Goal: Complete application form: Complete application form

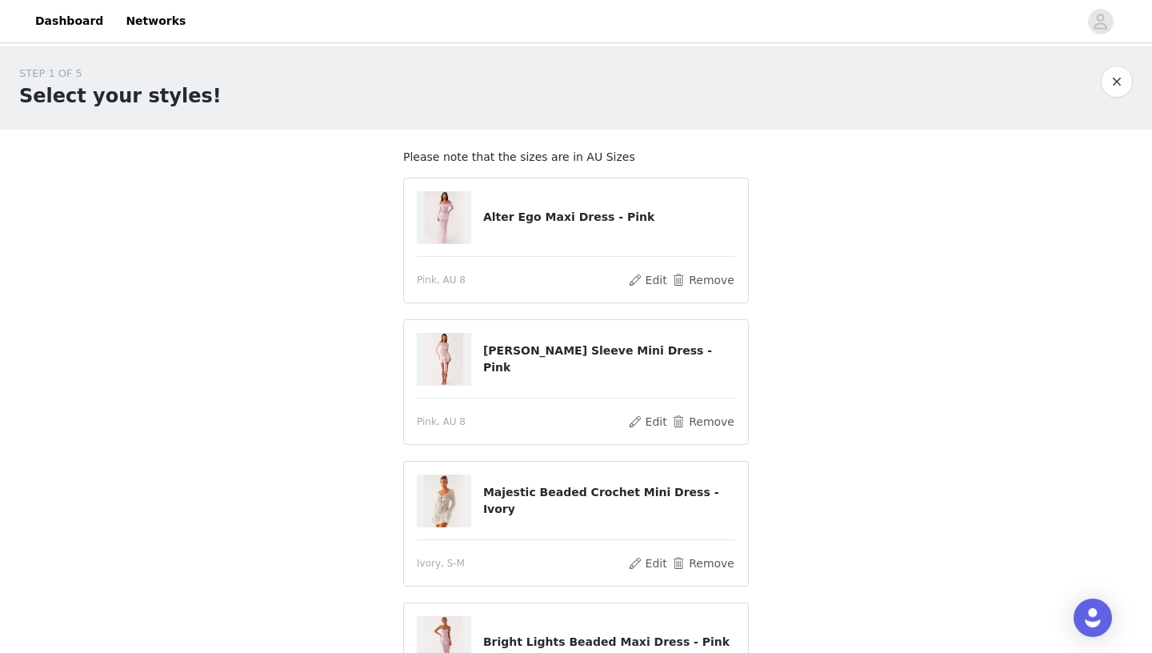
scroll to position [88, 0]
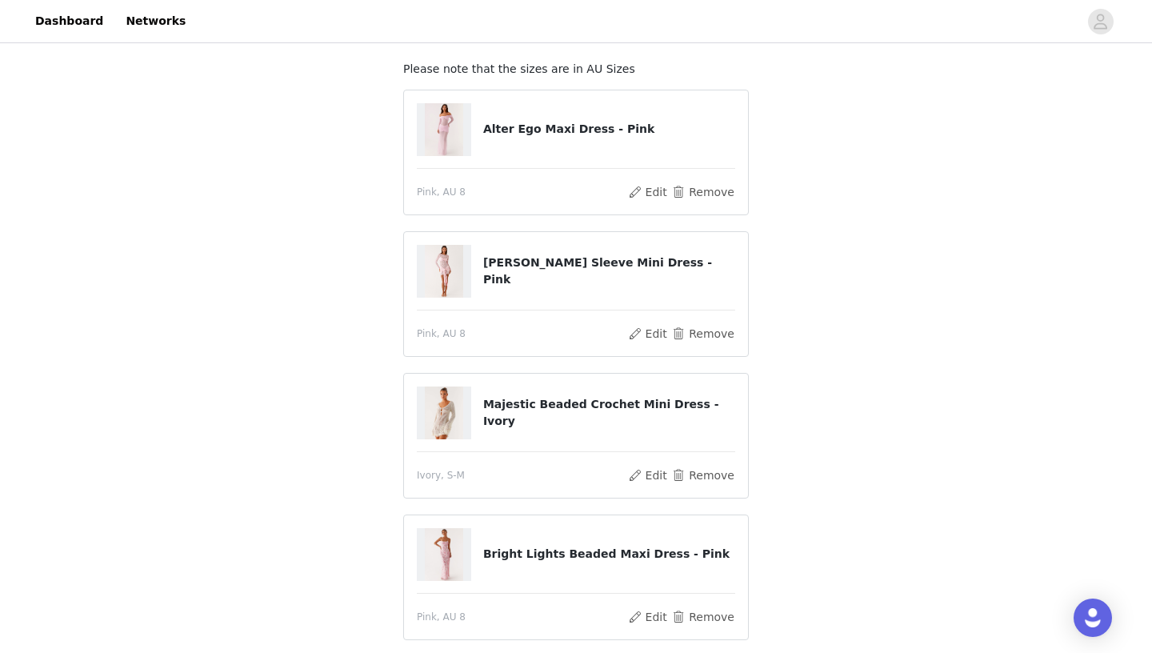
click at [461, 126] on img at bounding box center [444, 129] width 38 height 53
click at [511, 130] on h4 "Alter Ego Maxi Dress - Pink" at bounding box center [609, 129] width 252 height 17
click at [659, 197] on button "Edit" at bounding box center [647, 191] width 41 height 19
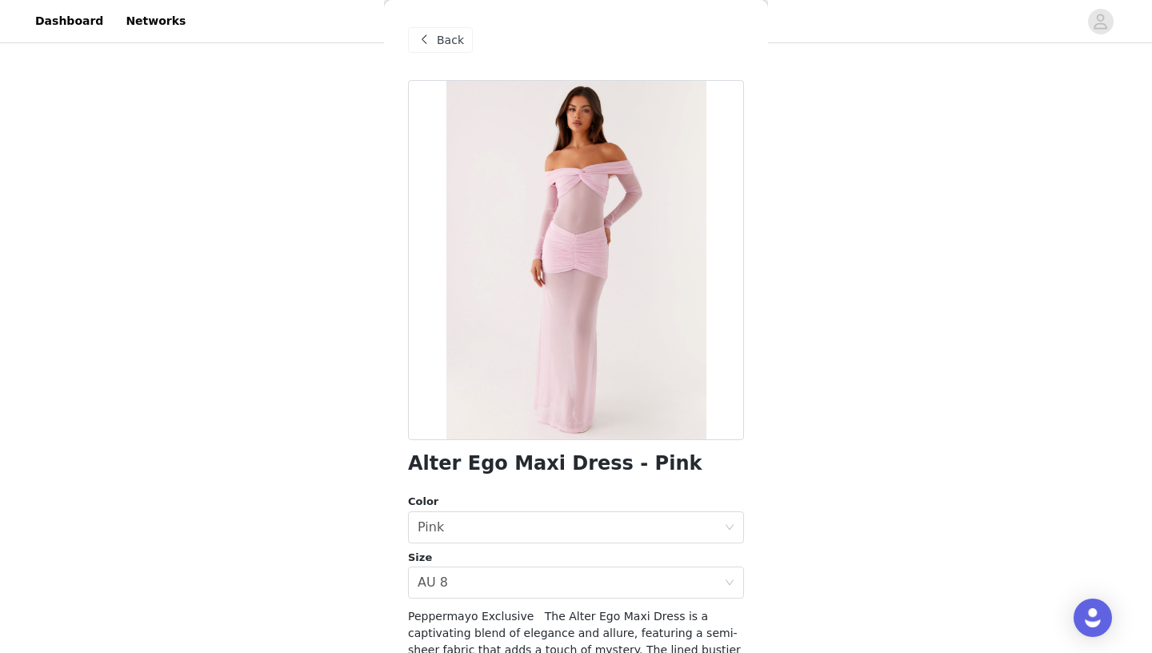
click at [439, 50] on div "Back" at bounding box center [440, 40] width 65 height 26
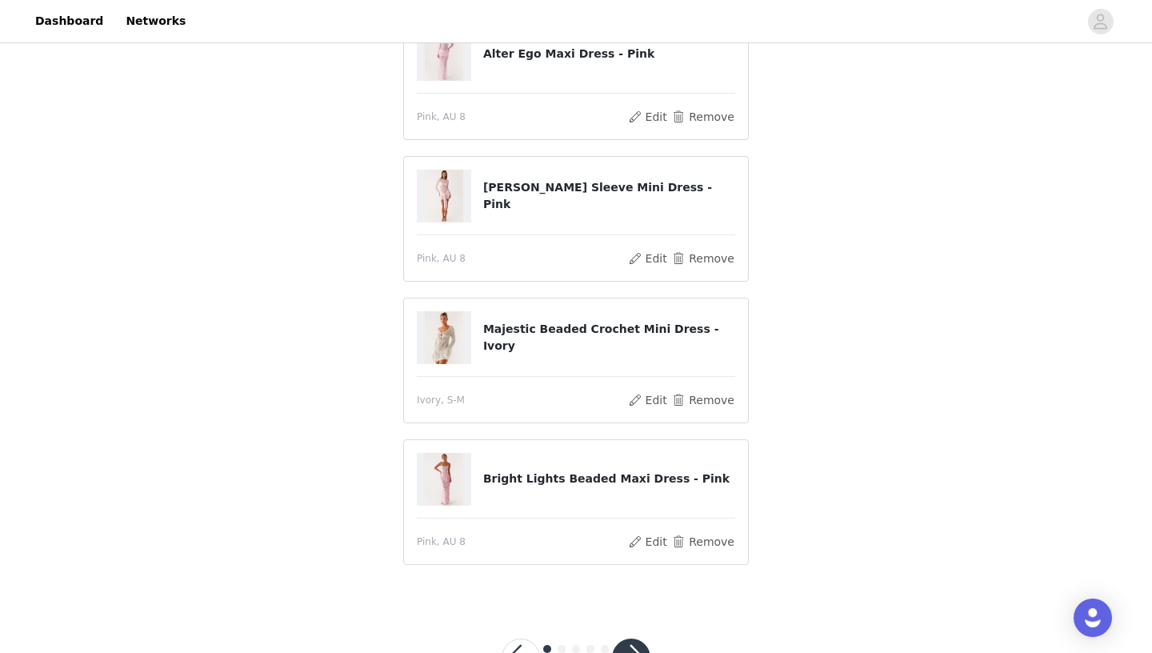
scroll to position [164, 0]
click at [650, 543] on button "Edit" at bounding box center [647, 540] width 41 height 19
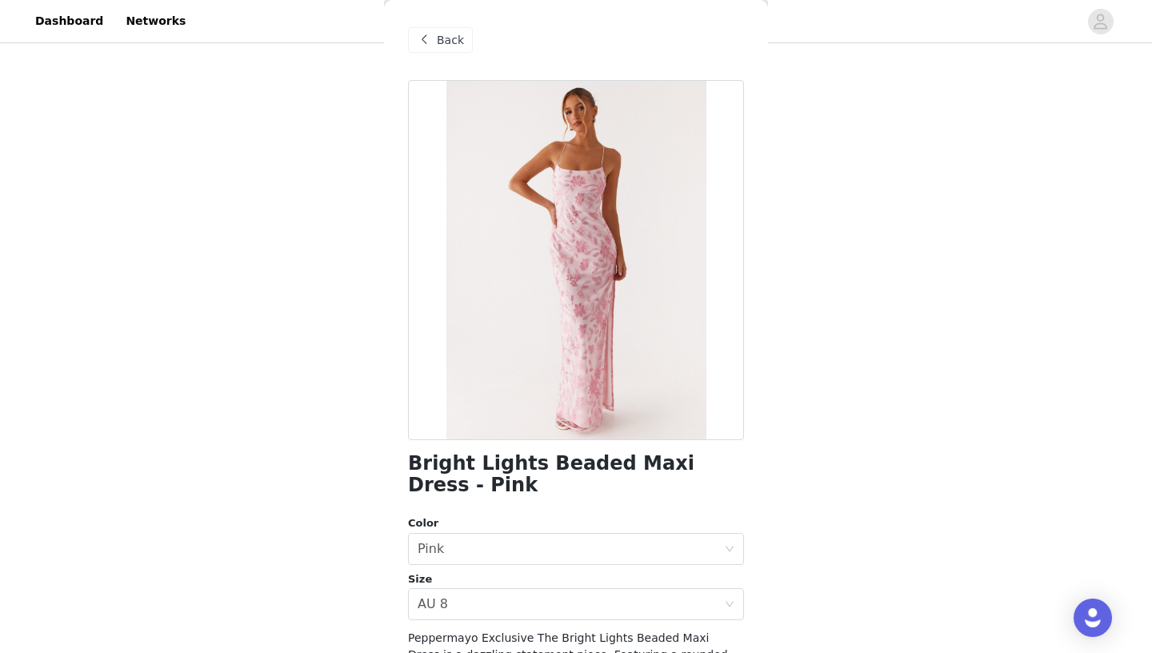
click at [454, 44] on span "Back" at bounding box center [450, 40] width 27 height 17
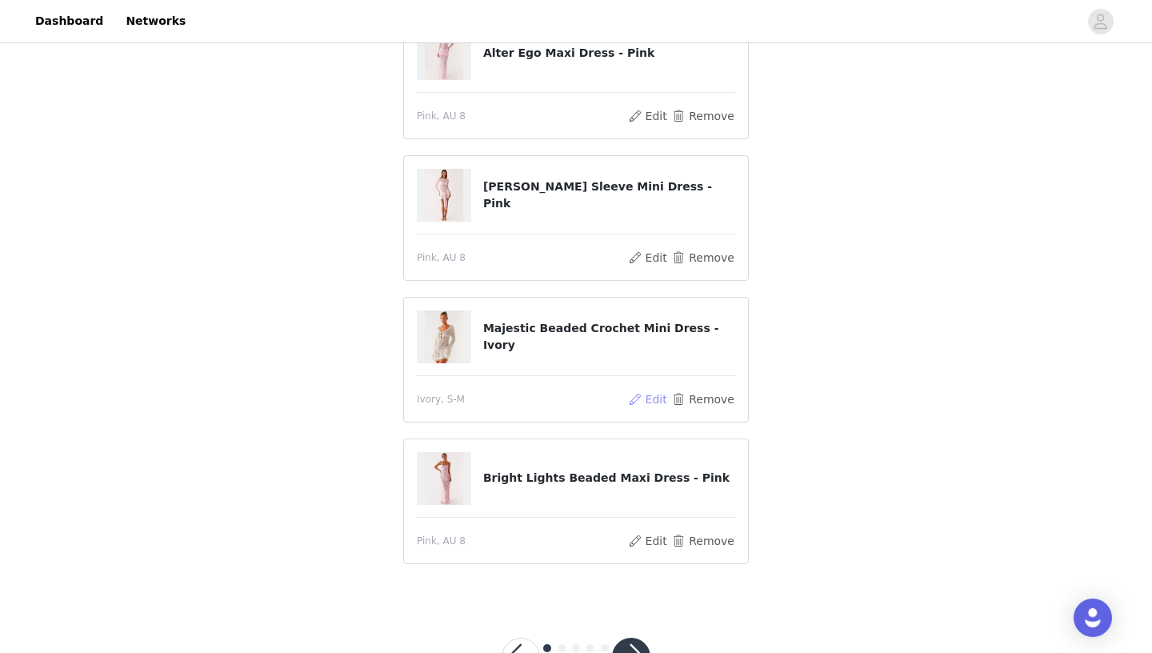
click at [653, 400] on button "Edit" at bounding box center [647, 399] width 41 height 19
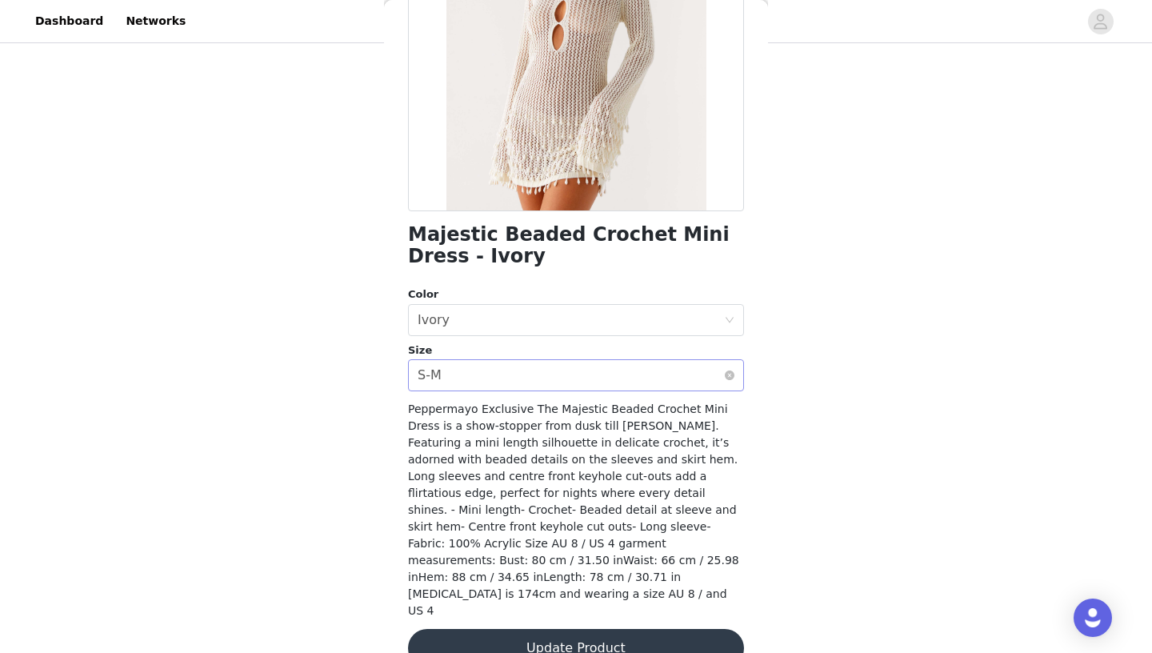
scroll to position [0, 0]
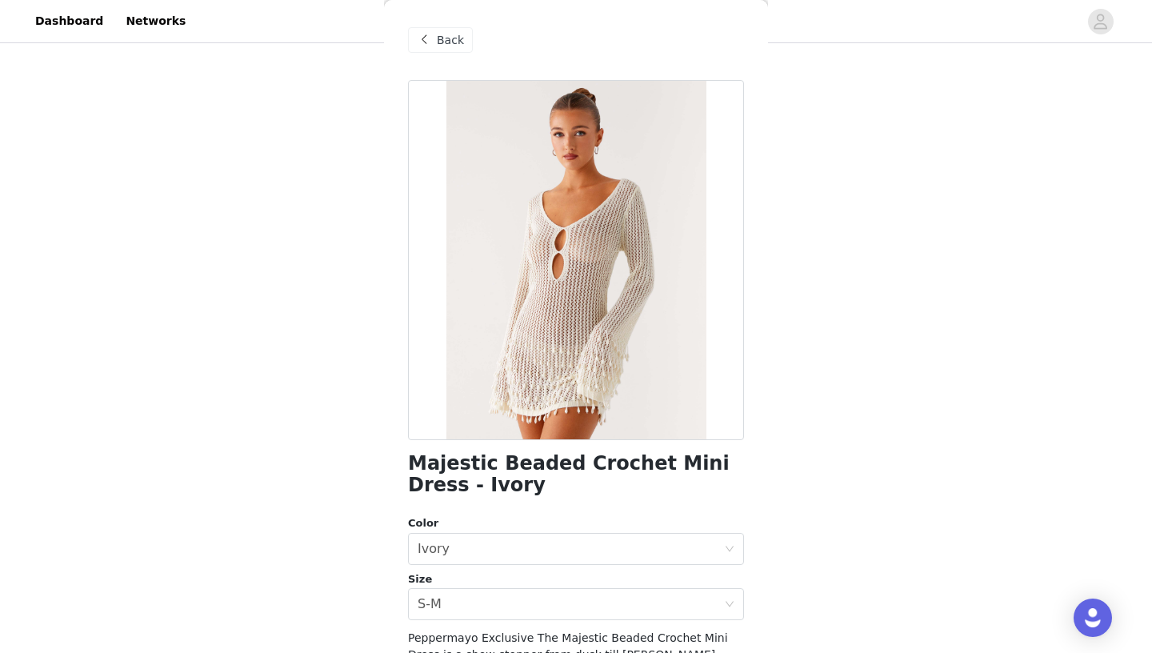
click at [456, 38] on span "Back" at bounding box center [450, 40] width 27 height 17
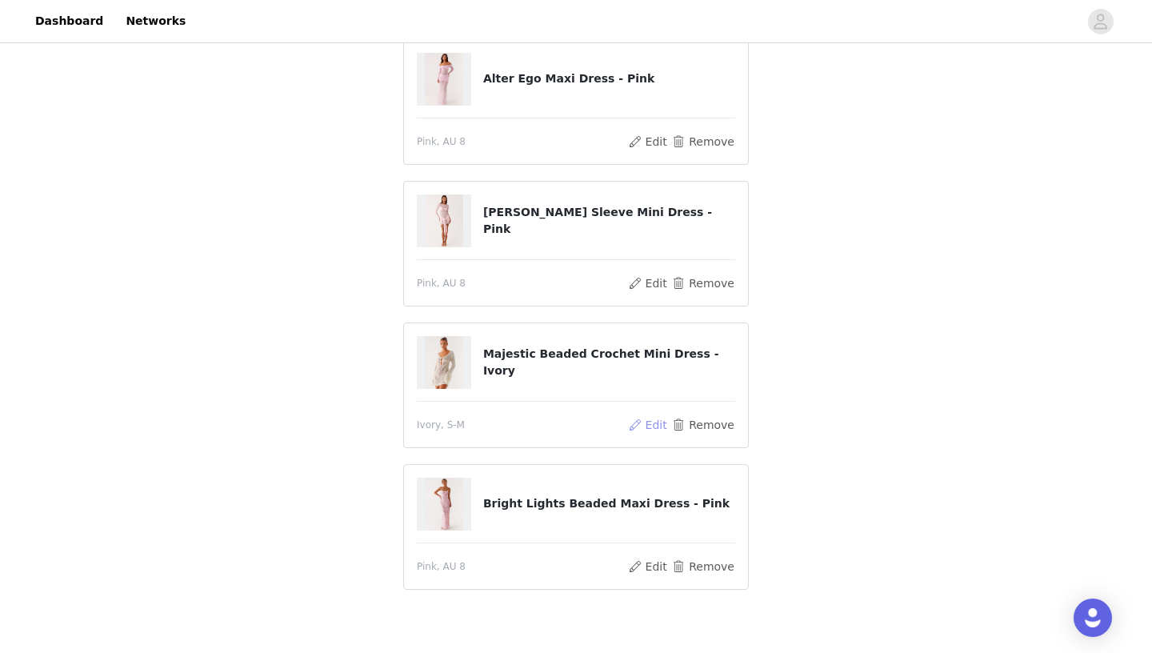
scroll to position [158, 0]
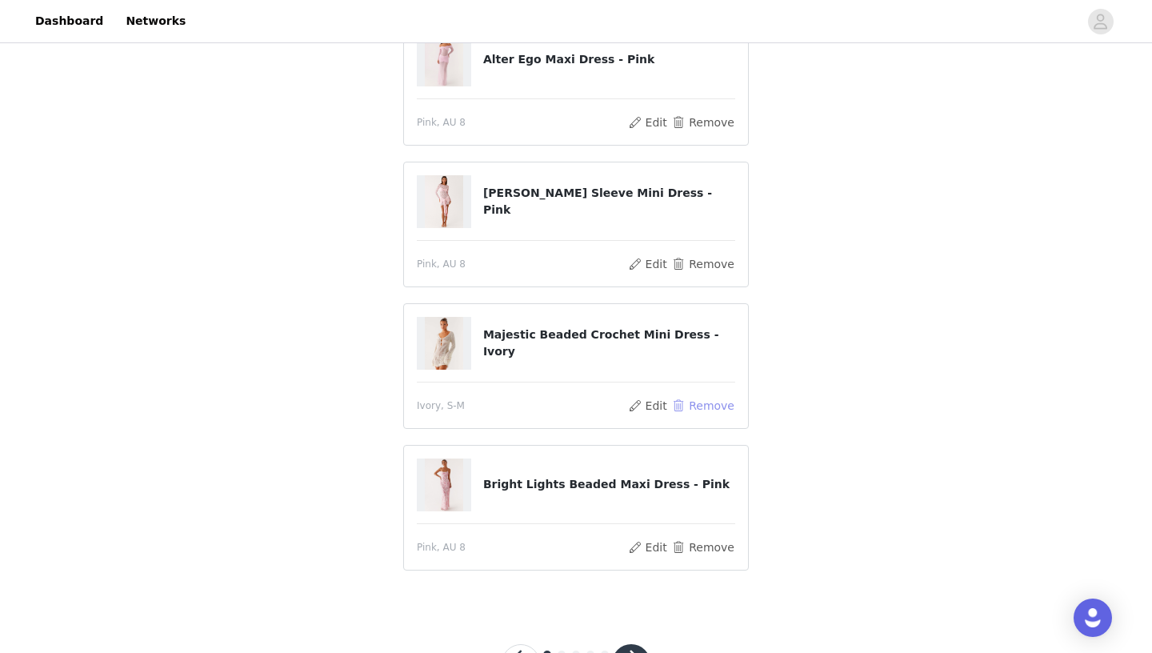
click at [711, 407] on button "Remove" at bounding box center [703, 405] width 64 height 19
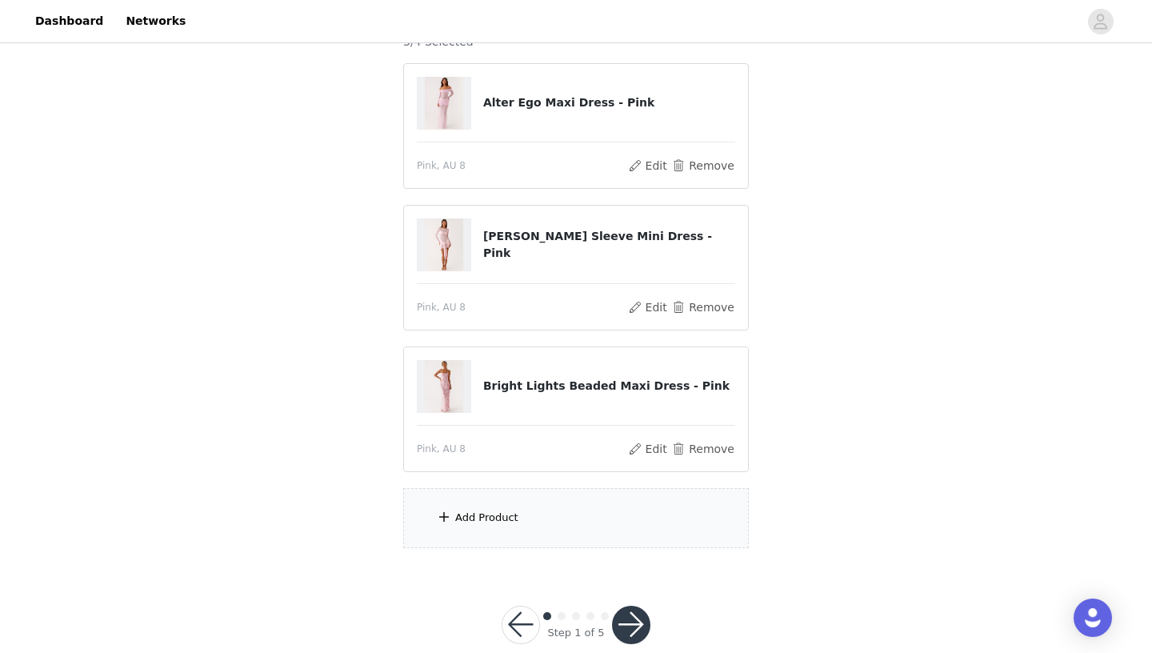
click at [546, 516] on div "Add Product" at bounding box center [576, 518] width 346 height 60
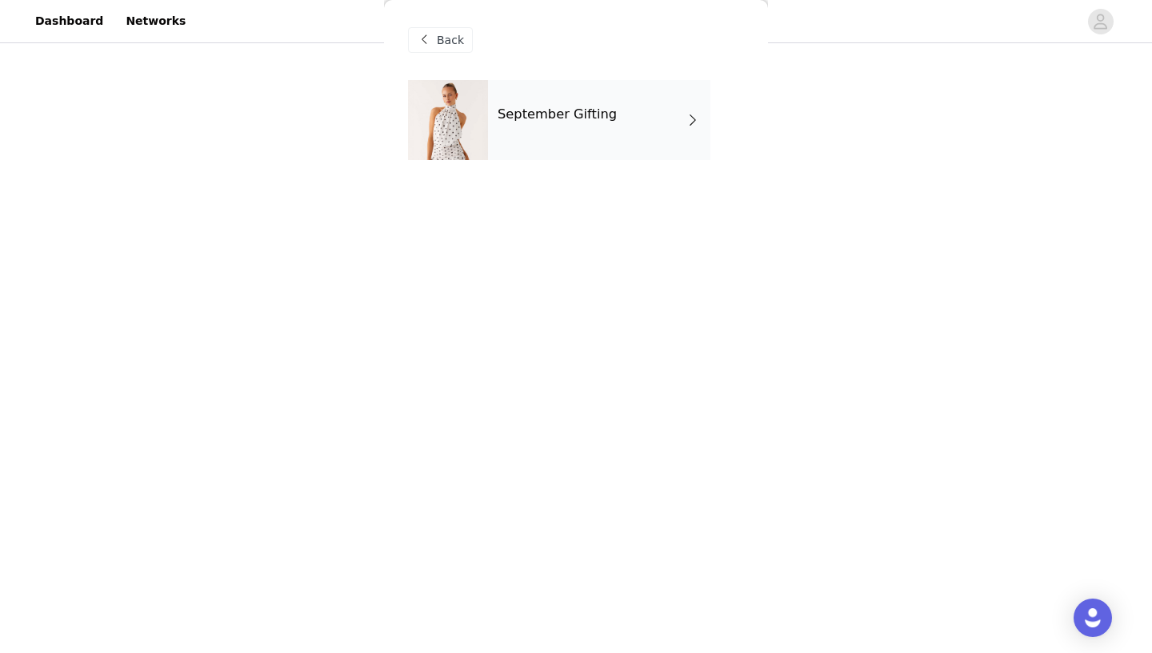
click at [579, 101] on div "September Gifting" at bounding box center [599, 120] width 222 height 80
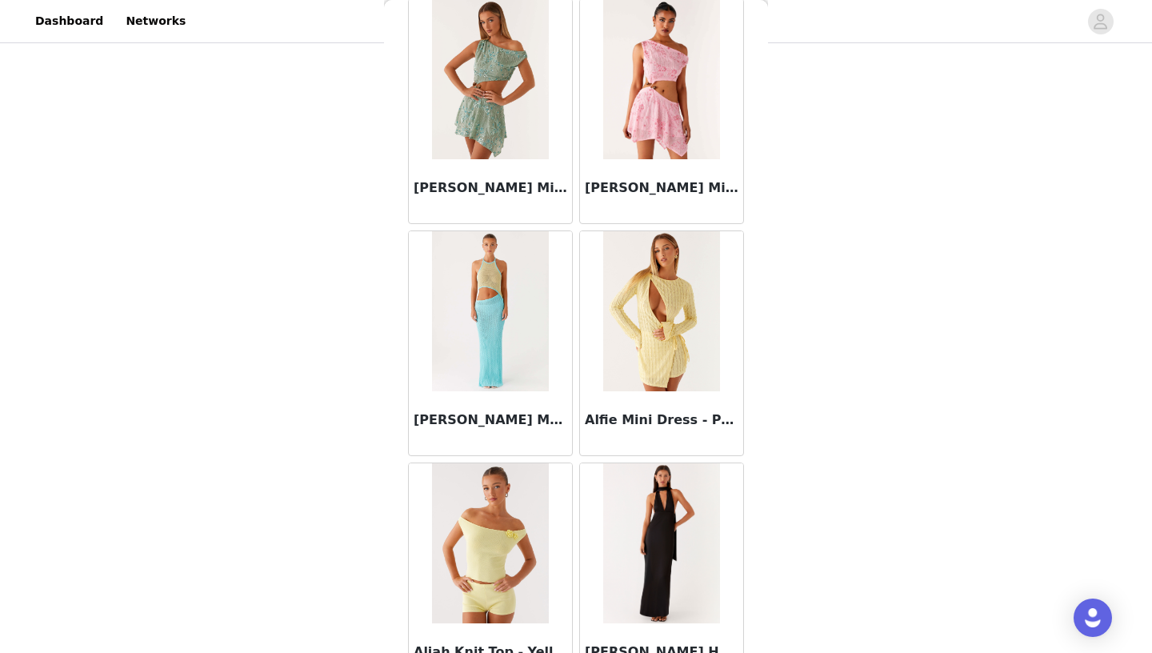
scroll to position [1796, 0]
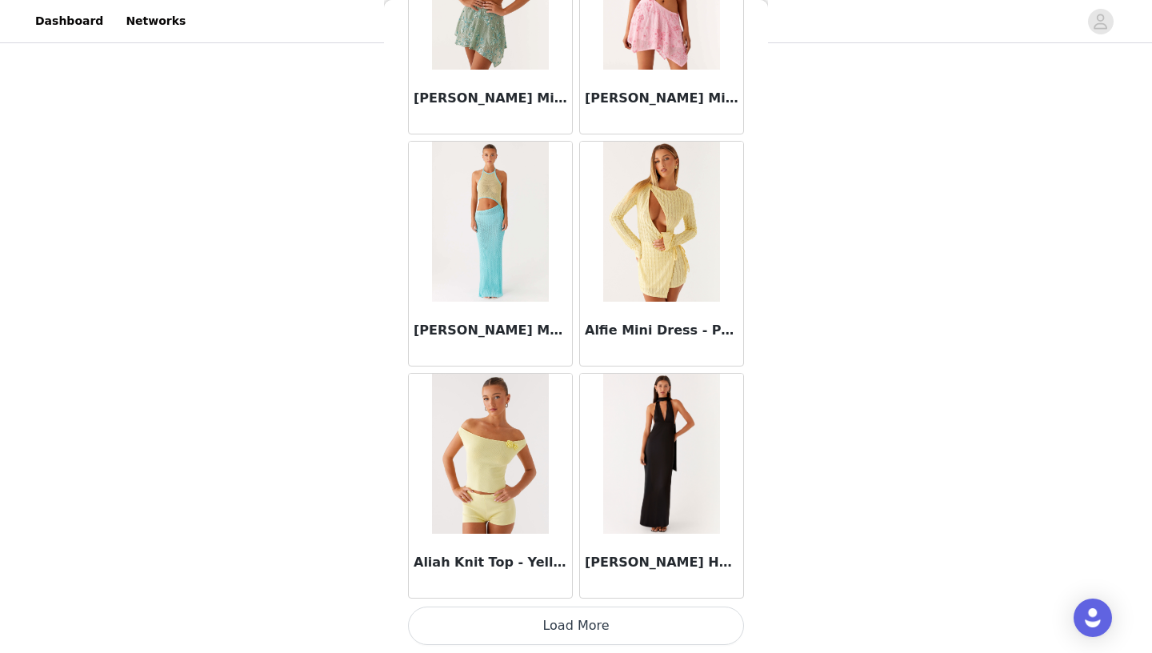
click at [574, 628] on button "Load More" at bounding box center [576, 626] width 336 height 38
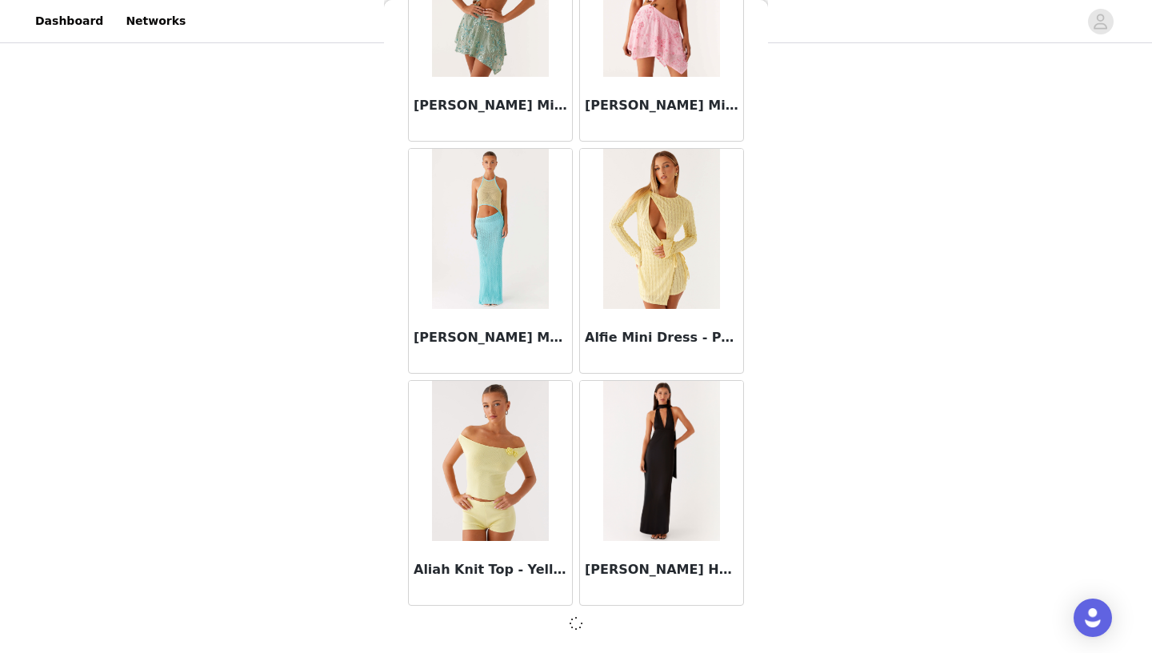
scroll to position [1788, 0]
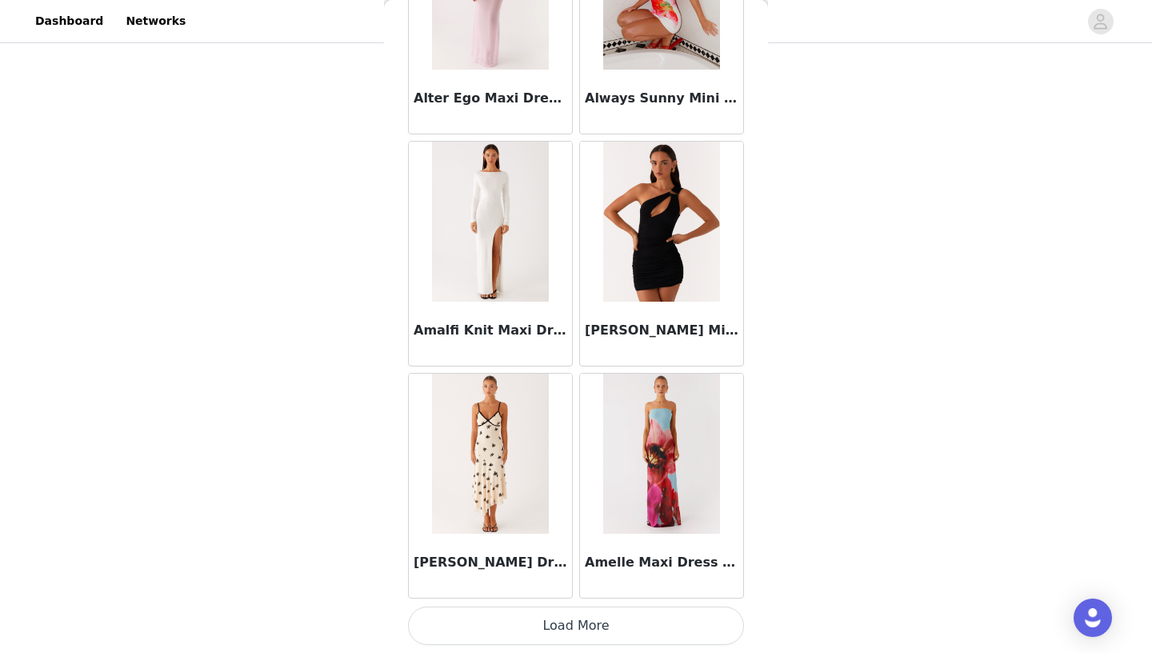
click at [558, 616] on button "Load More" at bounding box center [576, 626] width 336 height 38
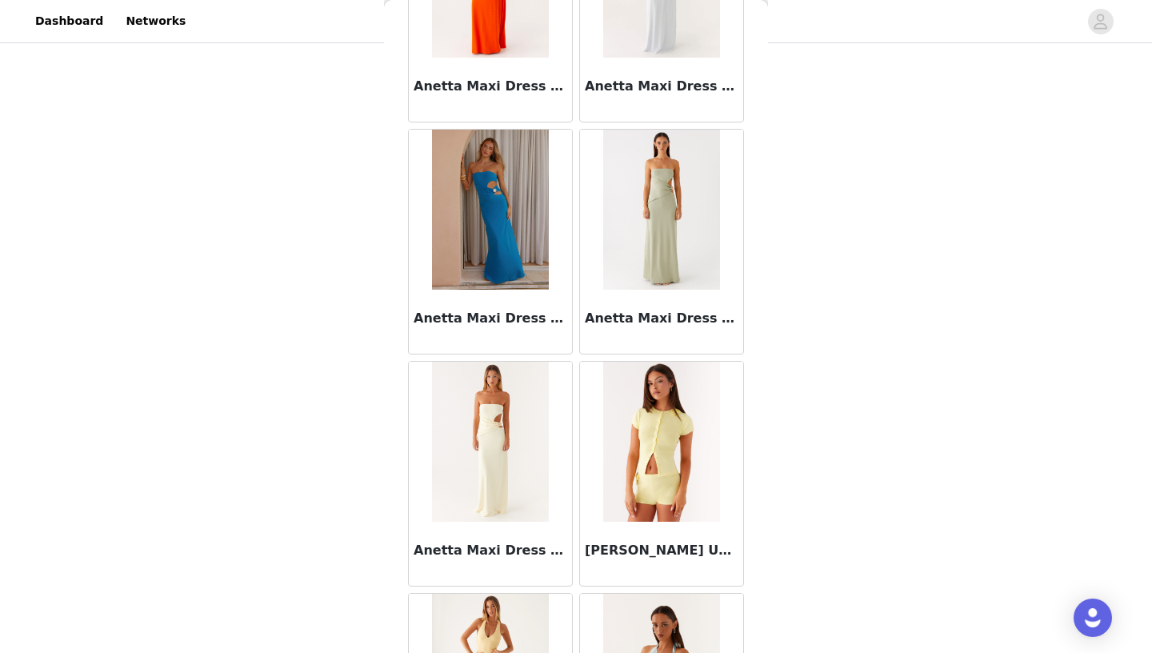
scroll to position [6437, 0]
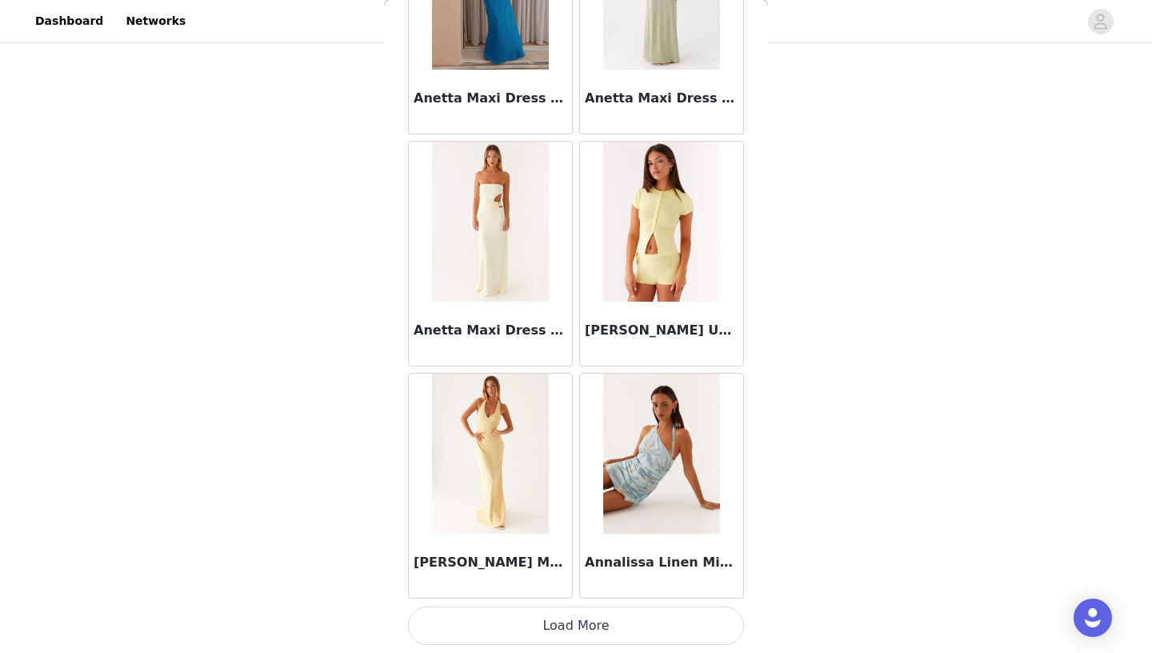
click at [575, 623] on button "Load More" at bounding box center [576, 626] width 336 height 38
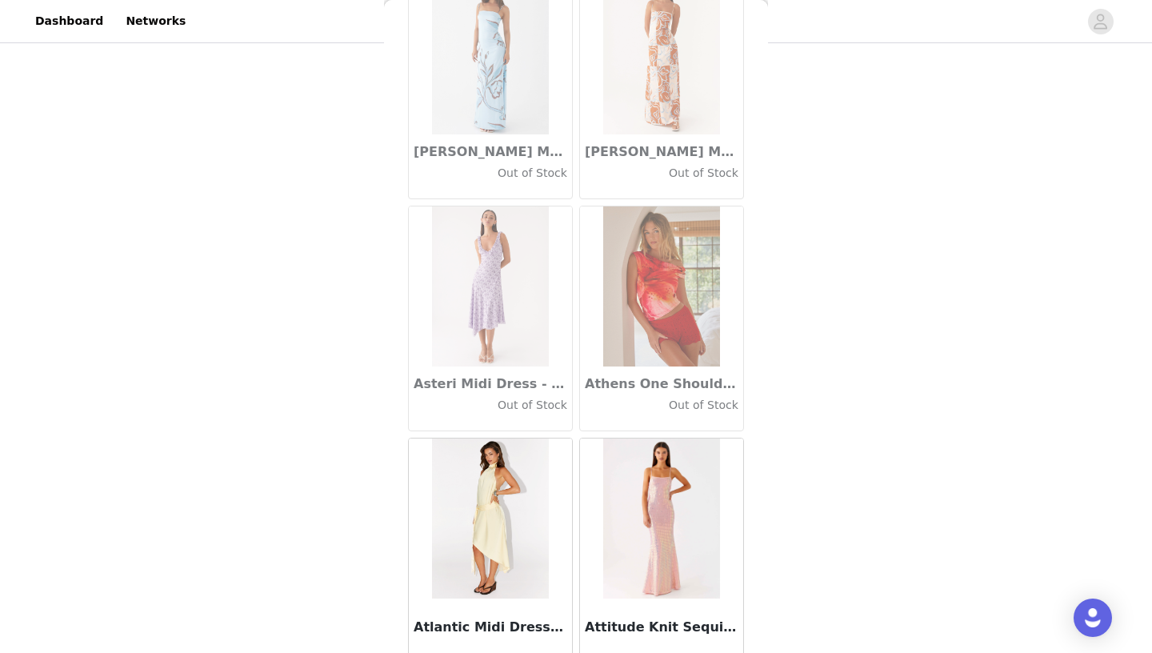
scroll to position [8758, 0]
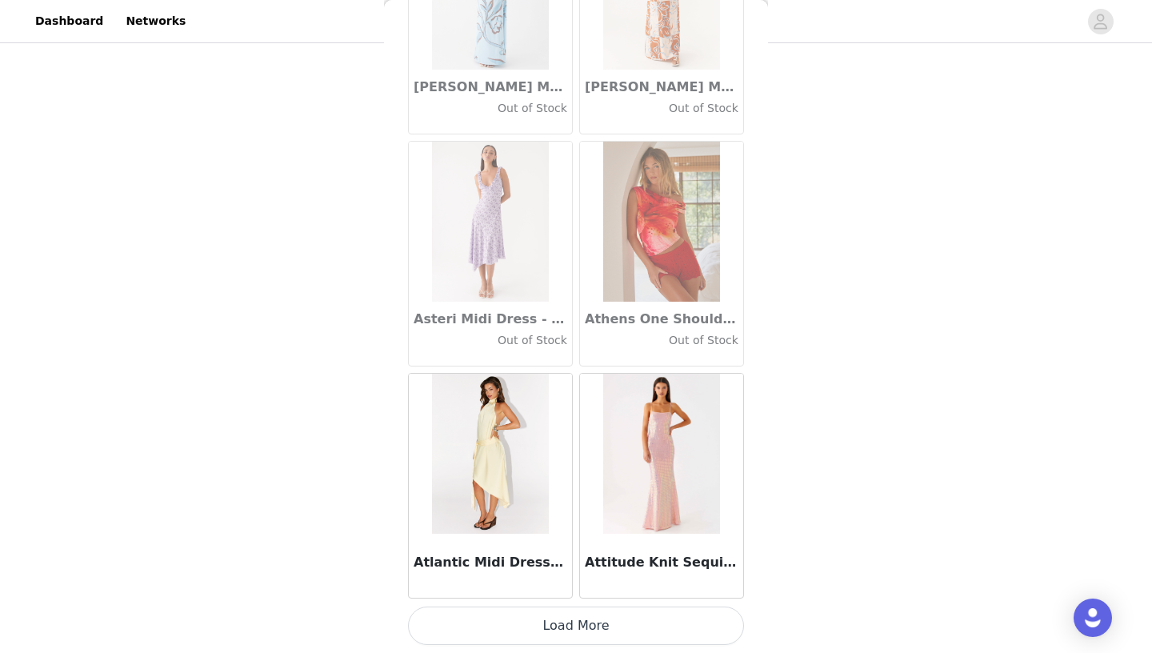
click at [576, 632] on button "Load More" at bounding box center [576, 626] width 336 height 38
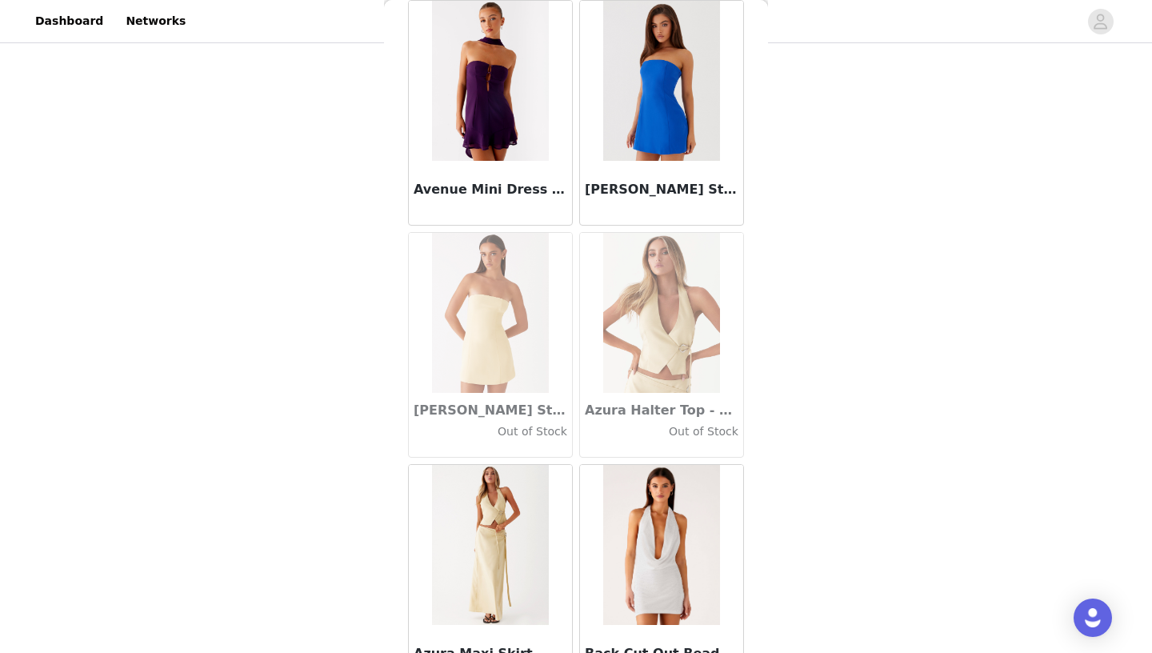
scroll to position [11078, 0]
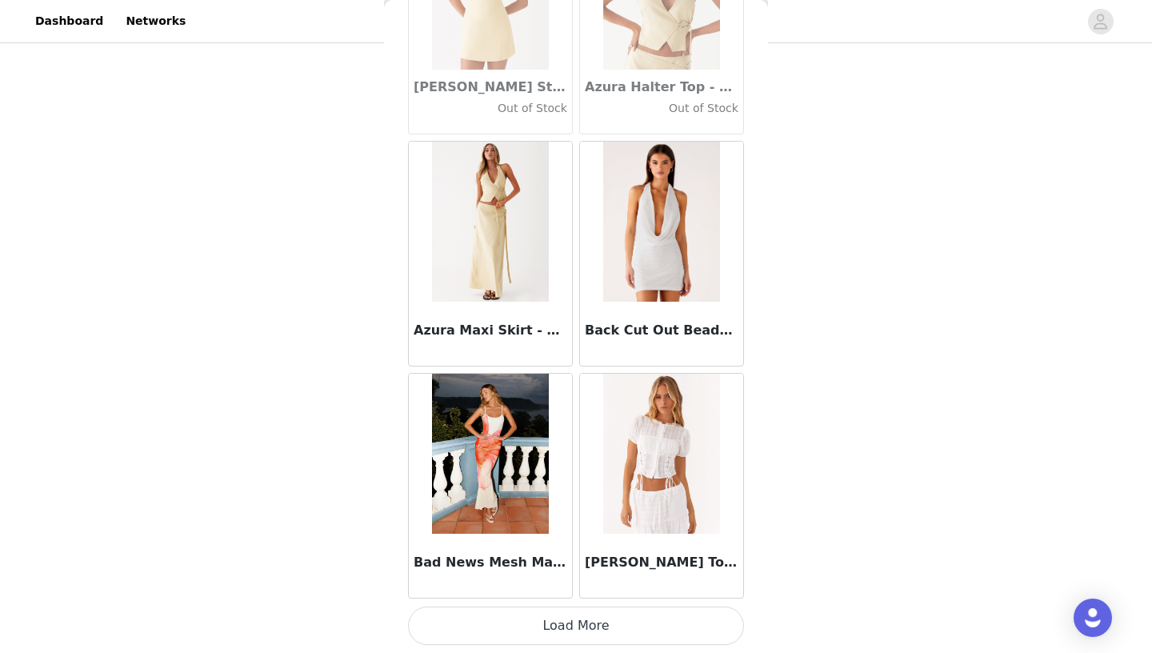
click at [573, 626] on button "Load More" at bounding box center [576, 626] width 336 height 38
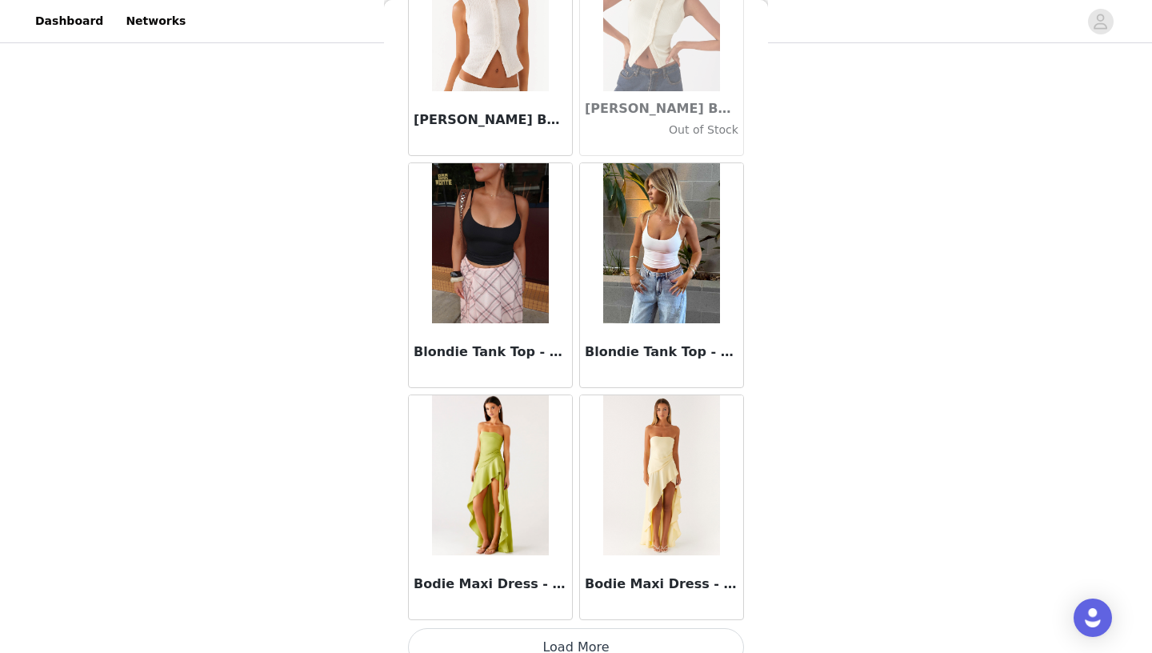
scroll to position [13399, 0]
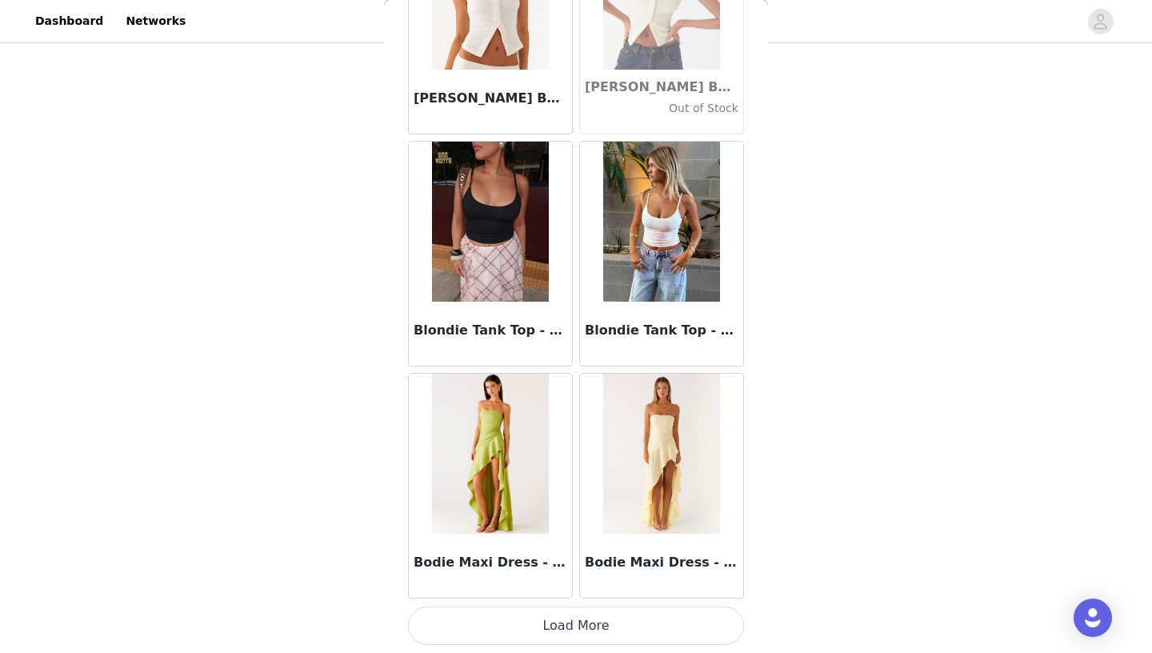
click at [570, 619] on button "Load More" at bounding box center [576, 626] width 336 height 38
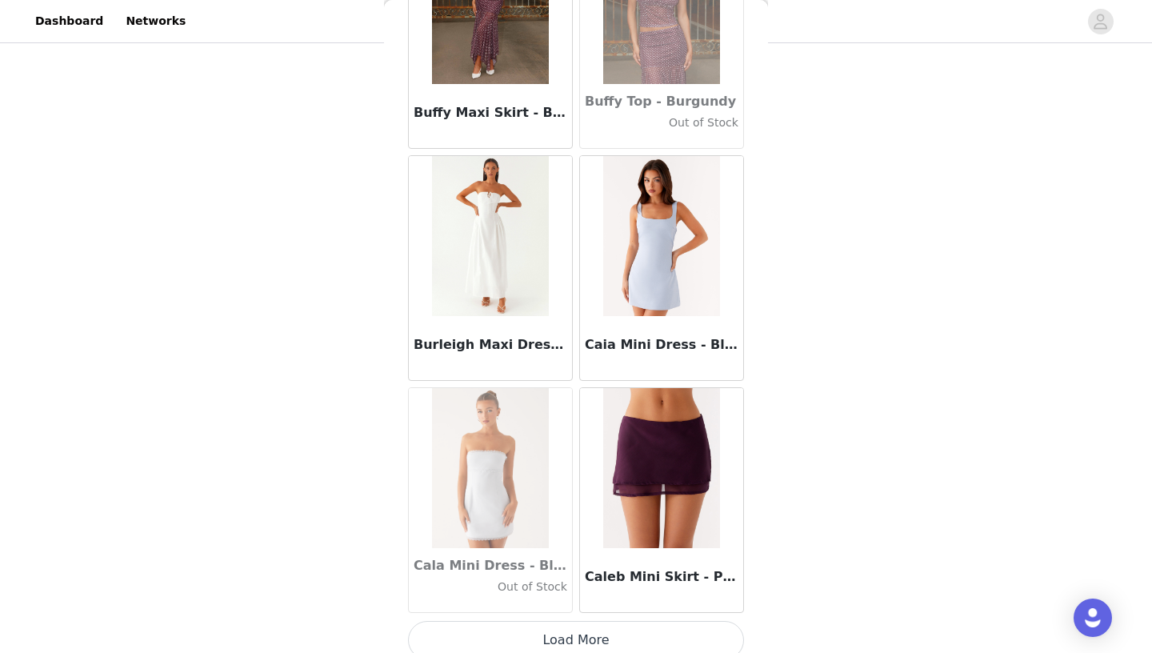
scroll to position [15719, 0]
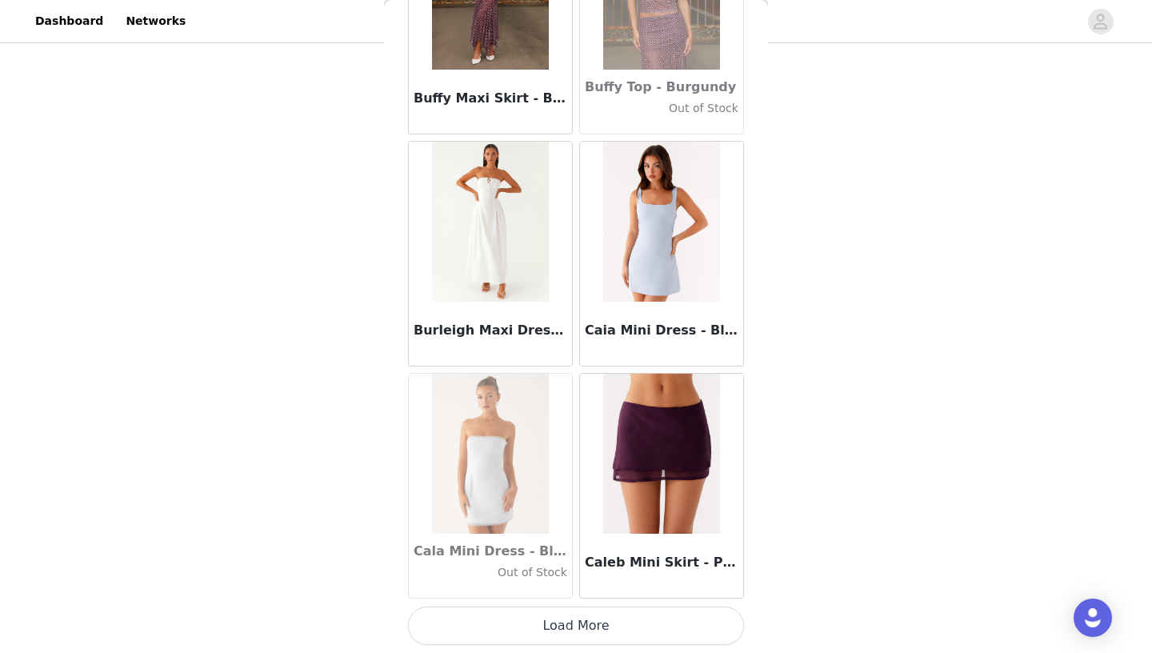
click at [563, 627] on button "Load More" at bounding box center [576, 626] width 336 height 38
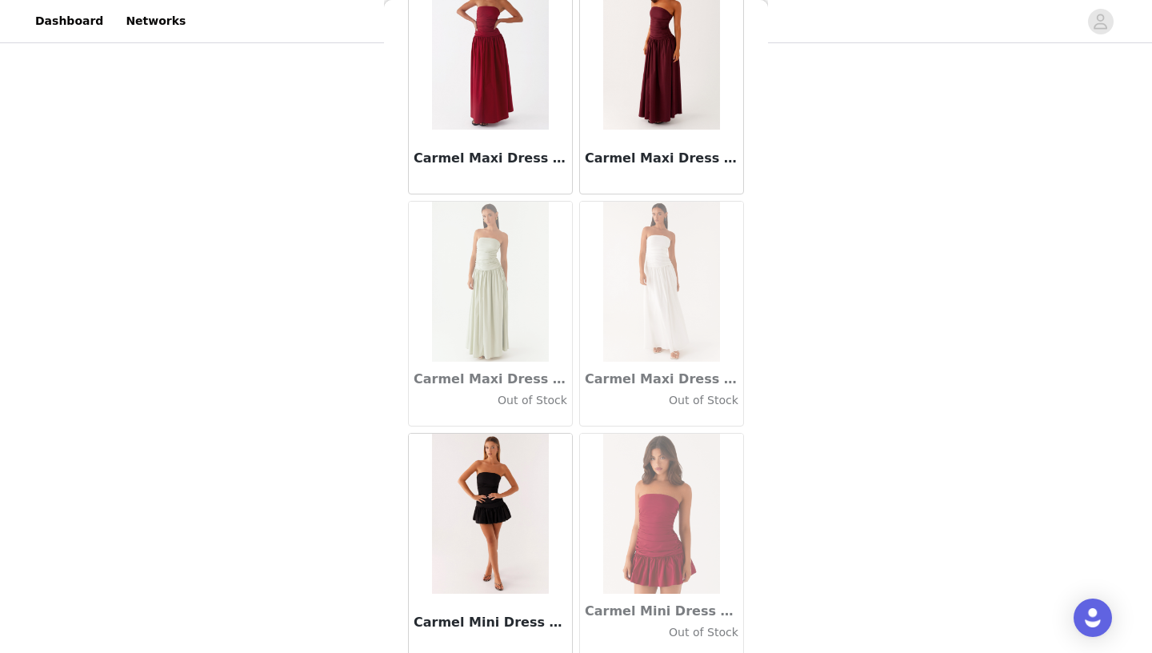
scroll to position [18040, 0]
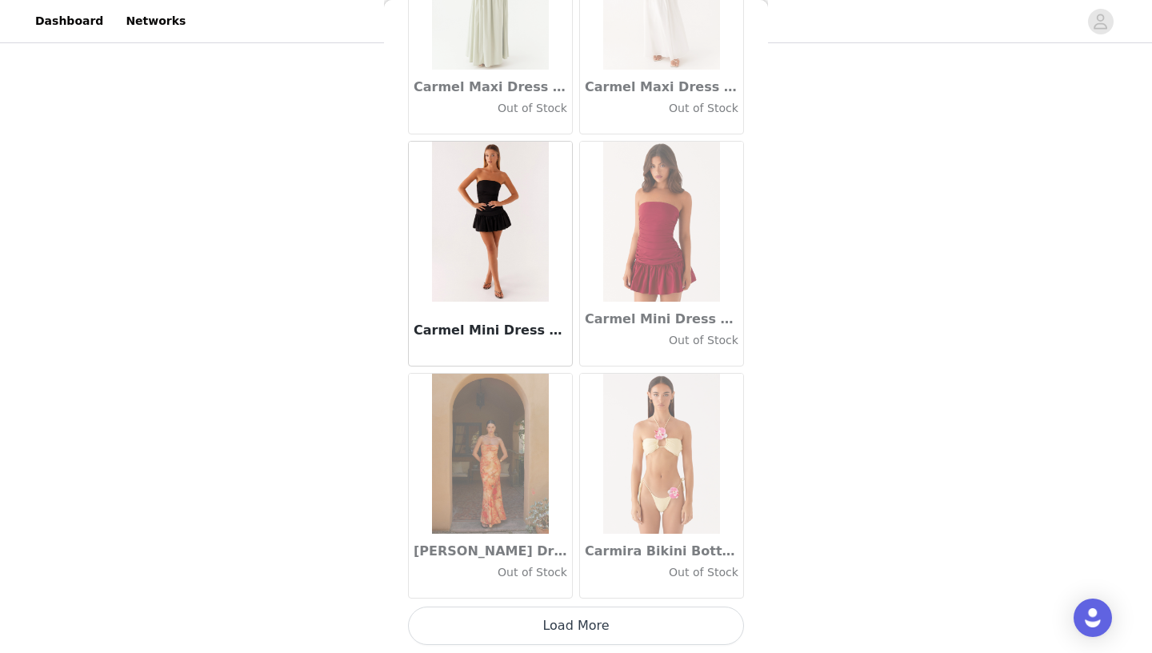
click at [571, 627] on button "Load More" at bounding box center [576, 626] width 336 height 38
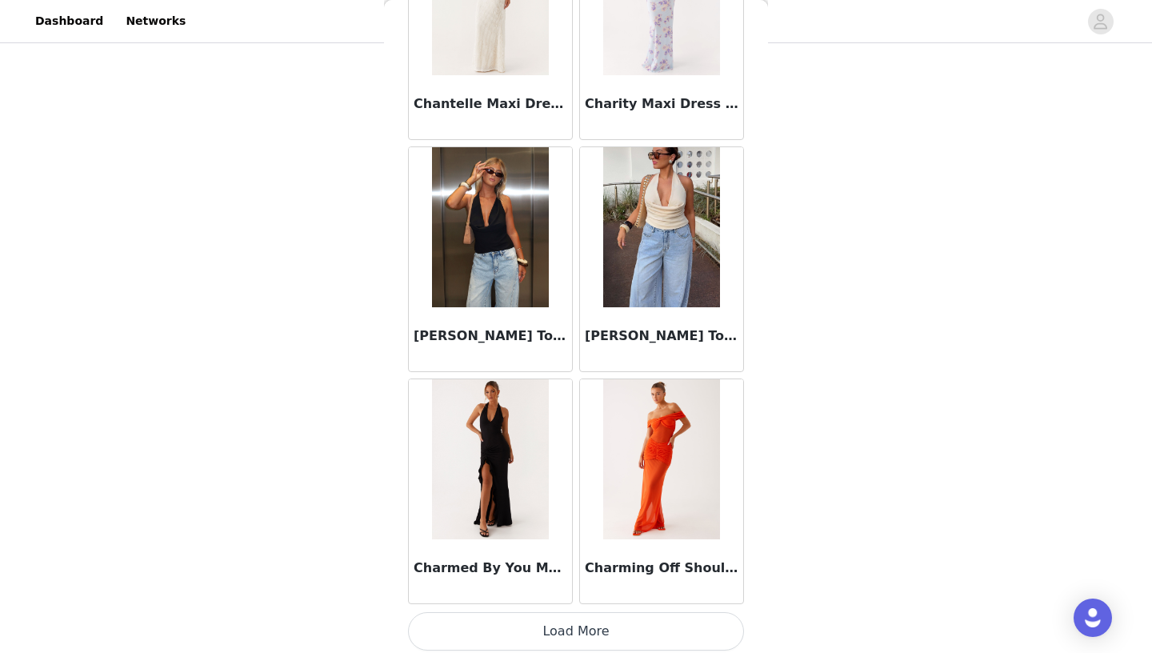
scroll to position [20361, 0]
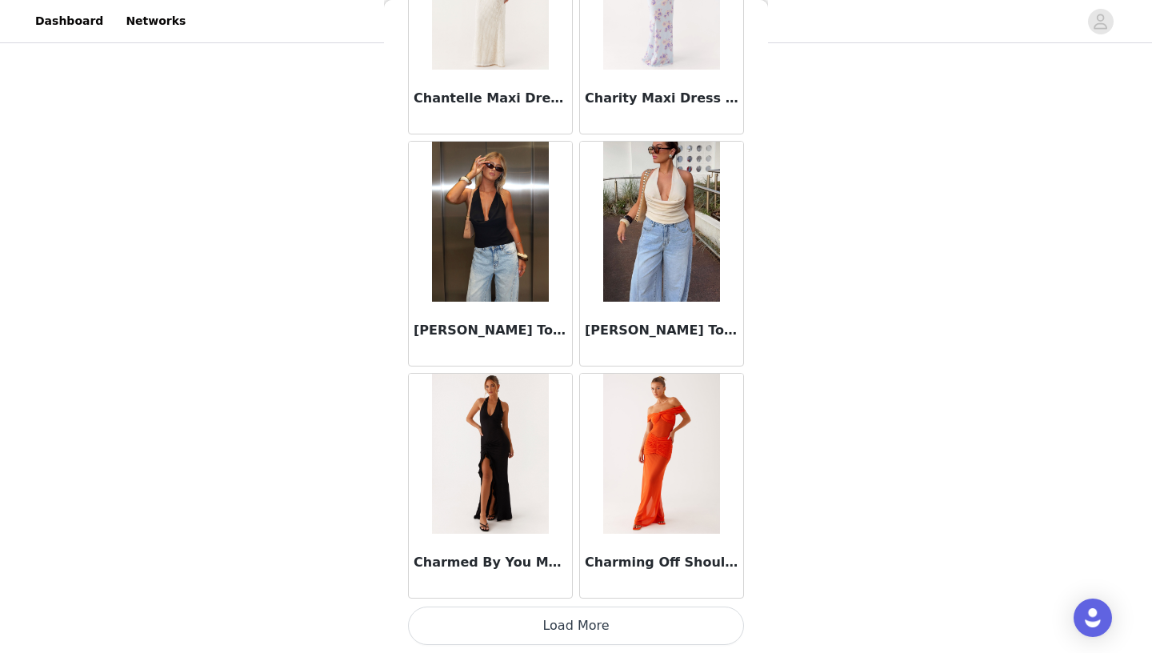
click at [566, 622] on button "Load More" at bounding box center [576, 626] width 336 height 38
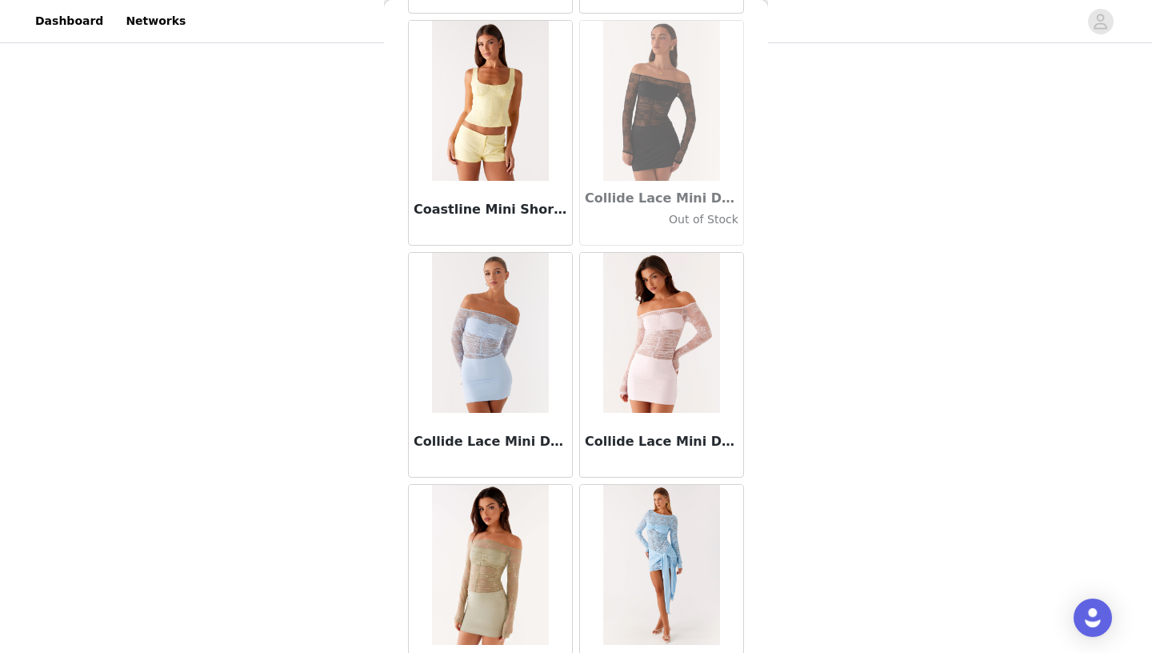
scroll to position [22681, 0]
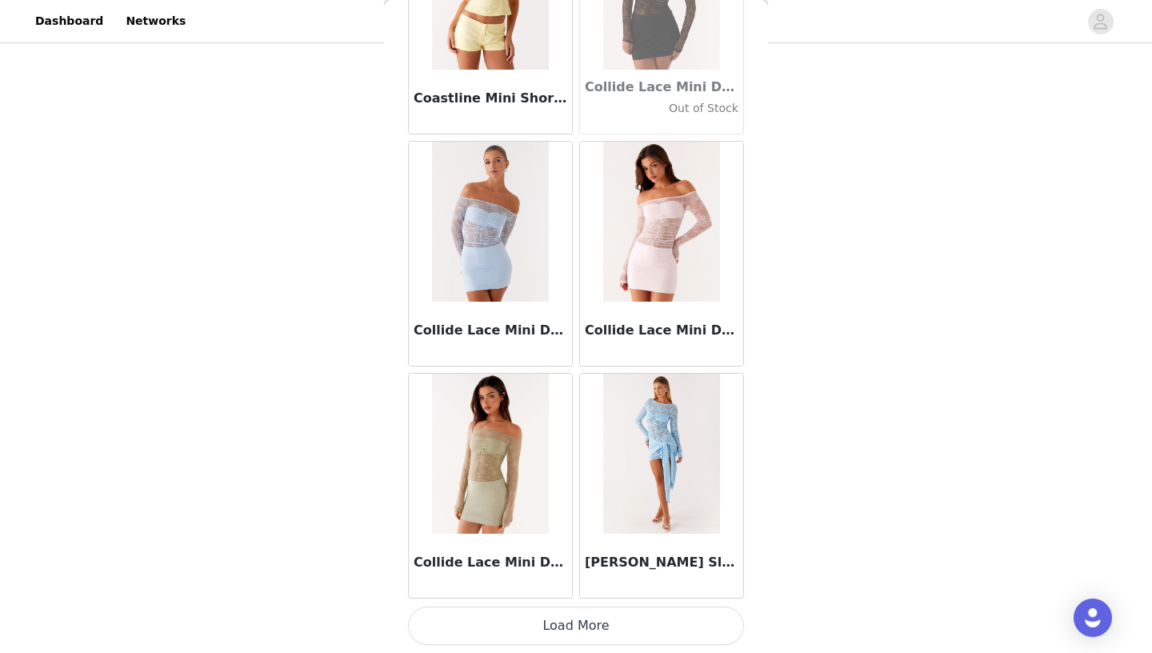
click at [563, 627] on button "Load More" at bounding box center [576, 626] width 336 height 38
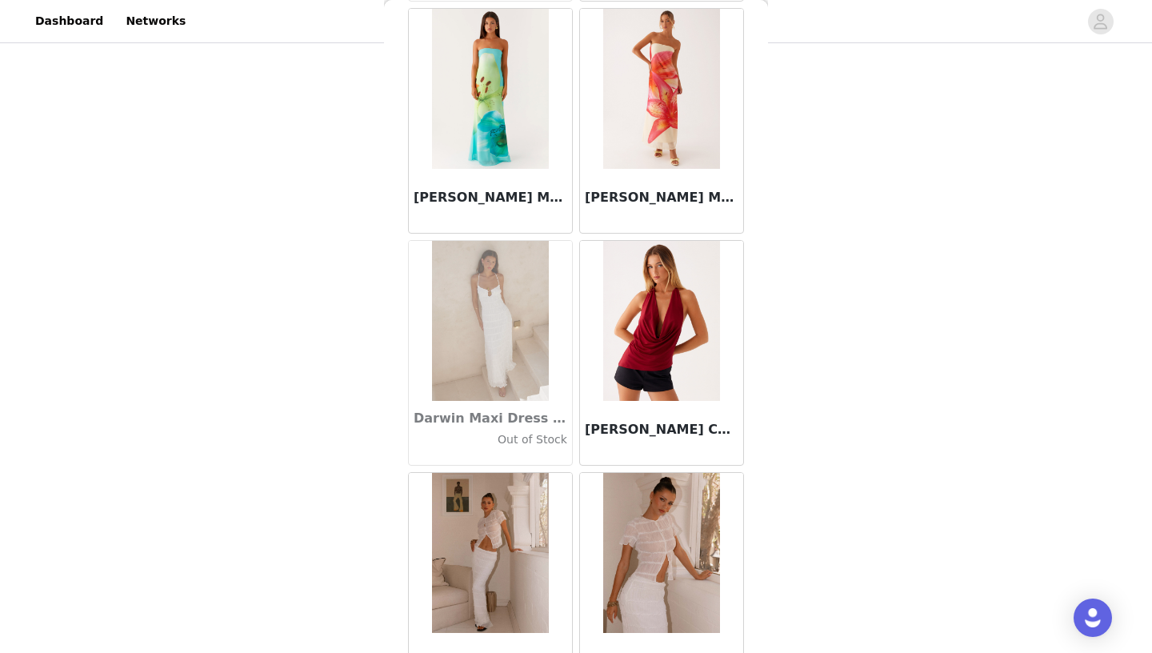
scroll to position [25002, 0]
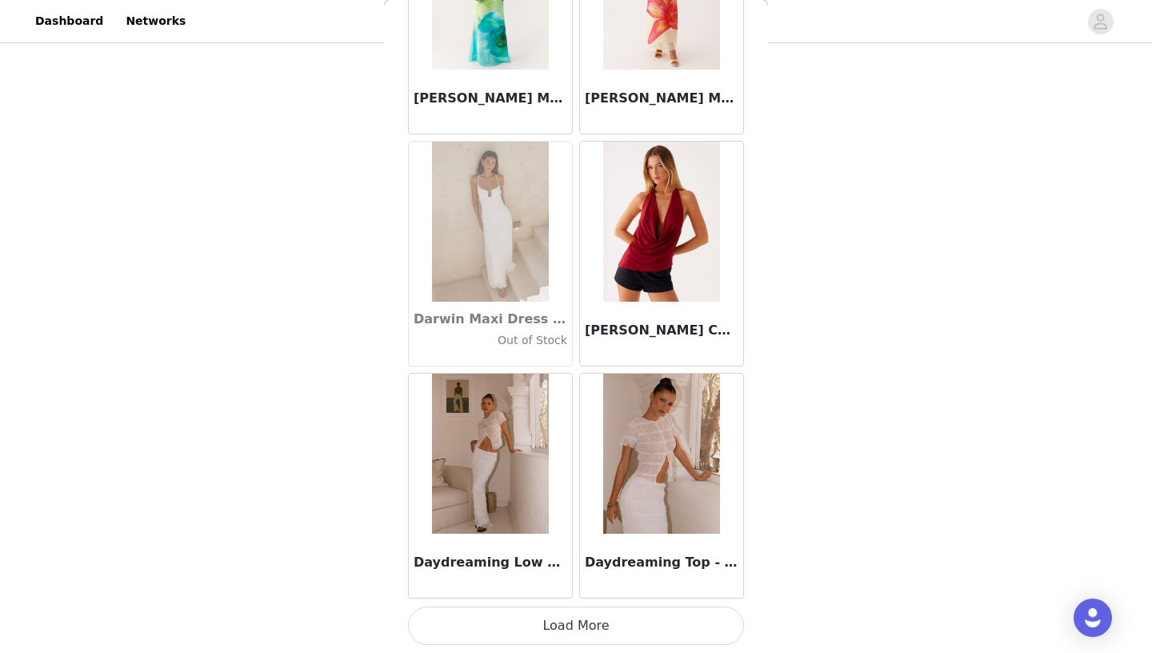
click at [552, 629] on button "Load More" at bounding box center [576, 626] width 336 height 38
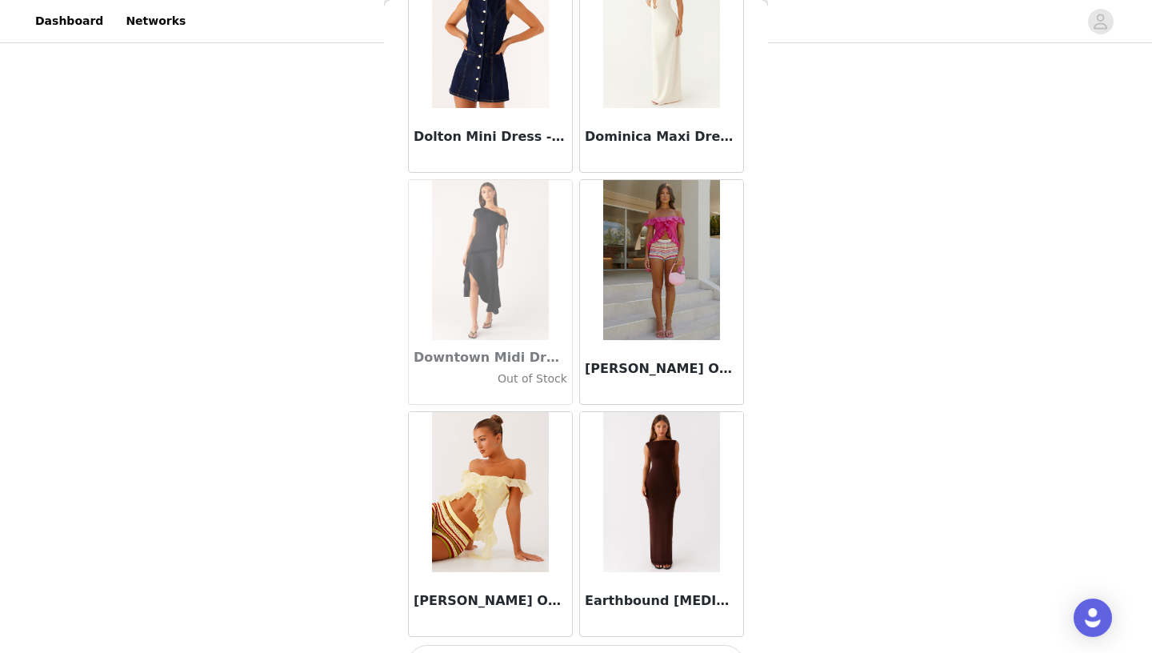
scroll to position [27323, 0]
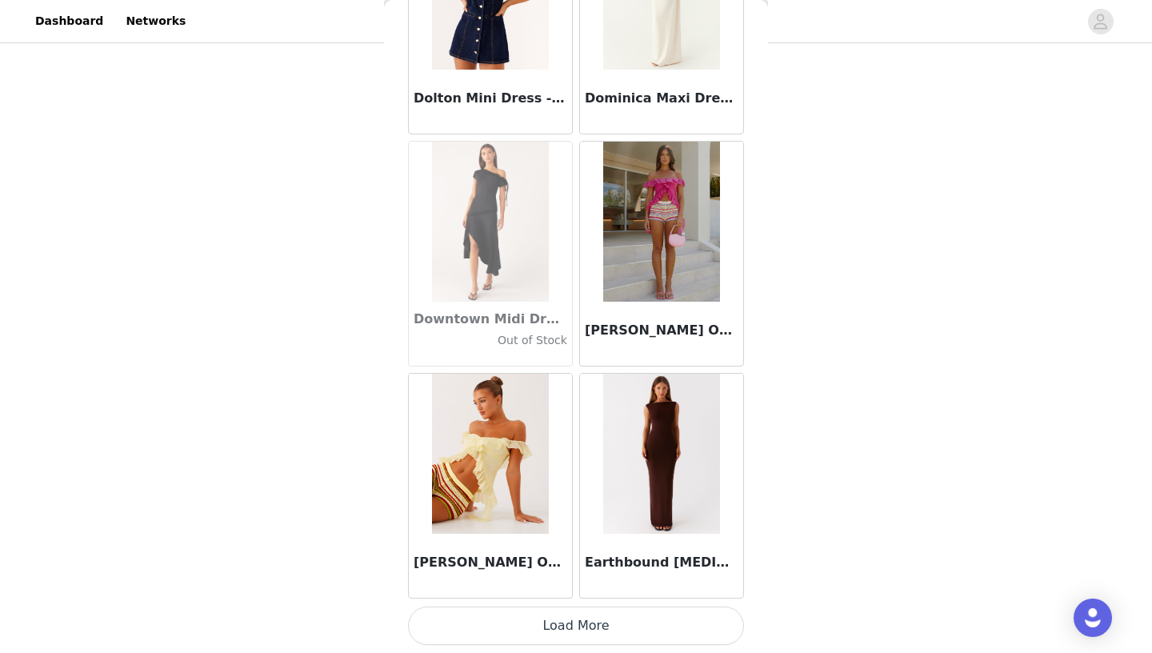
click at [570, 627] on button "Load More" at bounding box center [576, 626] width 336 height 38
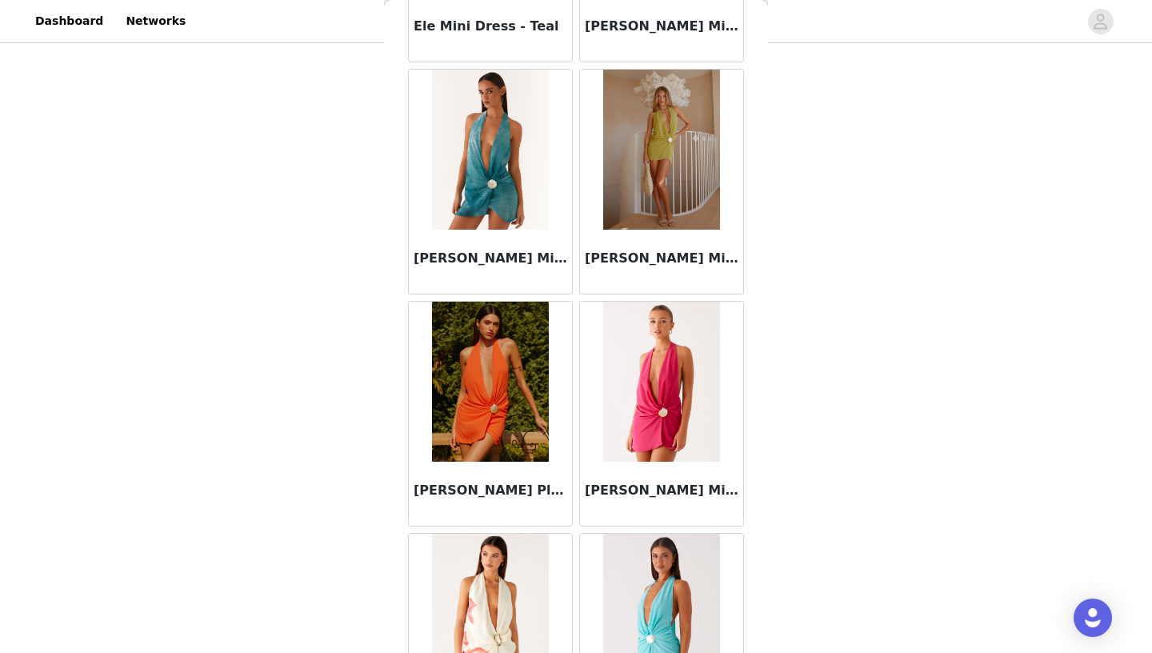
scroll to position [29643, 0]
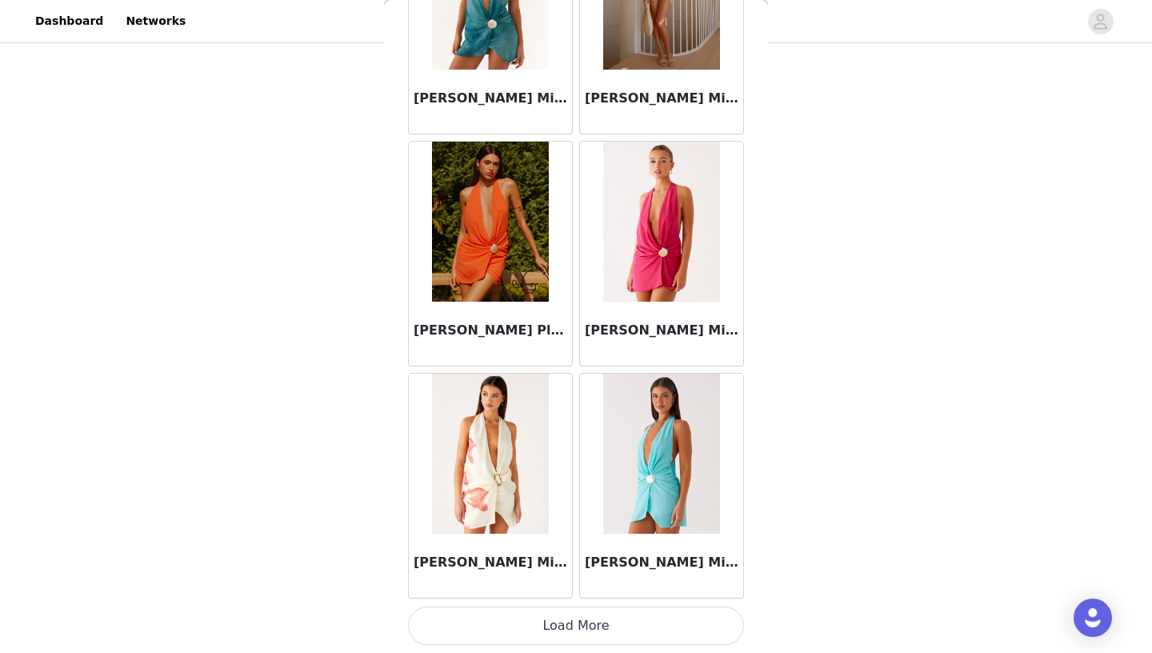
click at [571, 628] on button "Load More" at bounding box center [576, 626] width 336 height 38
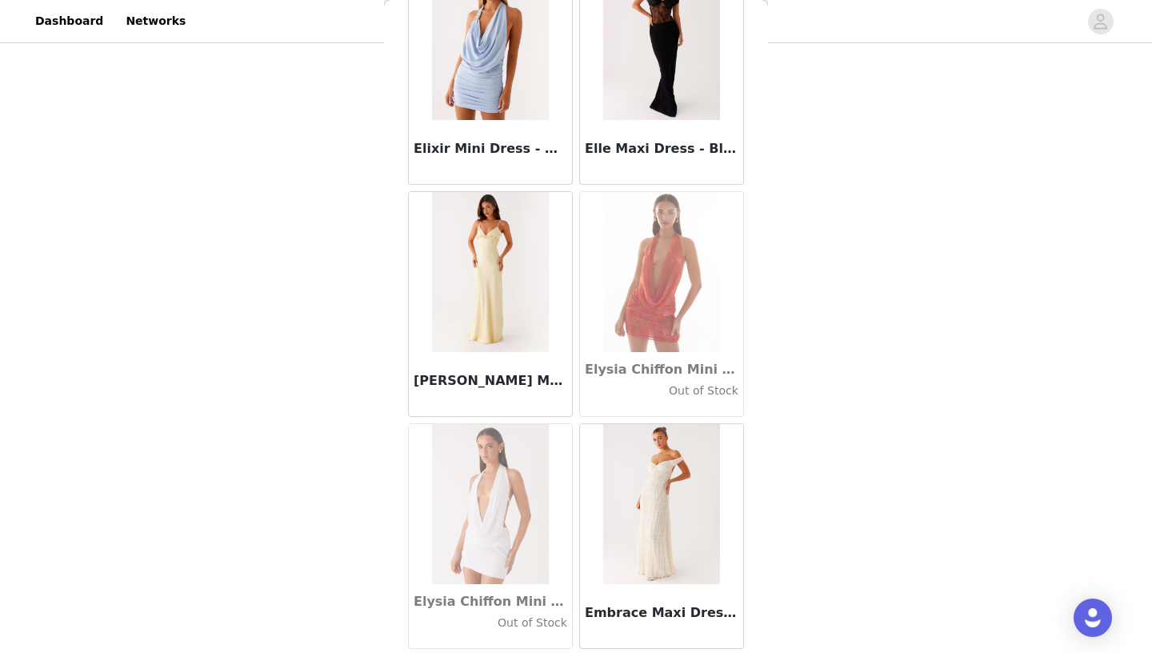
scroll to position [30541, 0]
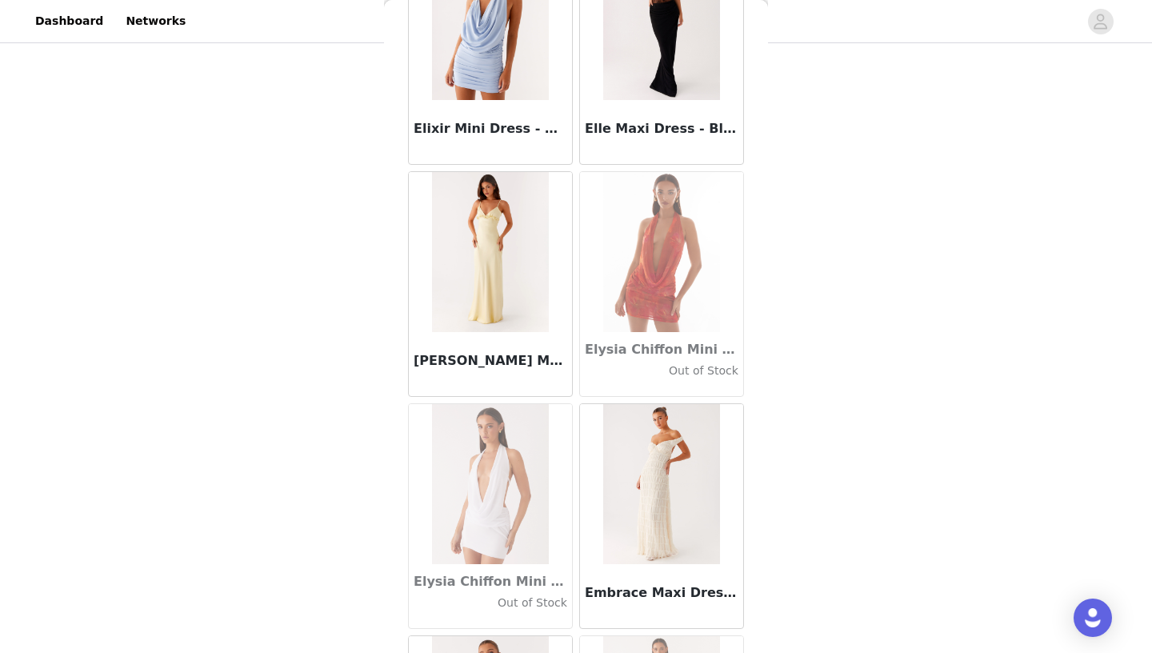
click at [487, 244] on img at bounding box center [490, 252] width 116 height 160
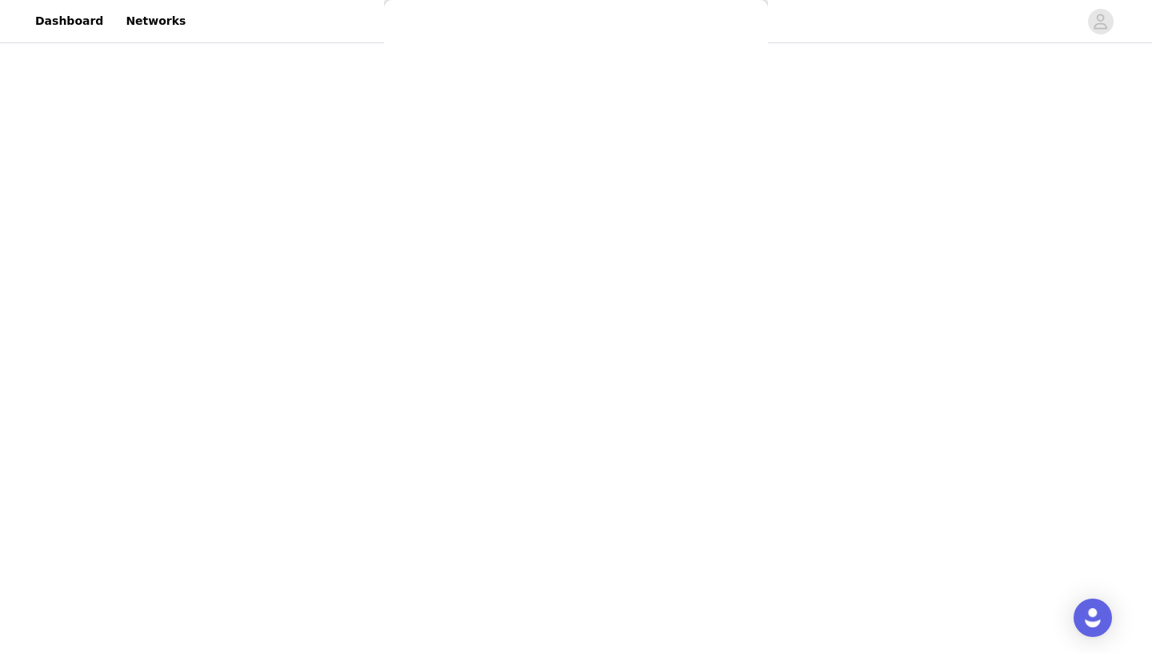
scroll to position [0, 0]
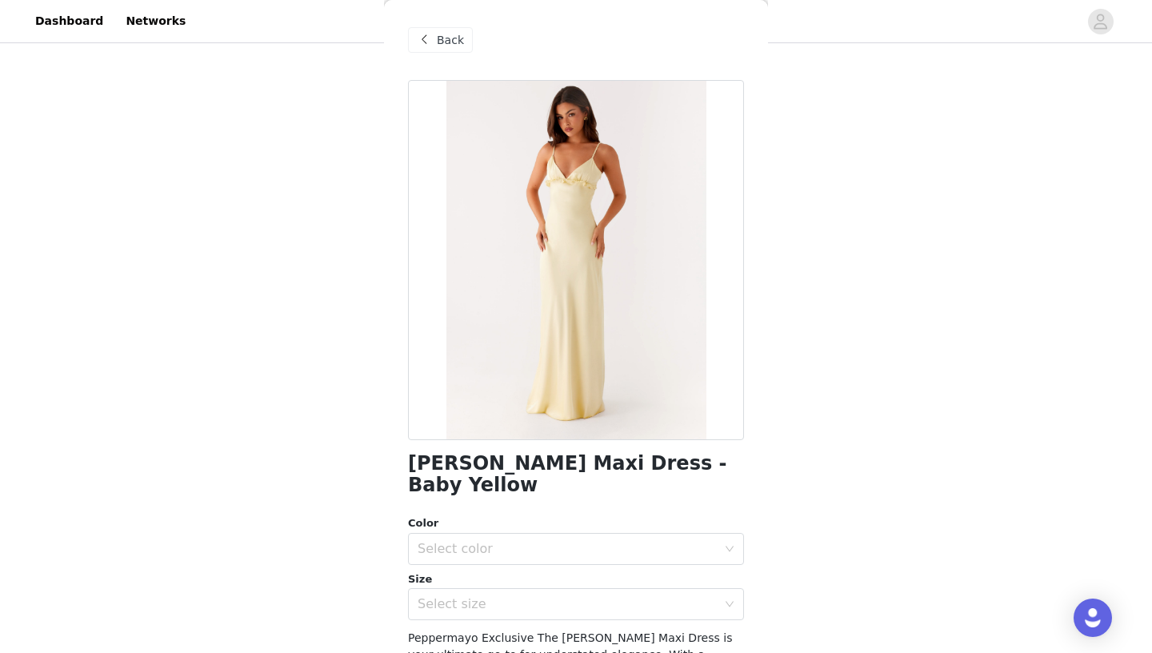
click at [463, 42] on div "Back" at bounding box center [440, 40] width 65 height 26
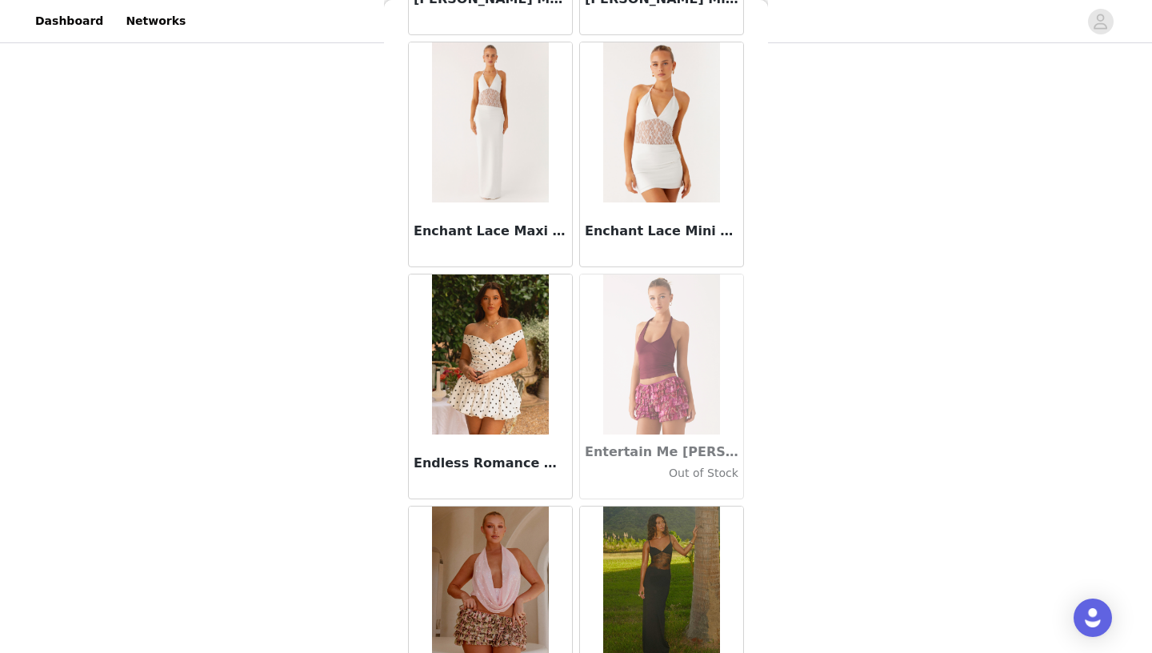
scroll to position [31964, 0]
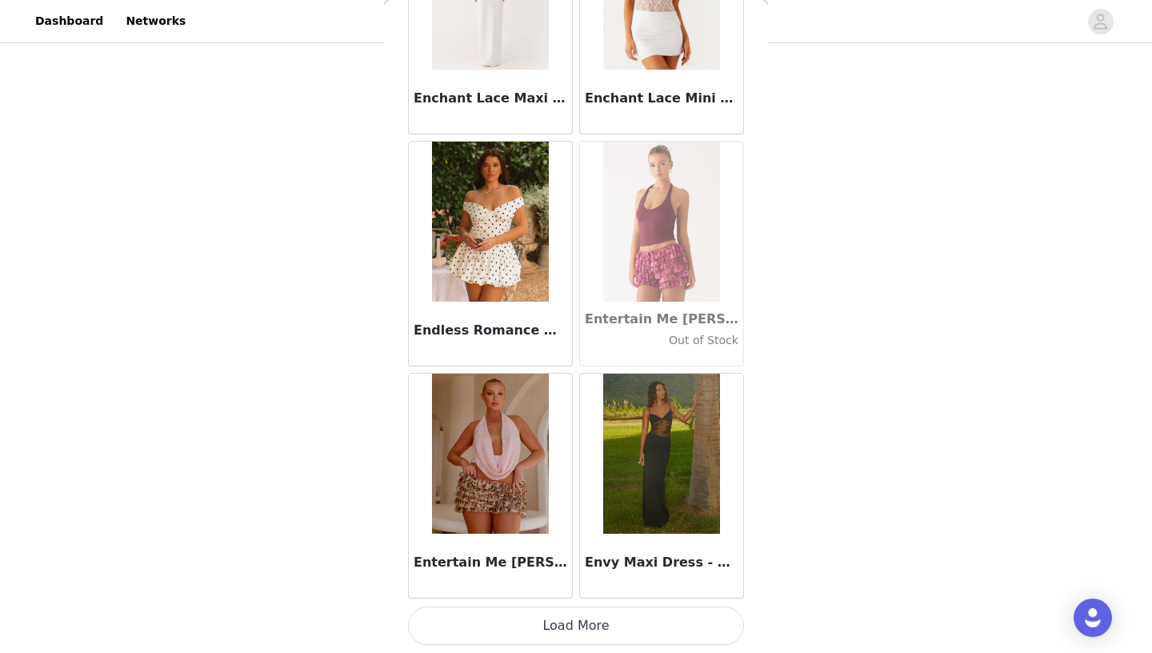
click at [596, 625] on button "Load More" at bounding box center [576, 626] width 336 height 38
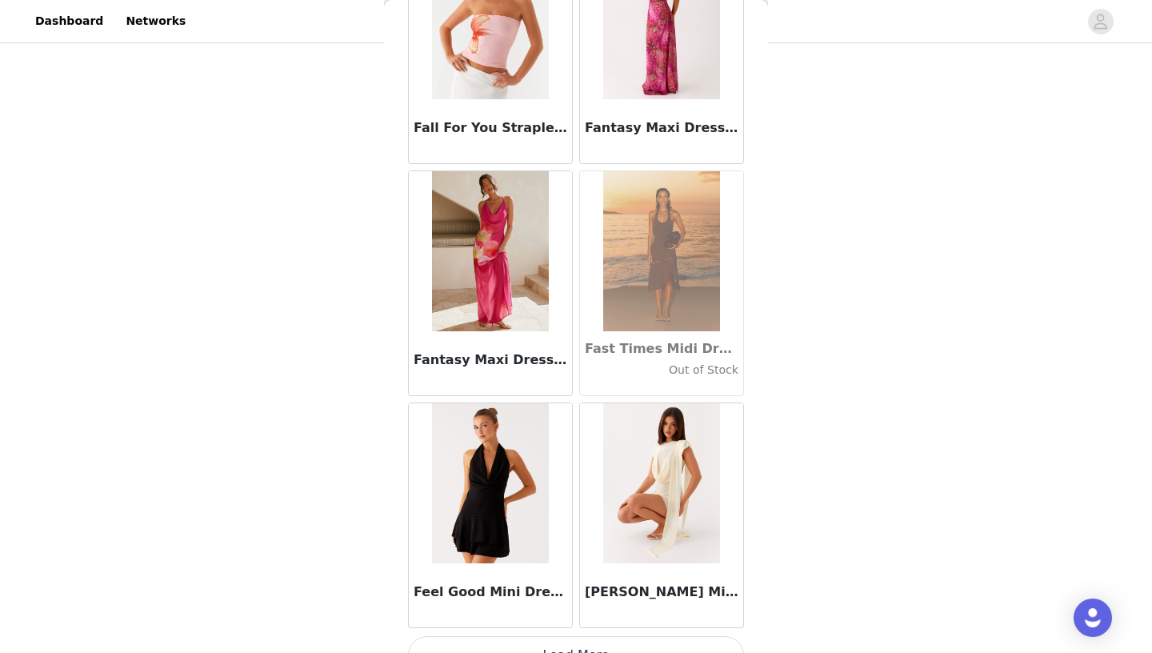
scroll to position [34284, 0]
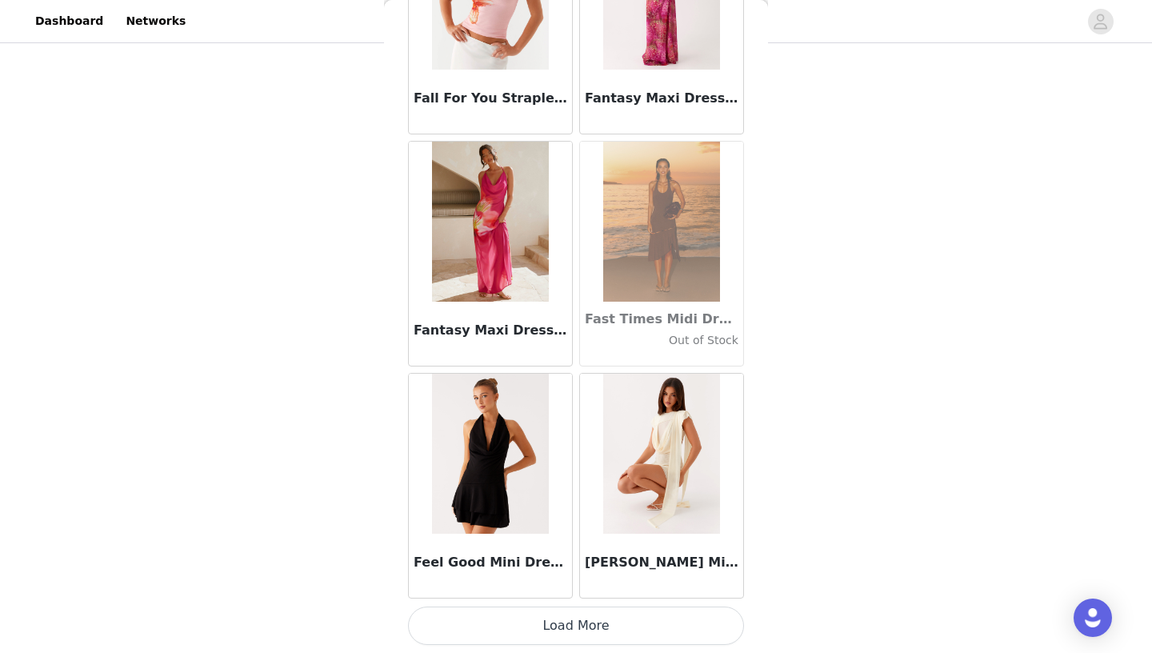
click at [594, 623] on button "Load More" at bounding box center [576, 626] width 336 height 38
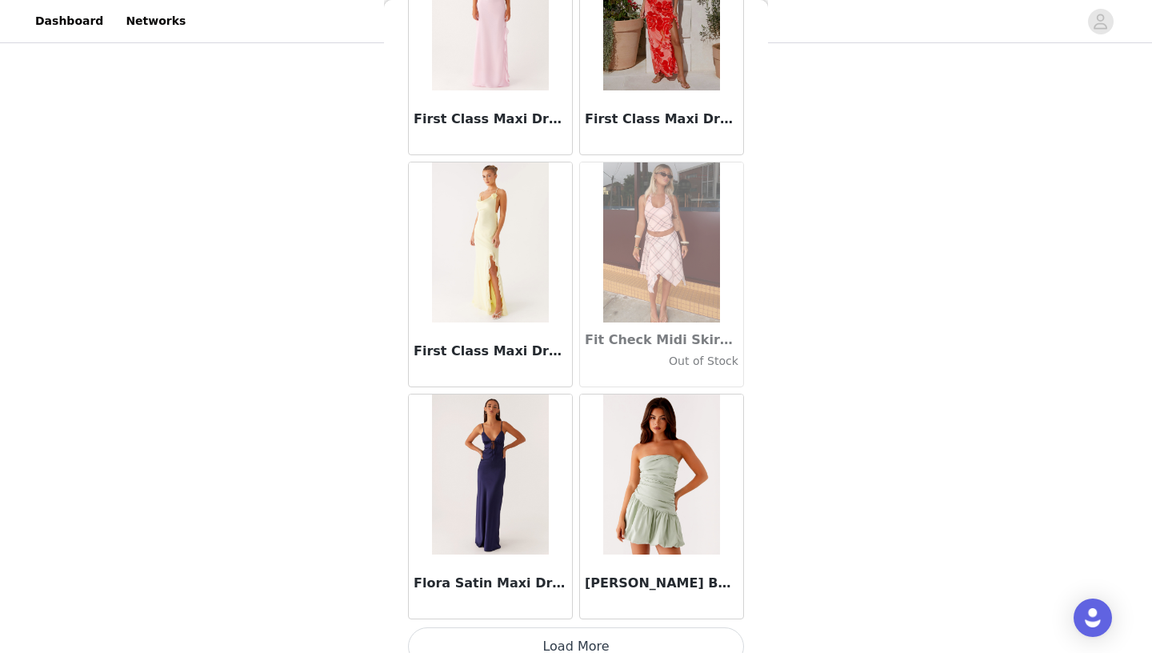
scroll to position [36605, 0]
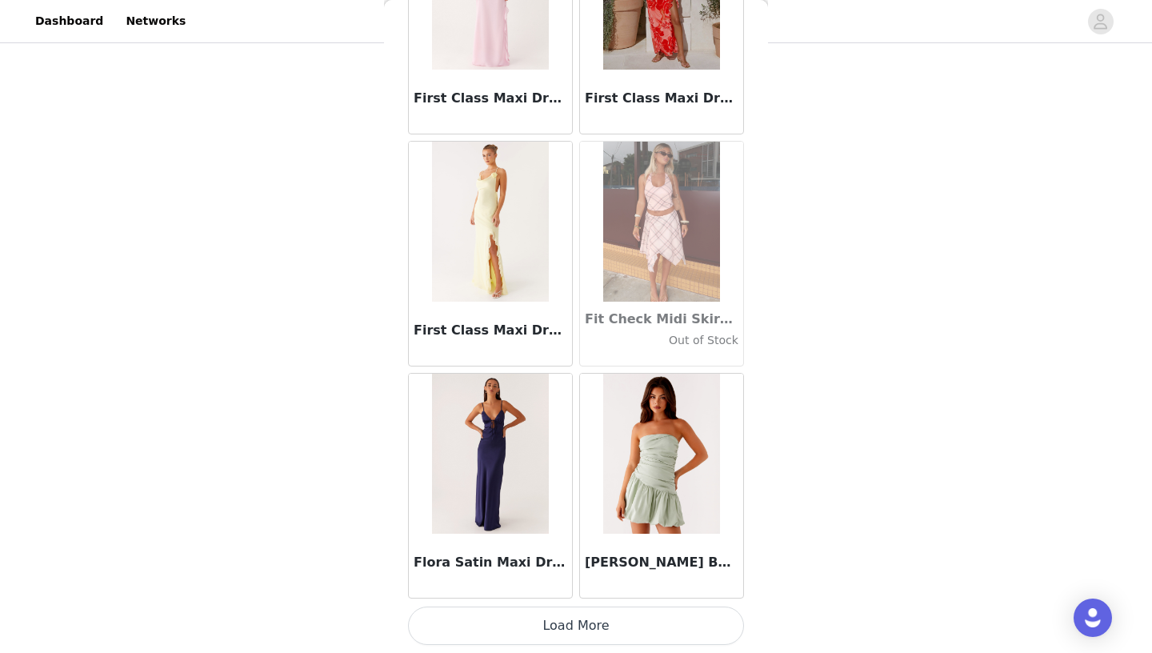
click at [587, 620] on button "Load More" at bounding box center [576, 626] width 336 height 38
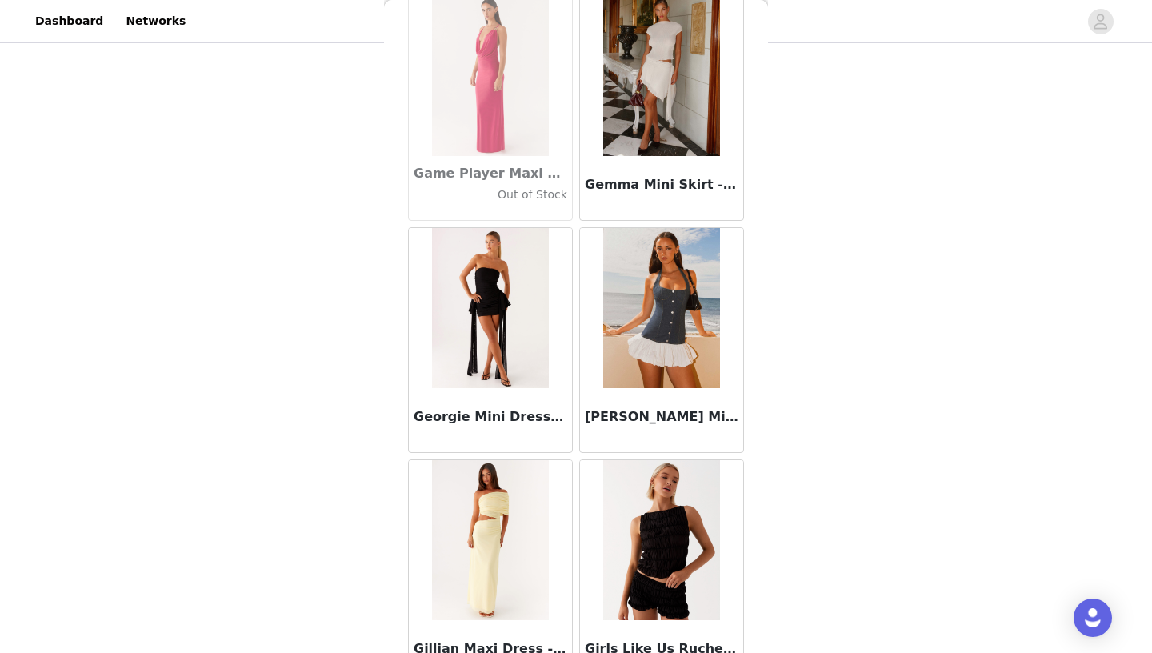
scroll to position [38926, 0]
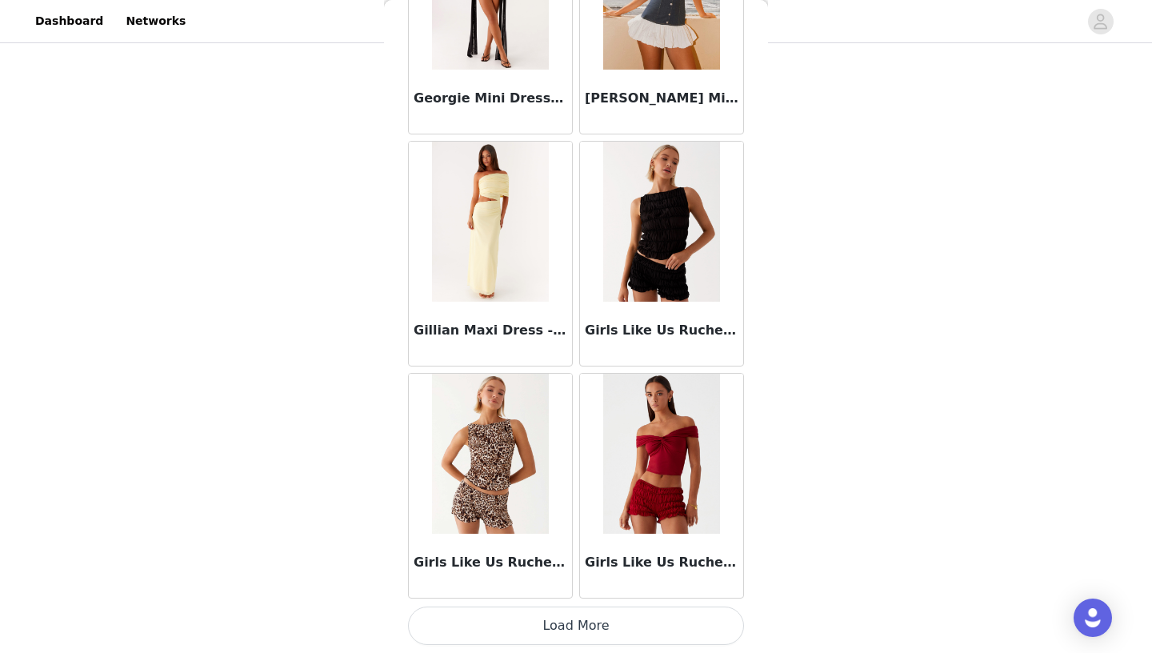
click at [596, 628] on button "Load More" at bounding box center [576, 626] width 336 height 38
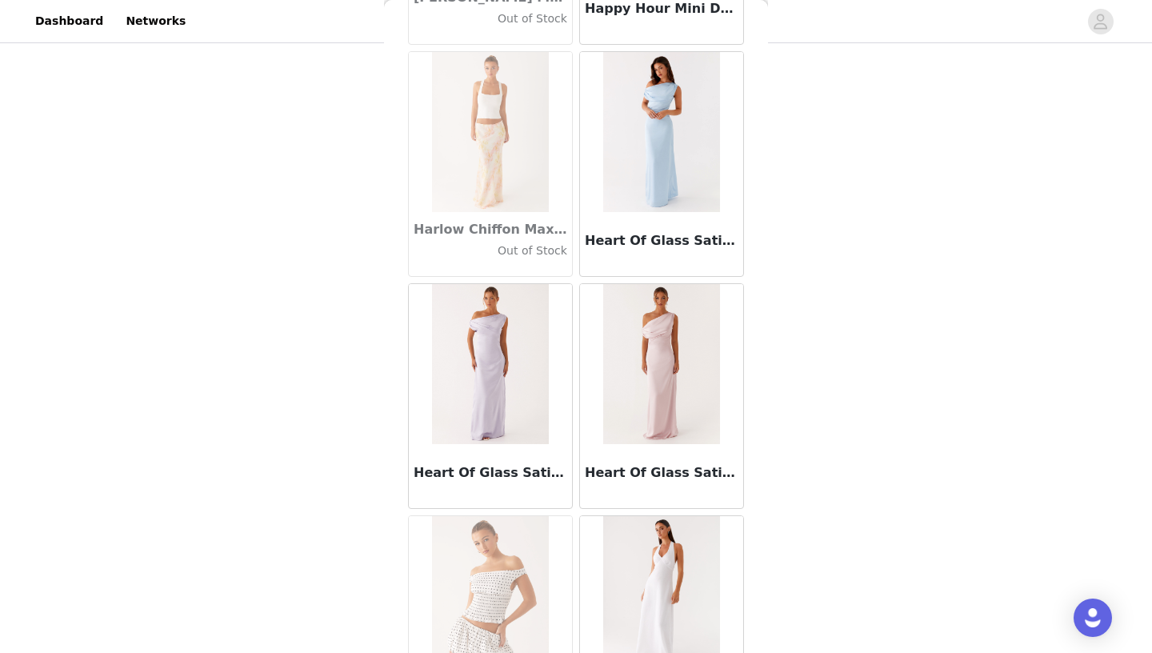
scroll to position [41246, 0]
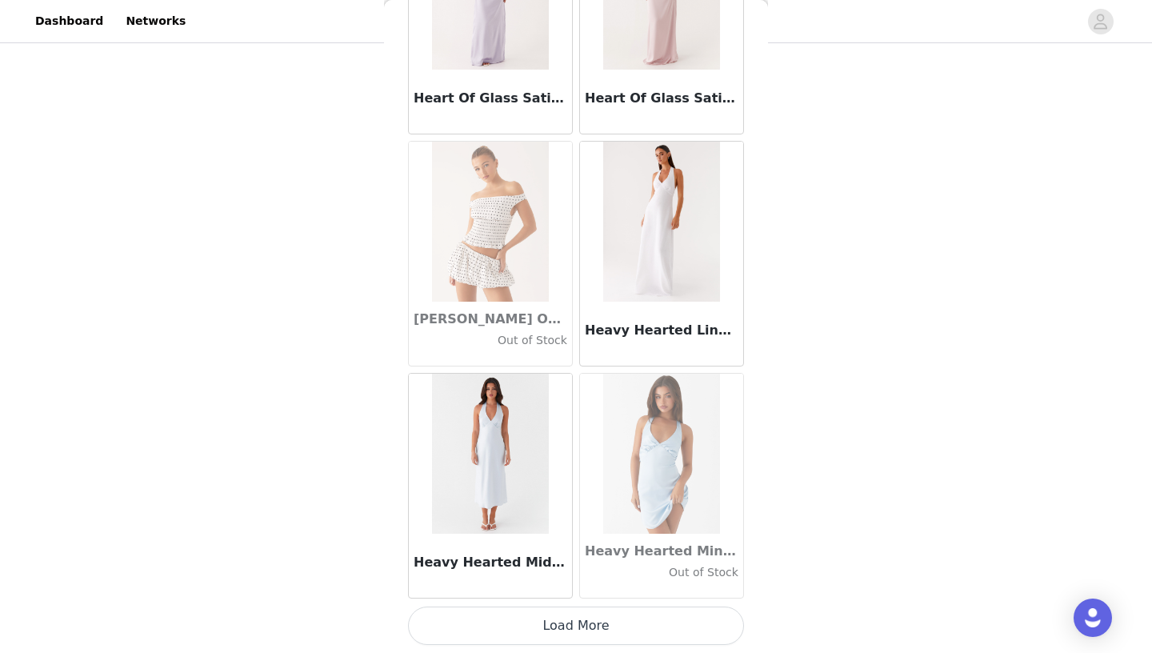
click at [586, 624] on button "Load More" at bounding box center [576, 626] width 336 height 38
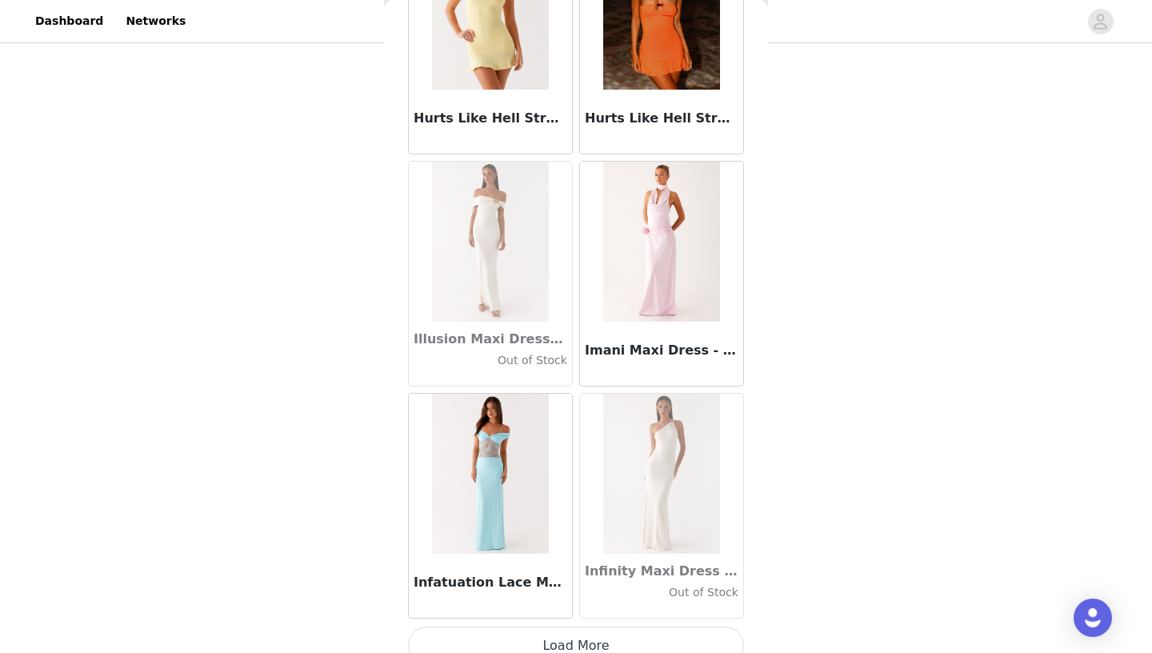
scroll to position [43567, 0]
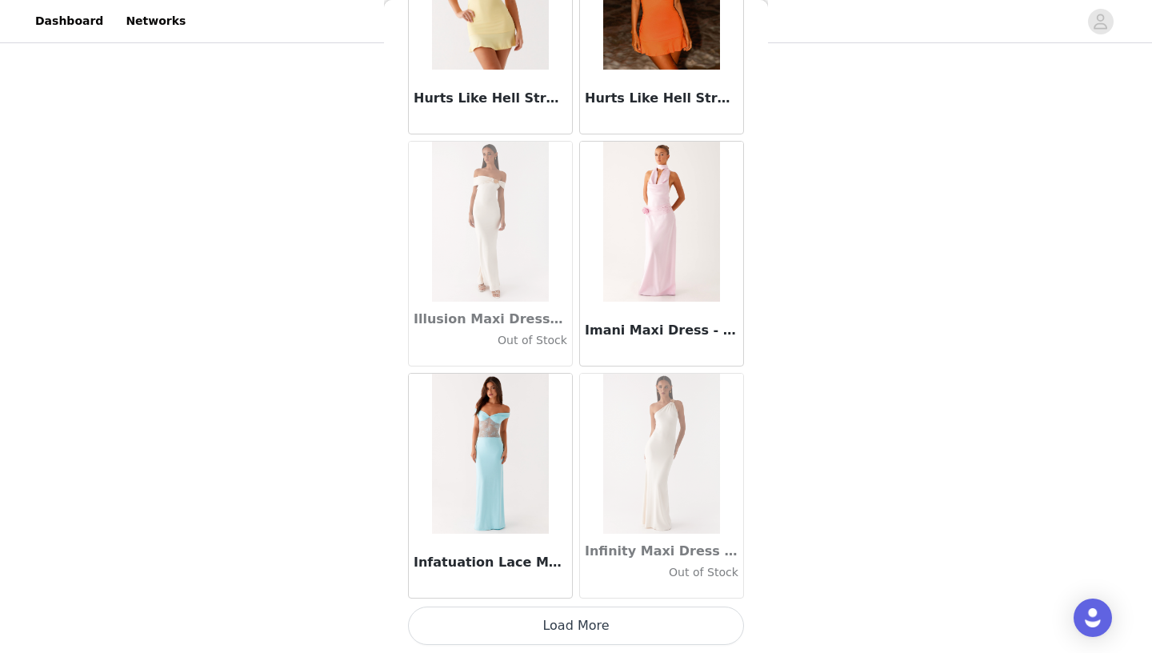
click at [577, 627] on button "Load More" at bounding box center [576, 626] width 336 height 38
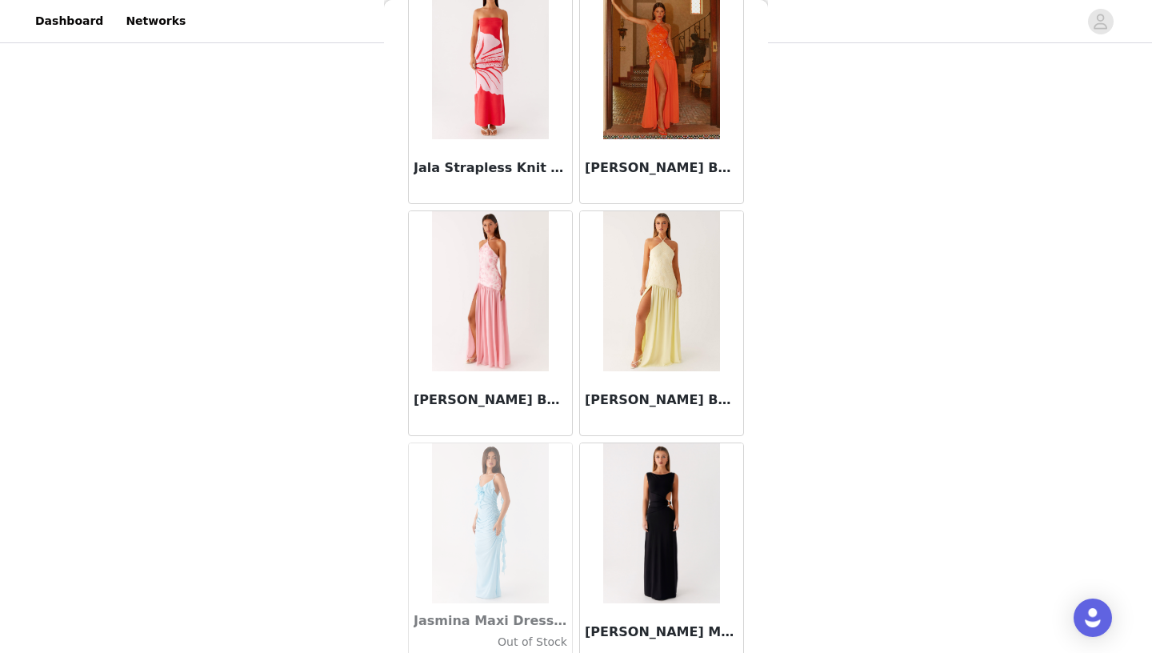
scroll to position [45124, 0]
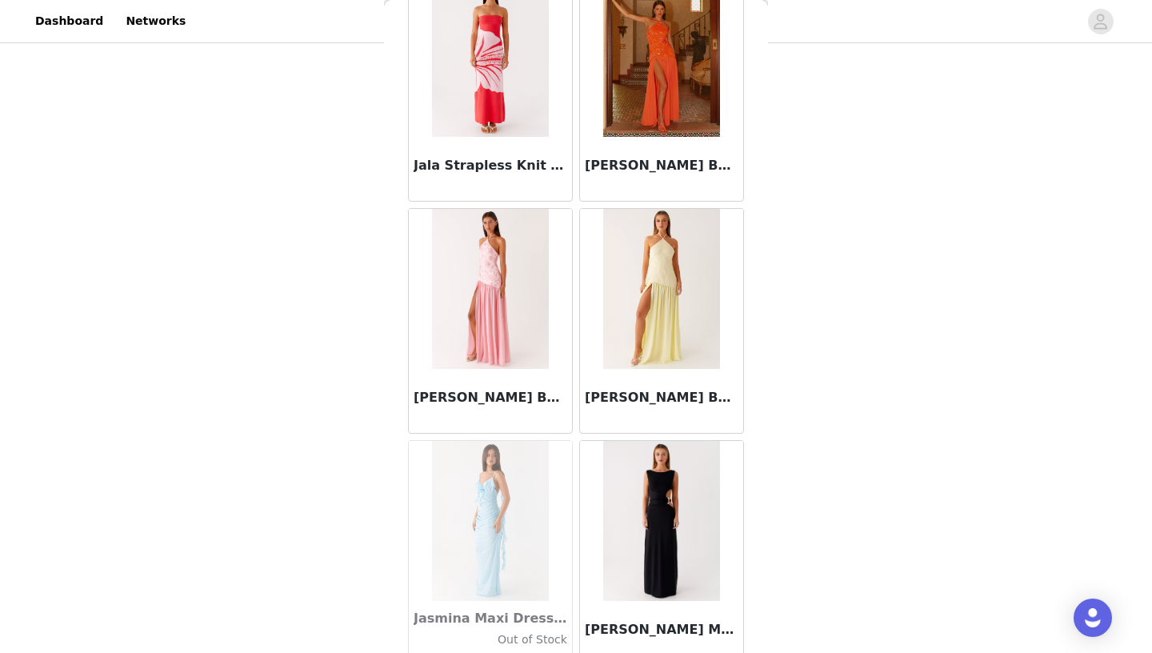
click at [667, 282] on img at bounding box center [661, 289] width 116 height 160
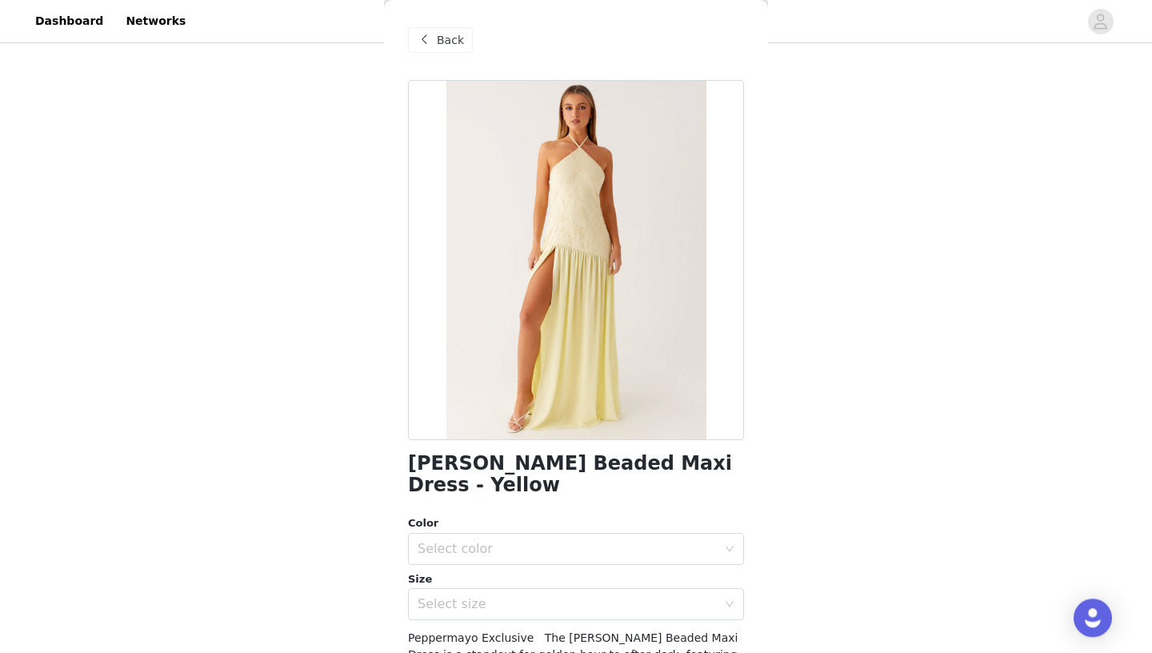
scroll to position [160, 0]
click at [447, 38] on span "Back" at bounding box center [450, 40] width 27 height 17
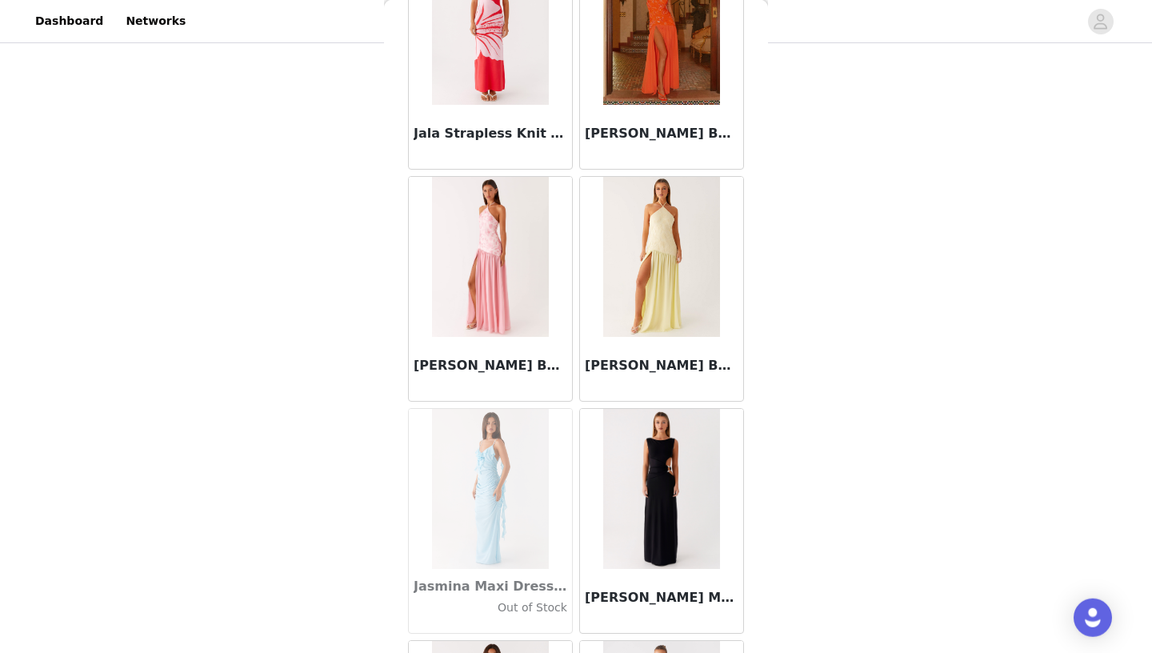
scroll to position [45163, 0]
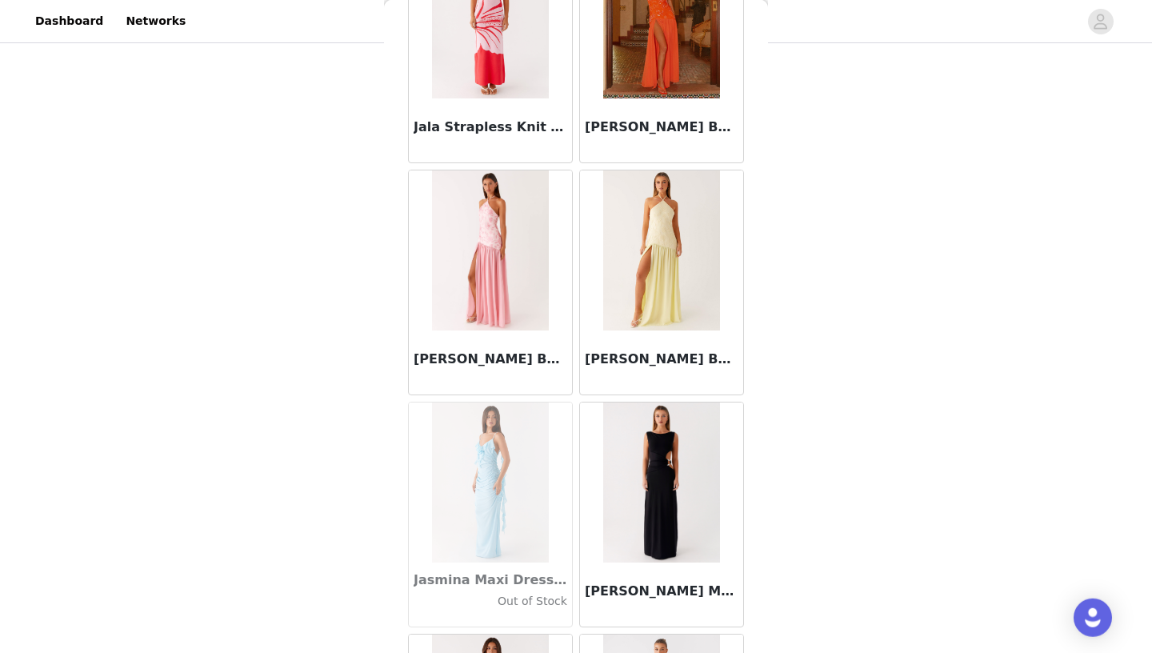
click at [641, 274] on img at bounding box center [661, 250] width 116 height 160
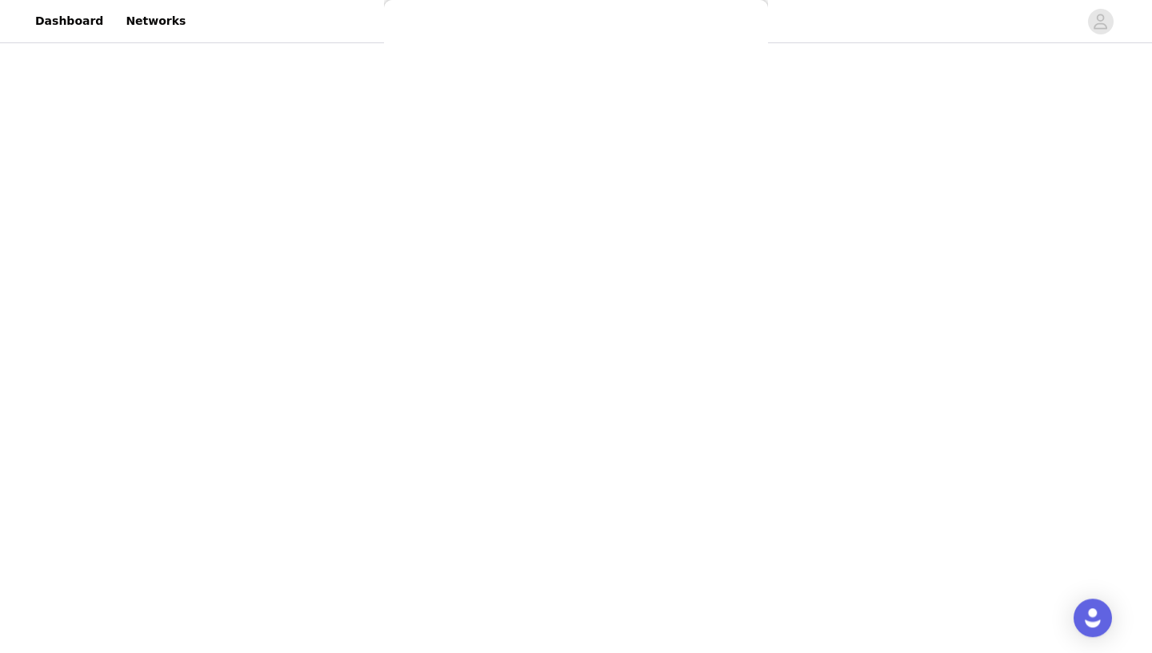
scroll to position [207, 0]
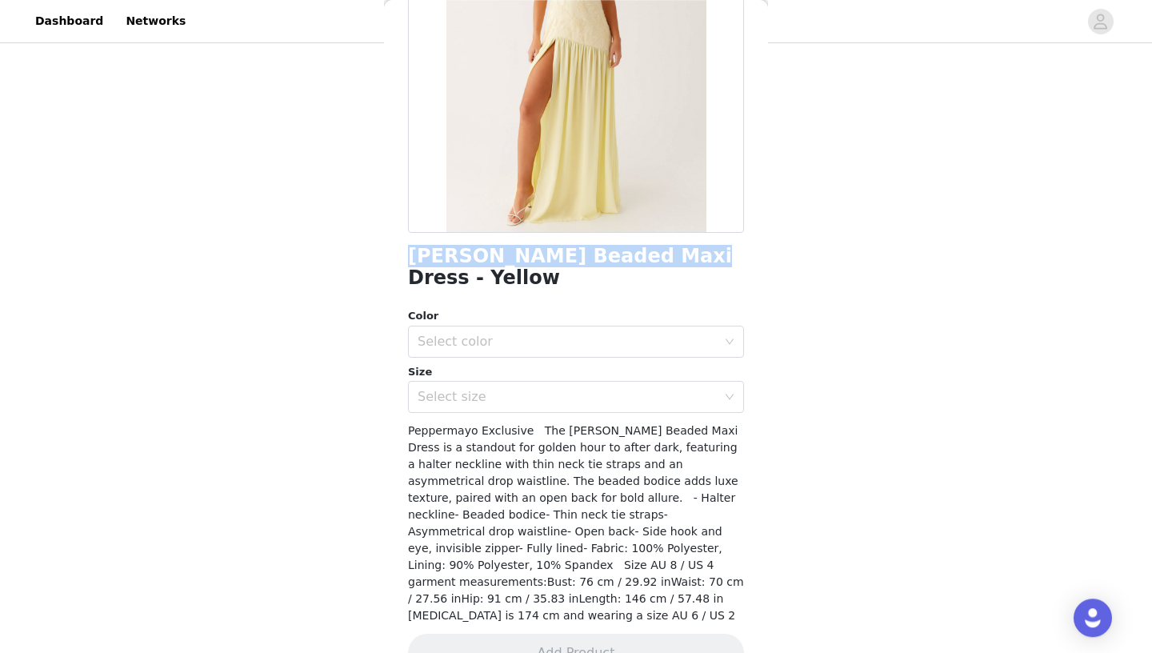
drag, startPoint x: 409, startPoint y: 258, endPoint x: 642, endPoint y: 260, distance: 232.9
click at [642, 260] on h1 "[PERSON_NAME] Beaded Maxi Dress - Yellow" at bounding box center [576, 267] width 336 height 43
copy h1 "[PERSON_NAME] Beaded Maxi Dress"
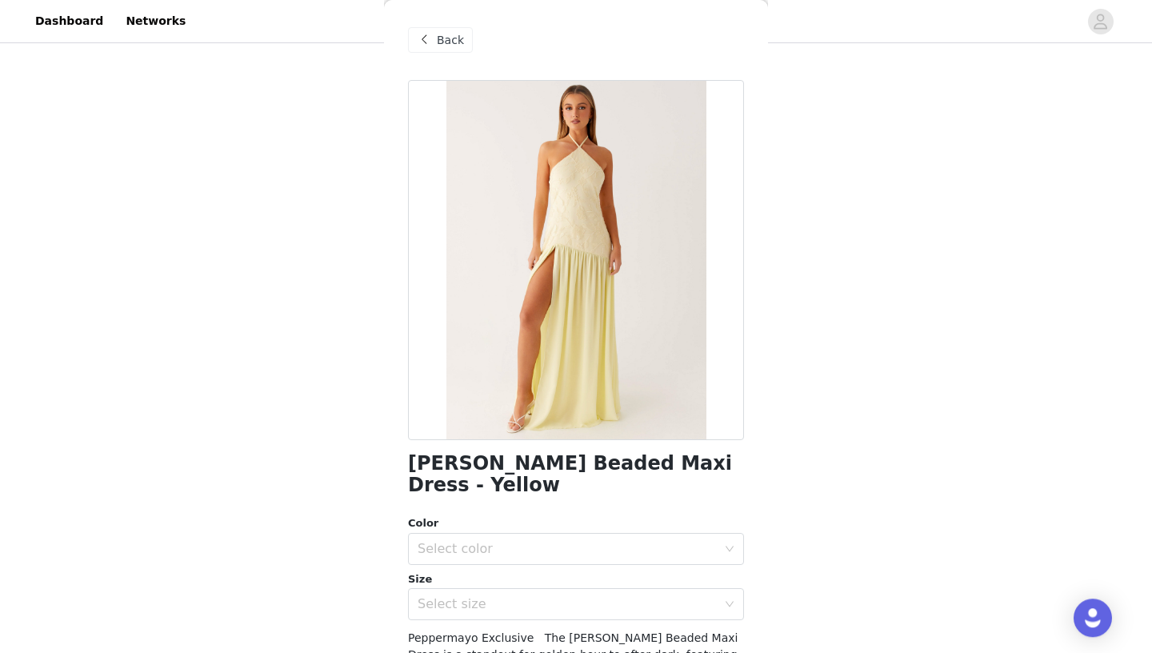
click at [447, 42] on span "Back" at bounding box center [450, 40] width 27 height 17
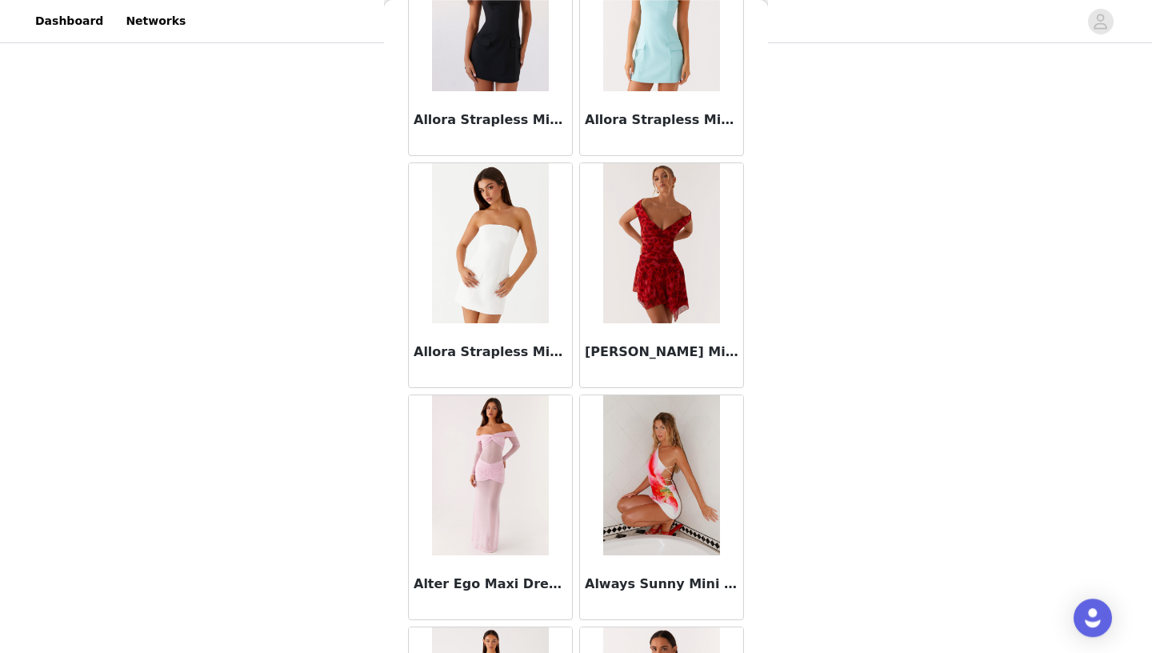
click at [503, 440] on img at bounding box center [490, 475] width 116 height 160
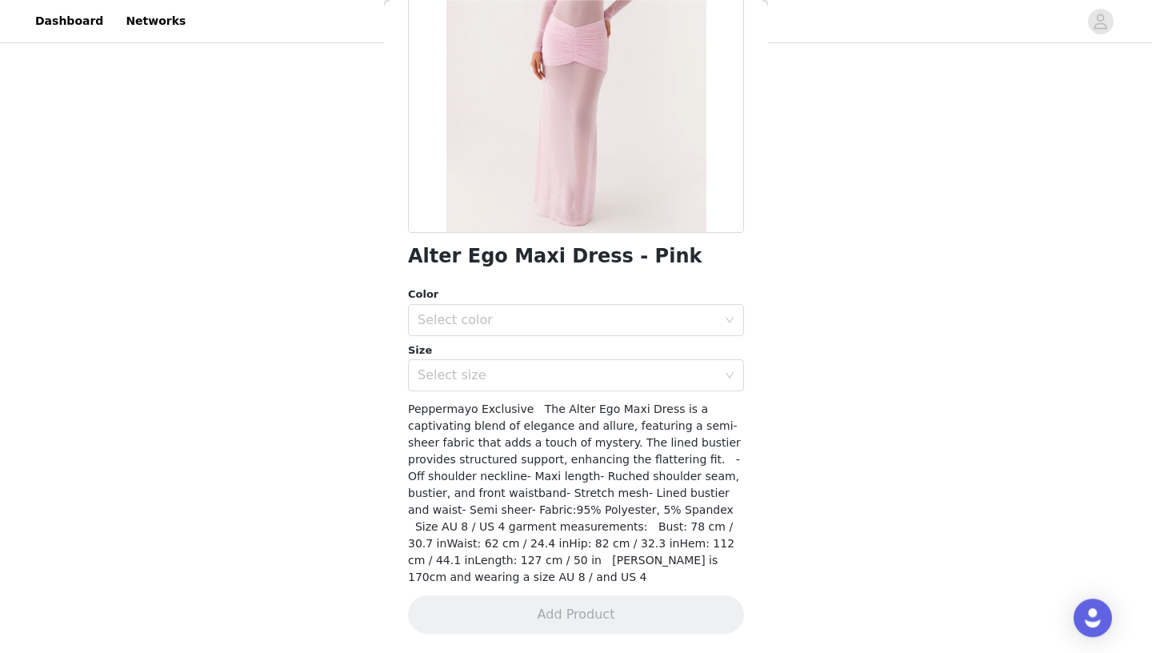
scroll to position [190, 0]
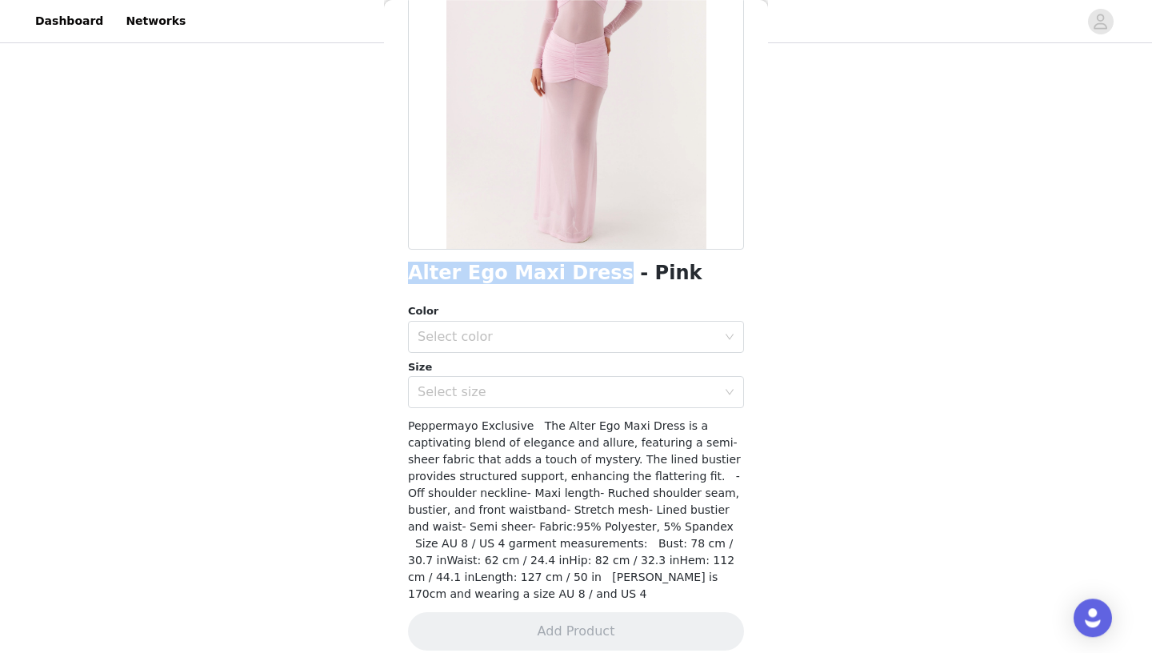
drag, startPoint x: 410, startPoint y: 272, endPoint x: 586, endPoint y: 273, distance: 176.0
click at [586, 273] on h1 "Alter Ego Maxi Dress - Pink" at bounding box center [555, 273] width 294 height 22
copy h1 "Alter Ego Maxi Dress"
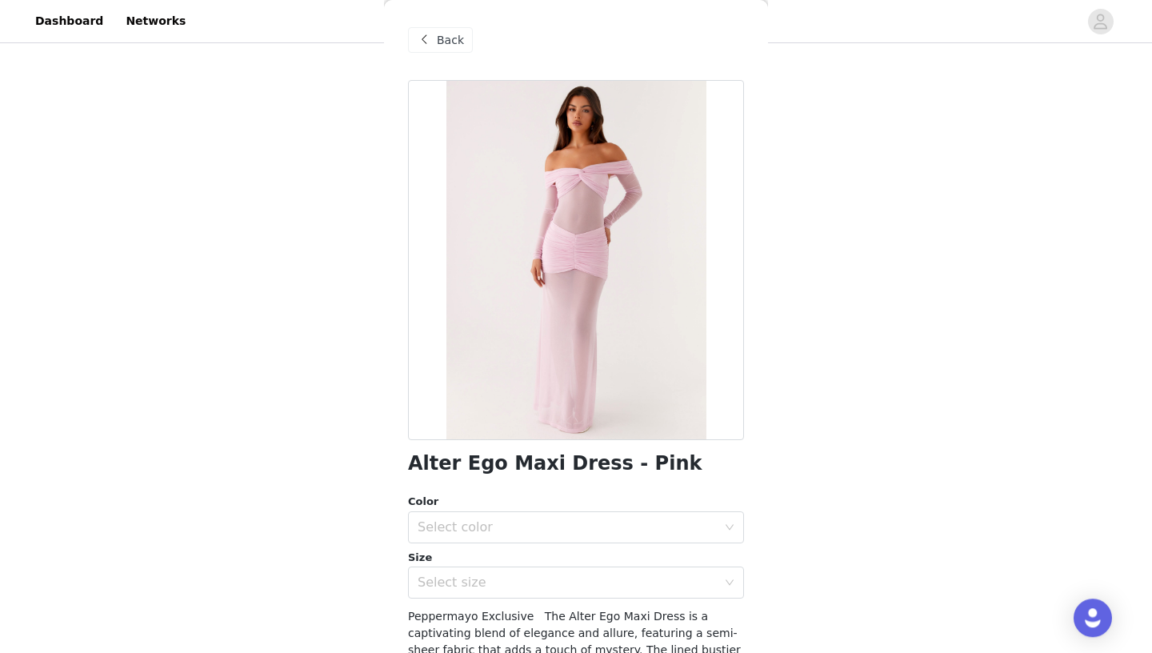
click at [447, 42] on span "Back" at bounding box center [450, 40] width 27 height 17
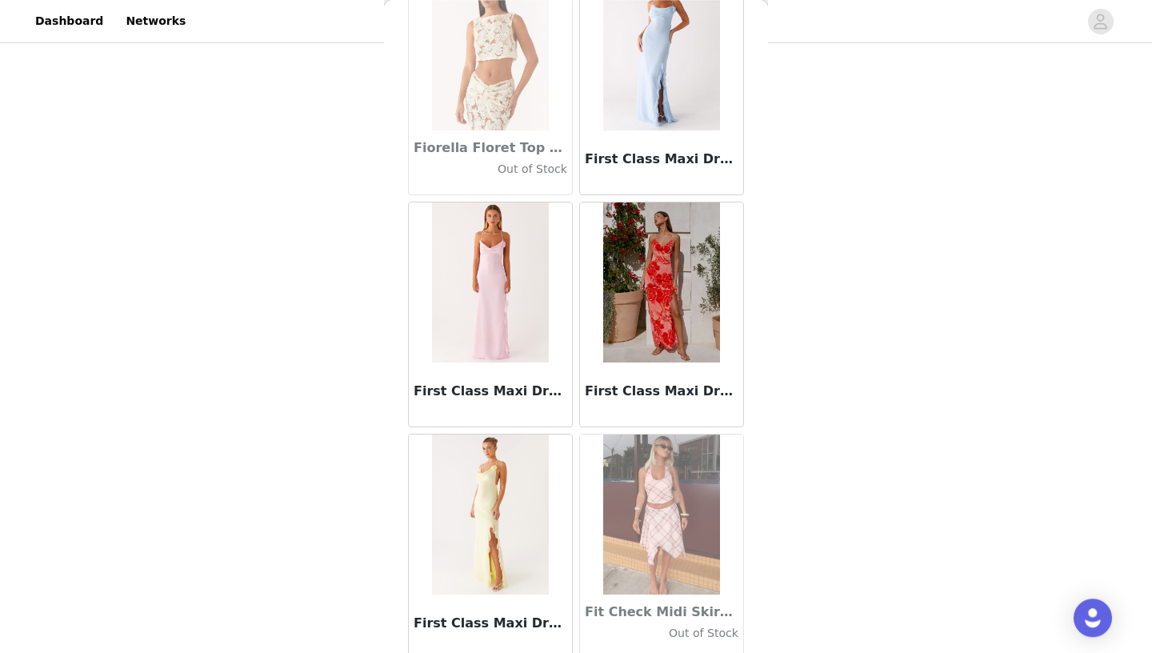
scroll to position [36349, 0]
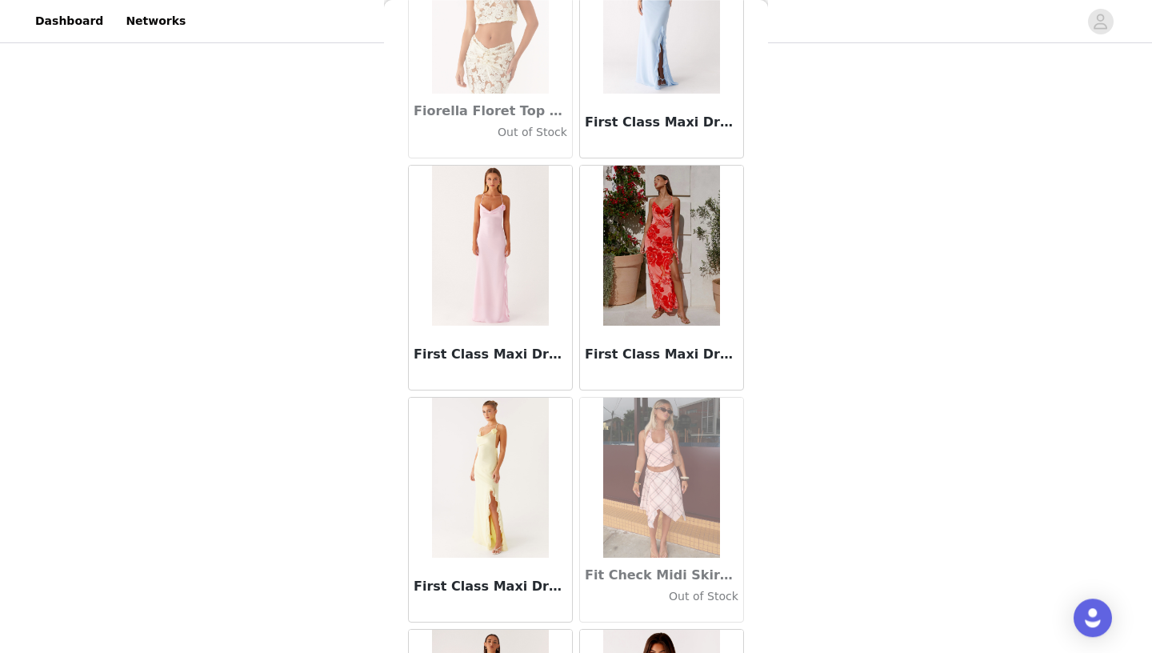
click at [507, 467] on img at bounding box center [490, 478] width 116 height 160
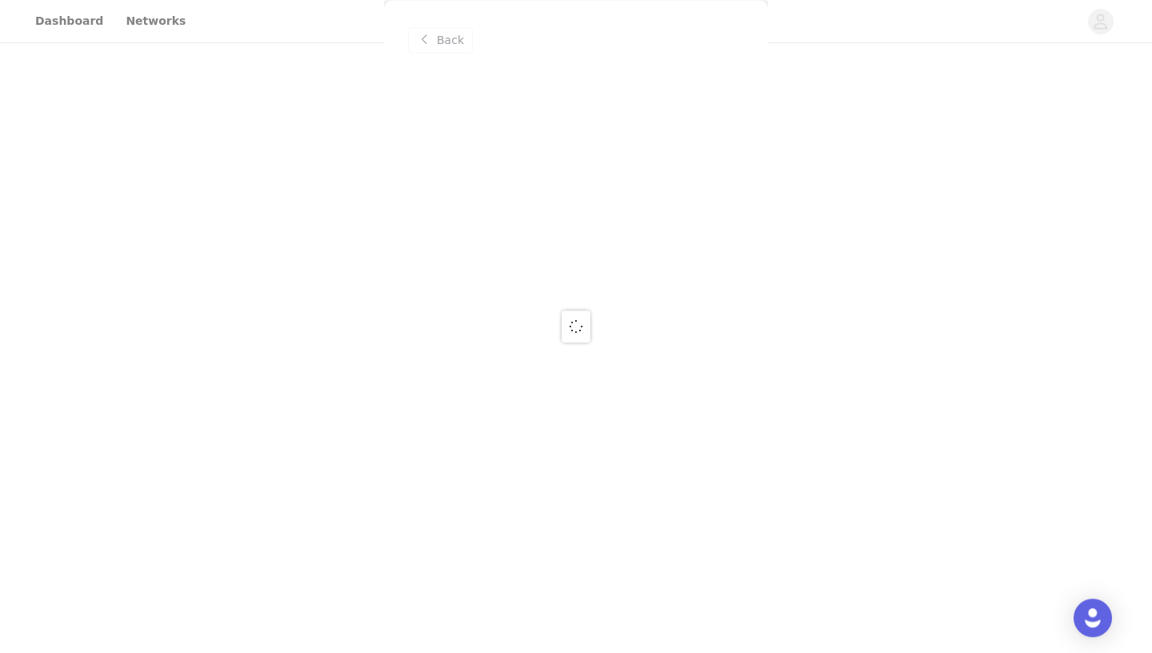
scroll to position [0, 0]
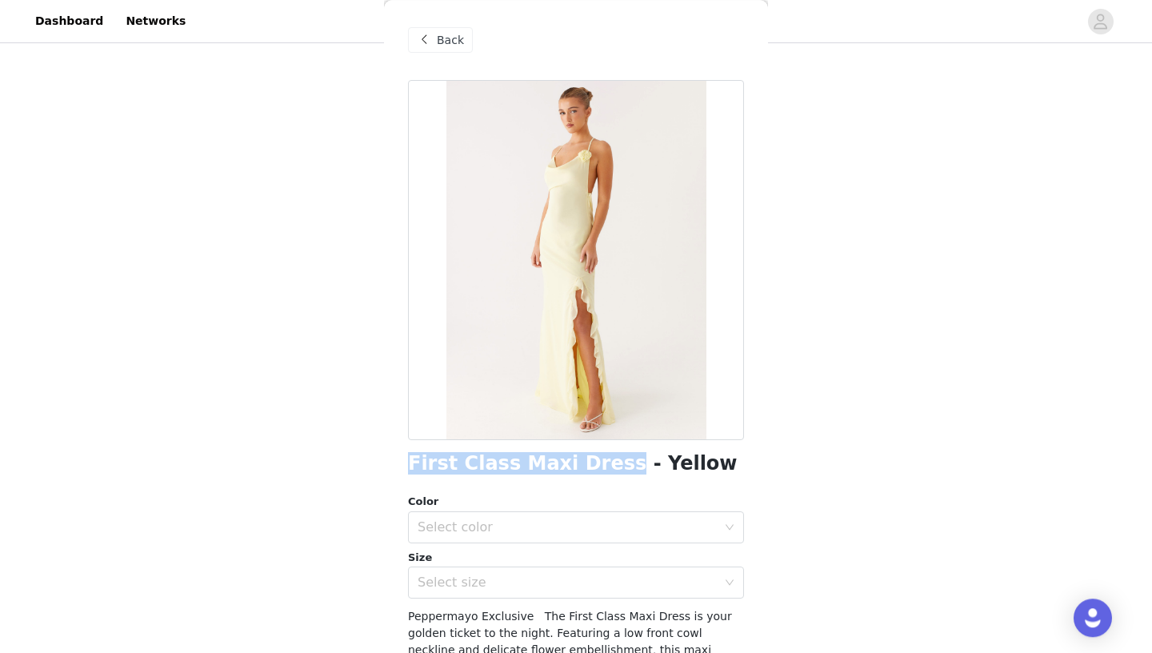
drag, startPoint x: 412, startPoint y: 463, endPoint x: 598, endPoint y: 457, distance: 185.8
click at [598, 457] on h1 "First Class Maxi Dress - Yellow" at bounding box center [573, 464] width 330 height 22
copy h1 "First Class Maxi Dress"
click at [459, 44] on span "Back" at bounding box center [450, 40] width 27 height 17
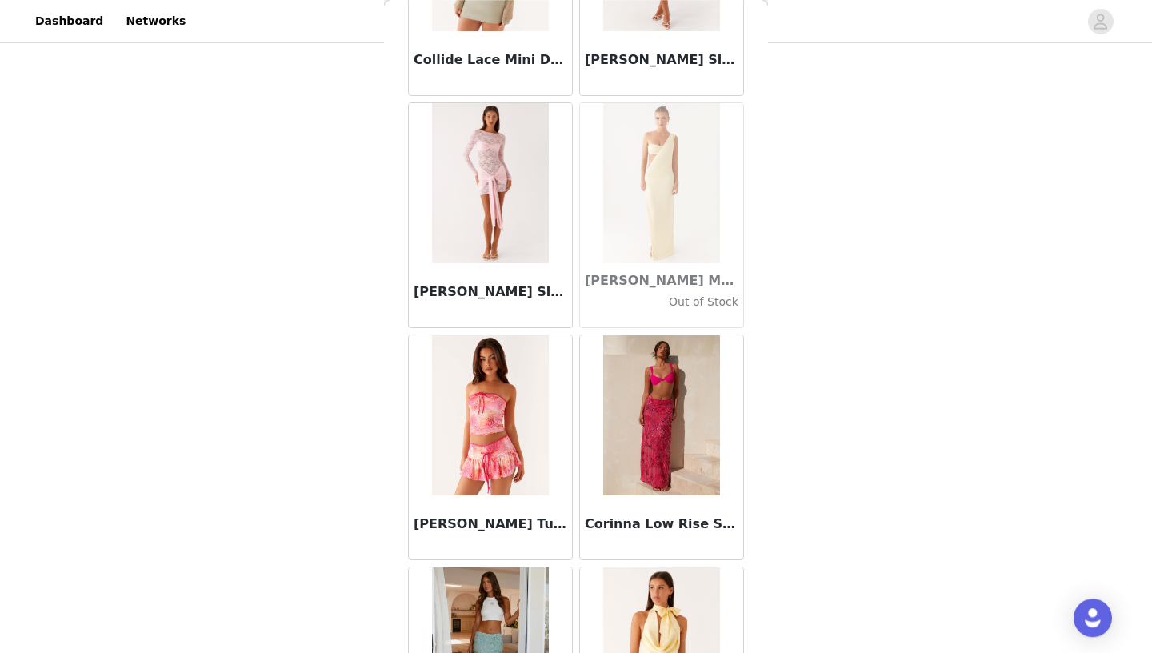
scroll to position [23187, 0]
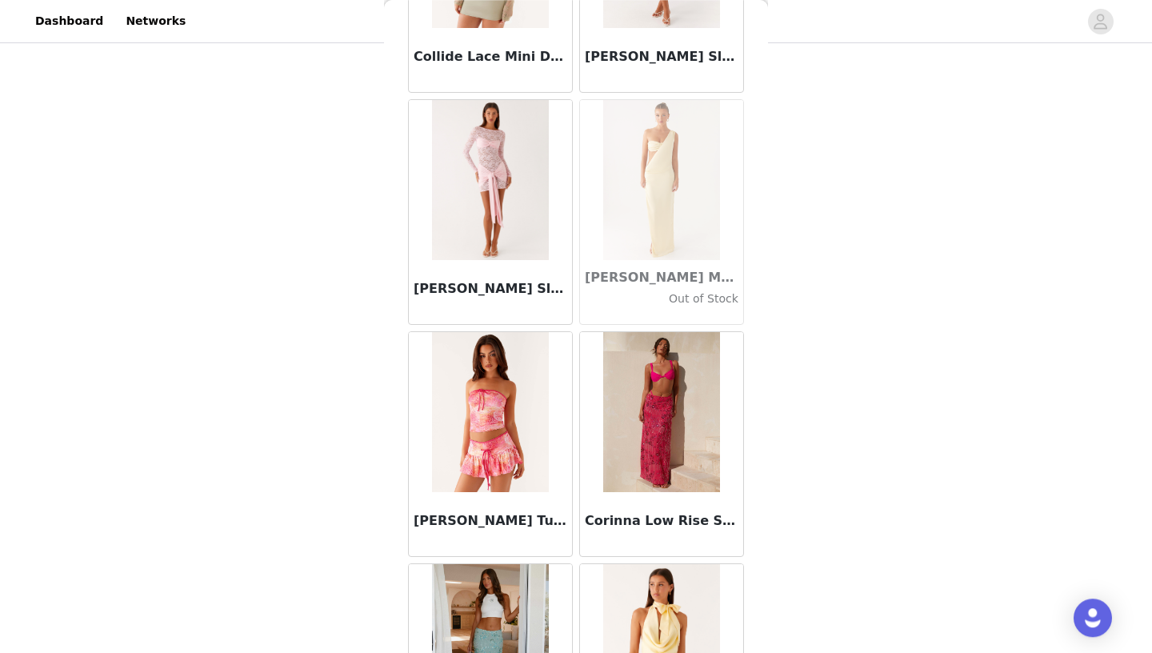
click at [482, 175] on img at bounding box center [490, 180] width 116 height 160
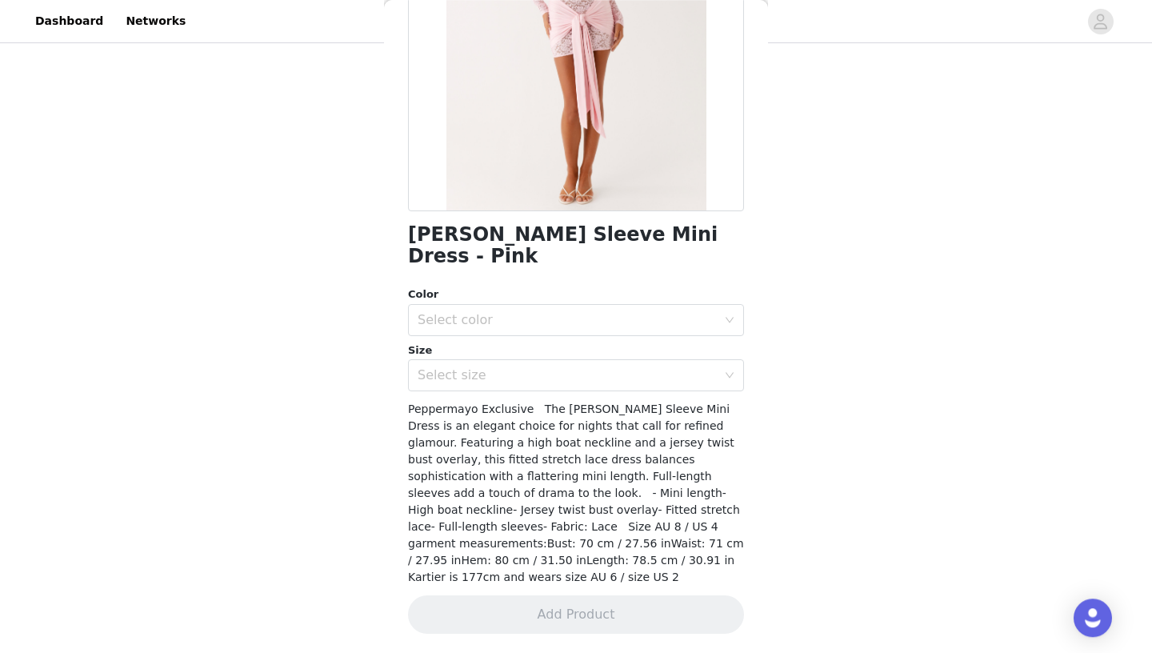
scroll to position [190, 0]
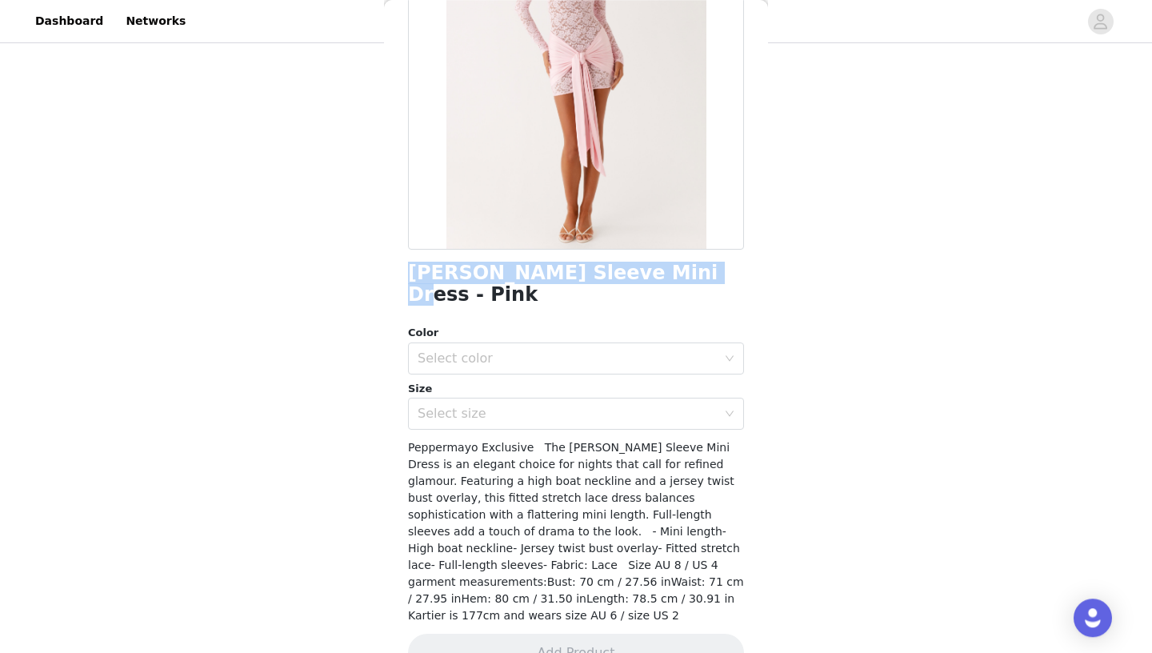
drag, startPoint x: 408, startPoint y: 270, endPoint x: 674, endPoint y: 276, distance: 265.7
click at [674, 276] on div "Back [PERSON_NAME] Sleeve Mini Dress - Pink Color Select color Size Select size…" at bounding box center [576, 326] width 384 height 653
copy h1 "[PERSON_NAME] Sleeve Mini Dress"
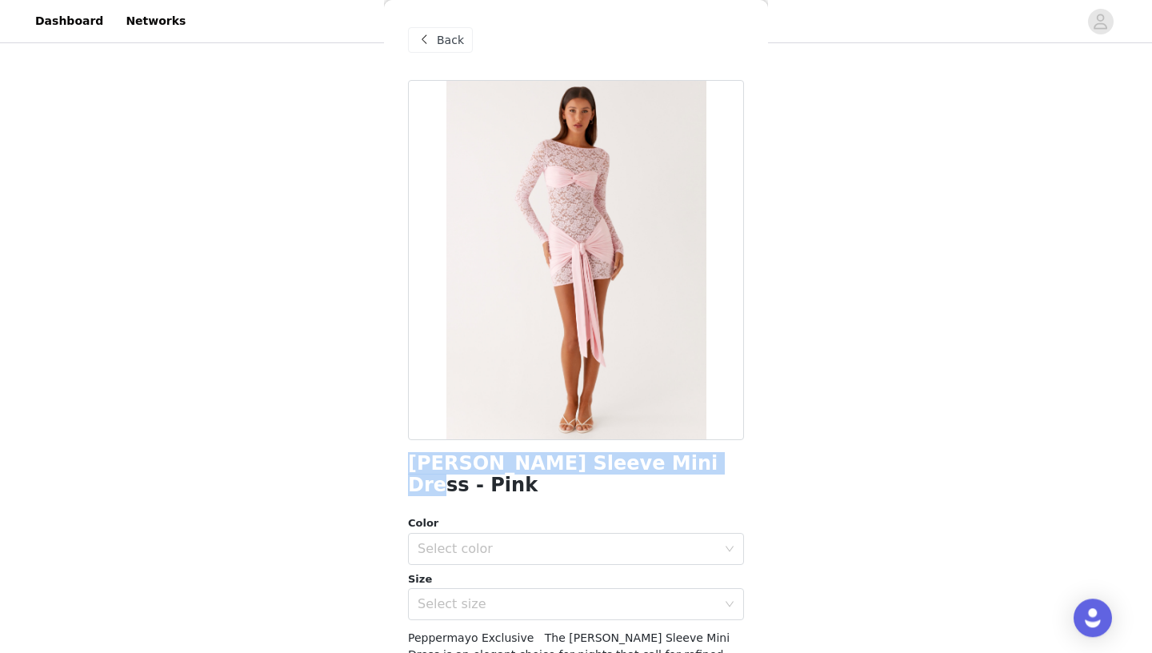
click at [447, 46] on span "Back" at bounding box center [450, 40] width 27 height 17
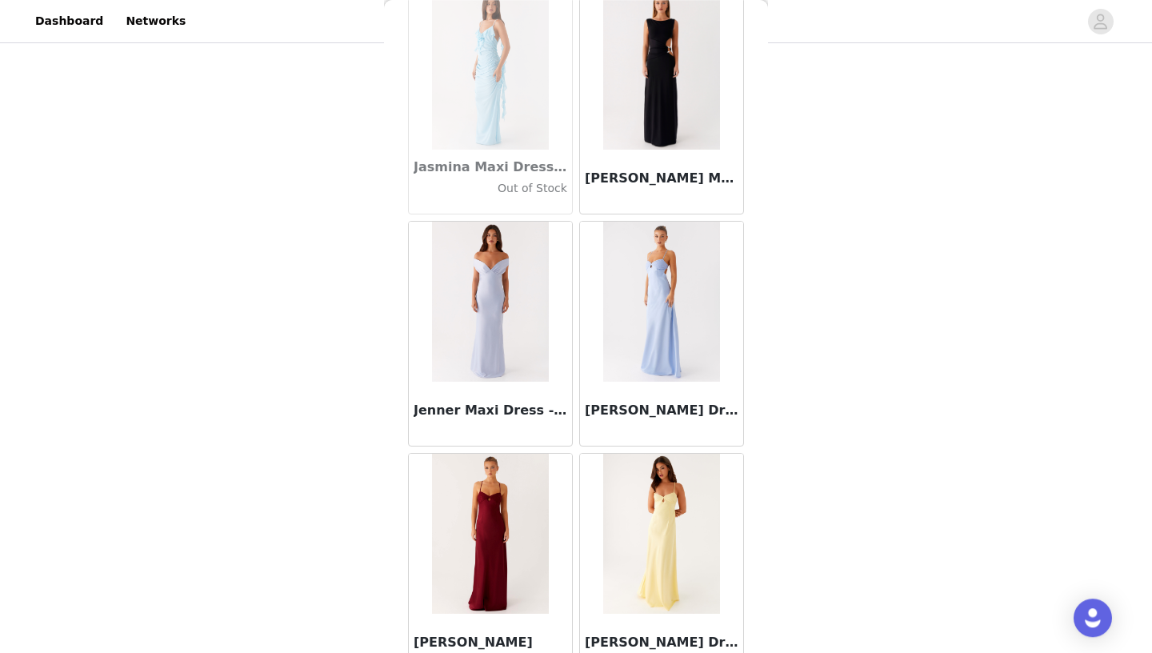
scroll to position [45888, 0]
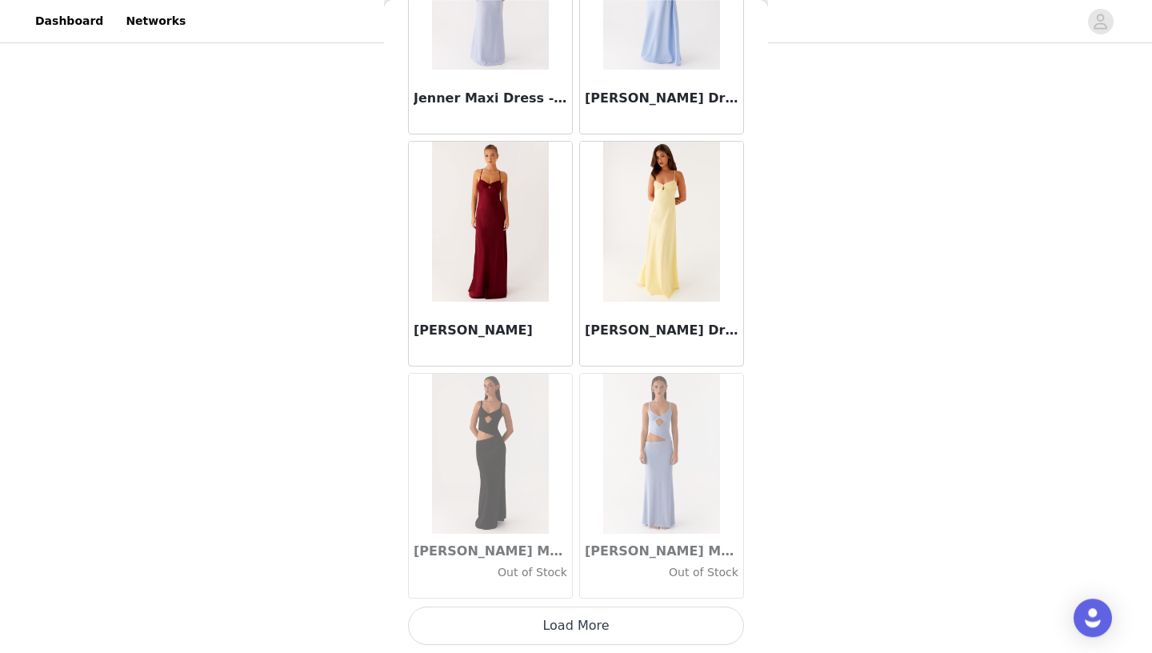
click at [591, 618] on button "Load More" at bounding box center [576, 626] width 336 height 38
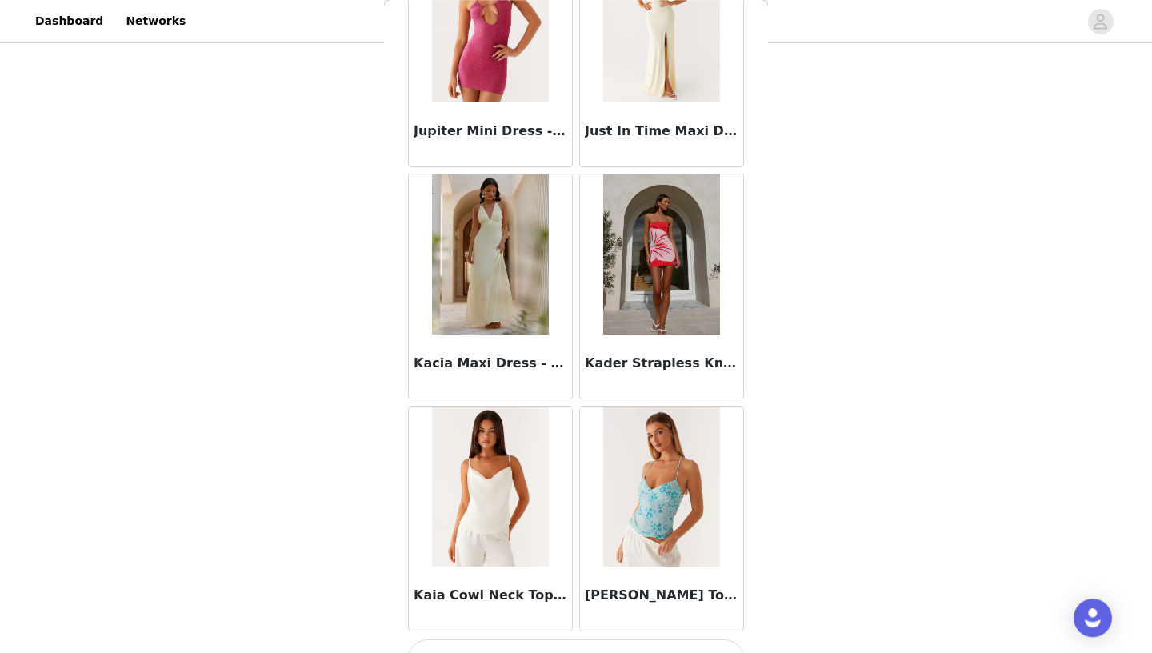
scroll to position [48208, 0]
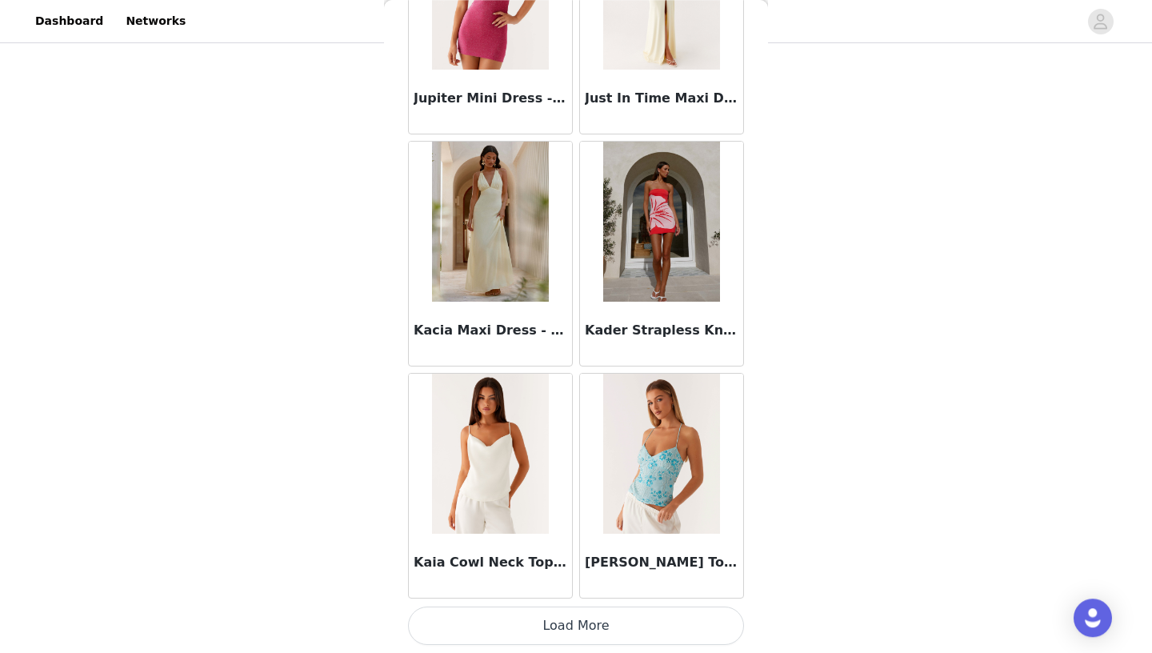
click at [583, 616] on button "Load More" at bounding box center [576, 626] width 336 height 38
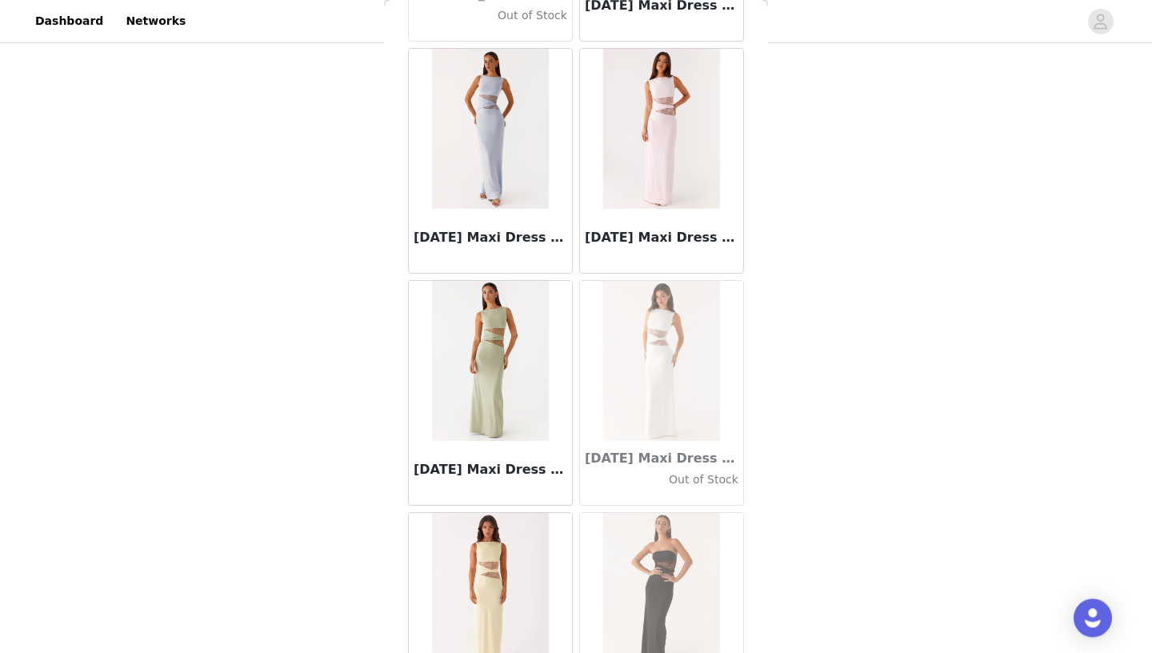
scroll to position [49694, 0]
click at [493, 103] on img at bounding box center [490, 128] width 116 height 160
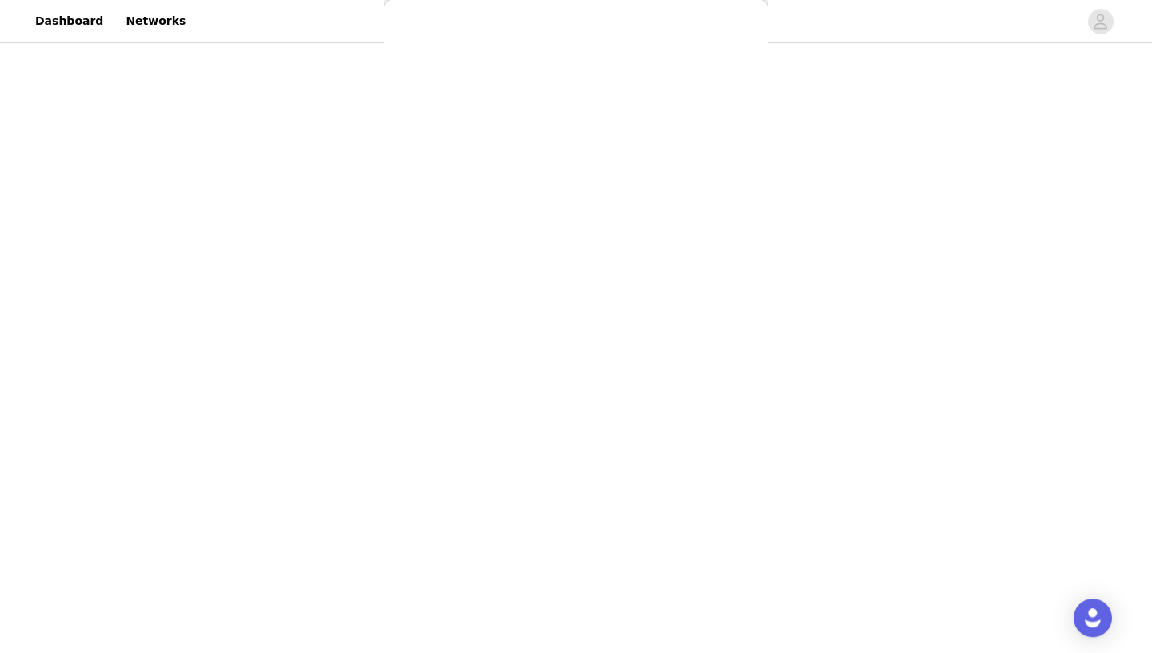
scroll to position [0, 0]
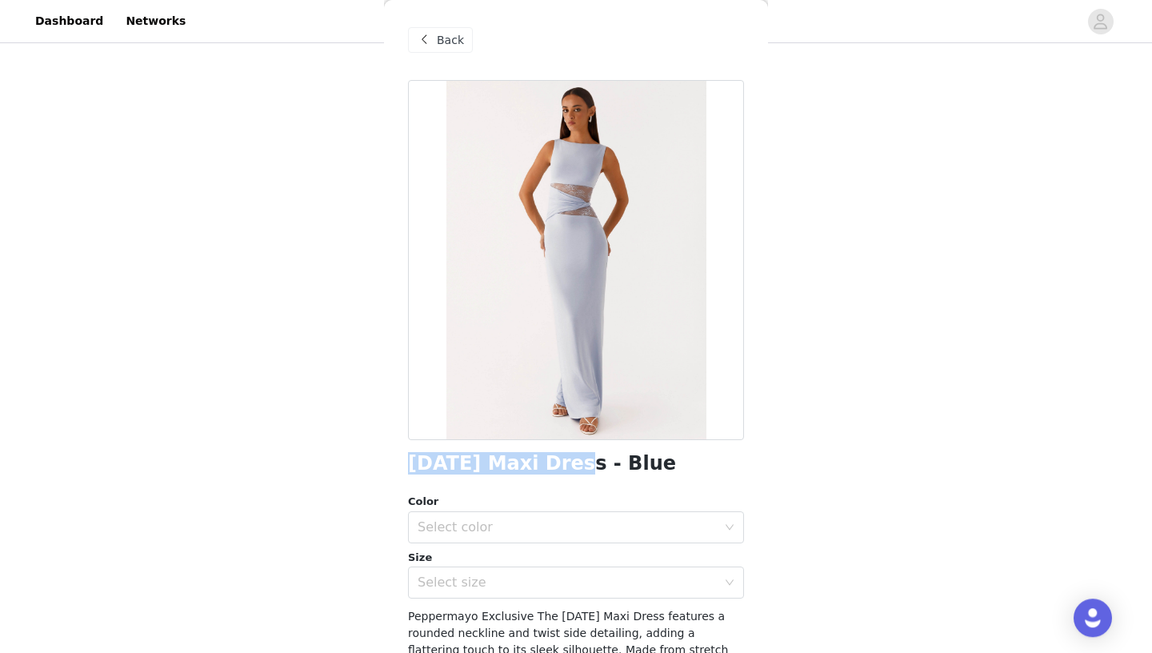
drag, startPoint x: 409, startPoint y: 469, endPoint x: 564, endPoint y: 469, distance: 155.2
click at [564, 469] on h1 "[DATE] Maxi Dress - Blue" at bounding box center [542, 464] width 268 height 22
copy h1 "[DATE] Maxi Dress"
click at [447, 30] on div "Back" at bounding box center [440, 40] width 65 height 26
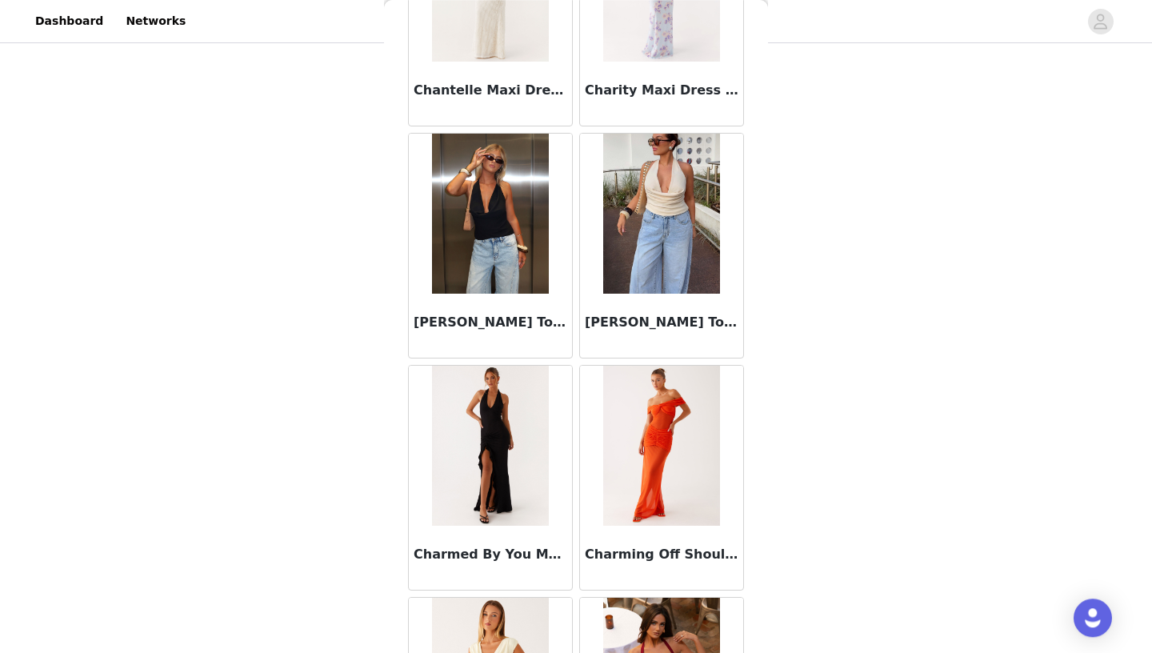
scroll to position [50529, 0]
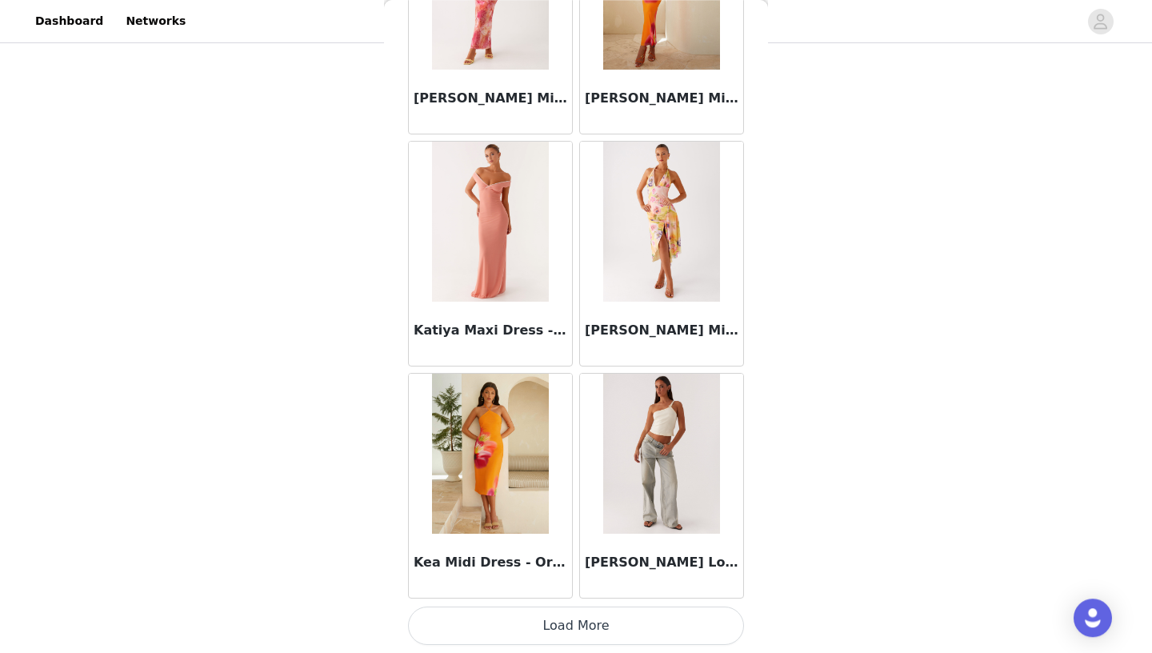
click at [667, 624] on button "Load More" at bounding box center [576, 626] width 336 height 38
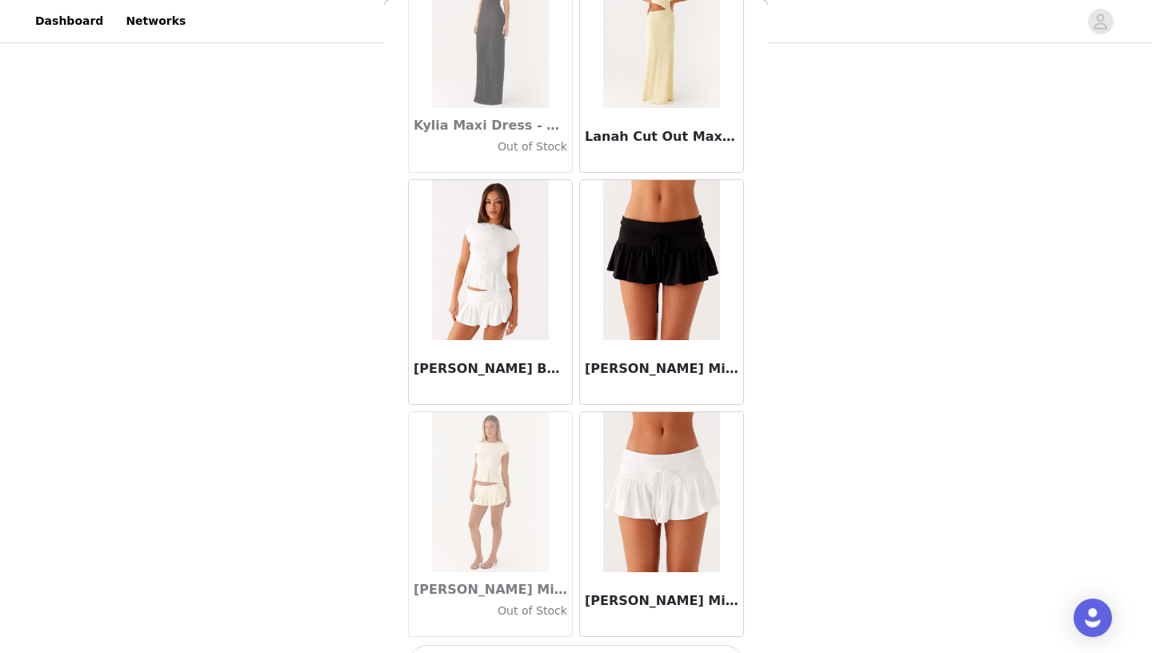
scroll to position [52849, 0]
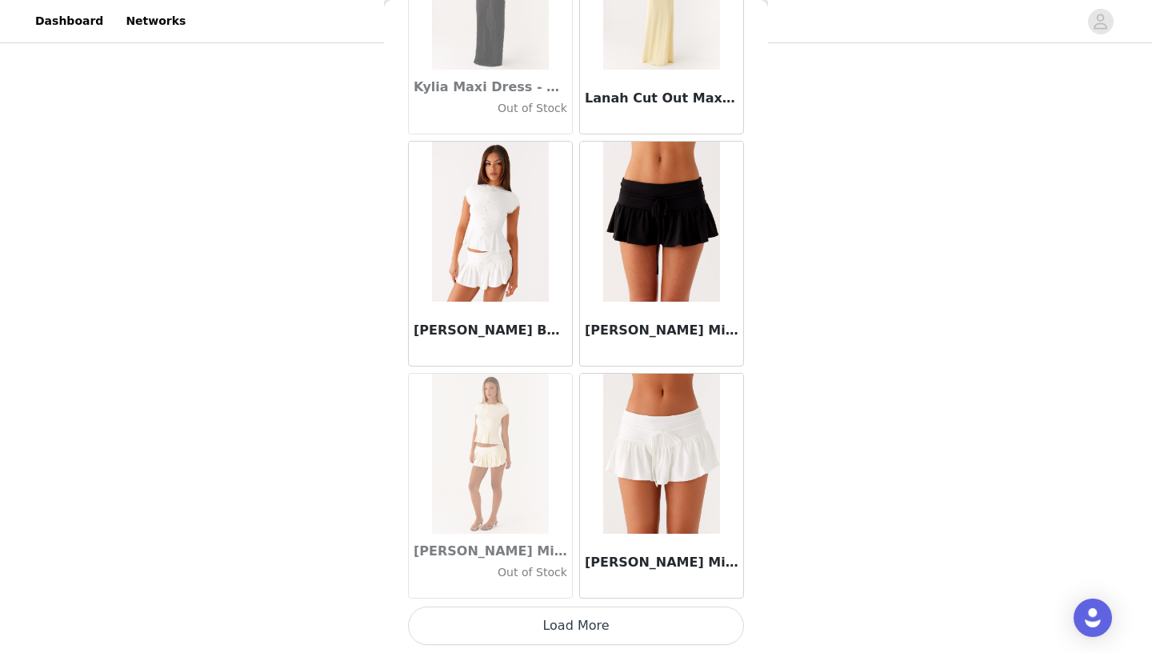
click at [623, 615] on button "Load More" at bounding box center [576, 626] width 336 height 38
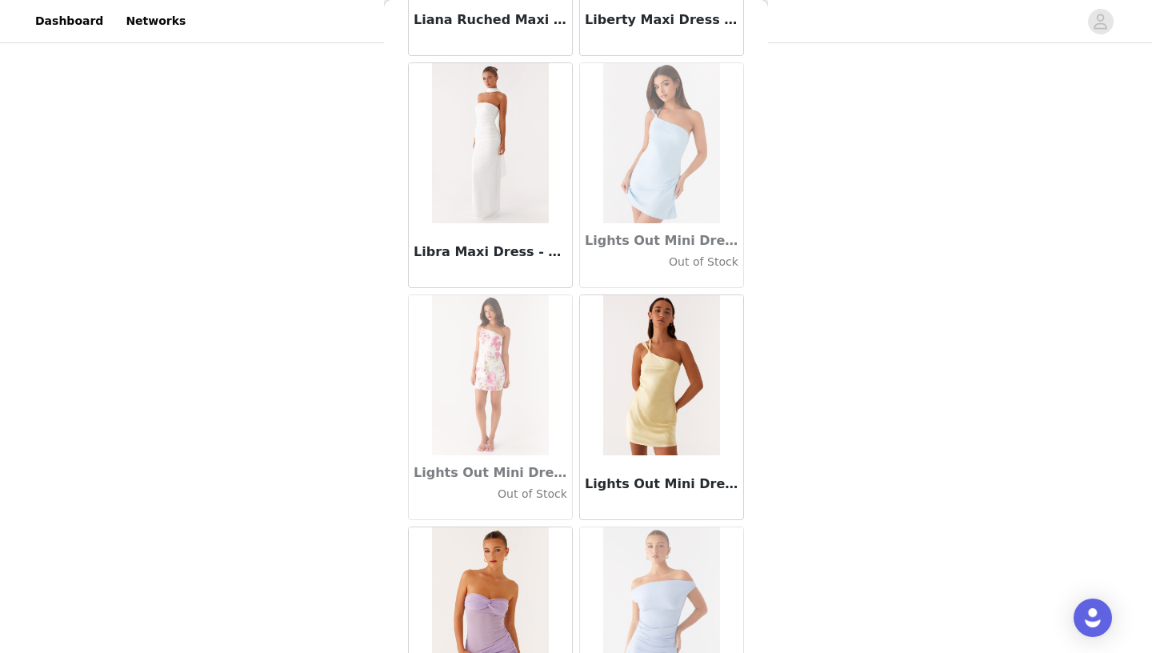
scroll to position [55170, 0]
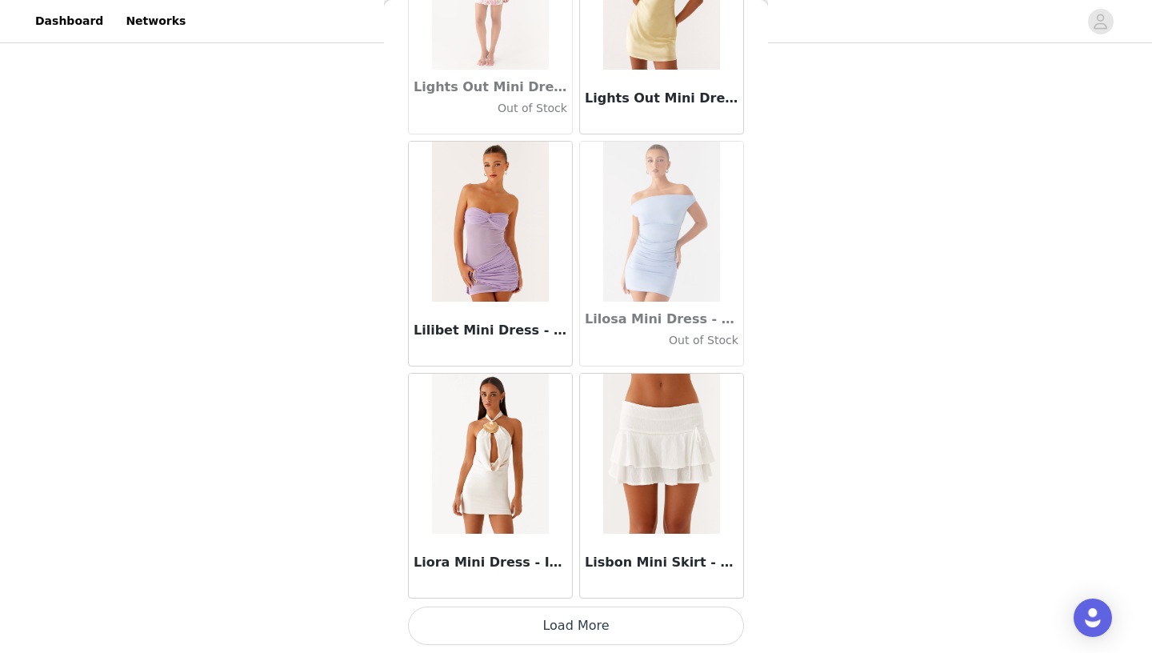
click at [601, 618] on button "Load More" at bounding box center [576, 626] width 336 height 38
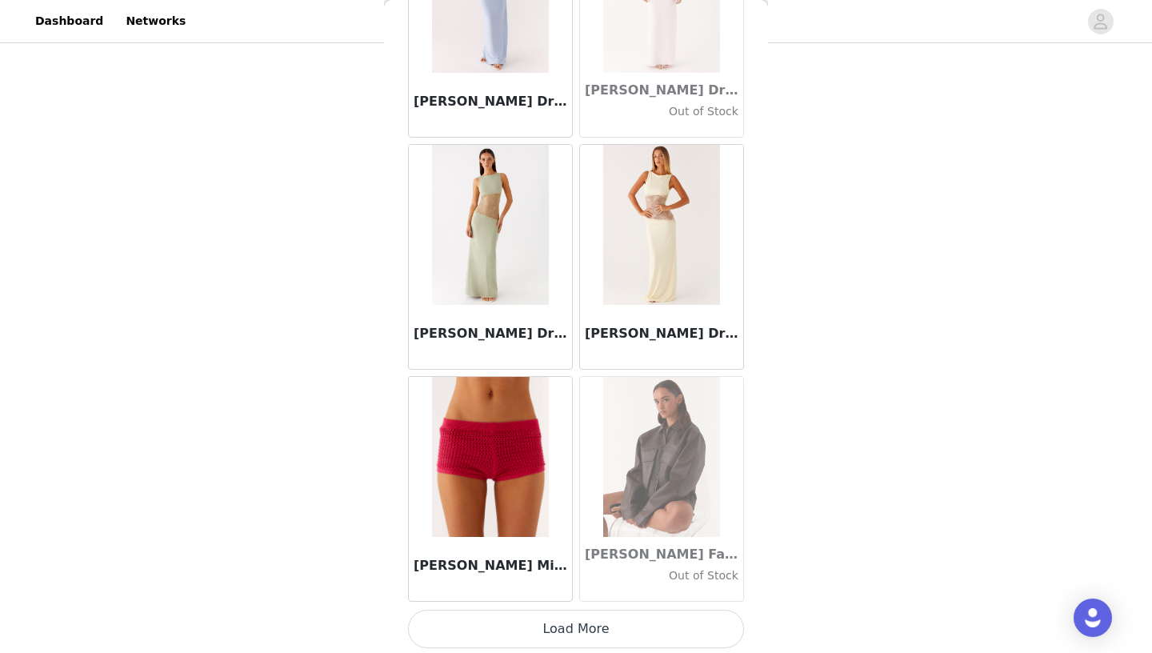
scroll to position [57491, 0]
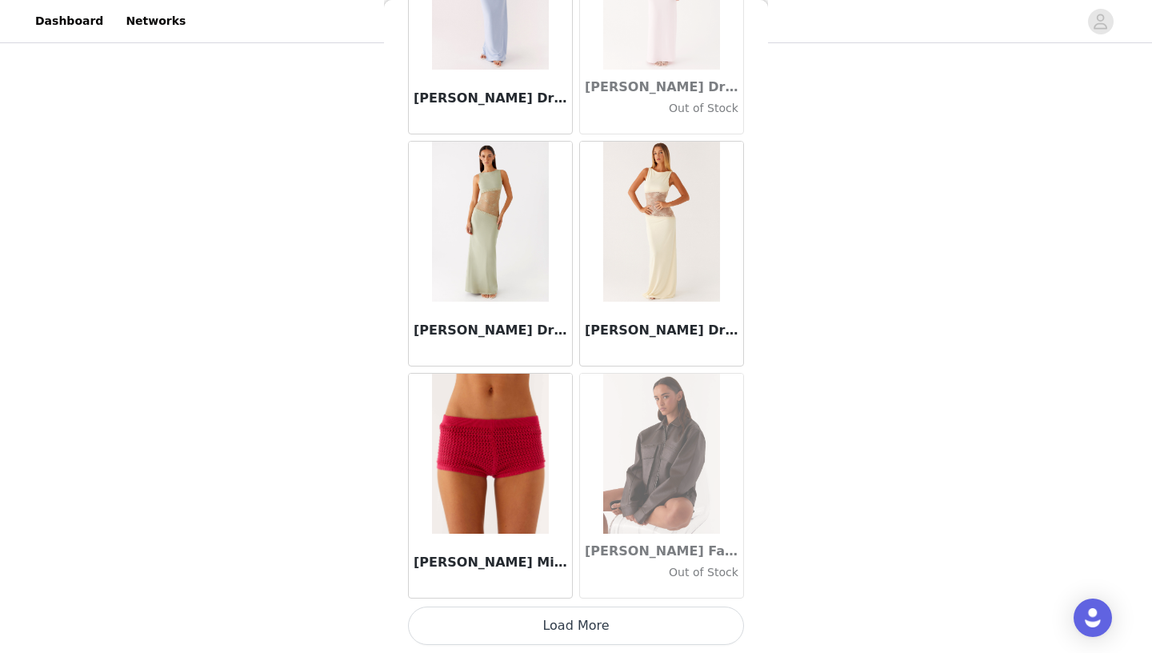
click at [606, 623] on button "Load More" at bounding box center [576, 626] width 336 height 38
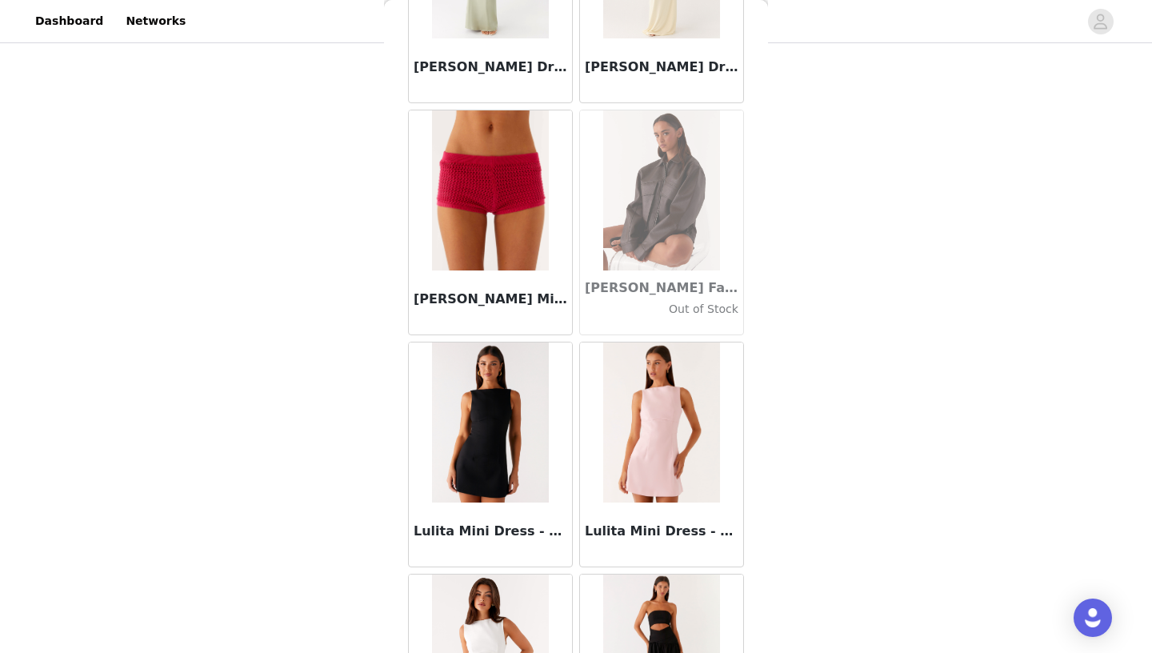
scroll to position [57989, 0]
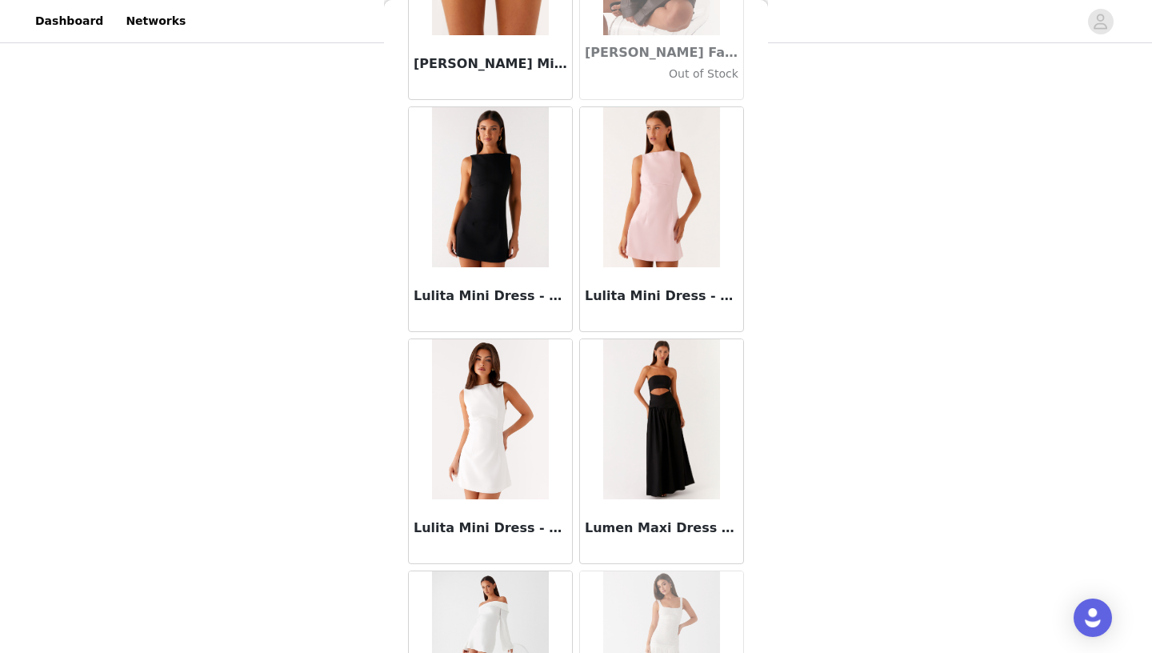
click at [669, 220] on img at bounding box center [661, 187] width 116 height 160
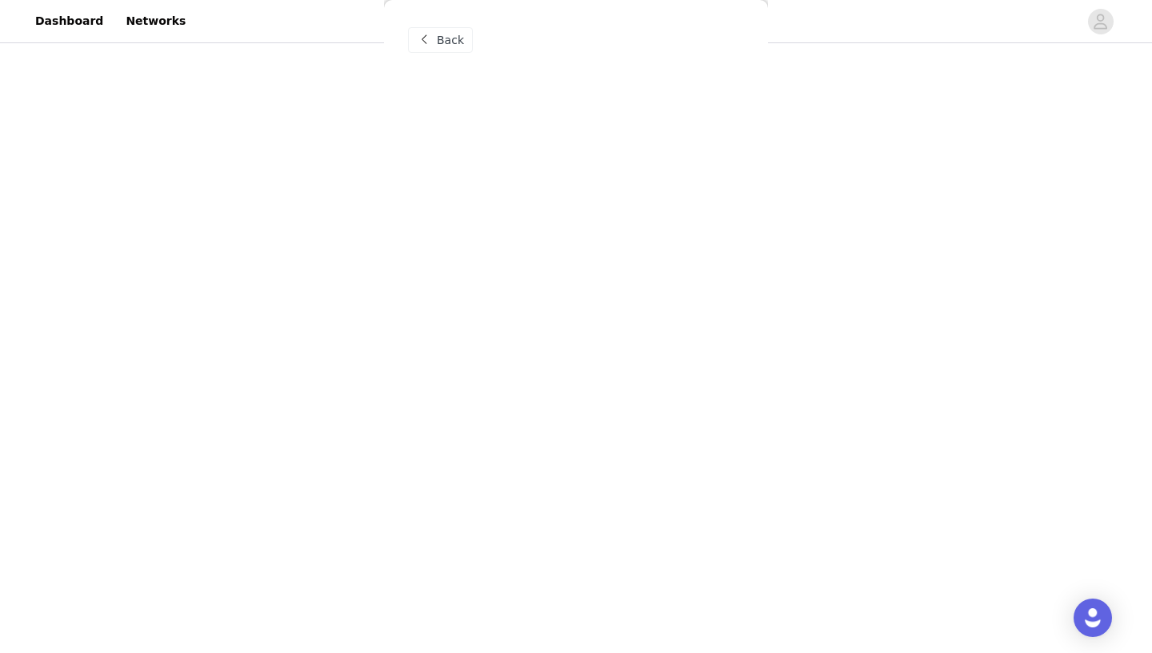
scroll to position [0, 0]
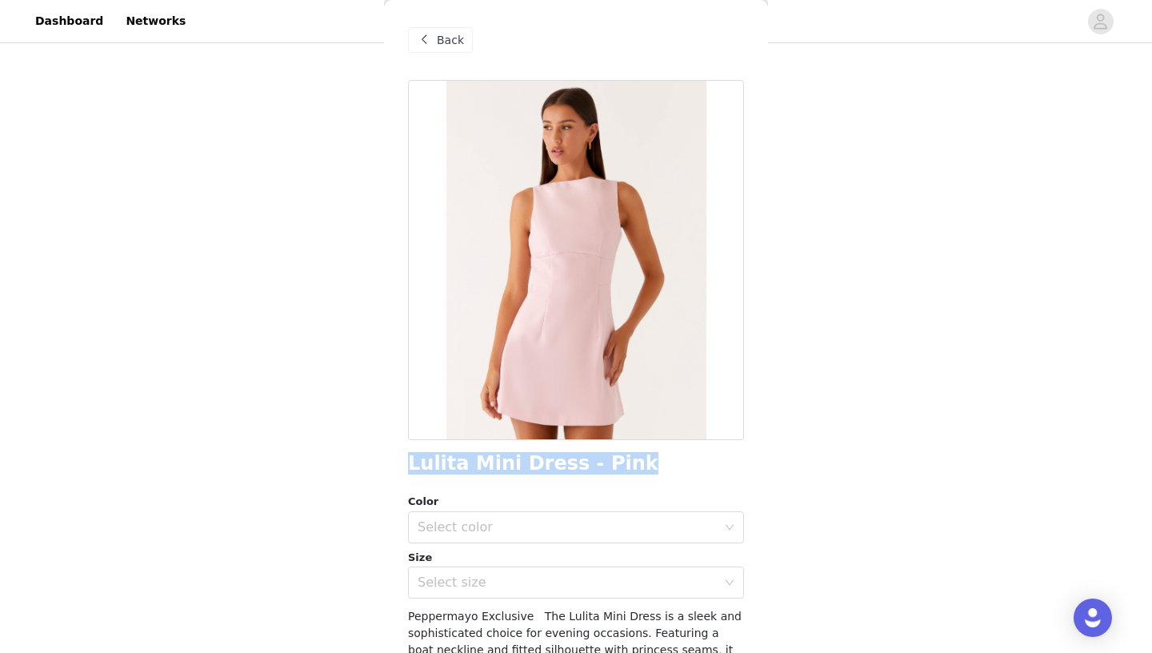
drag, startPoint x: 410, startPoint y: 467, endPoint x: 624, endPoint y: 465, distance: 214.5
click at [624, 465] on div "Lulita Mini Dress - Pink" at bounding box center [576, 464] width 336 height 22
copy h1 "Lulita Mini Dress - Pink"
click at [907, 247] on div "STEP 1 OF 5 Select your styles! Please note that the sizes are in AU Sizes 3/4 …" at bounding box center [576, 198] width 1152 height 679
click at [448, 42] on span "Back" at bounding box center [450, 40] width 27 height 17
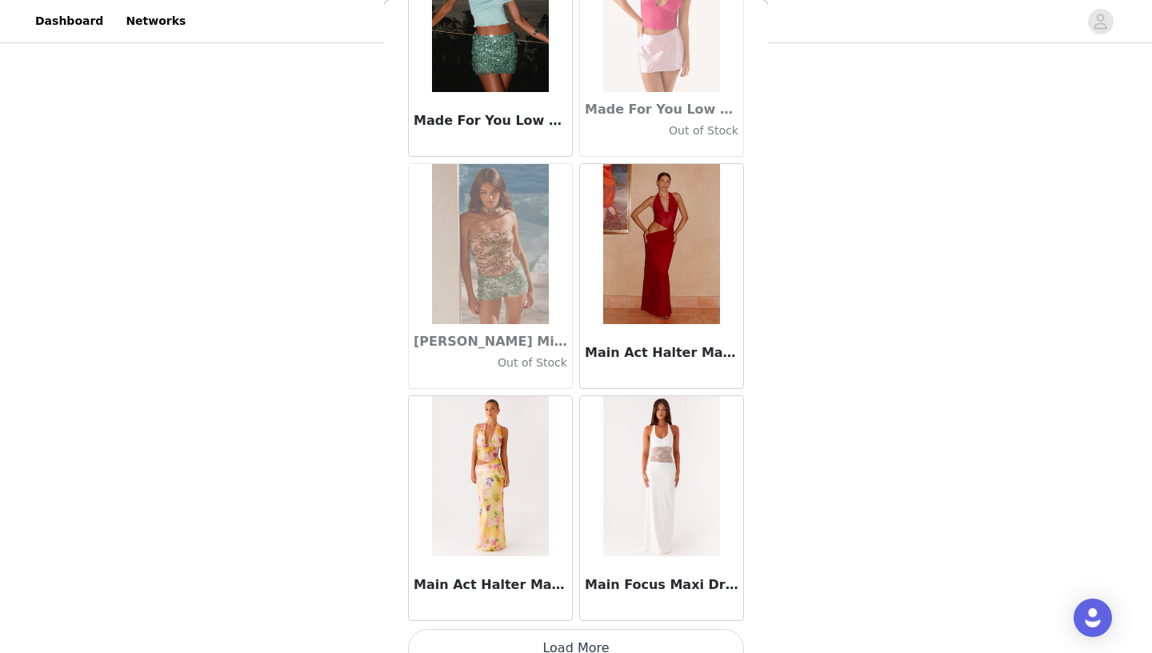
scroll to position [59811, 0]
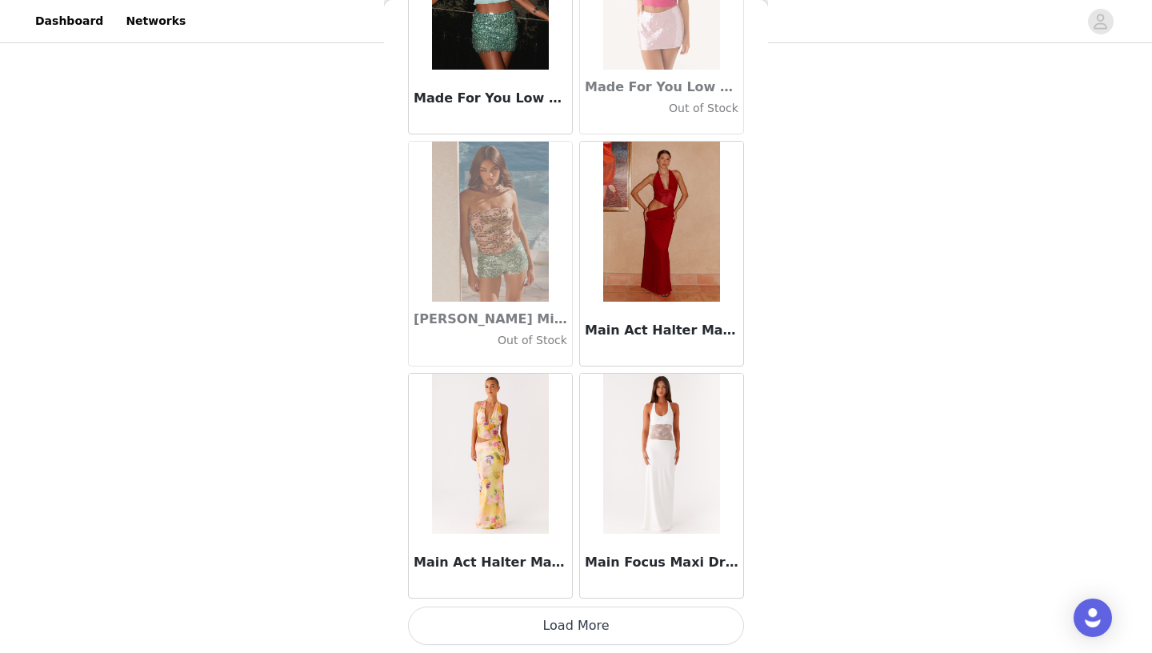
click at [563, 628] on button "Load More" at bounding box center [576, 626] width 336 height 38
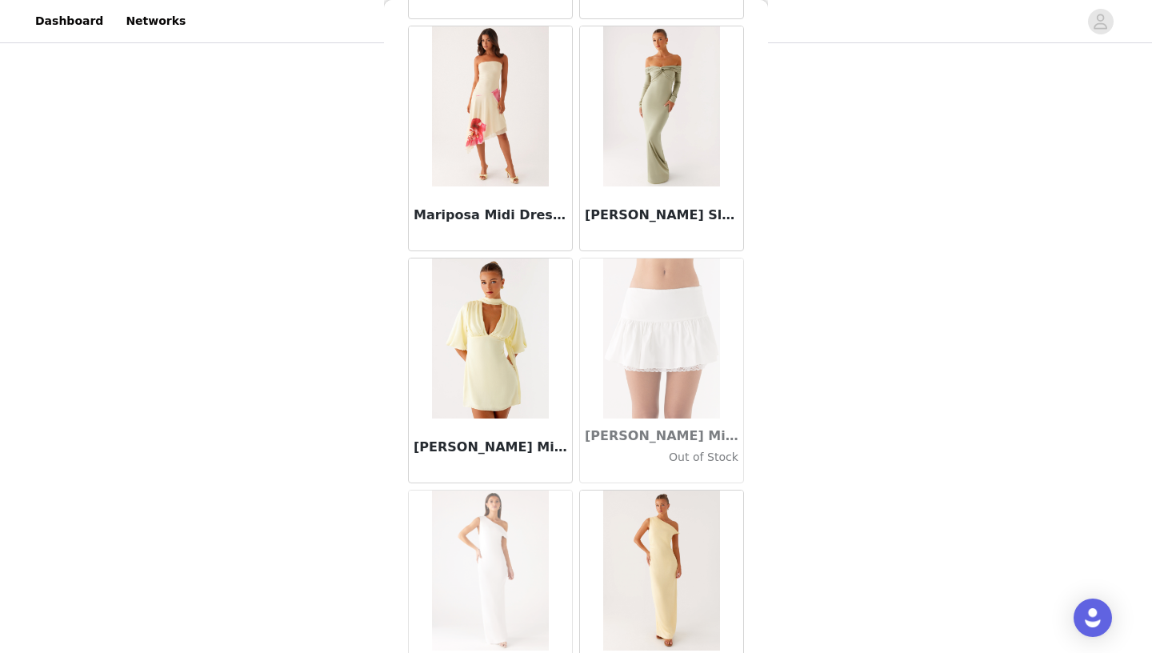
scroll to position [62132, 0]
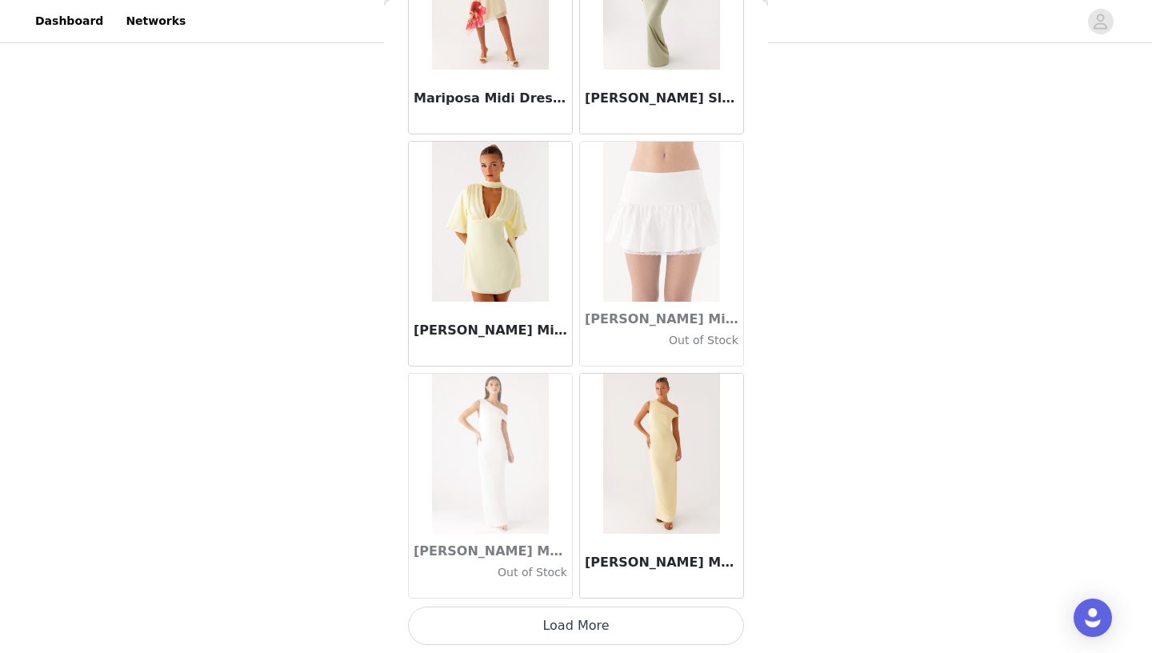
click at [600, 620] on button "Load More" at bounding box center [576, 626] width 336 height 38
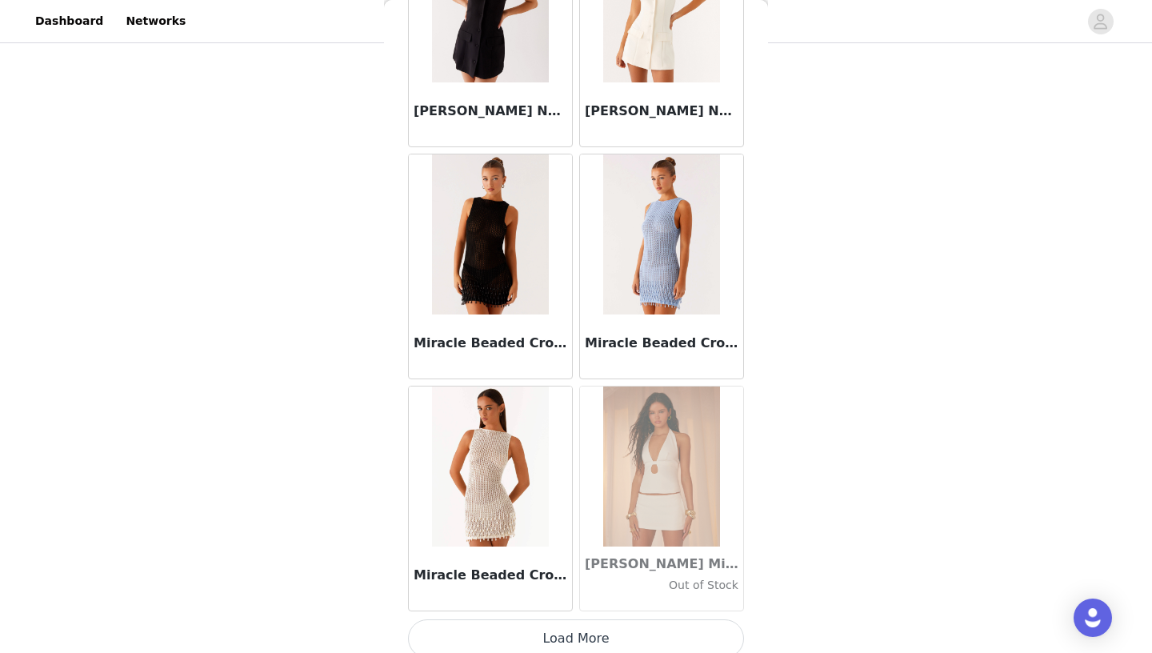
scroll to position [64453, 0]
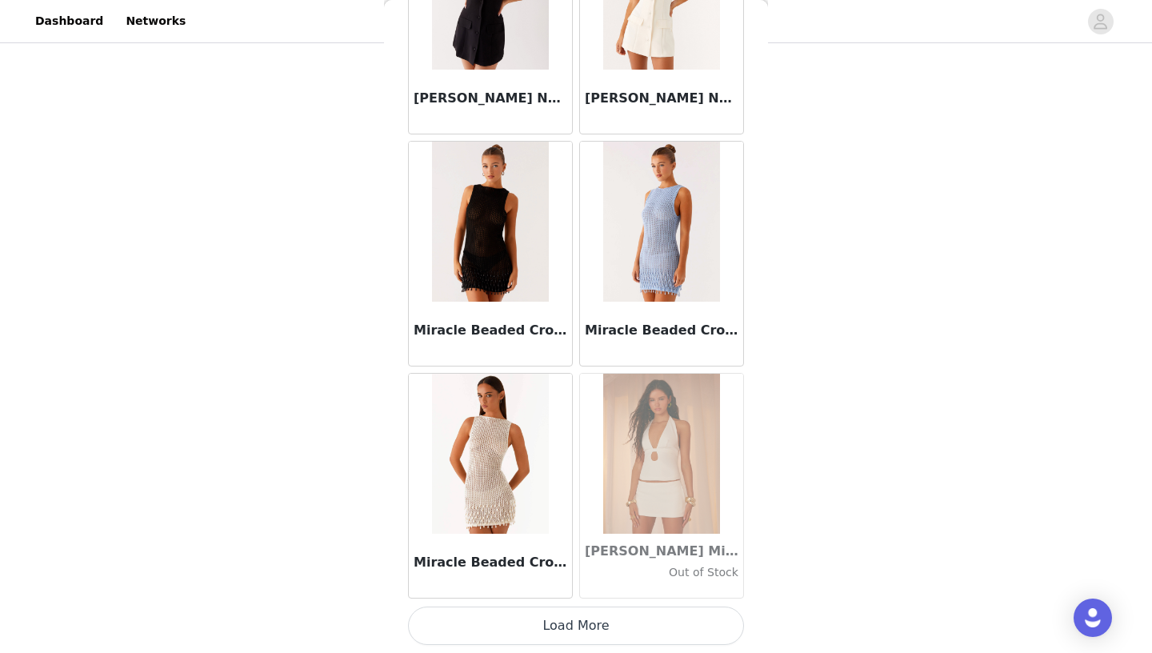
click at [595, 630] on button "Load More" at bounding box center [576, 626] width 336 height 38
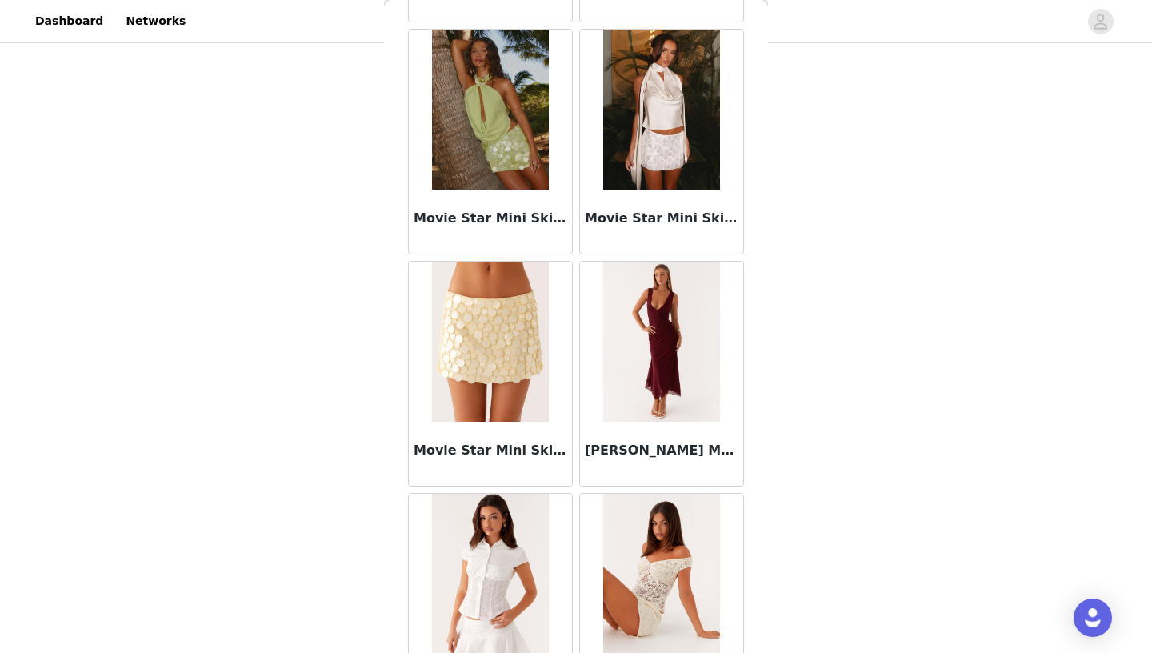
scroll to position [66773, 0]
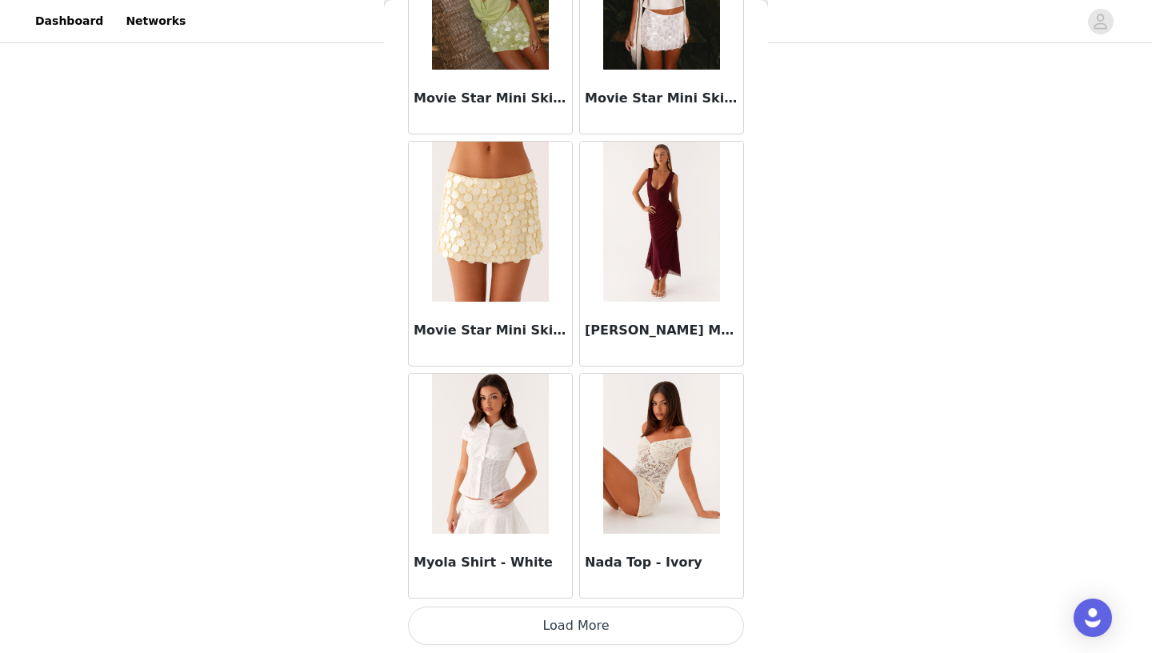
click at [610, 627] on button "Load More" at bounding box center [576, 626] width 336 height 38
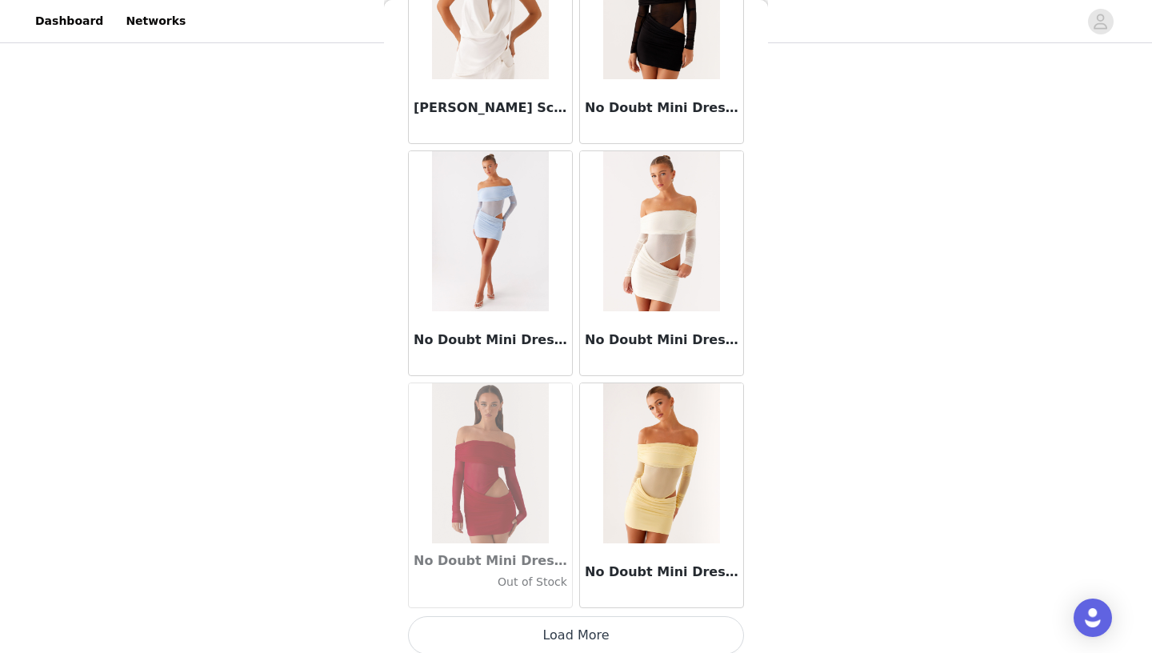
scroll to position [69094, 0]
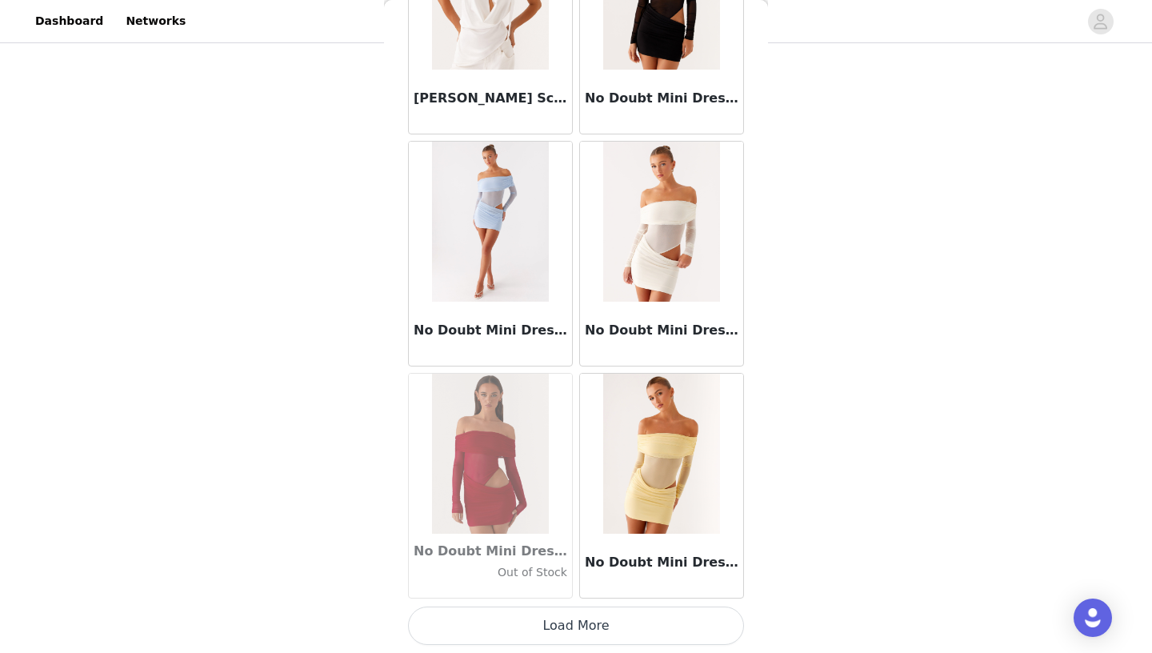
click at [579, 627] on button "Load More" at bounding box center [576, 626] width 336 height 38
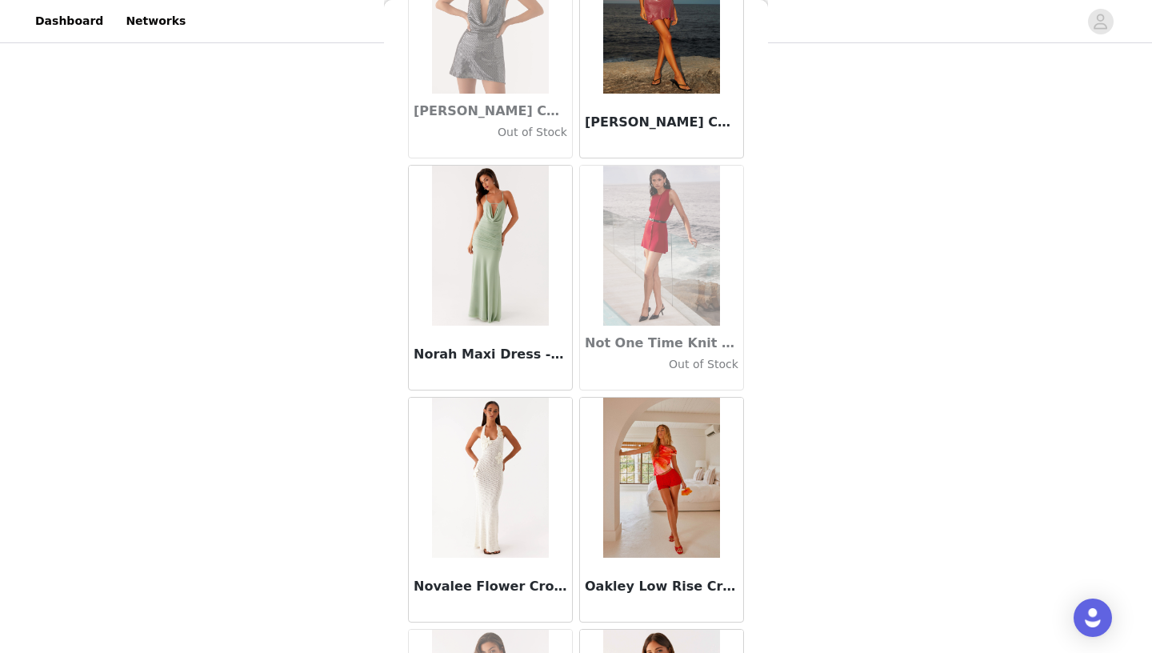
scroll to position [70166, 0]
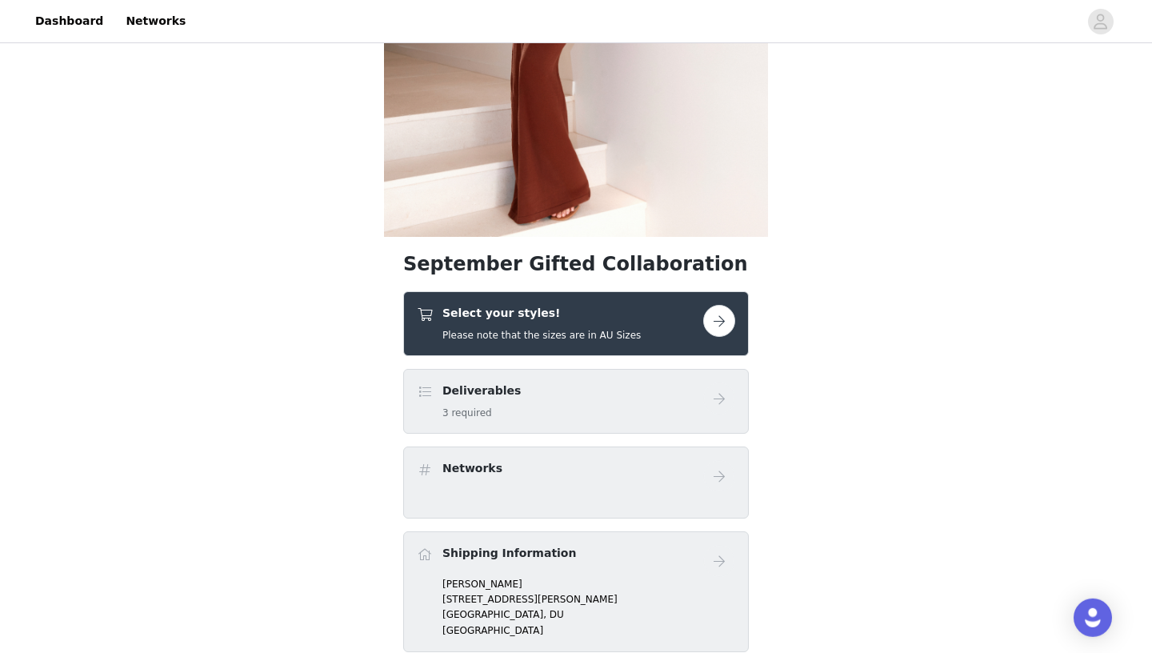
scroll to position [296, 0]
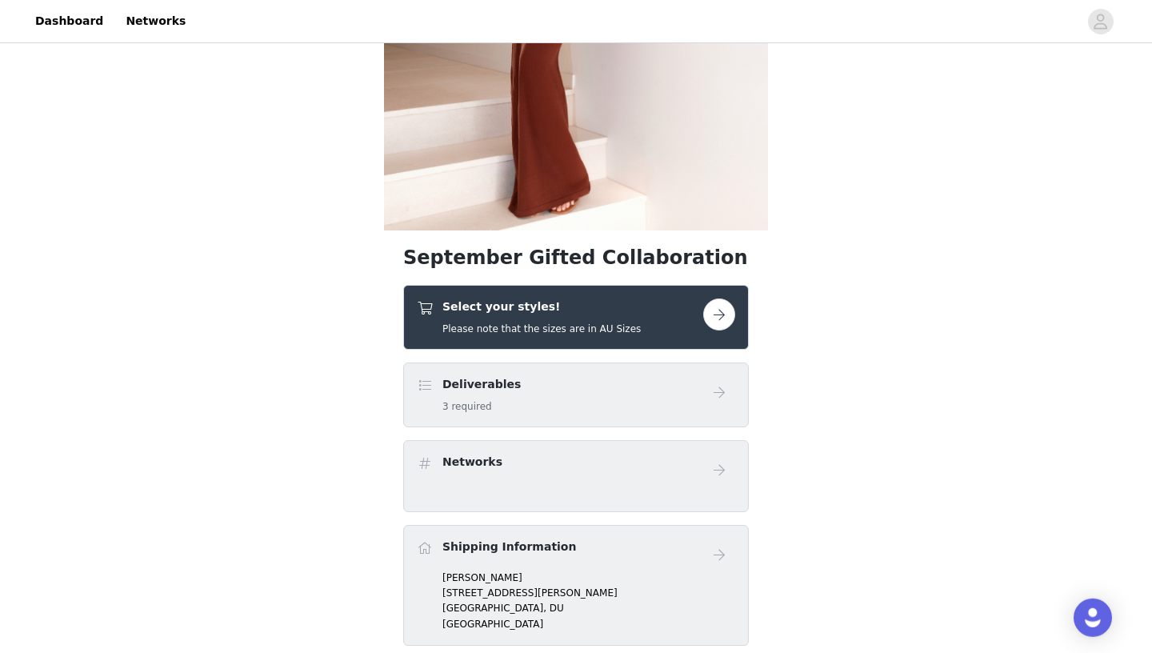
click at [624, 302] on h4 "Select your styles!" at bounding box center [542, 306] width 198 height 17
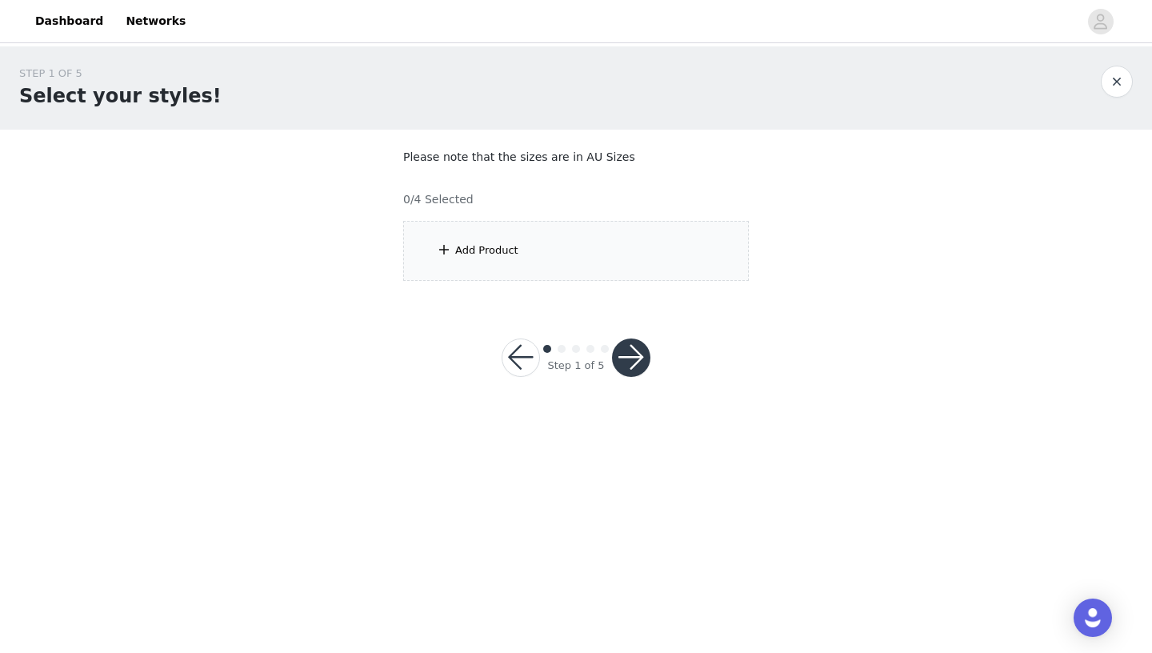
click at [1124, 88] on button "button" at bounding box center [1117, 82] width 32 height 32
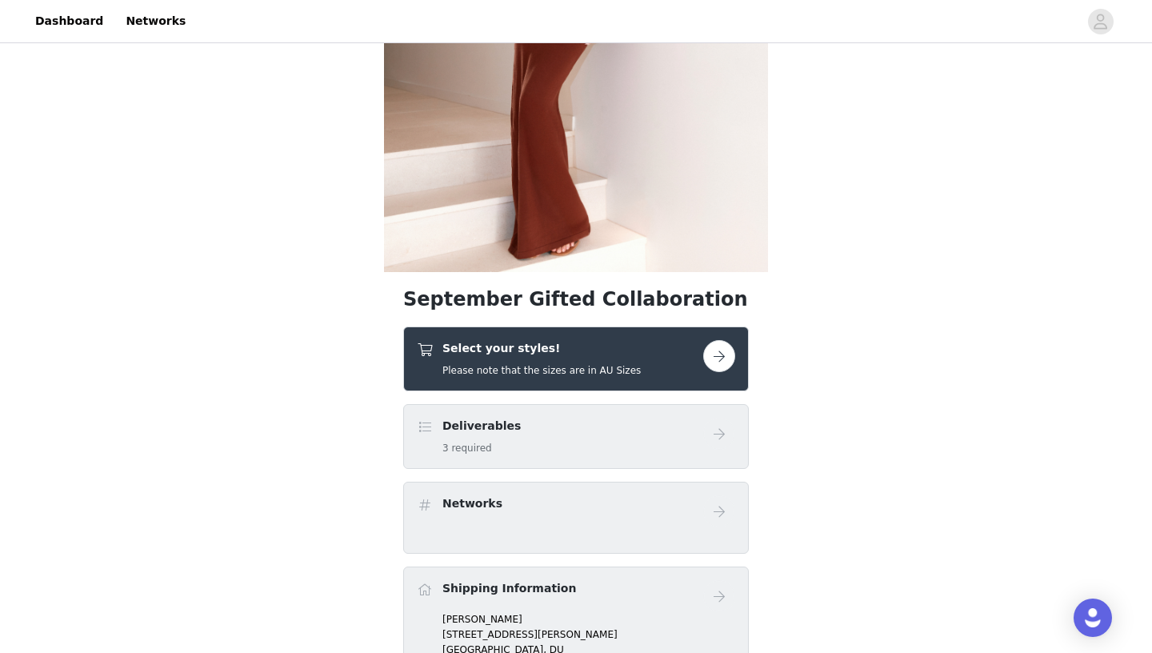
scroll to position [256, 0]
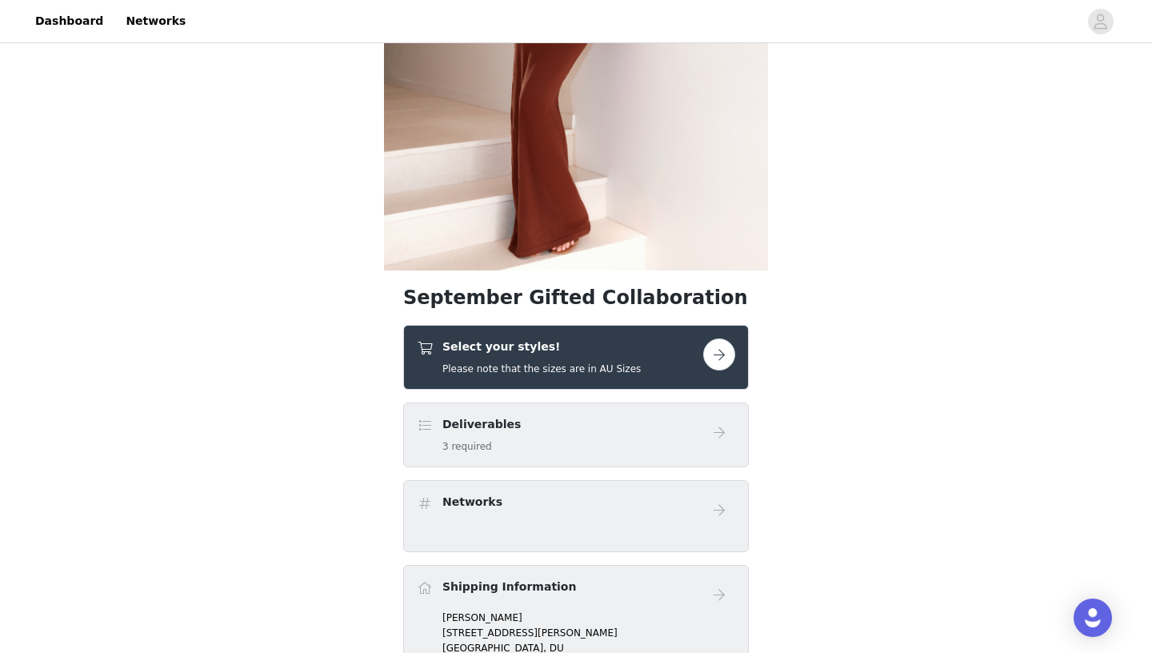
click at [550, 362] on div "Select your styles! Please note that the sizes are in AU Sizes" at bounding box center [542, 357] width 198 height 38
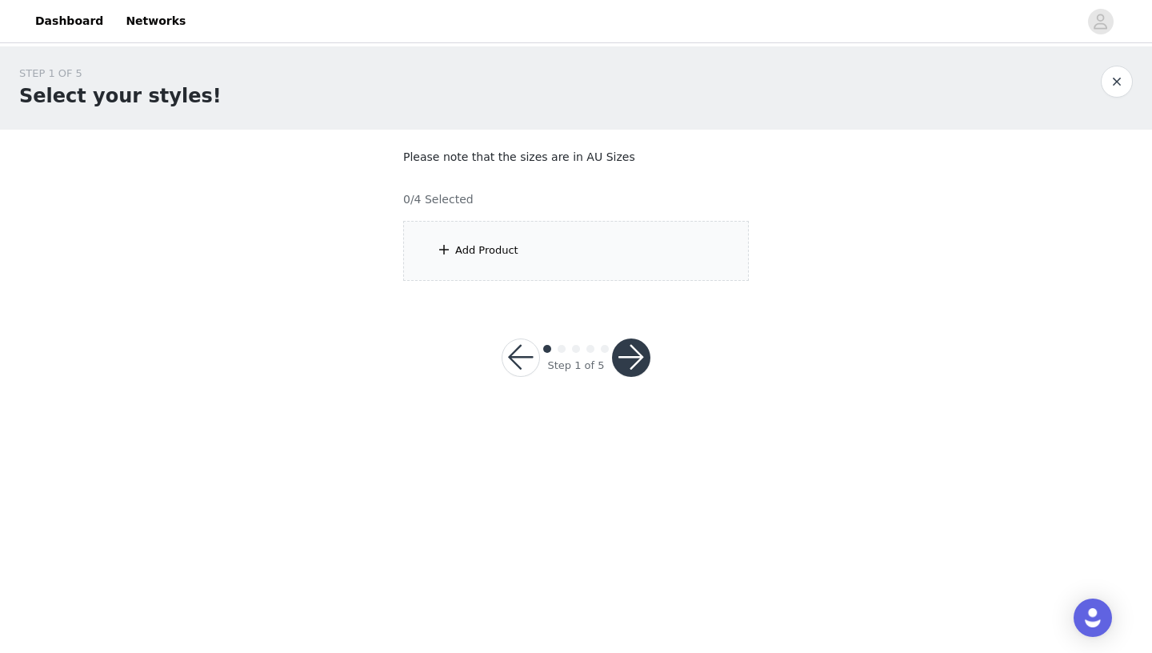
click at [595, 254] on div "Add Product" at bounding box center [576, 251] width 346 height 60
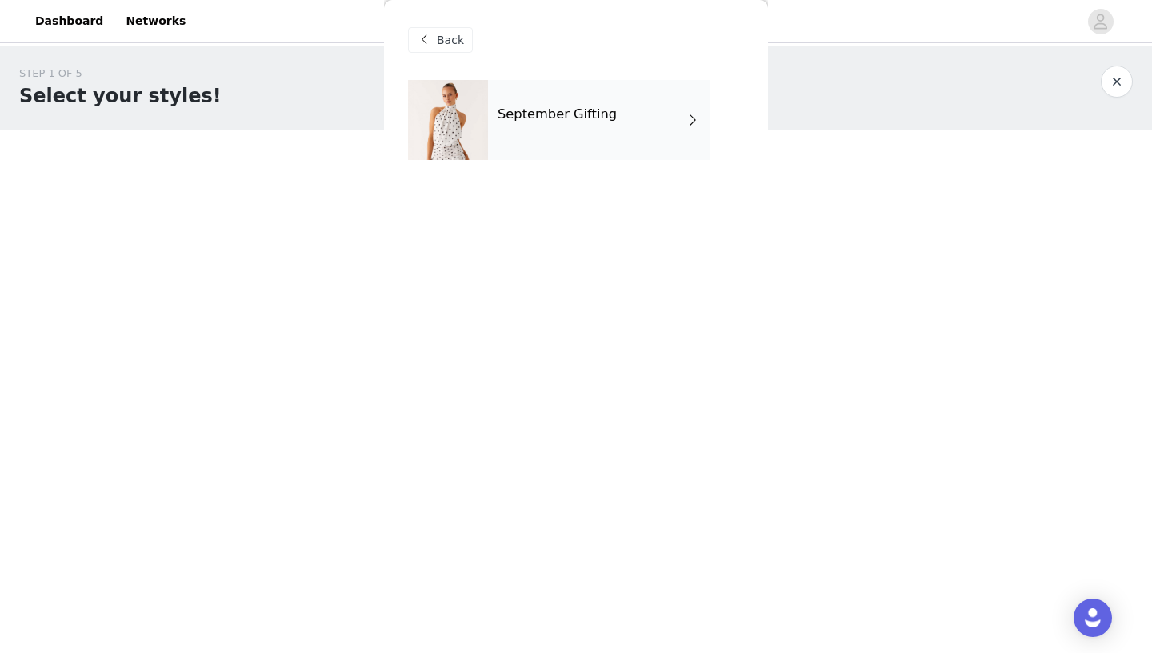
click at [634, 127] on div "September Gifting" at bounding box center [599, 120] width 222 height 80
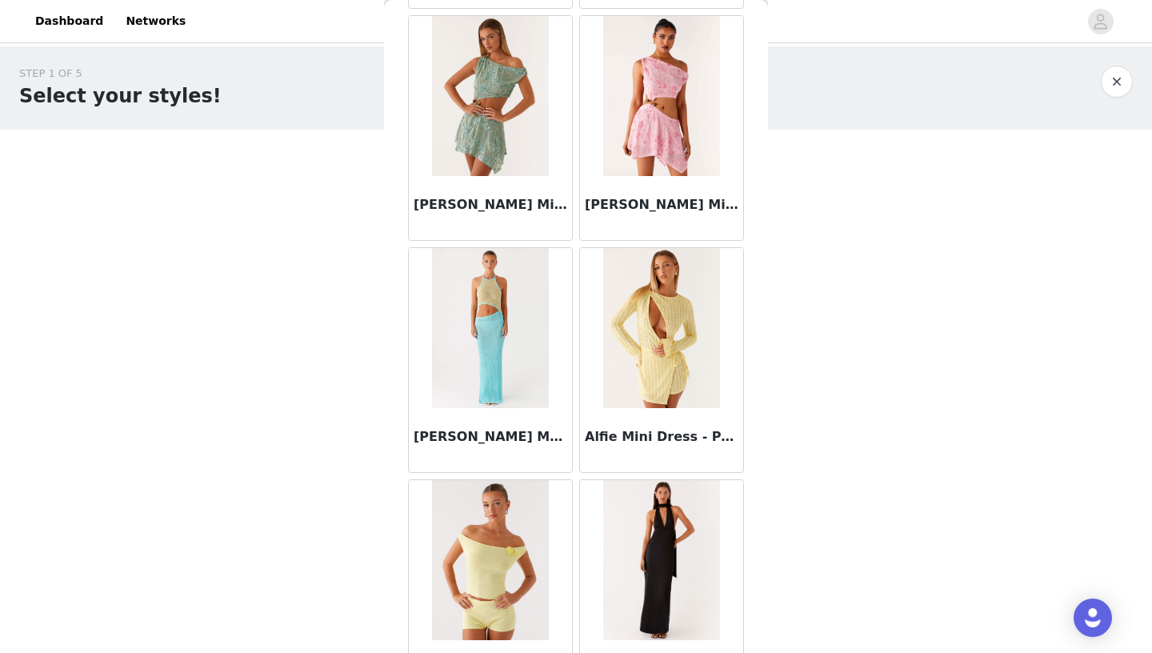
scroll to position [1796, 0]
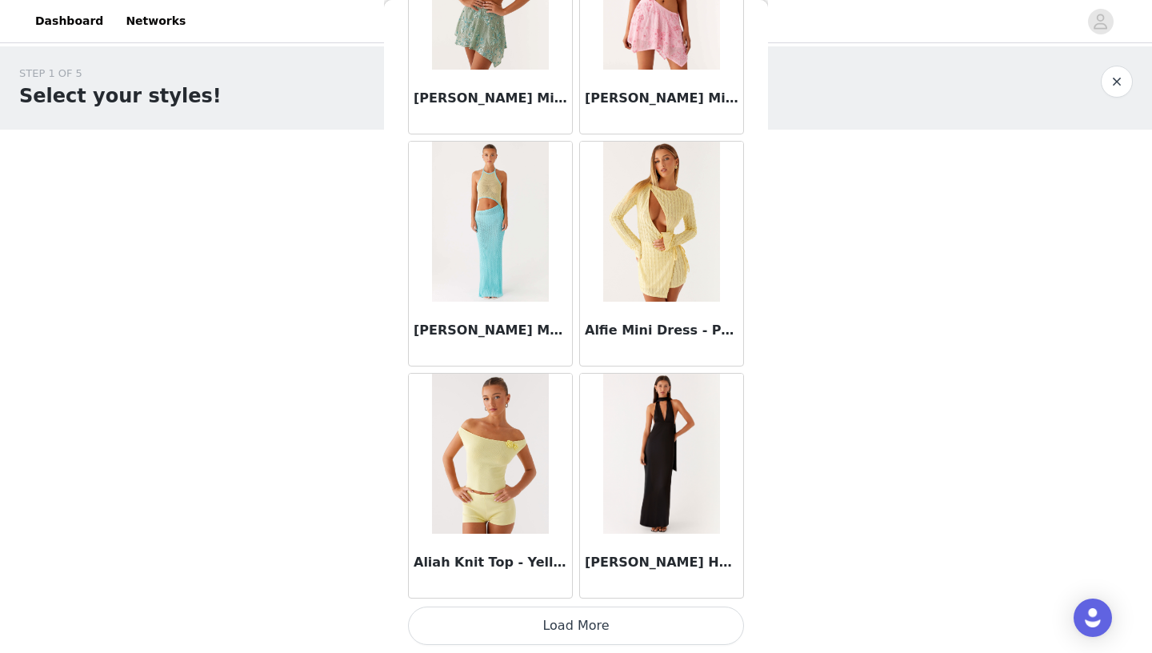
click at [583, 619] on button "Load More" at bounding box center [576, 626] width 336 height 38
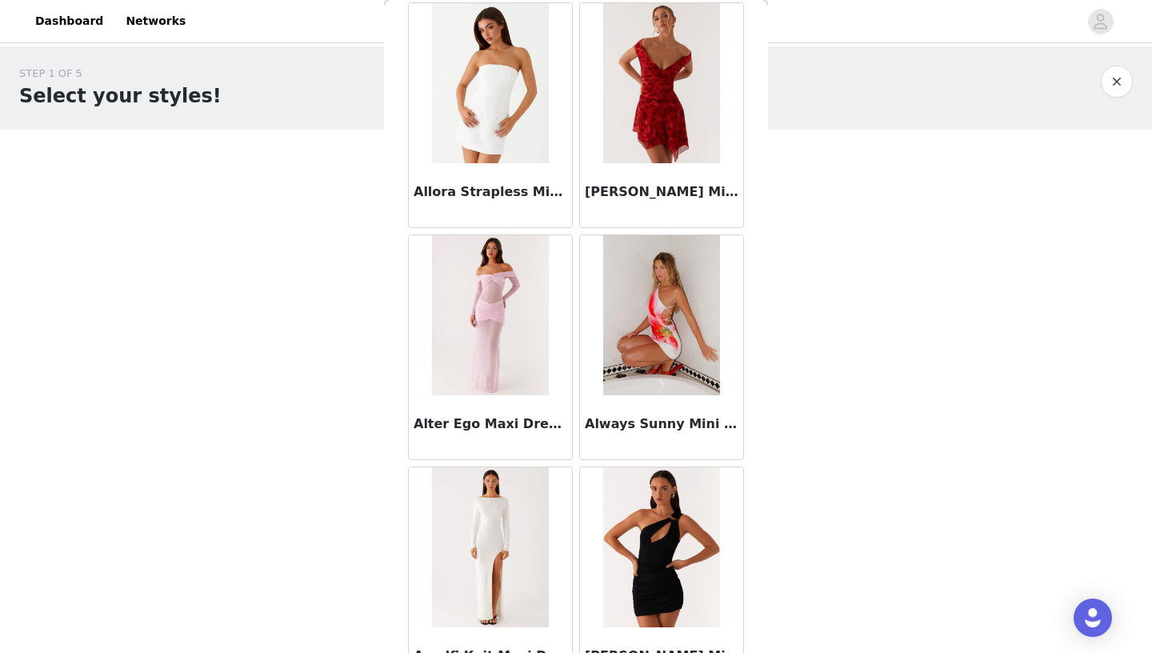
scroll to position [3845, 0]
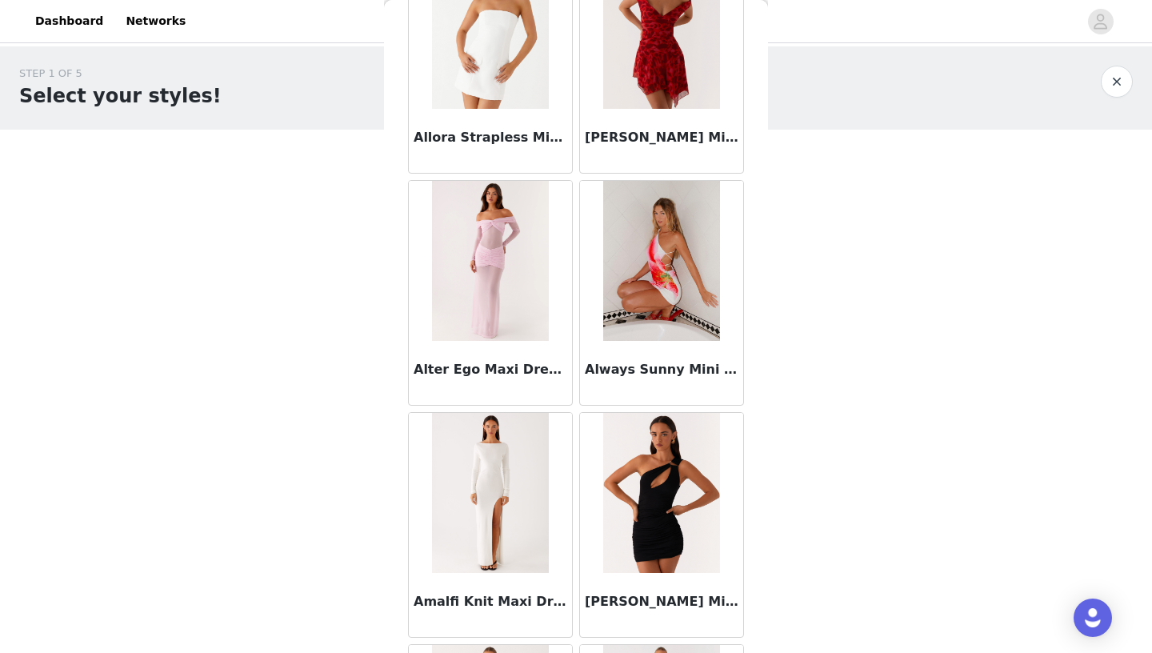
click at [495, 310] on img at bounding box center [490, 261] width 116 height 160
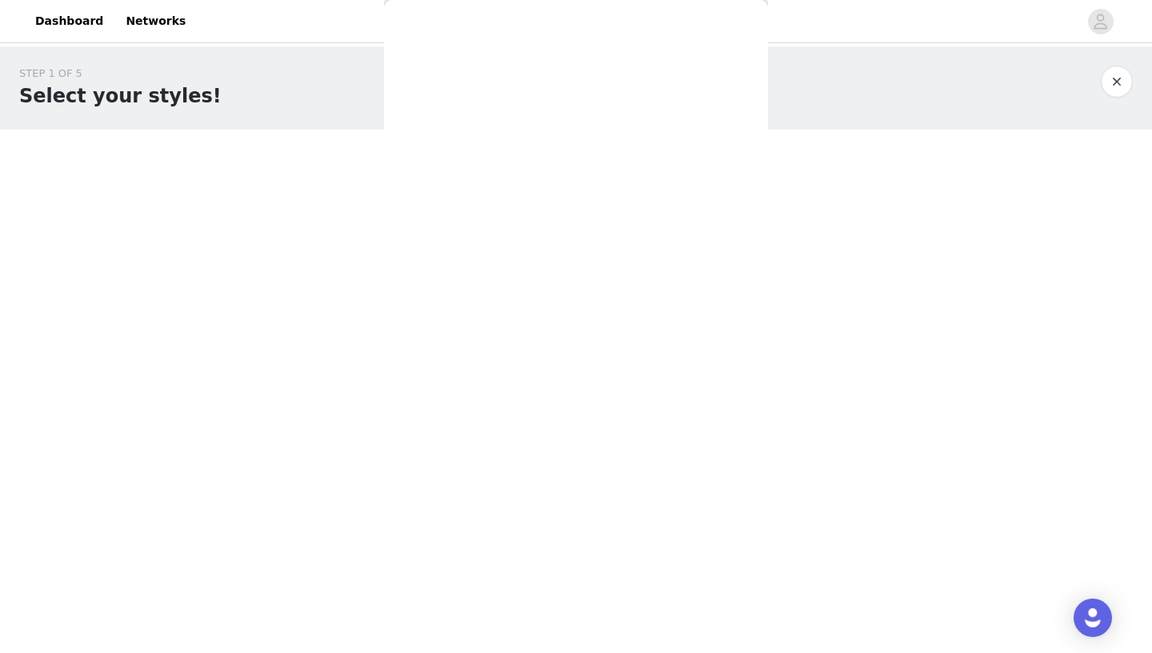
scroll to position [190, 0]
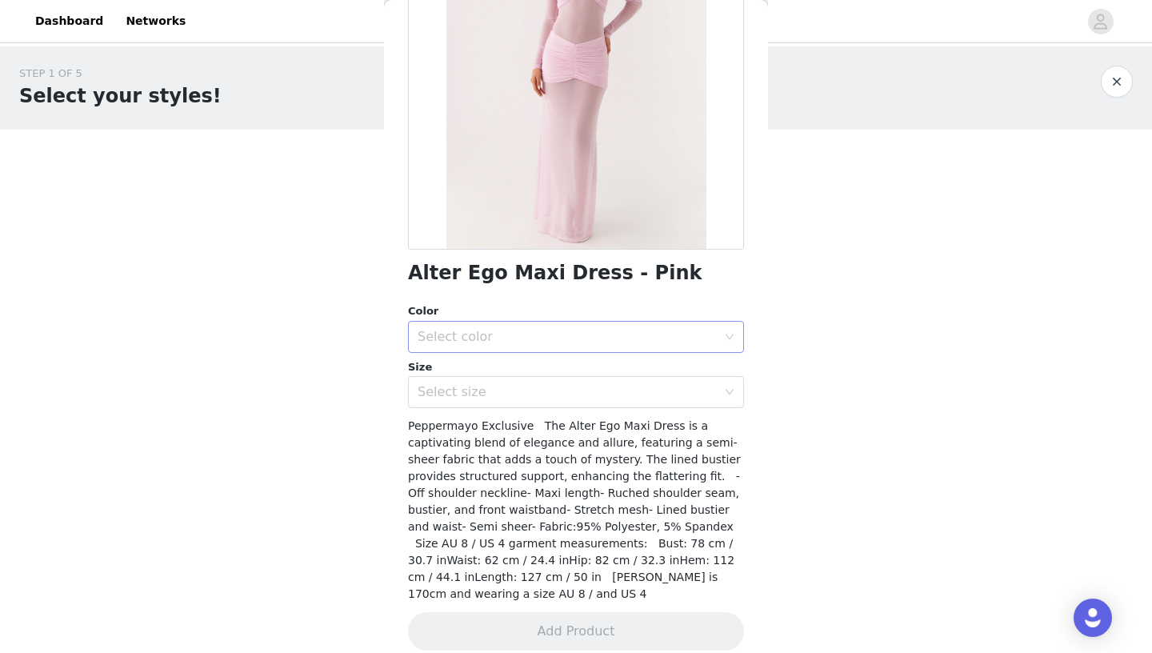
click at [493, 345] on div "Select color" at bounding box center [571, 337] width 306 height 30
click at [495, 380] on li "Pink" at bounding box center [576, 371] width 336 height 26
click at [495, 397] on div "Select size" at bounding box center [567, 392] width 299 height 16
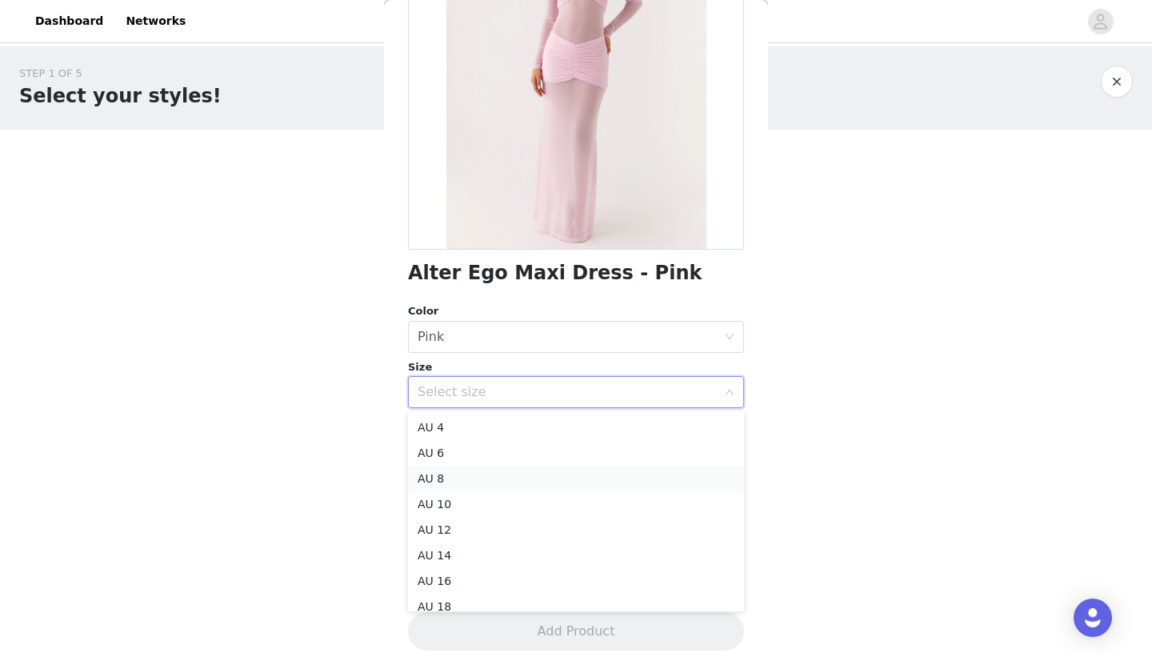
click at [484, 484] on li "AU 8" at bounding box center [576, 479] width 336 height 26
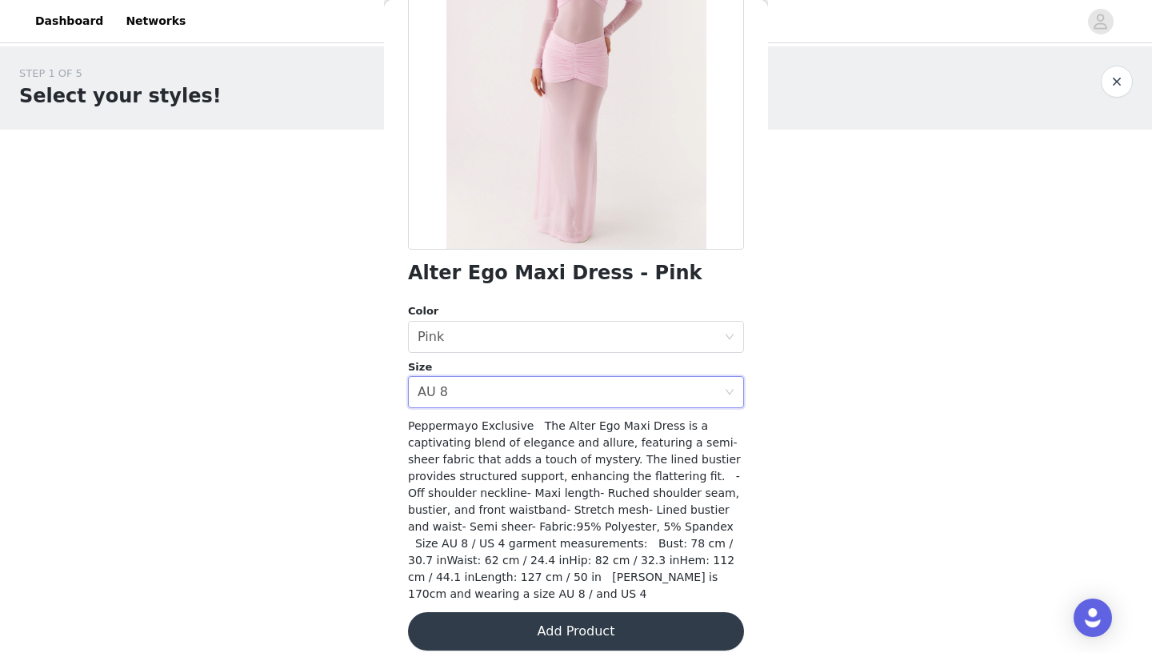
click at [546, 623] on button "Add Product" at bounding box center [576, 631] width 336 height 38
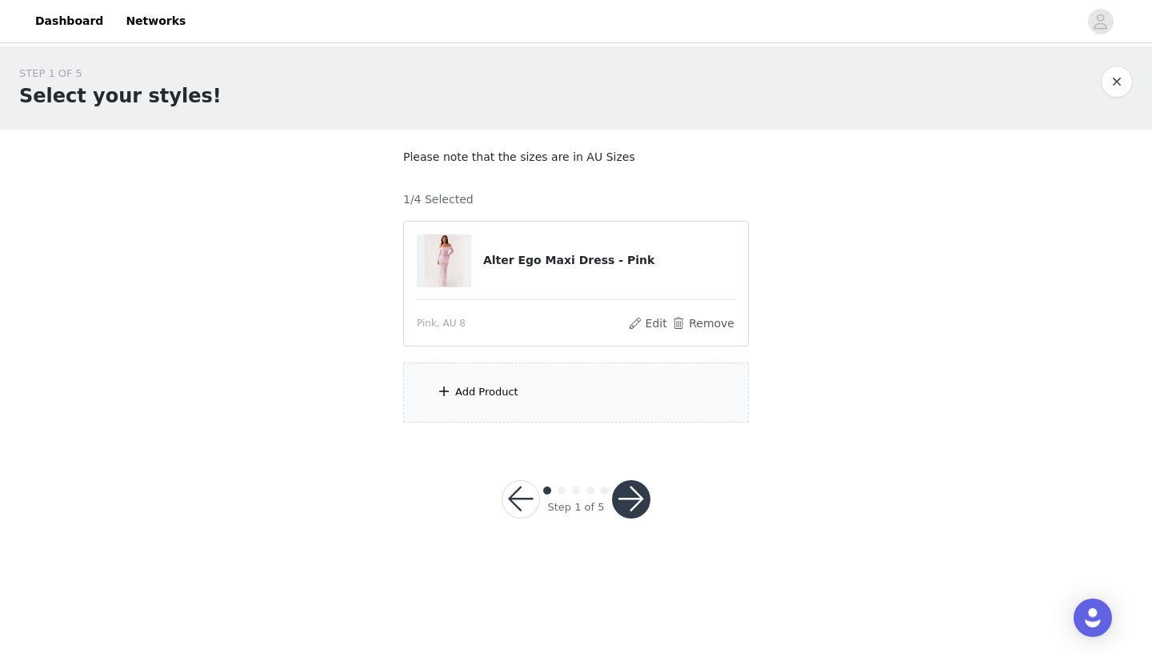
click at [523, 391] on div "Add Product" at bounding box center [576, 392] width 346 height 60
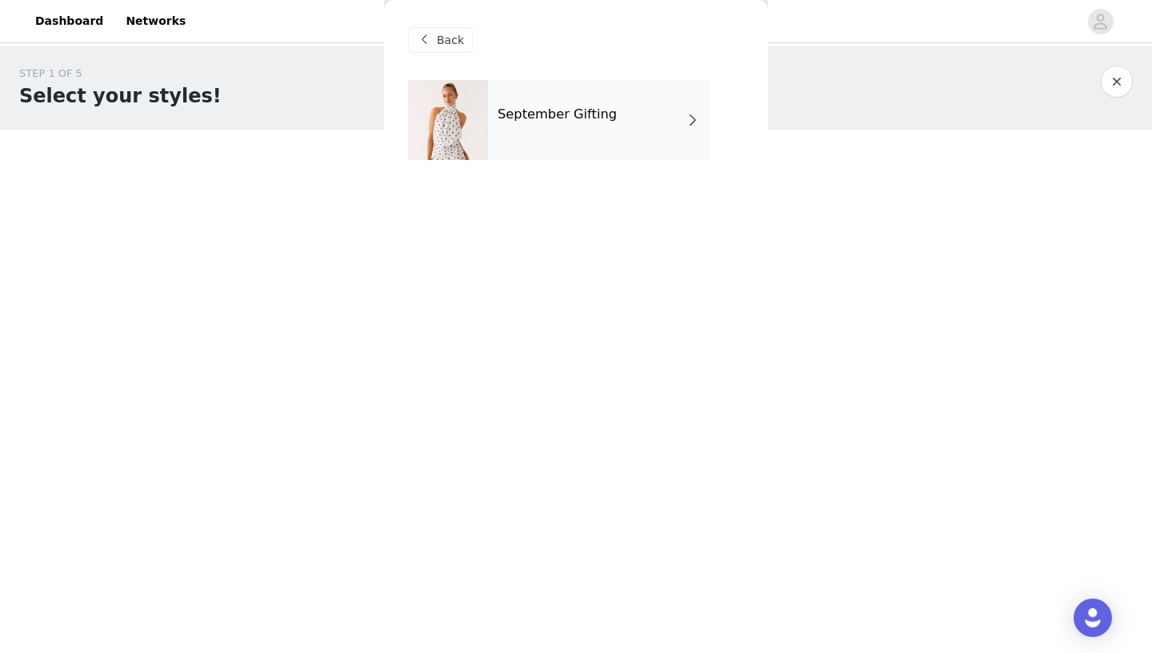
click at [569, 134] on div "September Gifting" at bounding box center [599, 120] width 222 height 80
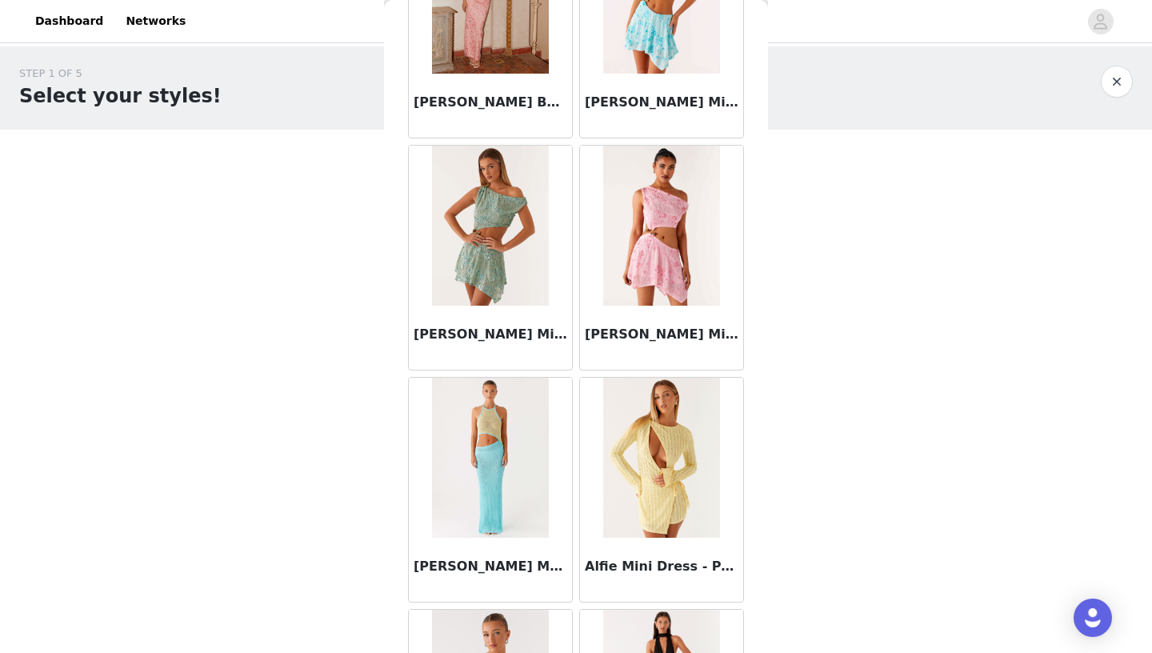
scroll to position [1796, 0]
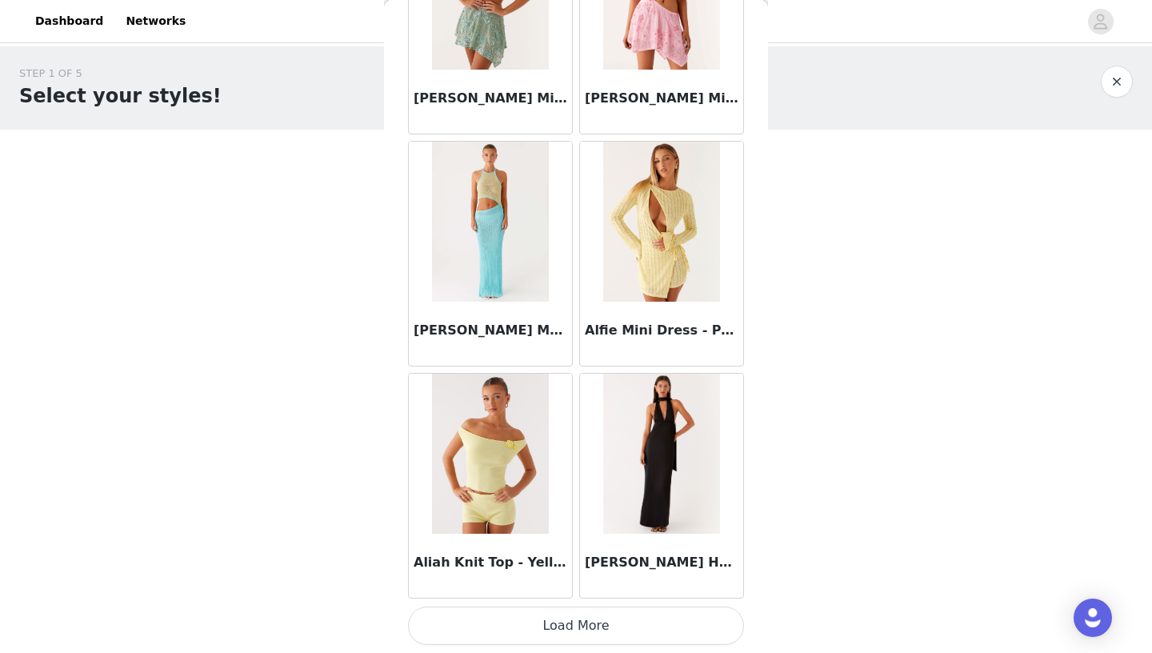
click at [577, 624] on button "Load More" at bounding box center [576, 626] width 336 height 38
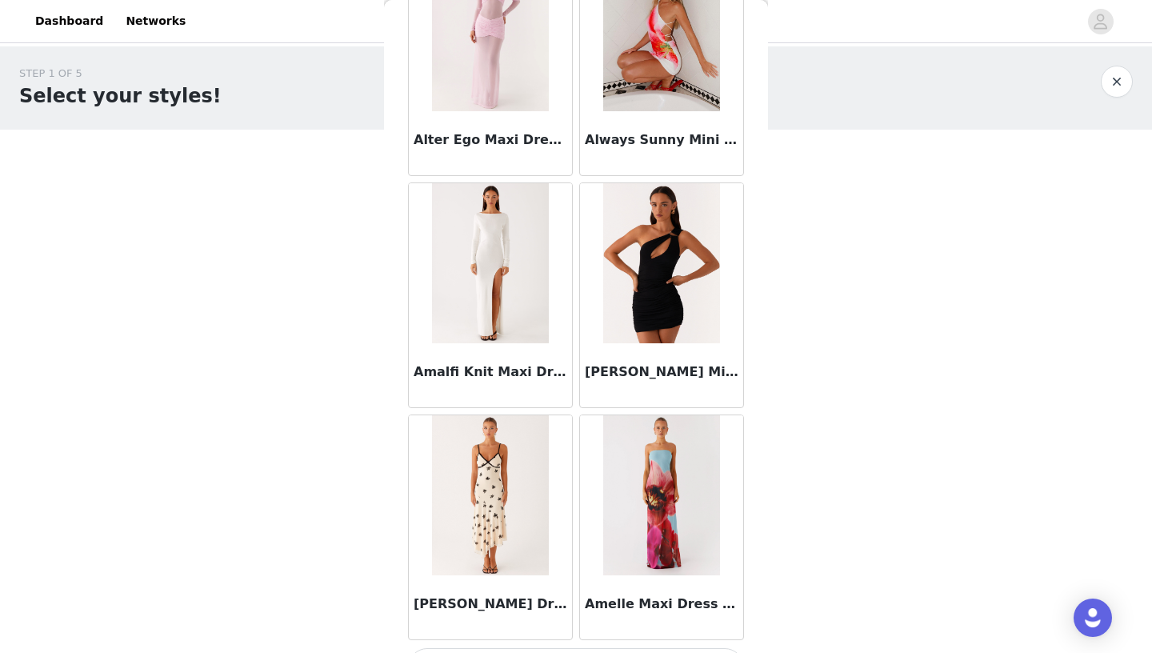
scroll to position [4116, 0]
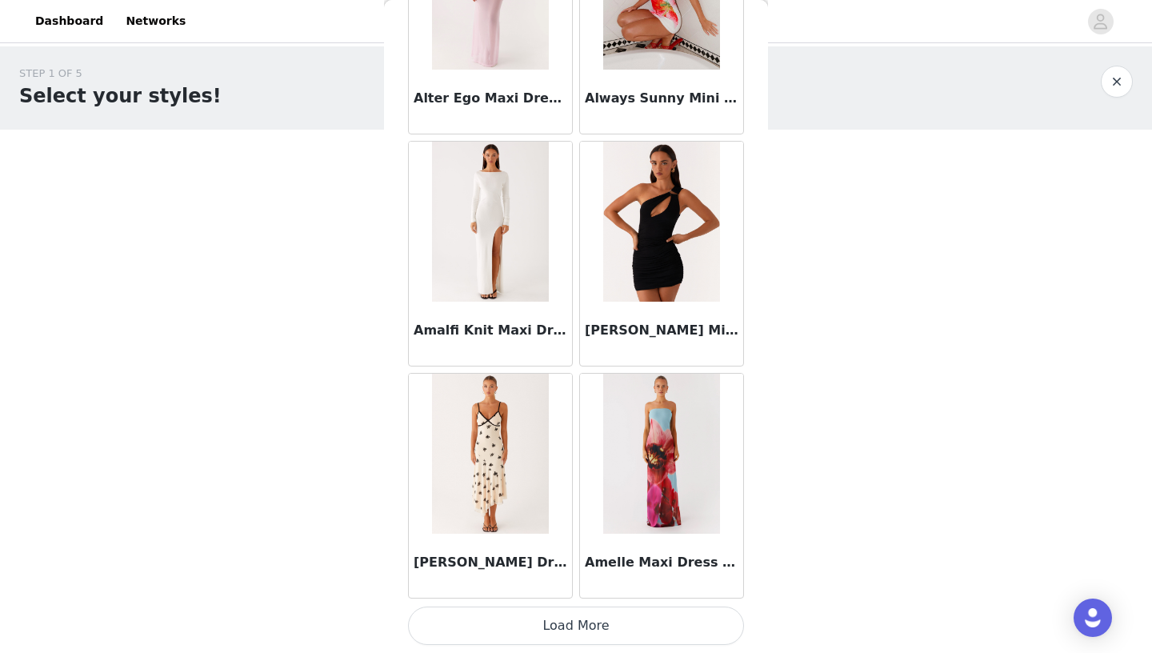
click at [586, 625] on button "Load More" at bounding box center [576, 626] width 336 height 38
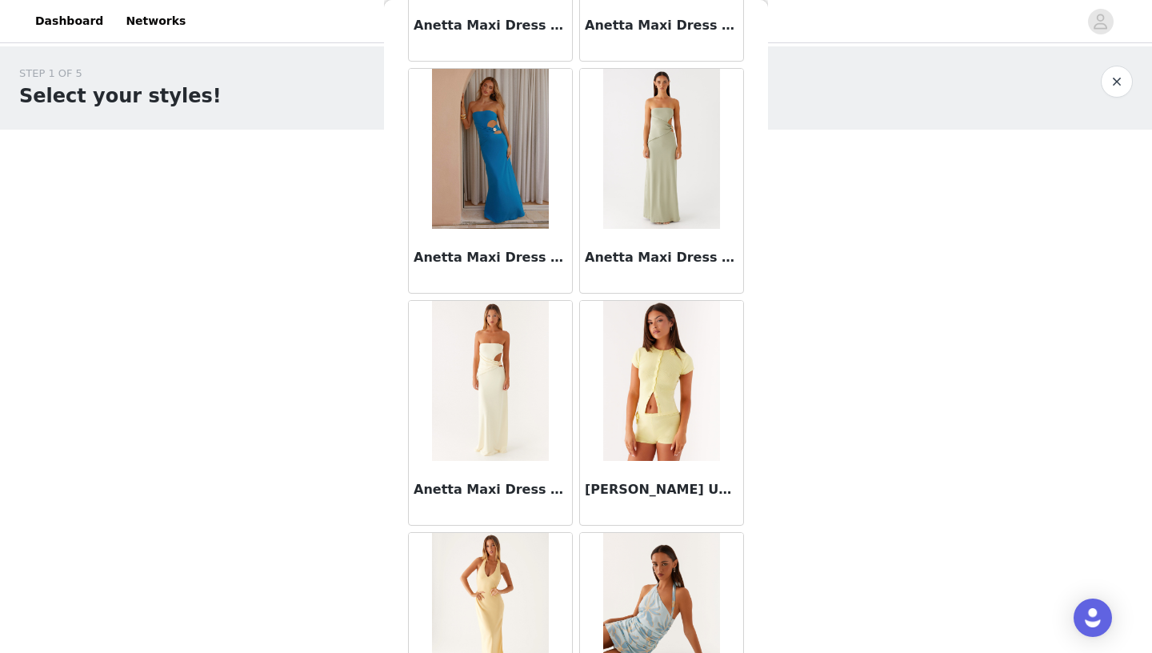
scroll to position [6437, 0]
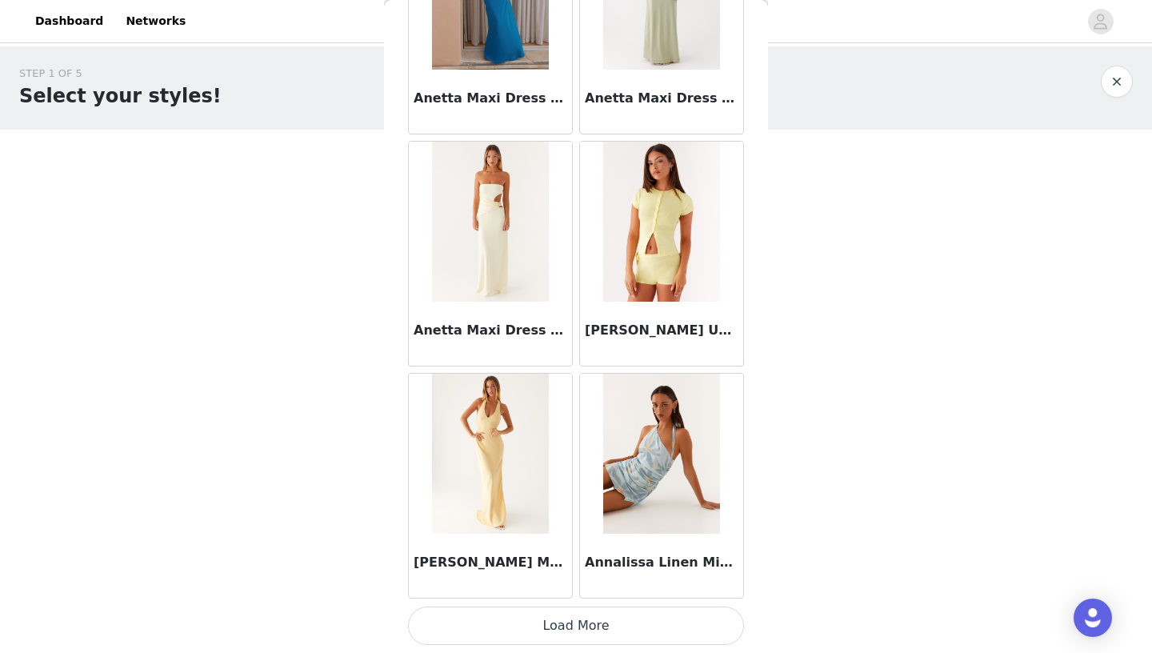
click at [587, 623] on button "Load More" at bounding box center [576, 626] width 336 height 38
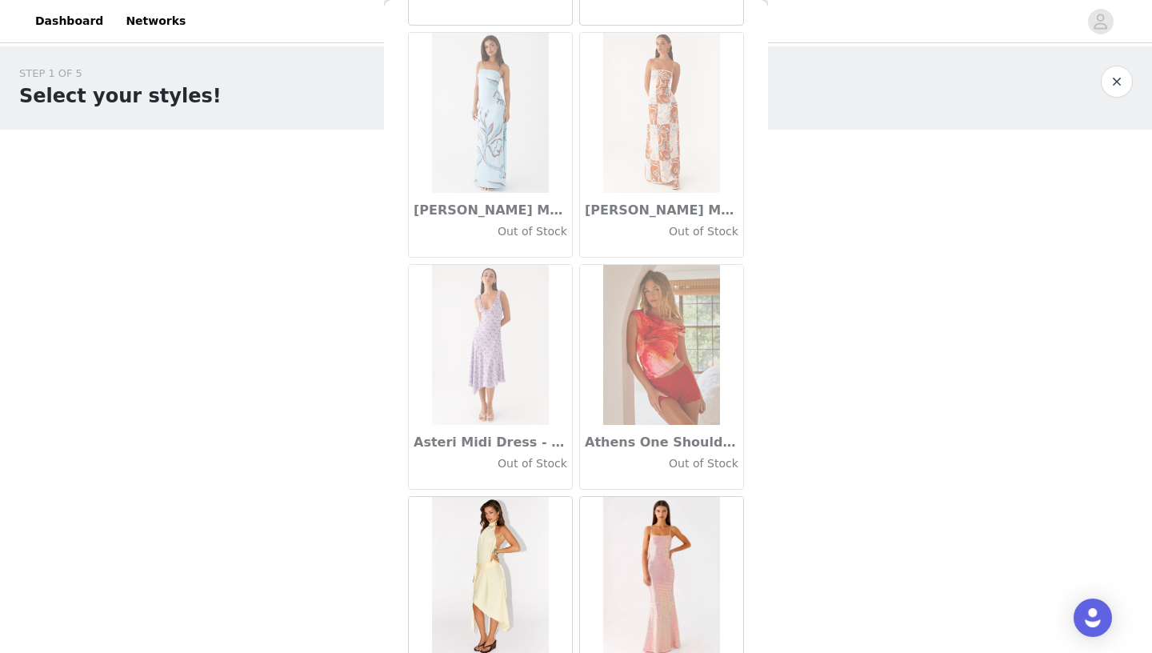
scroll to position [8758, 0]
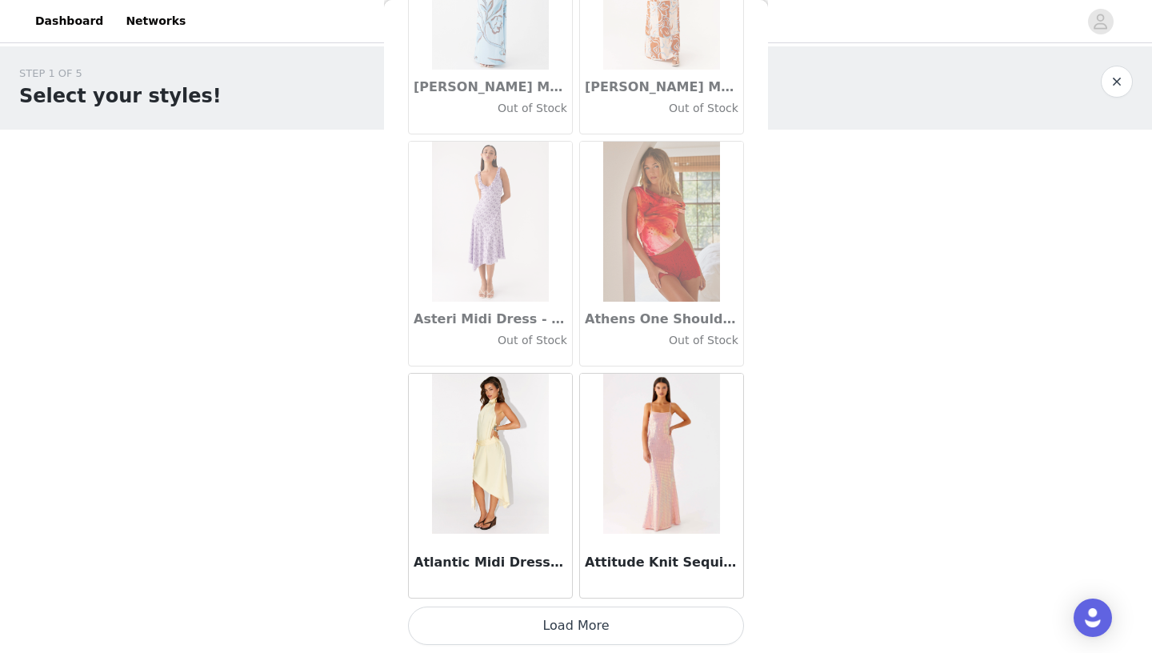
click at [579, 618] on button "Load More" at bounding box center [576, 626] width 336 height 38
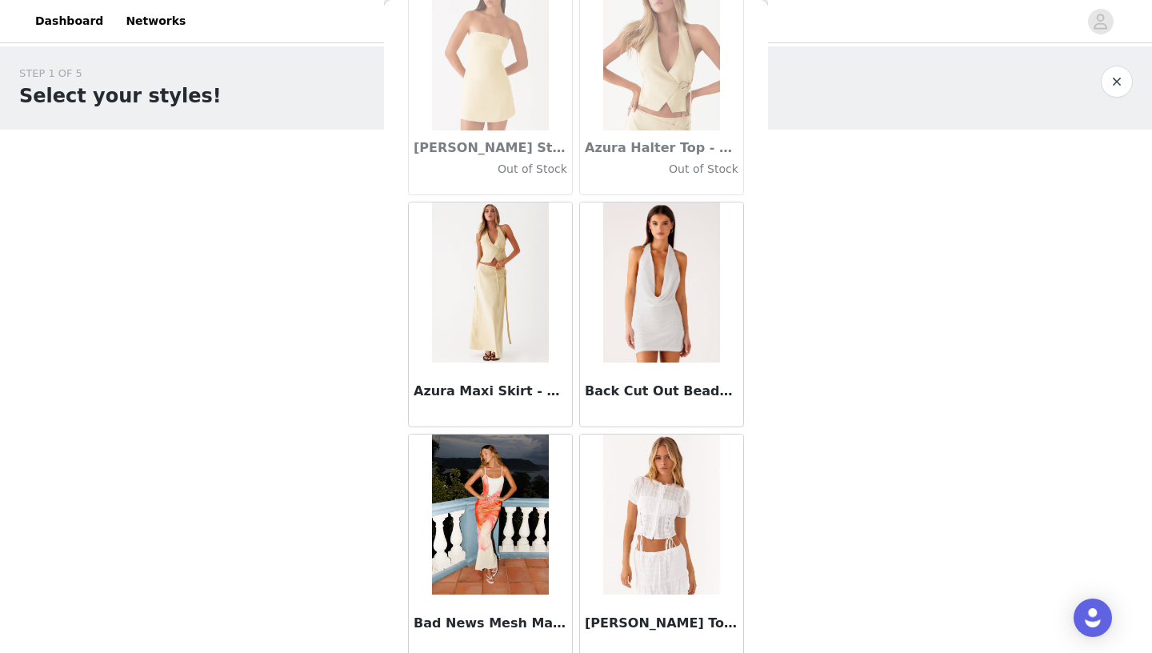
scroll to position [11078, 0]
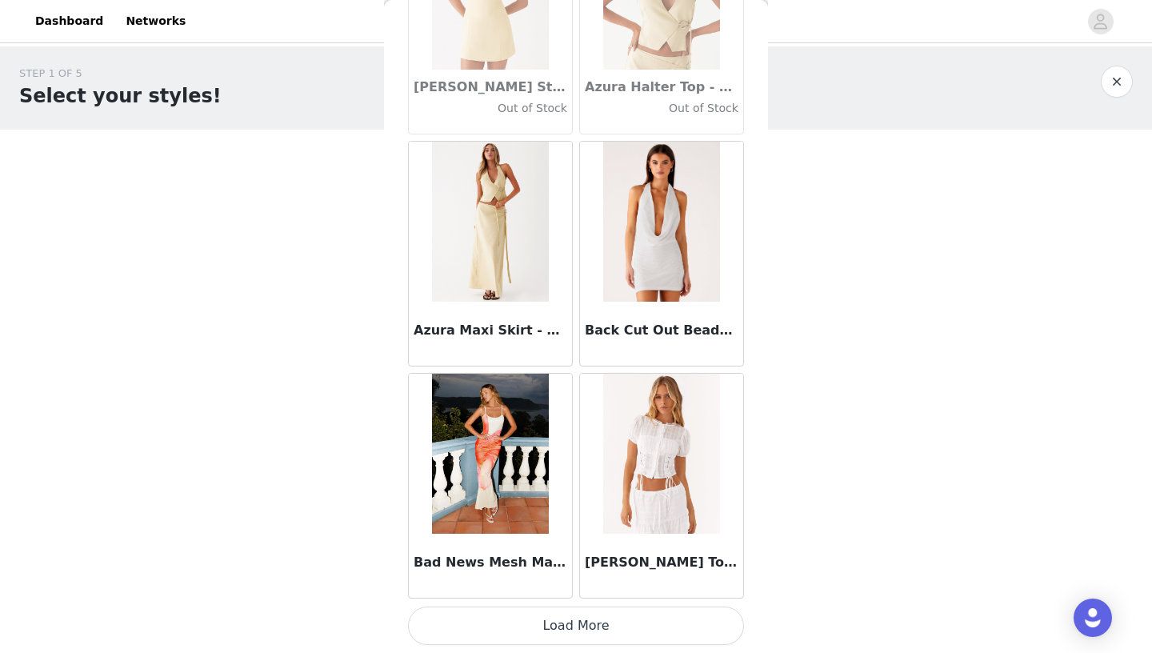
click at [579, 627] on button "Load More" at bounding box center [576, 626] width 336 height 38
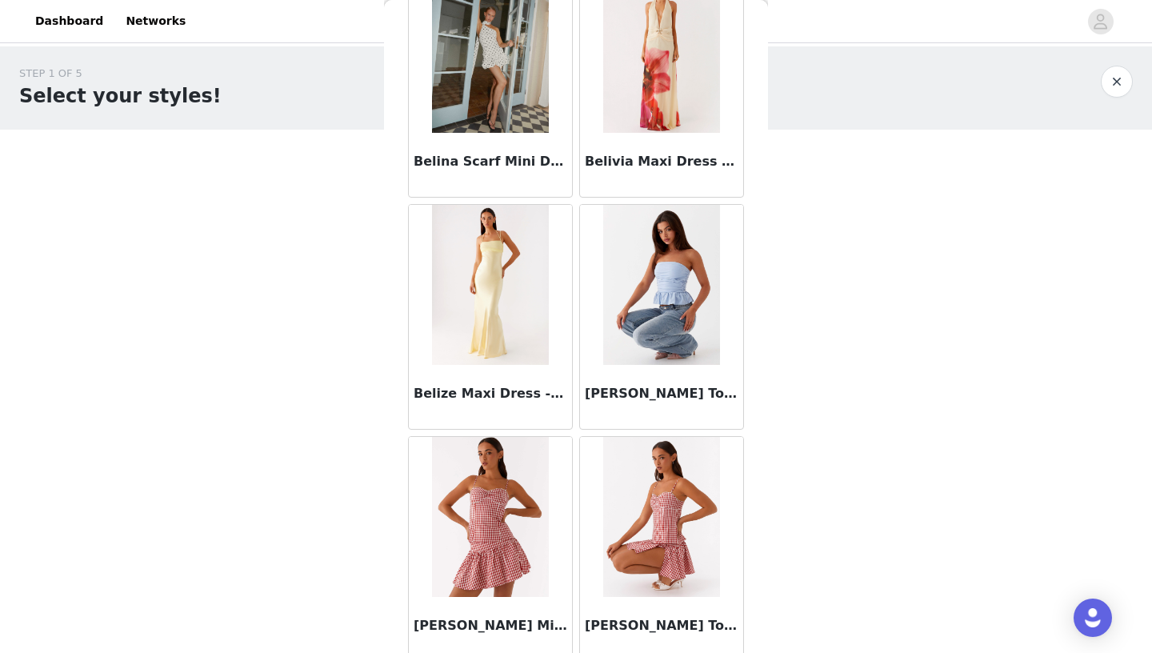
scroll to position [12396, 0]
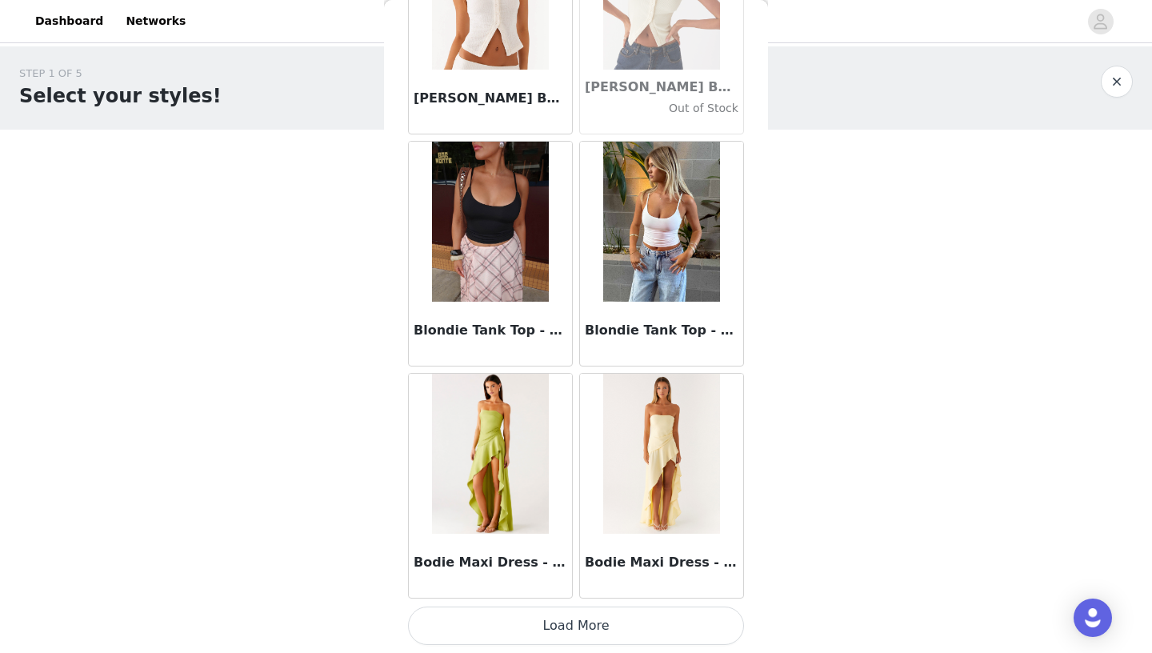
click at [585, 611] on button "Load More" at bounding box center [576, 626] width 336 height 38
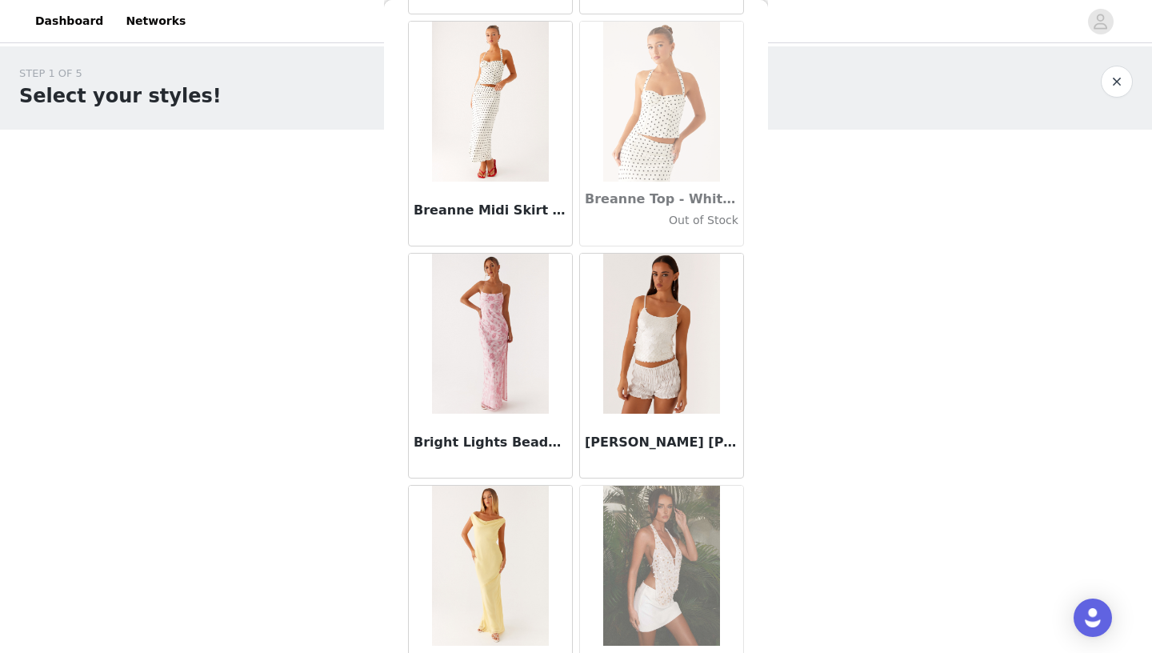
scroll to position [14768, 0]
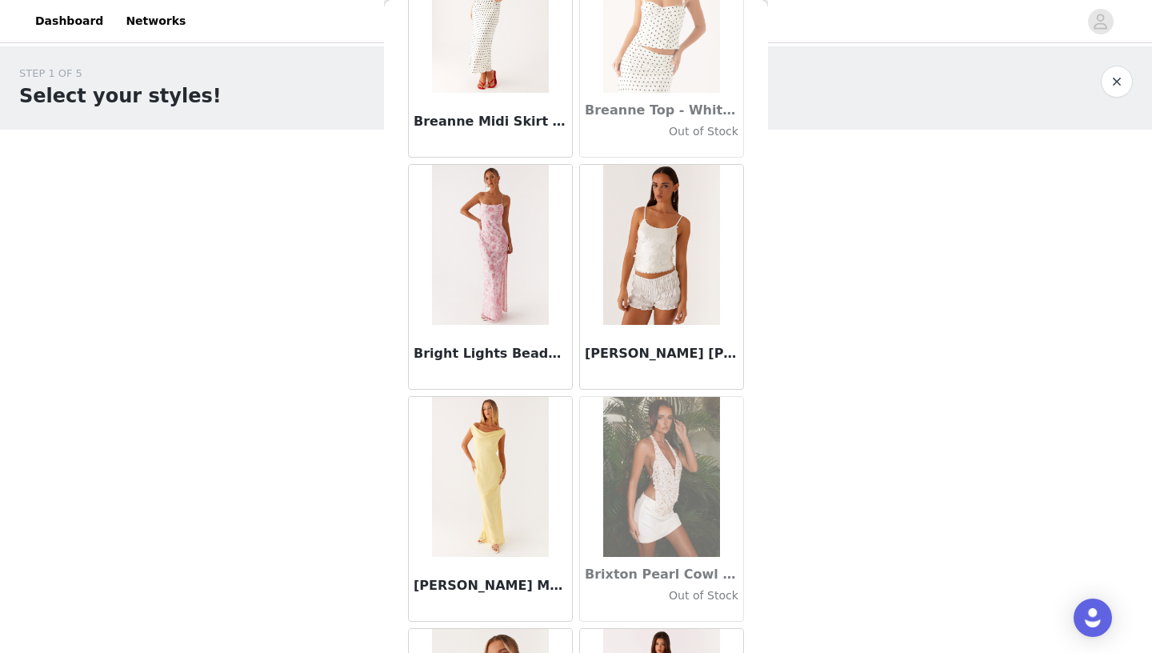
click at [490, 256] on img at bounding box center [490, 245] width 116 height 160
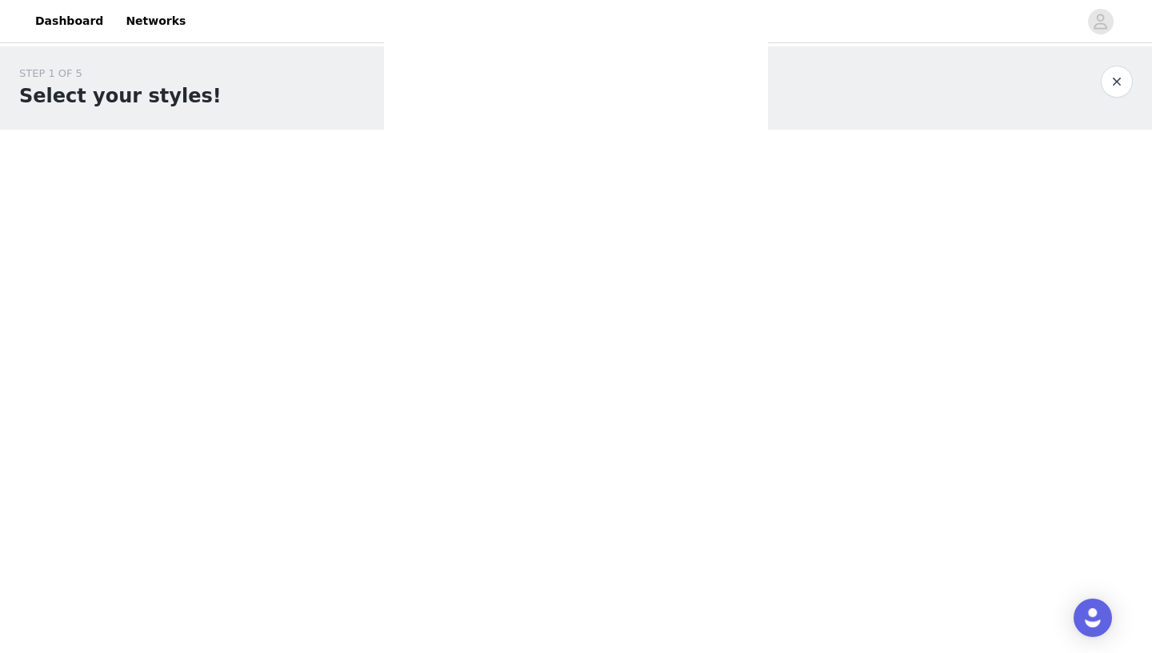
scroll to position [212, 0]
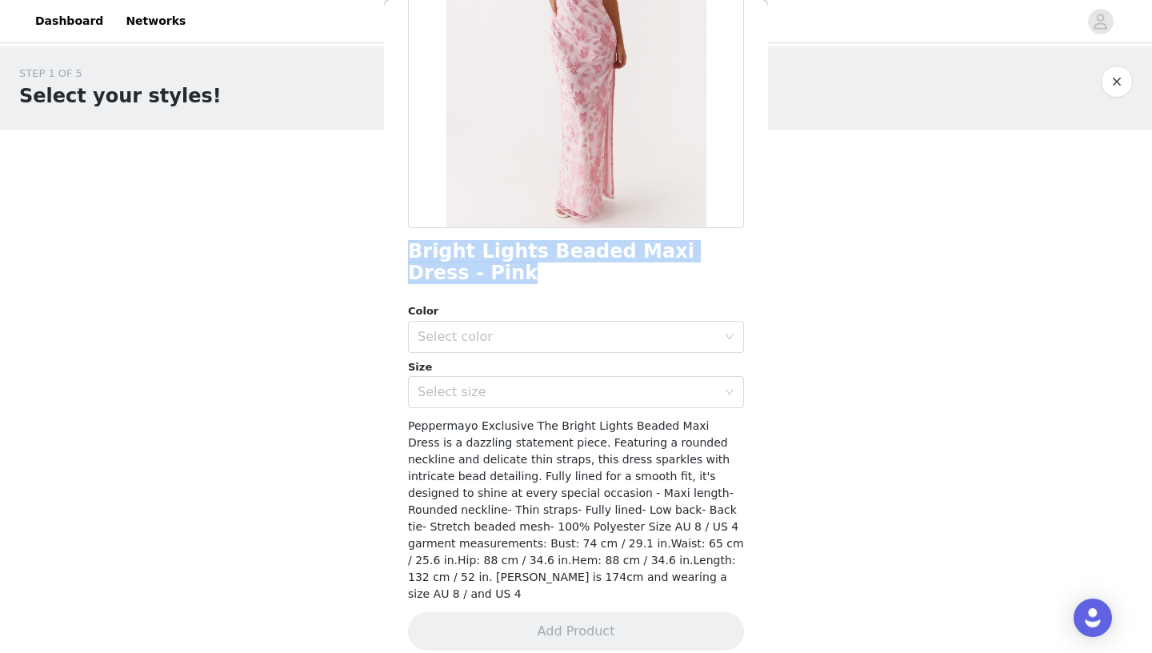
drag, startPoint x: 409, startPoint y: 251, endPoint x: 471, endPoint y: 279, distance: 67.7
click at [471, 279] on h1 "Bright Lights Beaded Maxi Dress - Pink" at bounding box center [576, 262] width 336 height 43
copy h1 "Bright Lights Beaded Maxi Dress - Pink"
click at [551, 345] on div "Select color" at bounding box center [571, 337] width 306 height 30
click at [505, 375] on li "Pink" at bounding box center [576, 371] width 336 height 26
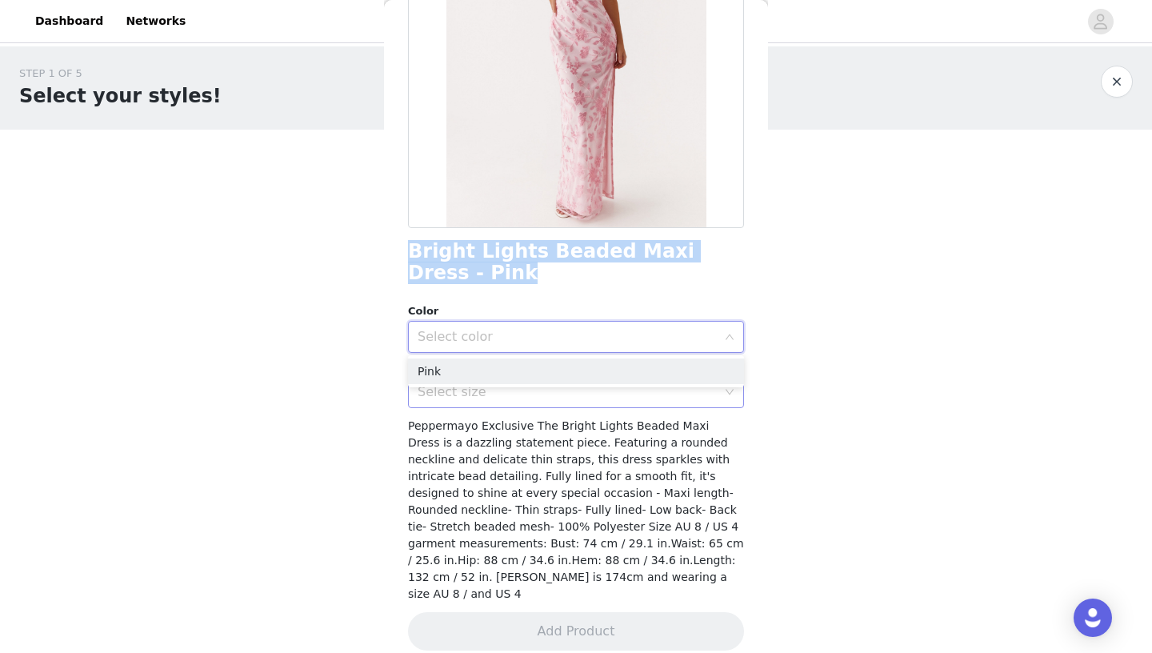
click at [503, 392] on div "Select size" at bounding box center [567, 392] width 299 height 16
click at [571, 399] on div "Select size" at bounding box center [567, 392] width 299 height 16
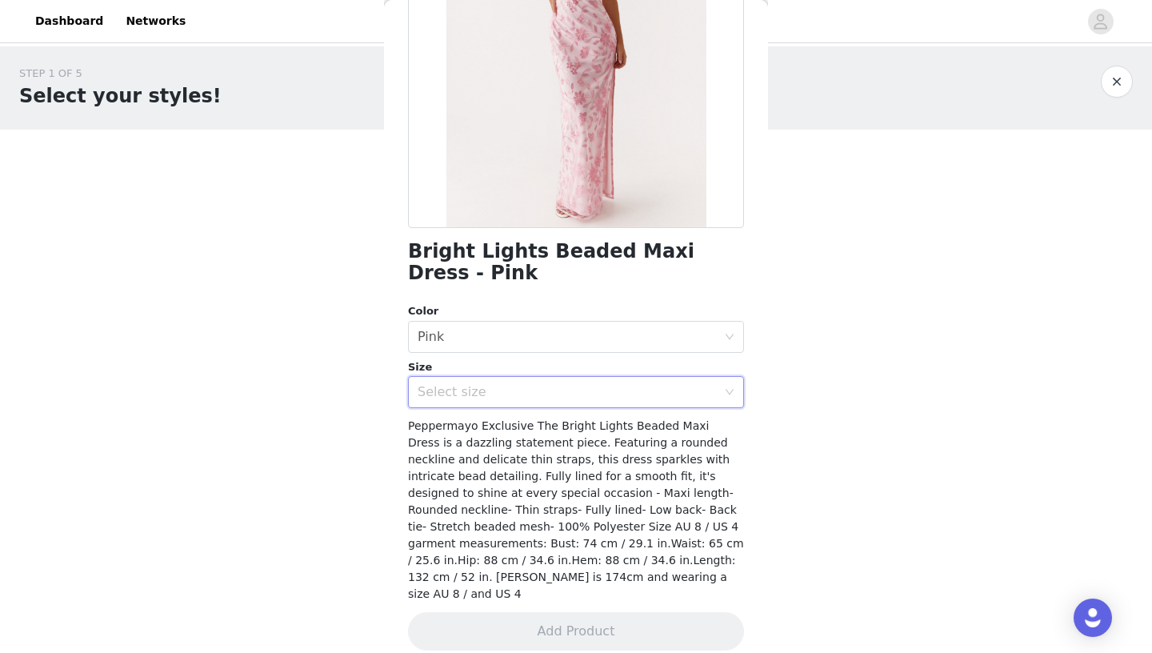
click at [651, 390] on div "Select size" at bounding box center [567, 392] width 299 height 16
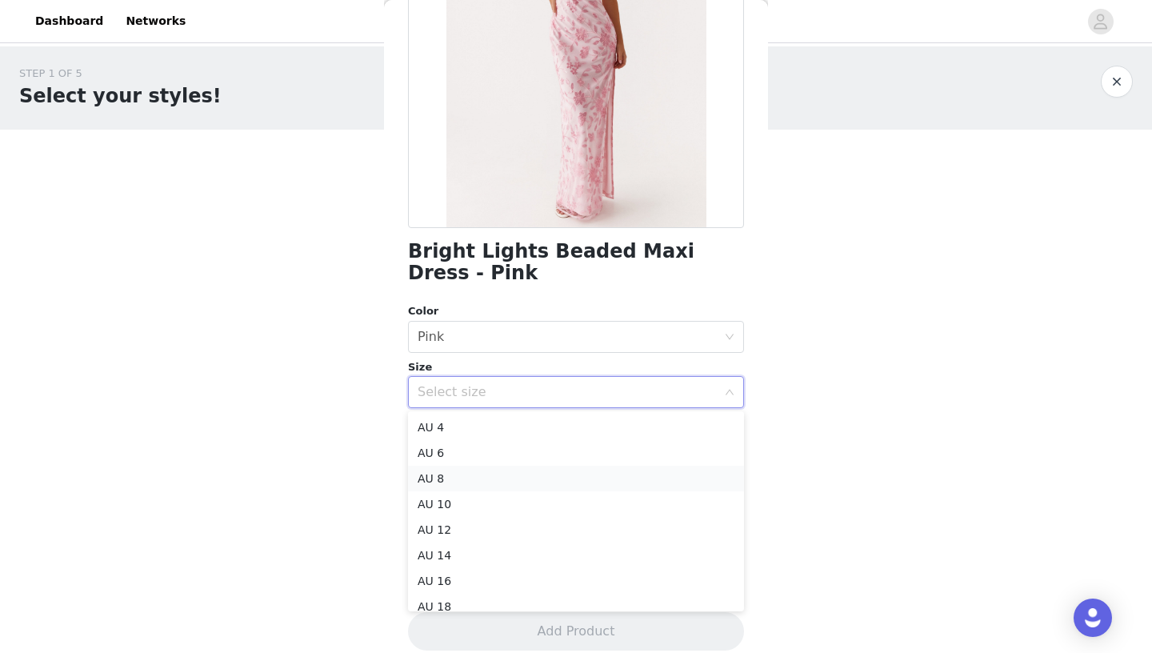
click at [485, 474] on li "AU 8" at bounding box center [576, 479] width 336 height 26
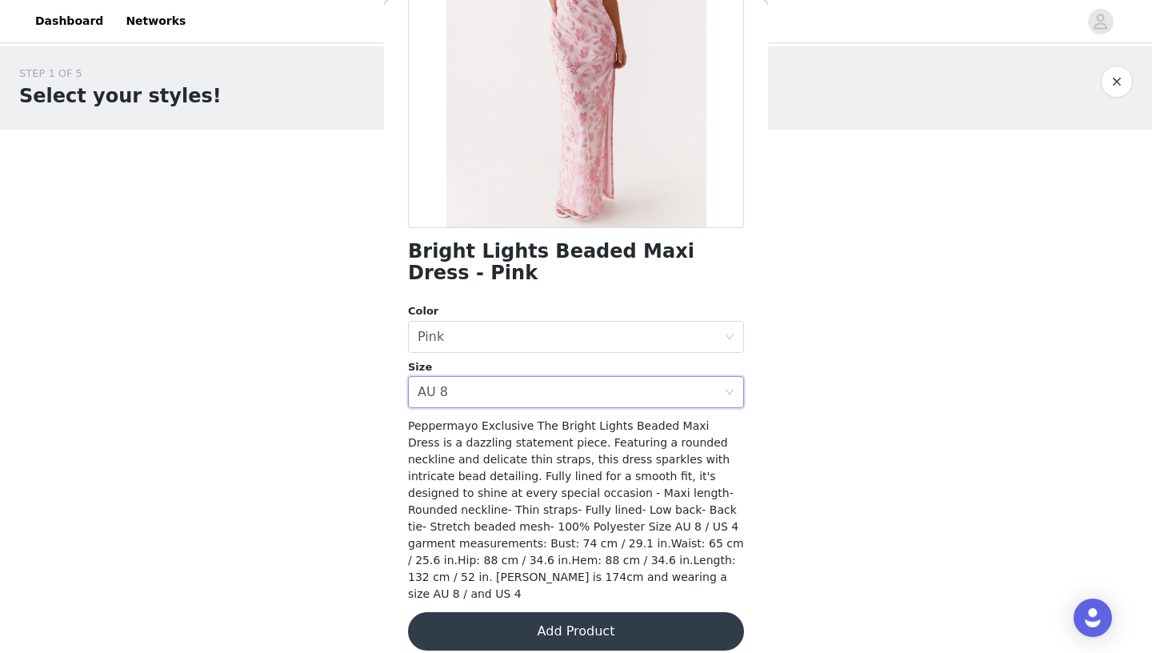
click at [523, 619] on button "Add Product" at bounding box center [576, 631] width 336 height 38
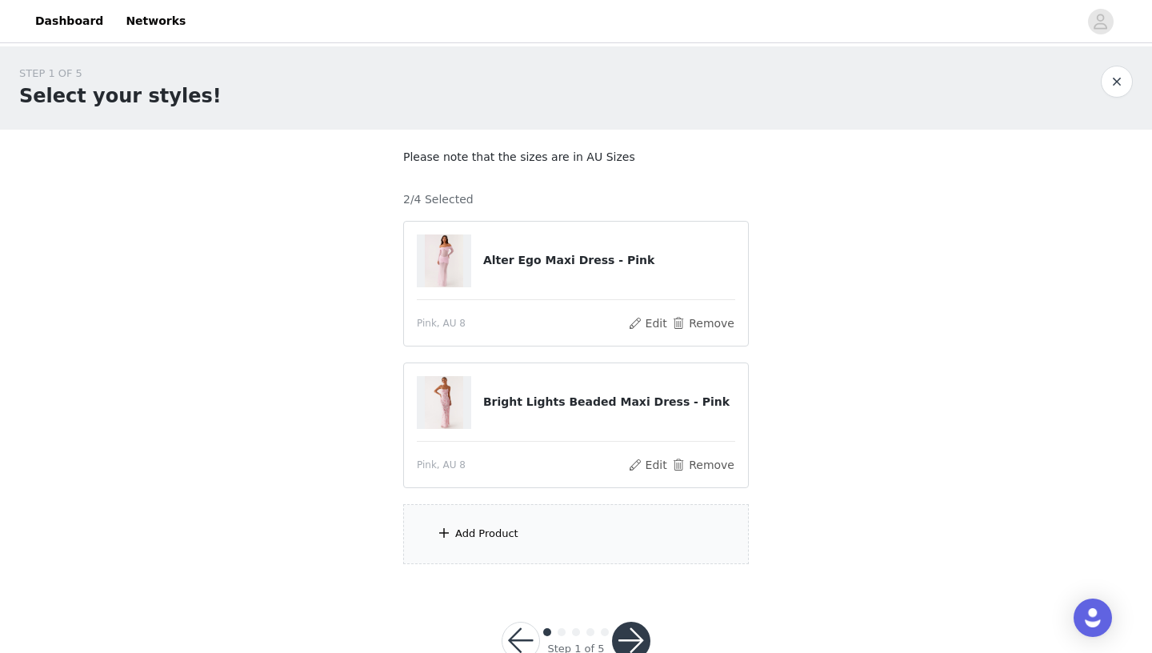
scroll to position [46, 0]
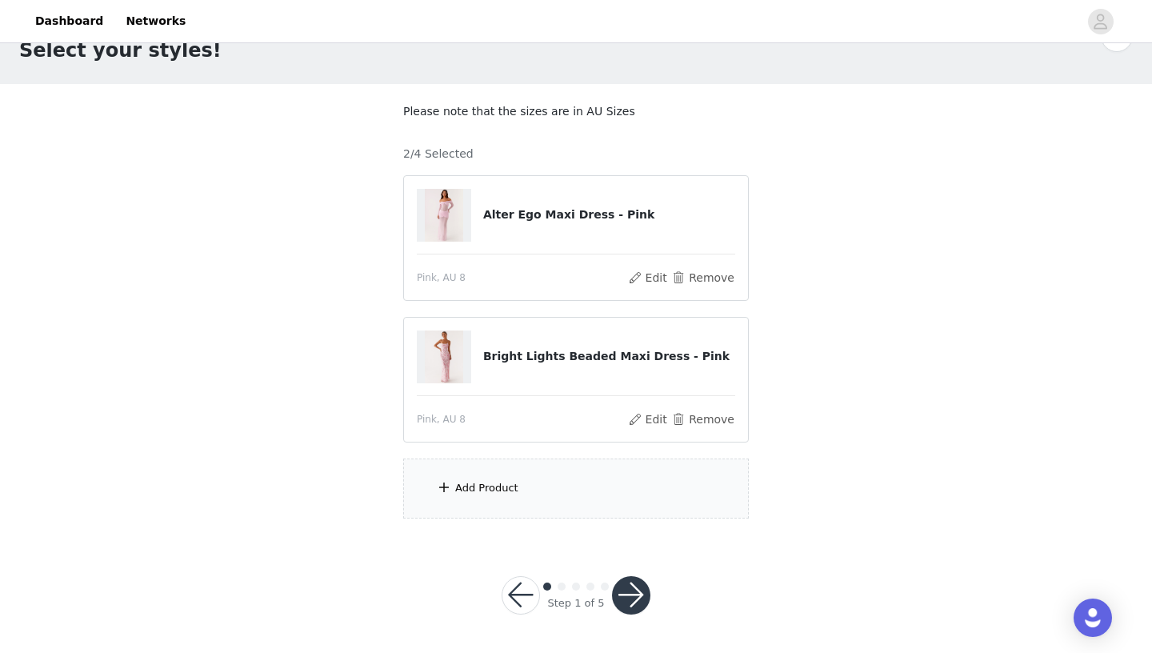
click at [487, 489] on div "Add Product" at bounding box center [486, 488] width 63 height 16
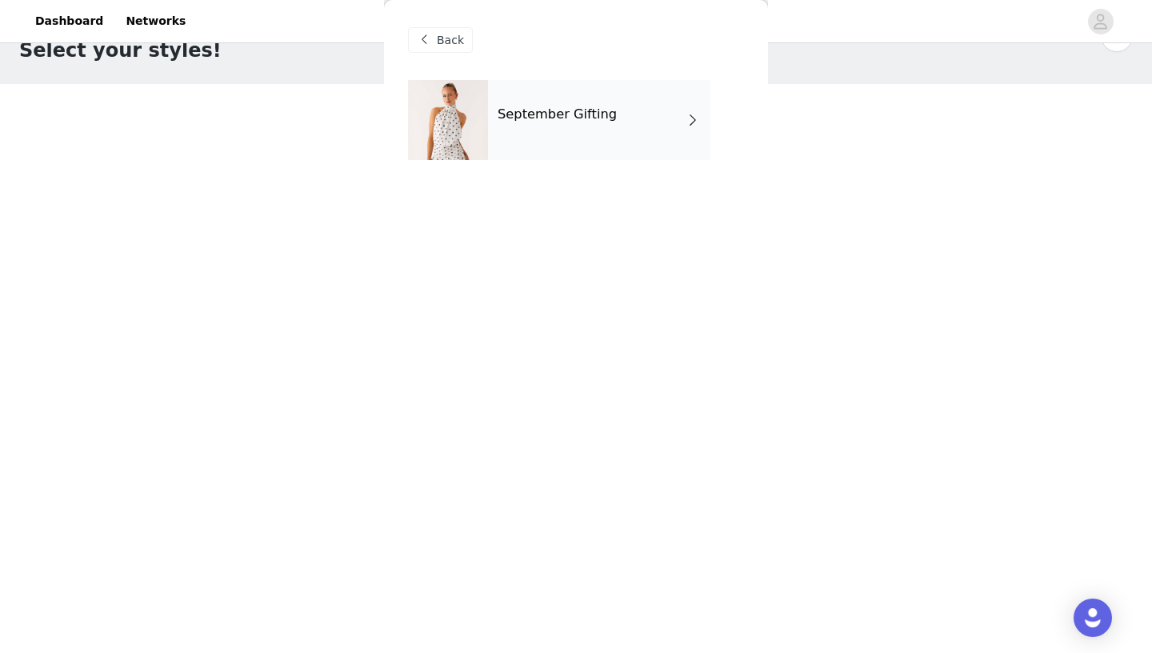
click at [554, 106] on div "September Gifting" at bounding box center [599, 120] width 222 height 80
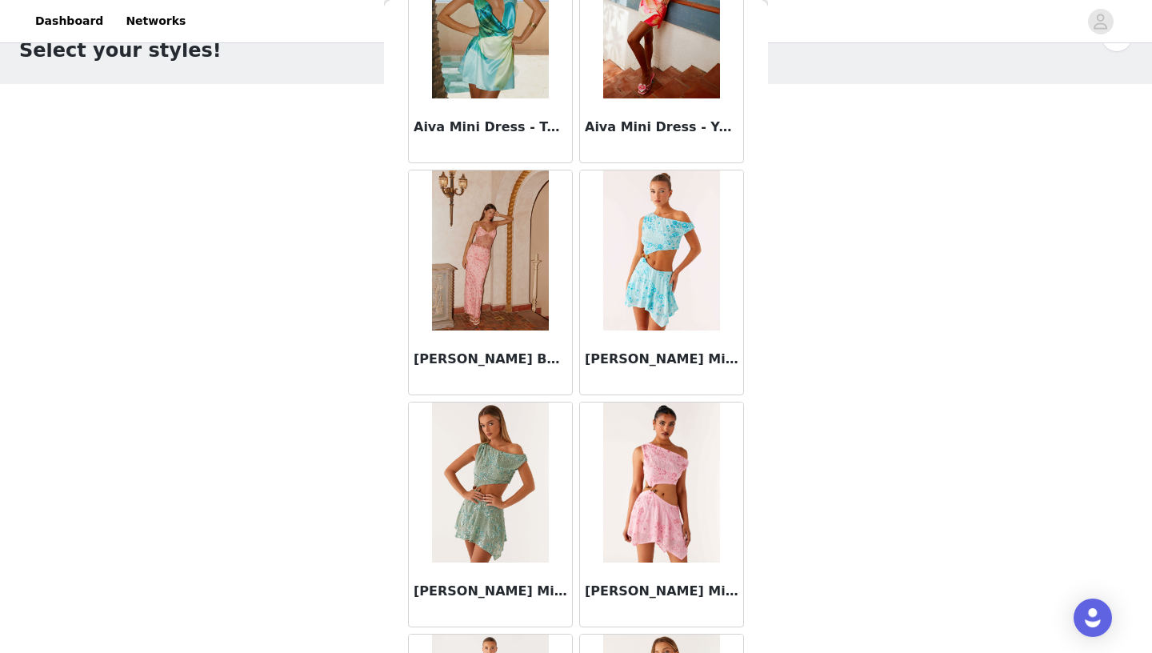
scroll to position [1796, 0]
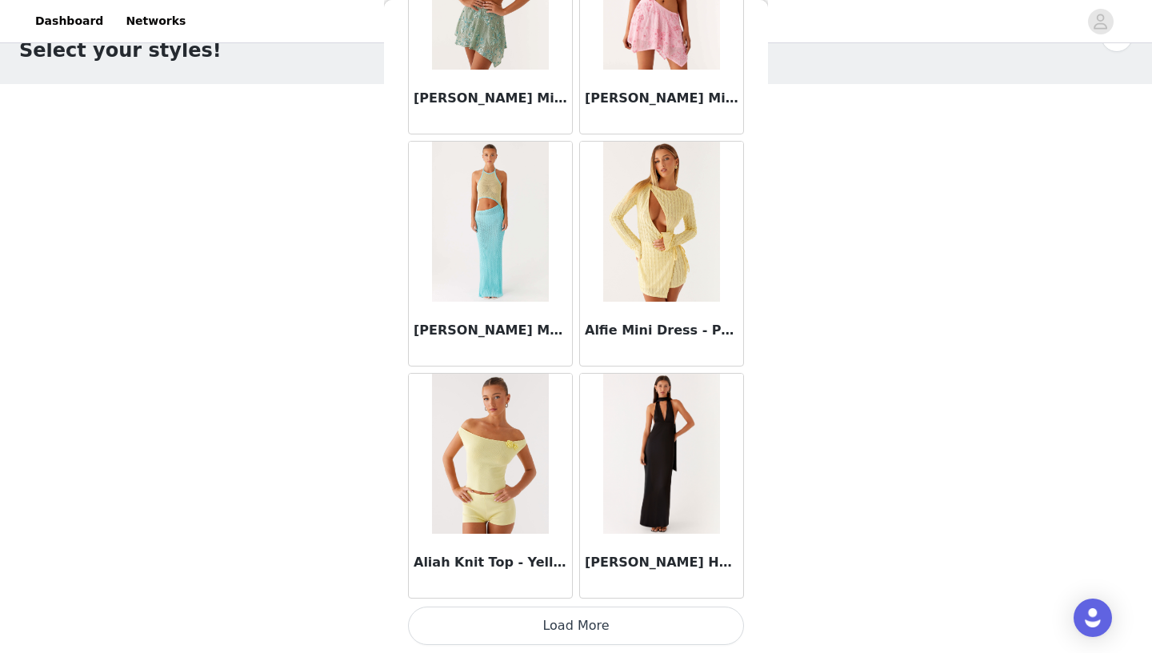
click at [571, 621] on button "Load More" at bounding box center [576, 626] width 336 height 38
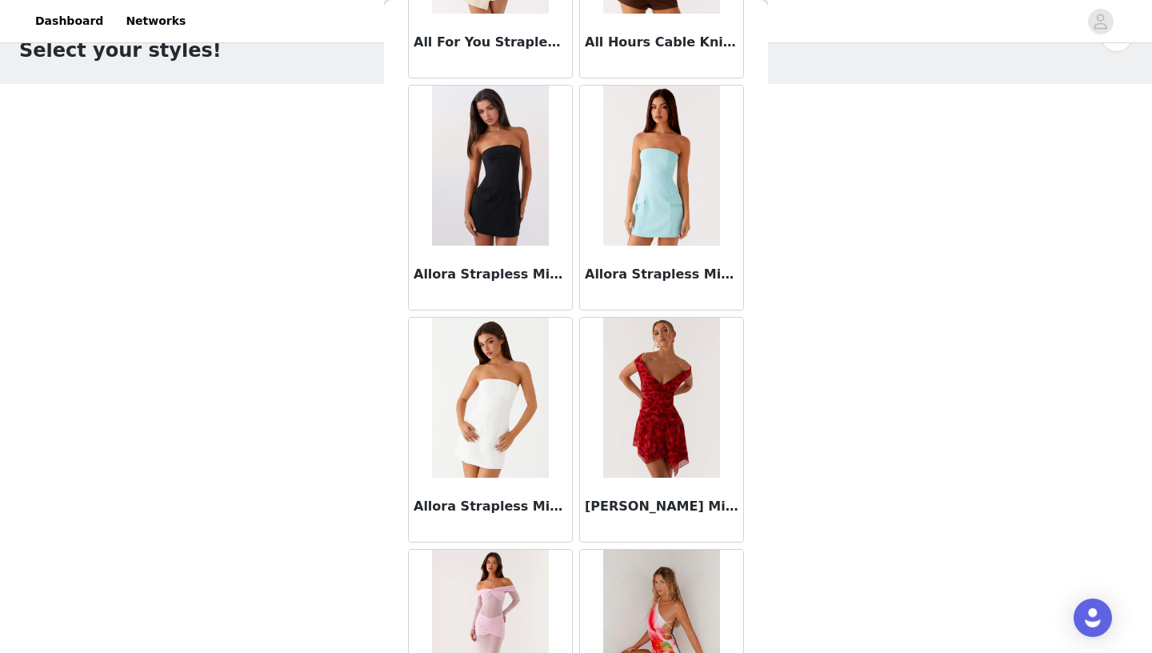
scroll to position [4116, 0]
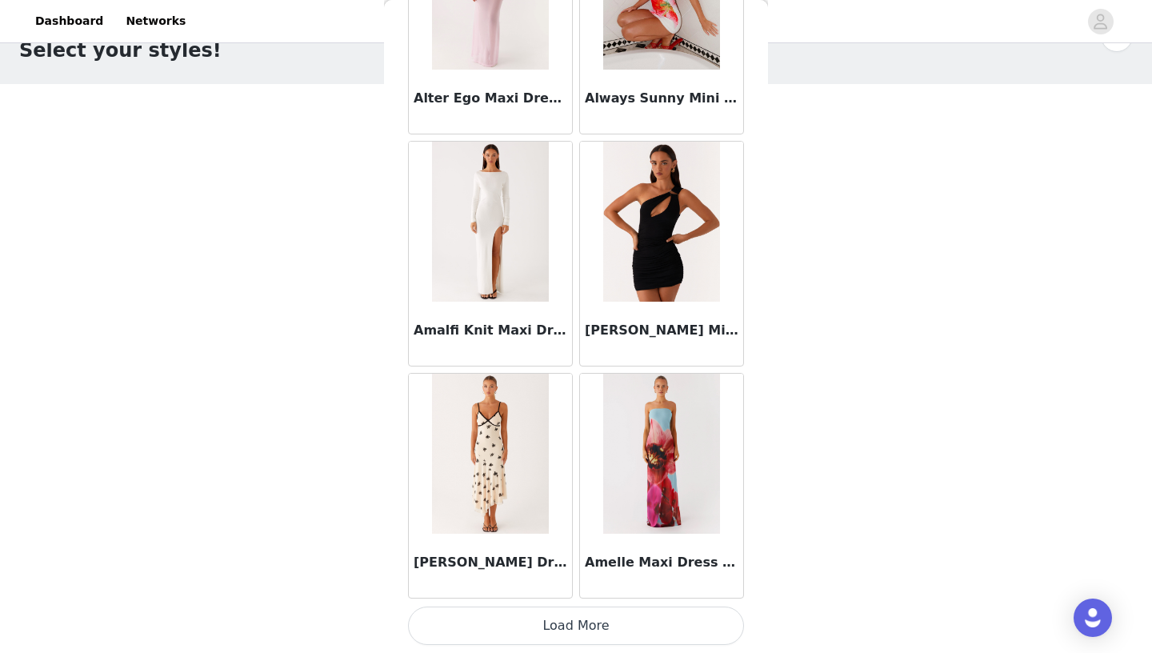
click at [569, 619] on button "Load More" at bounding box center [576, 626] width 336 height 38
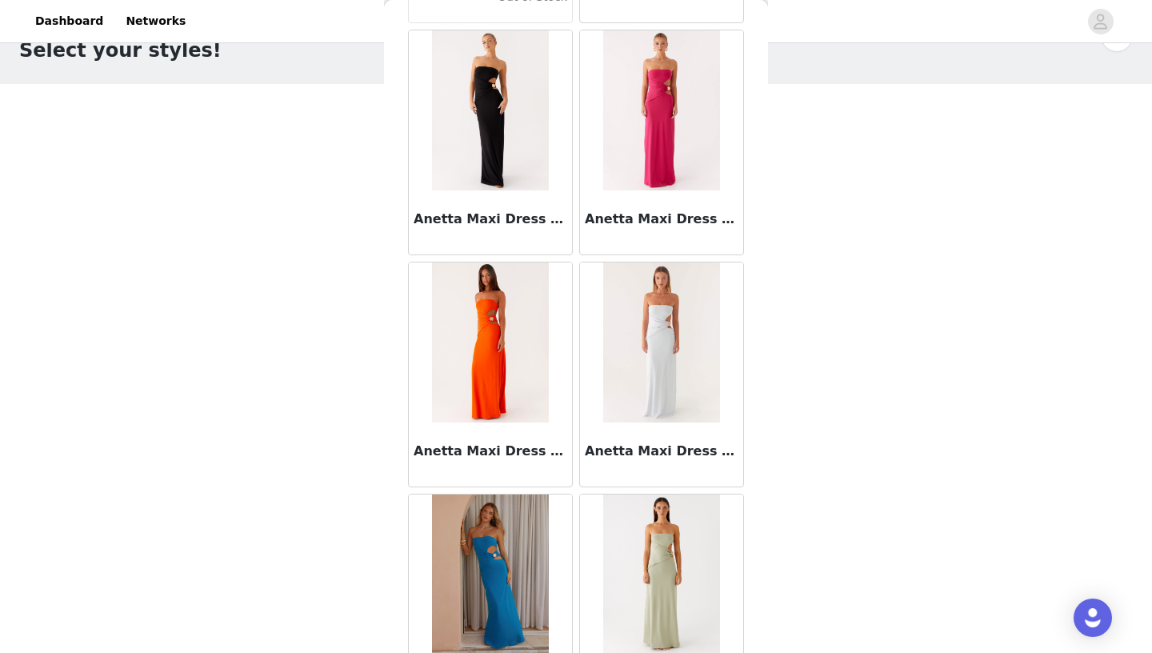
scroll to position [6437, 0]
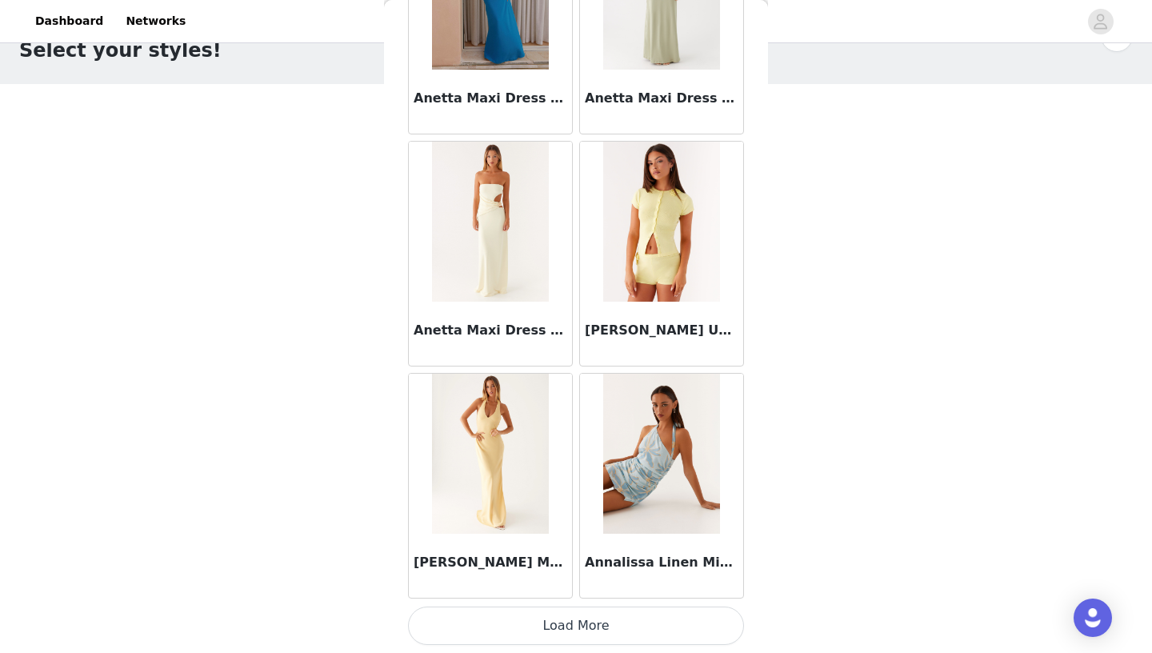
click at [603, 633] on button "Load More" at bounding box center [576, 626] width 336 height 38
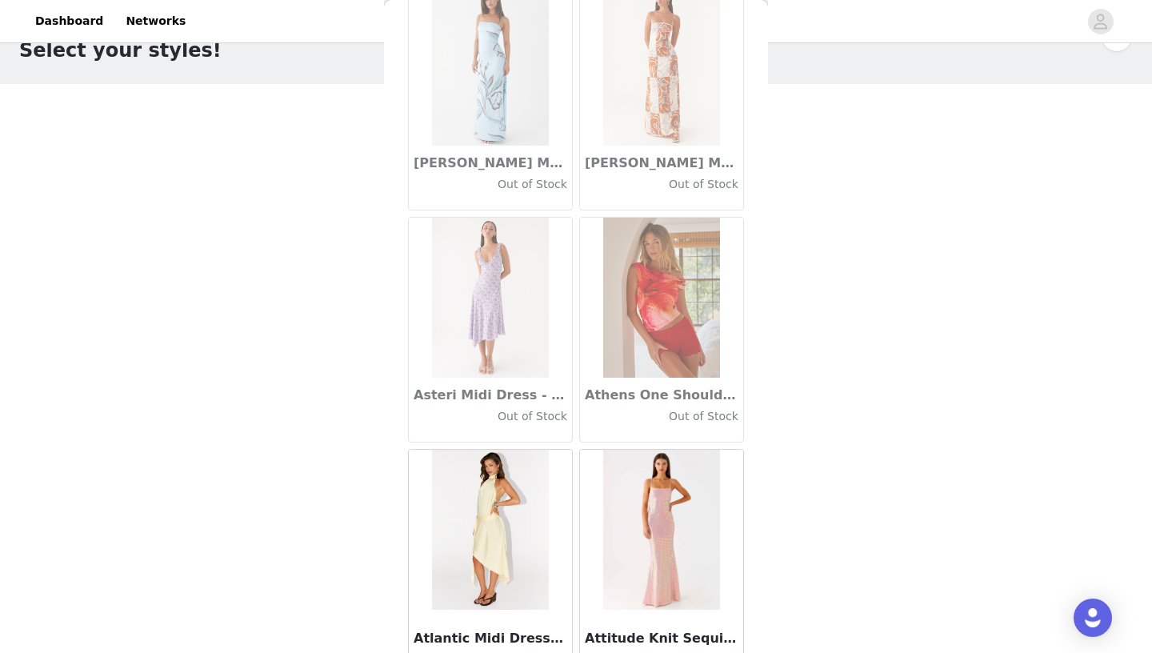
scroll to position [8758, 0]
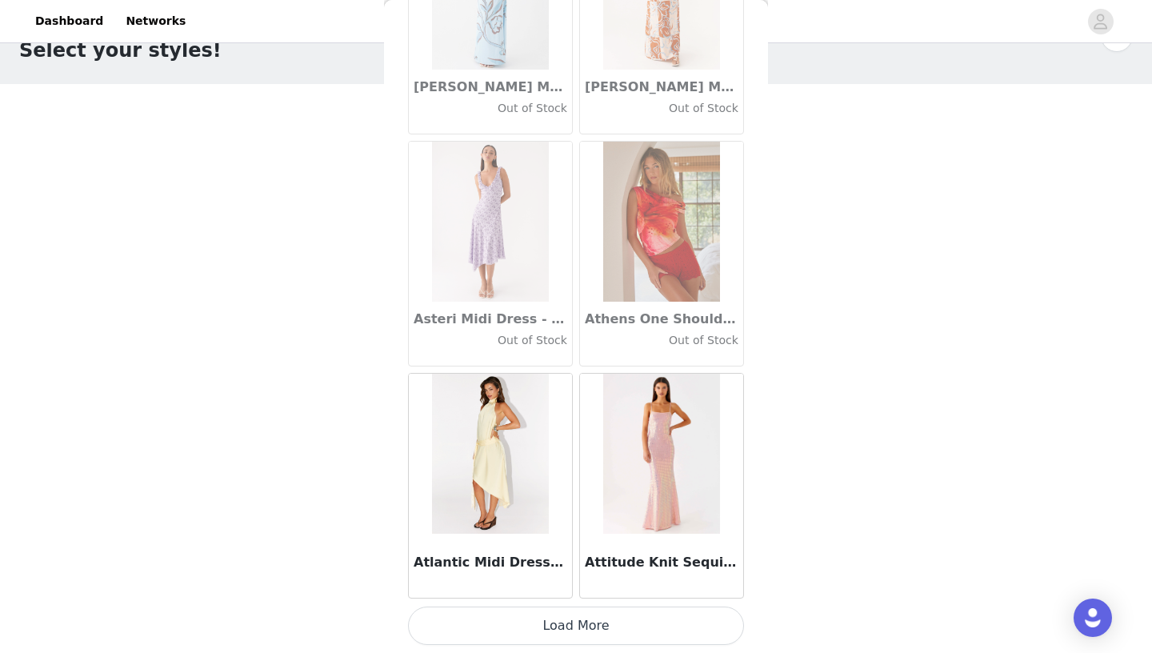
click at [578, 618] on button "Load More" at bounding box center [576, 626] width 336 height 38
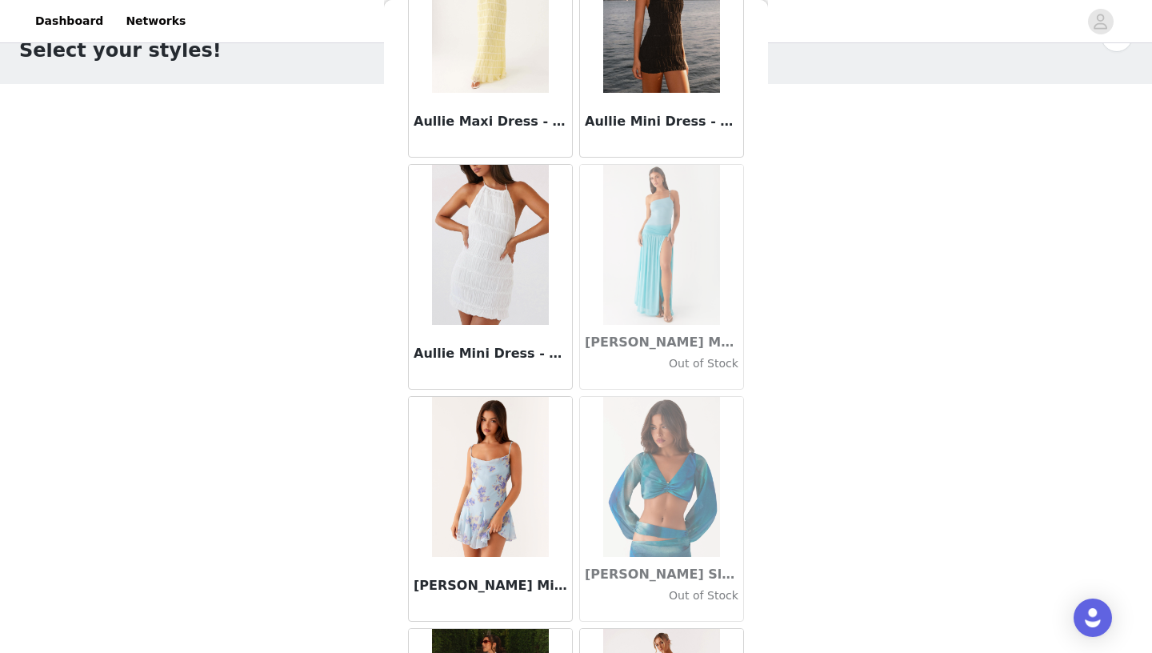
scroll to position [11078, 0]
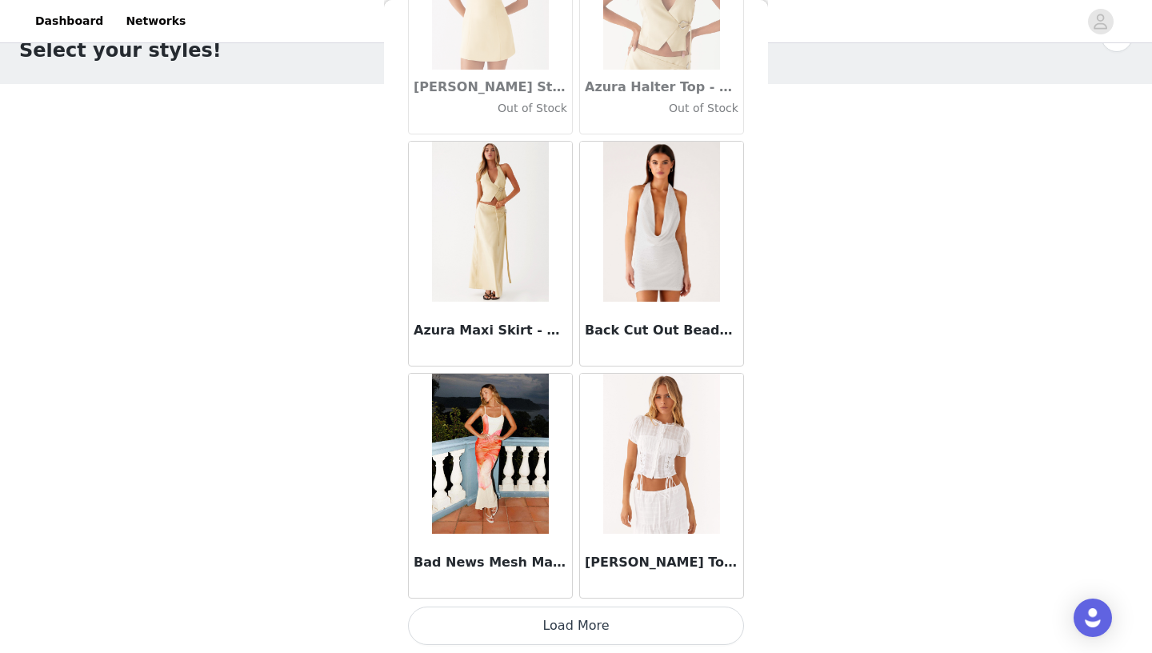
click at [571, 630] on button "Load More" at bounding box center [576, 626] width 336 height 38
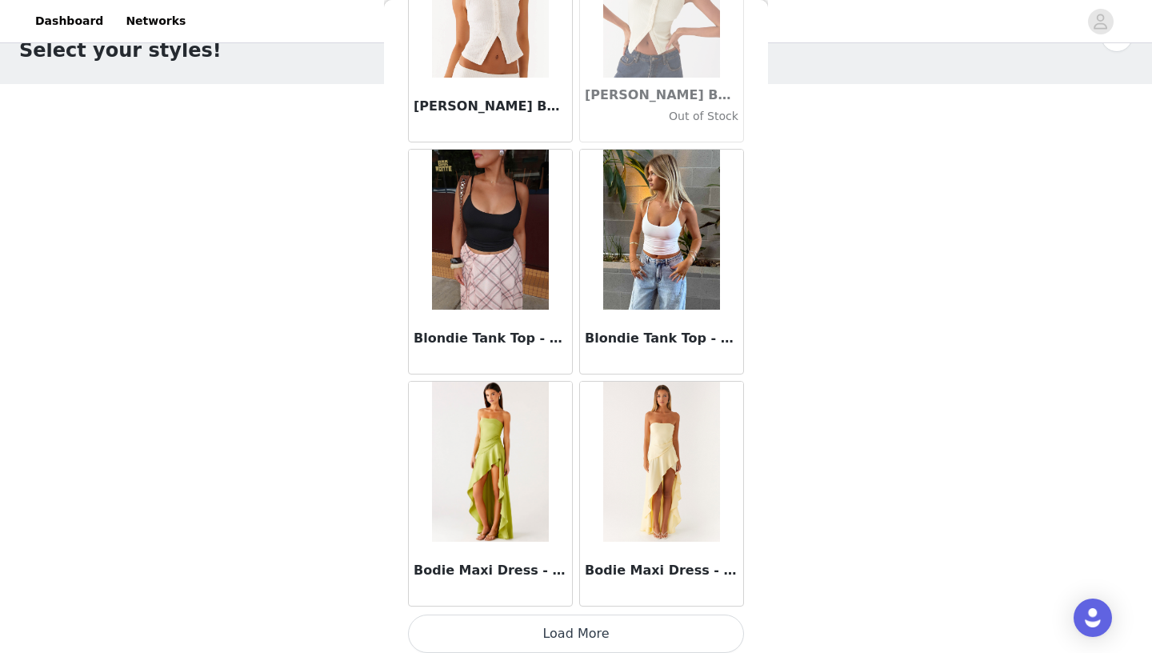
scroll to position [13399, 0]
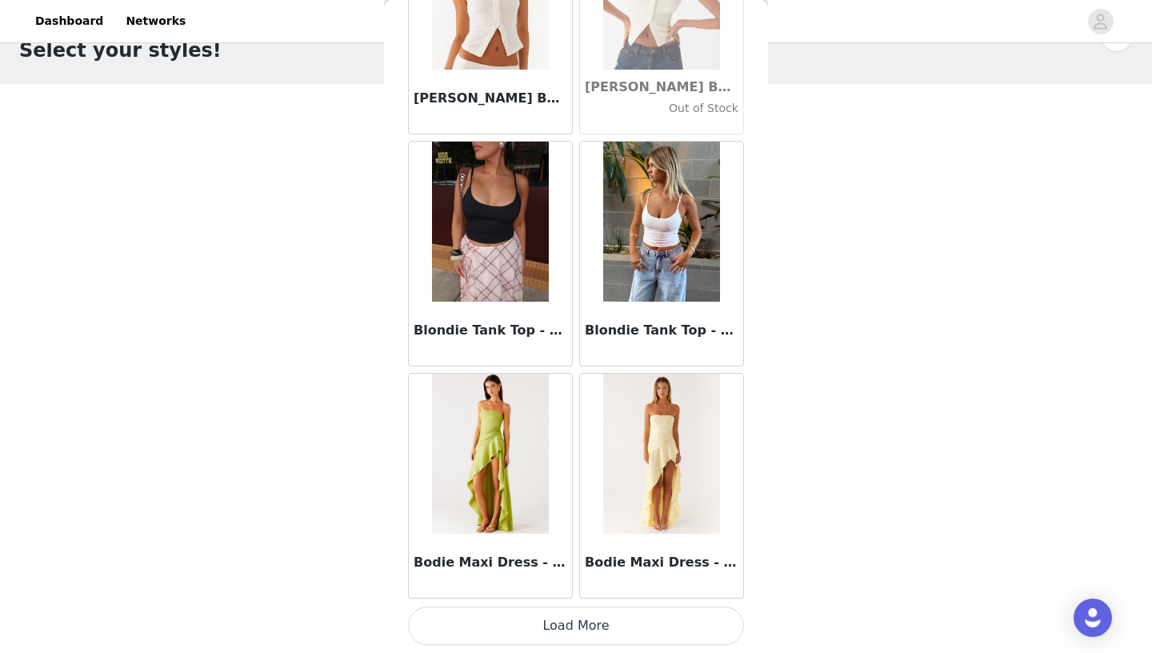
click at [562, 625] on button "Load More" at bounding box center [576, 626] width 336 height 38
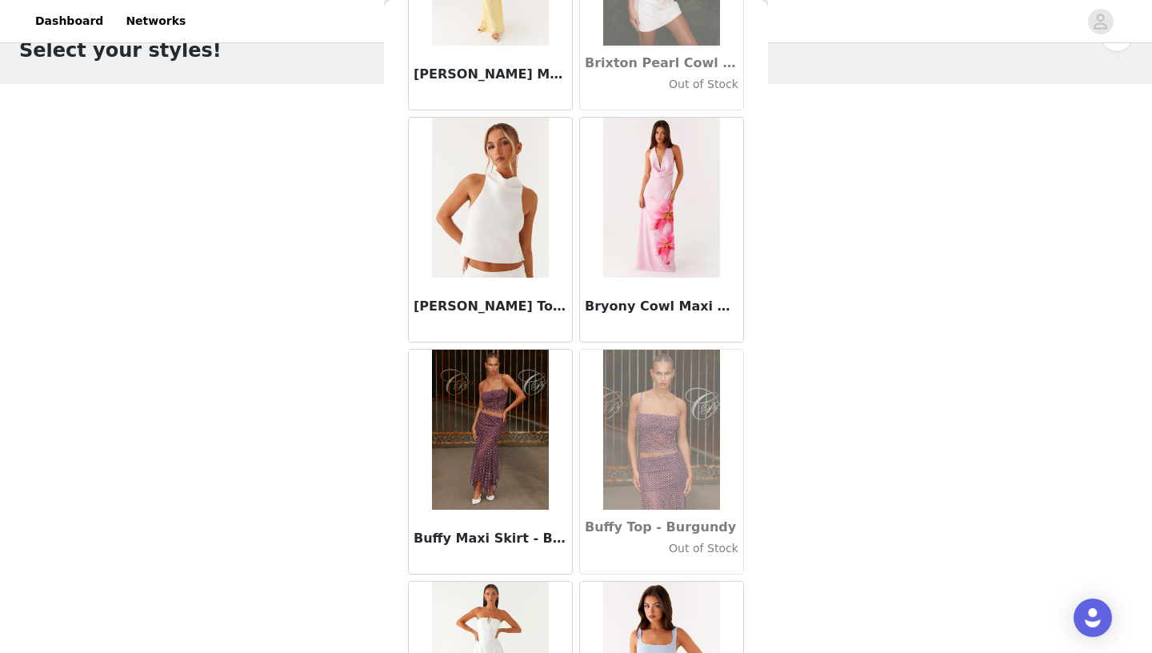
scroll to position [15461, 0]
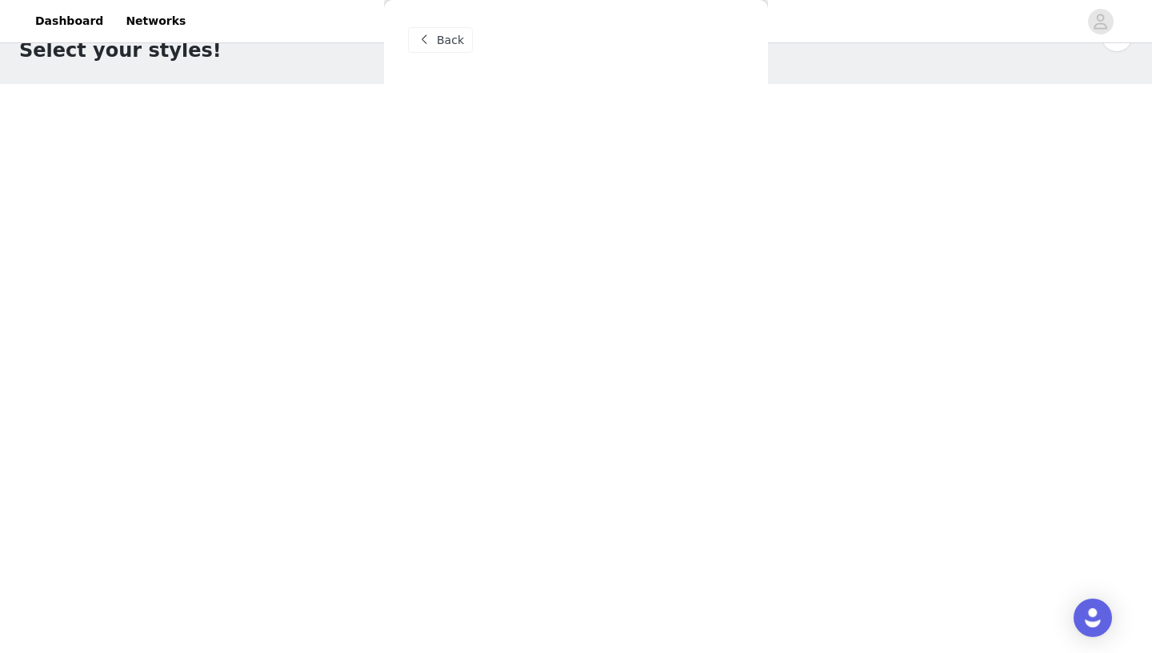
scroll to position [0, 0]
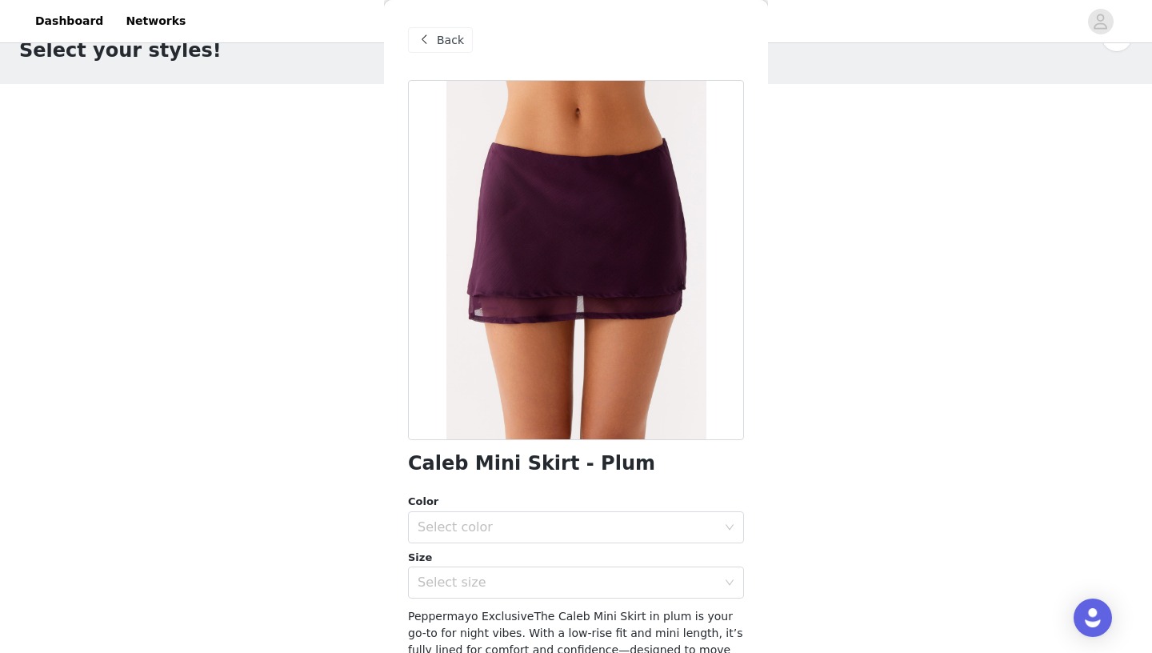
click at [447, 40] on span "Back" at bounding box center [450, 40] width 27 height 17
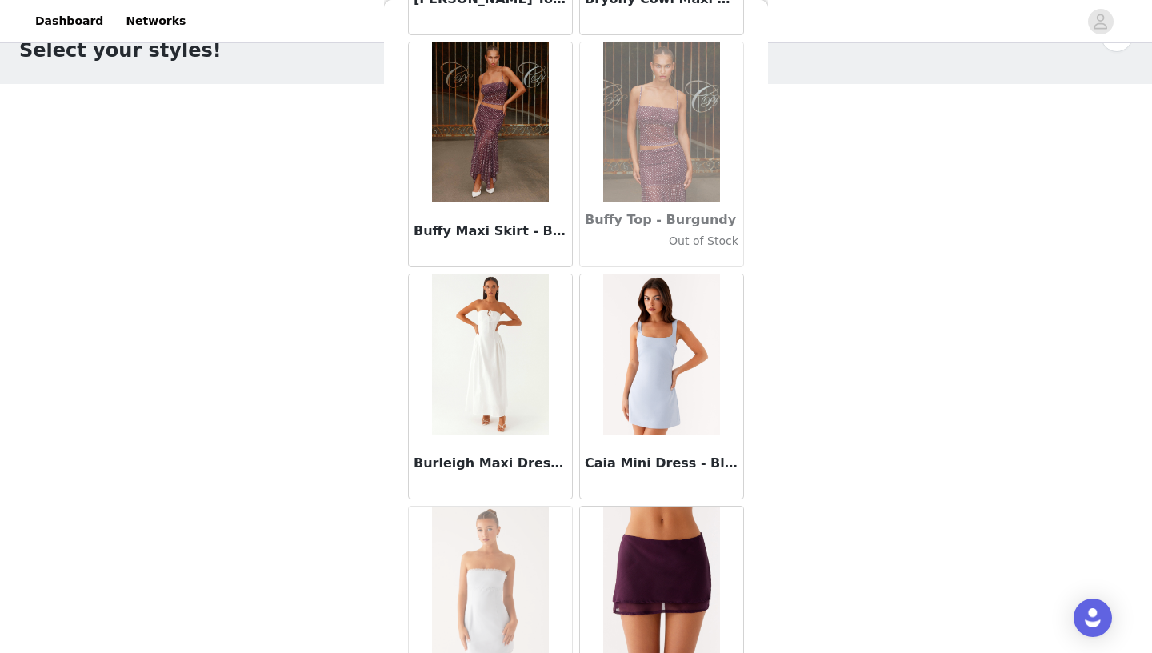
scroll to position [15719, 0]
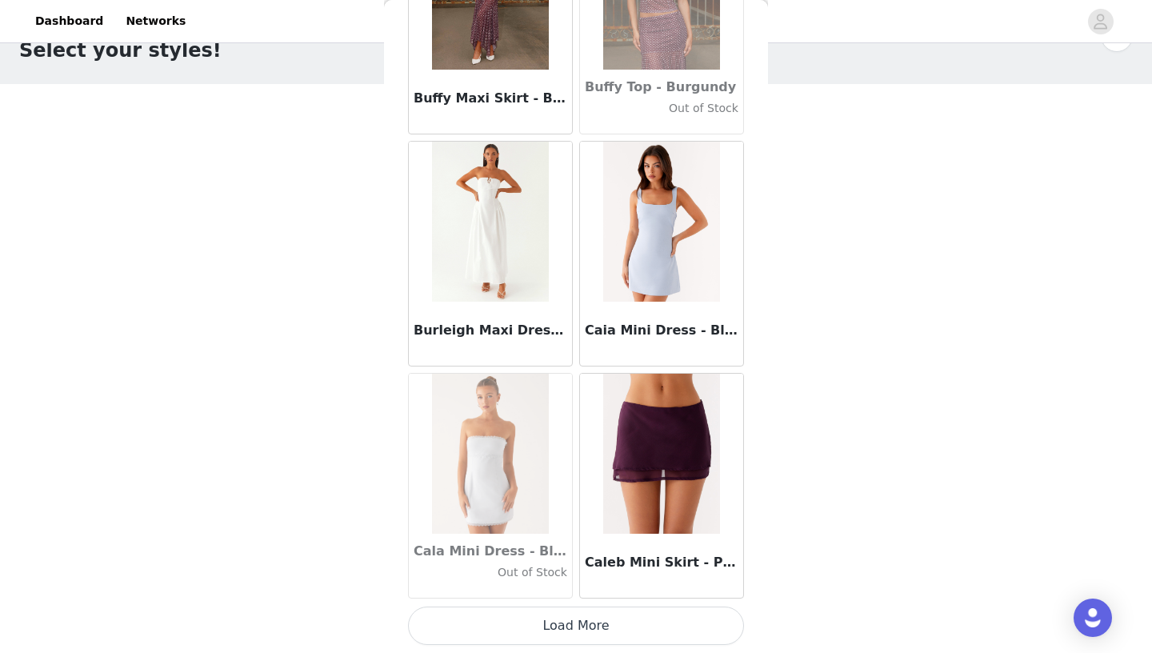
click at [588, 630] on button "Load More" at bounding box center [576, 626] width 336 height 38
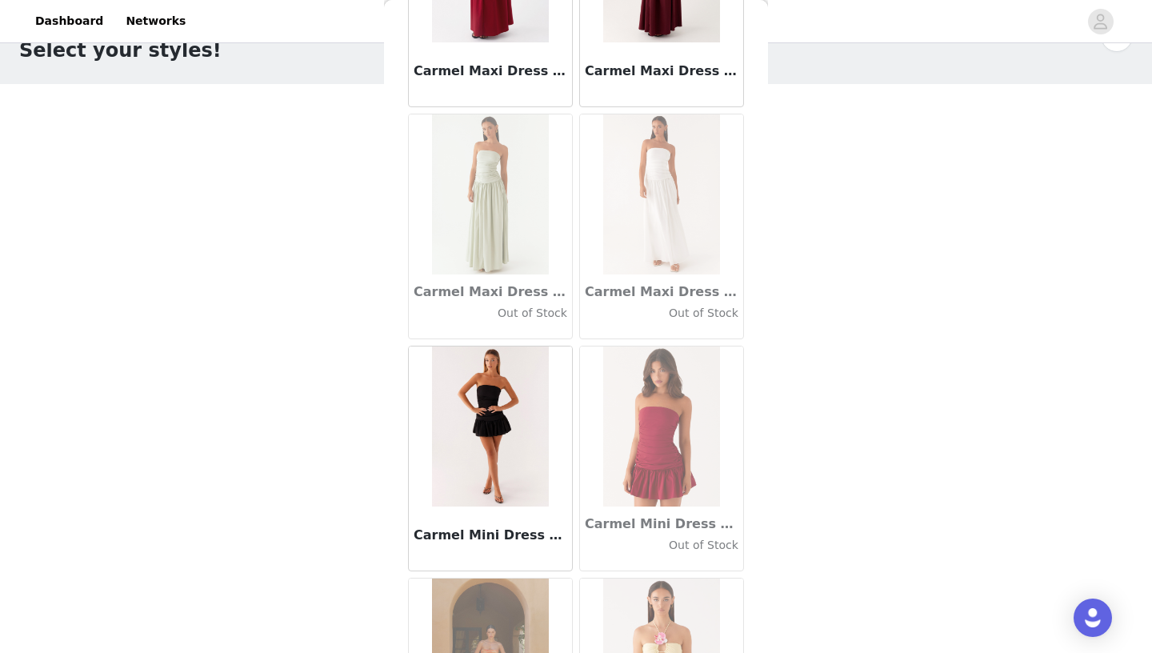
scroll to position [18040, 0]
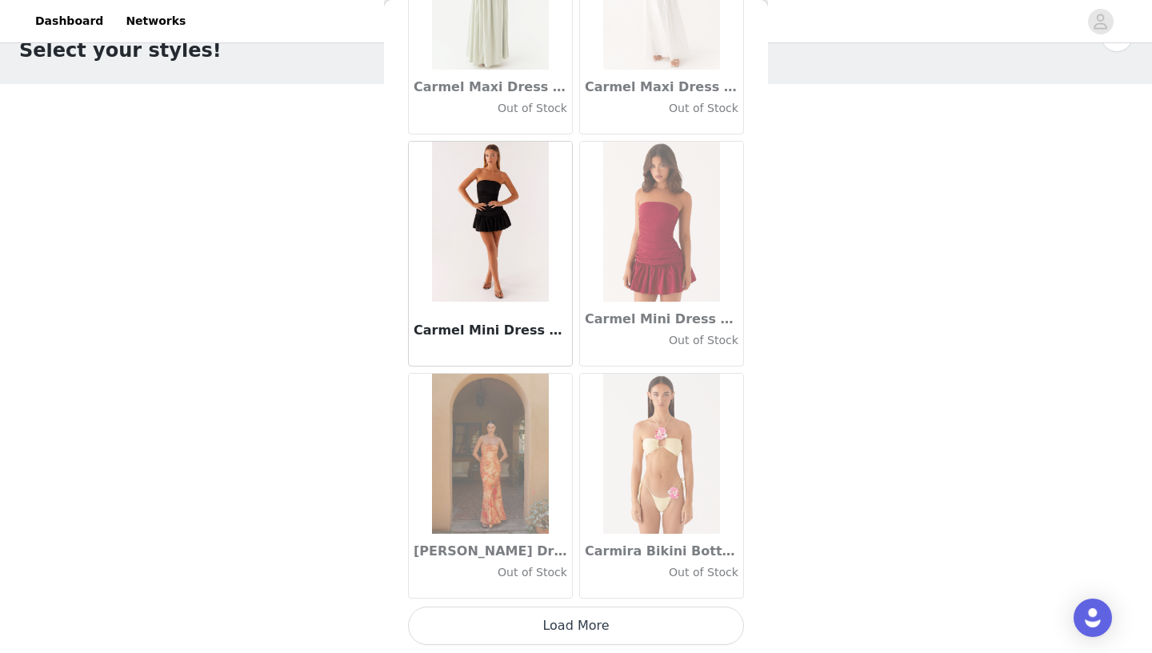
click at [570, 624] on button "Load More" at bounding box center [576, 626] width 336 height 38
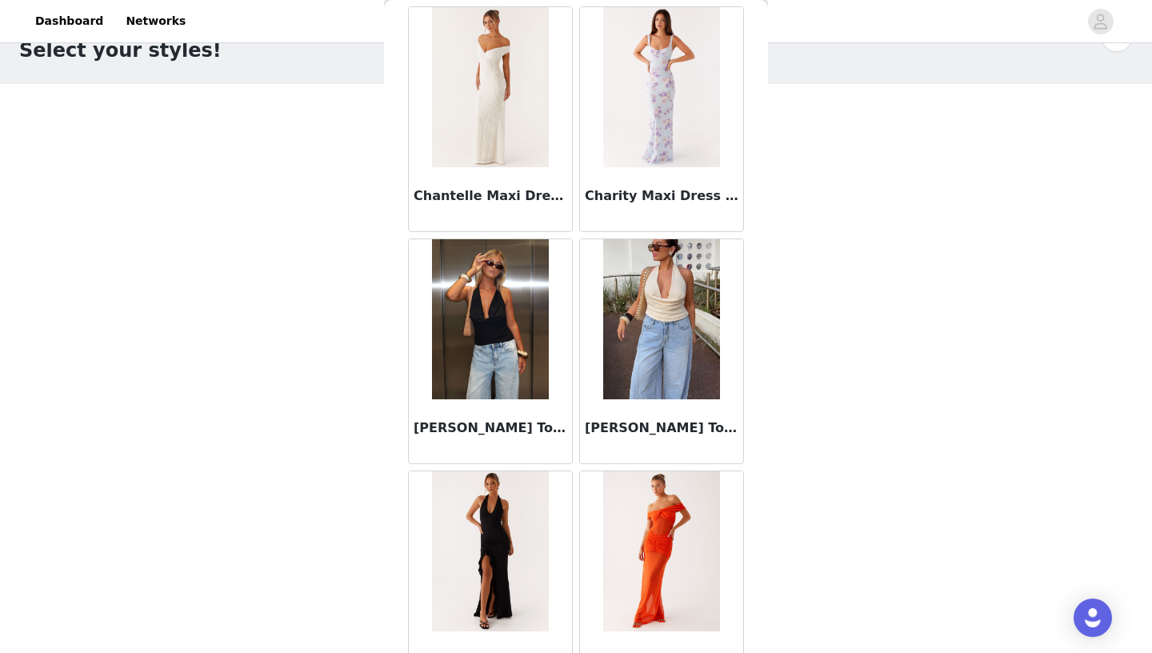
scroll to position [20361, 0]
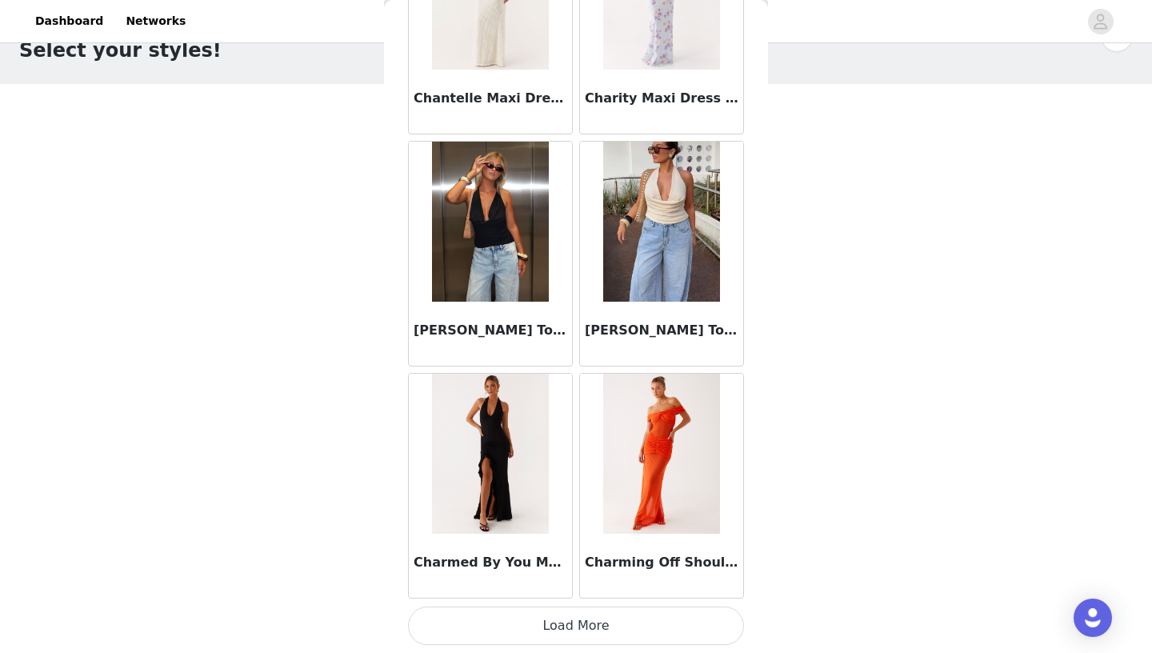
click at [607, 622] on button "Load More" at bounding box center [576, 626] width 336 height 38
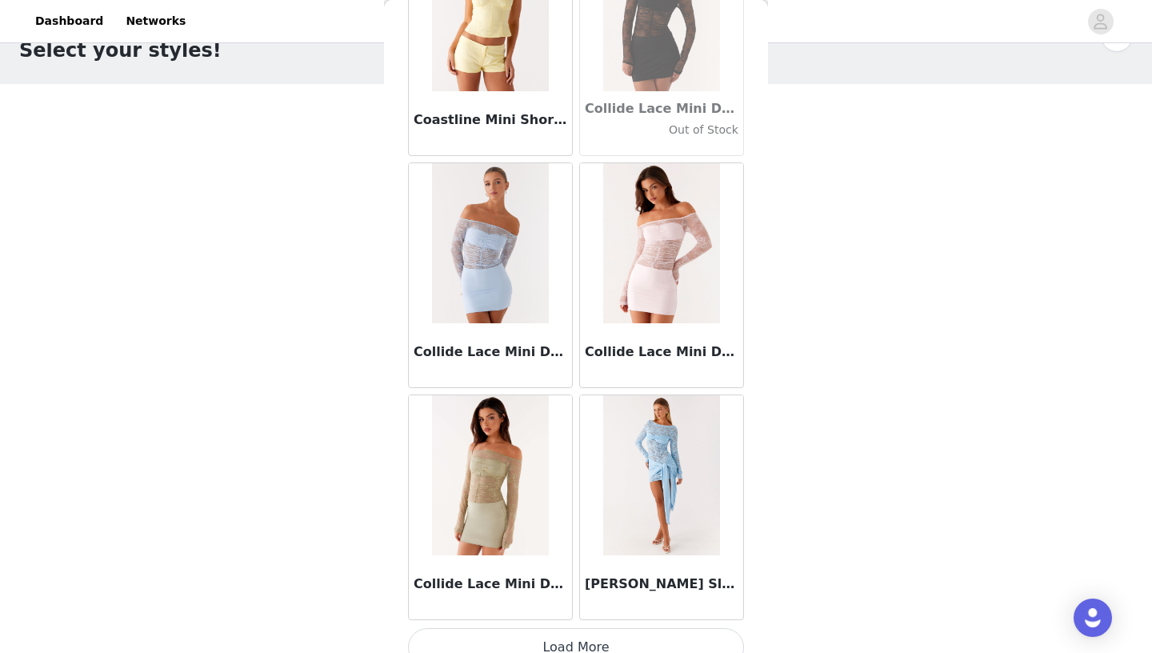
scroll to position [22681, 0]
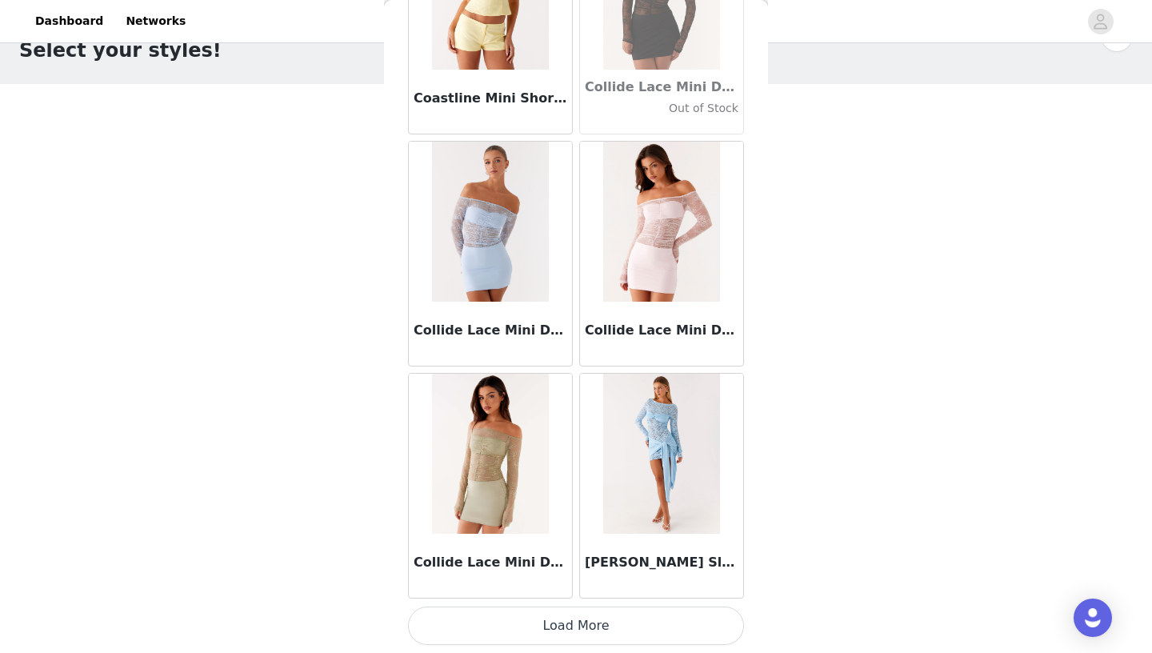
click at [584, 633] on button "Load More" at bounding box center [576, 626] width 336 height 38
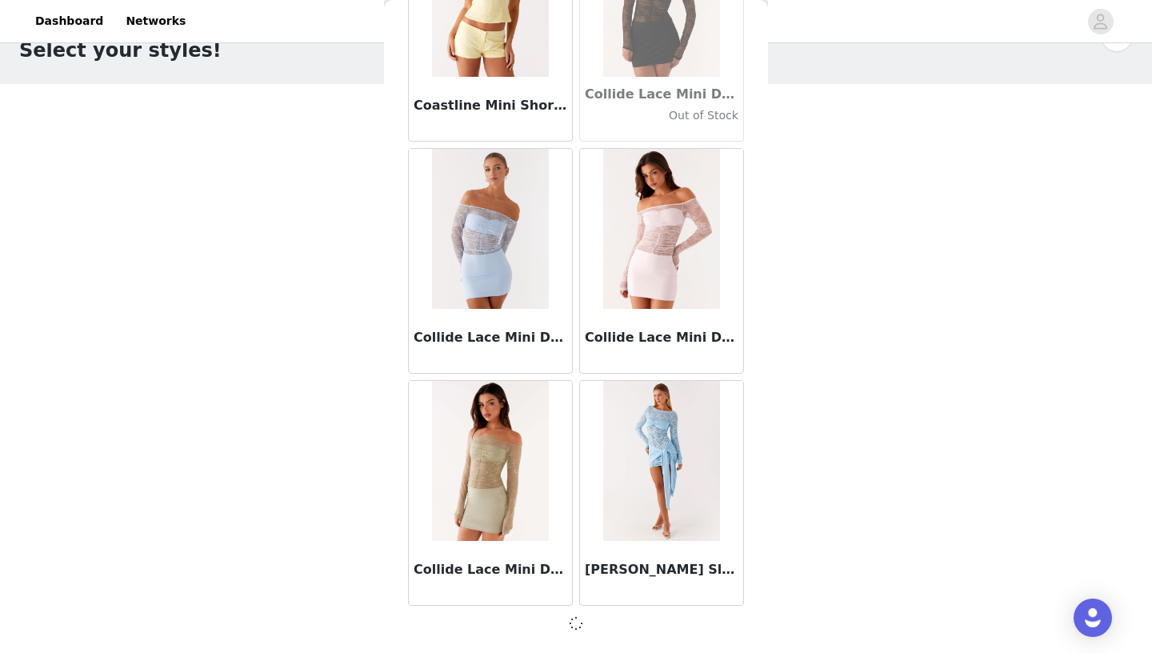
scroll to position [22674, 0]
click at [497, 352] on article "Collide Lace Mini Dress - Blue" at bounding box center [490, 261] width 165 height 226
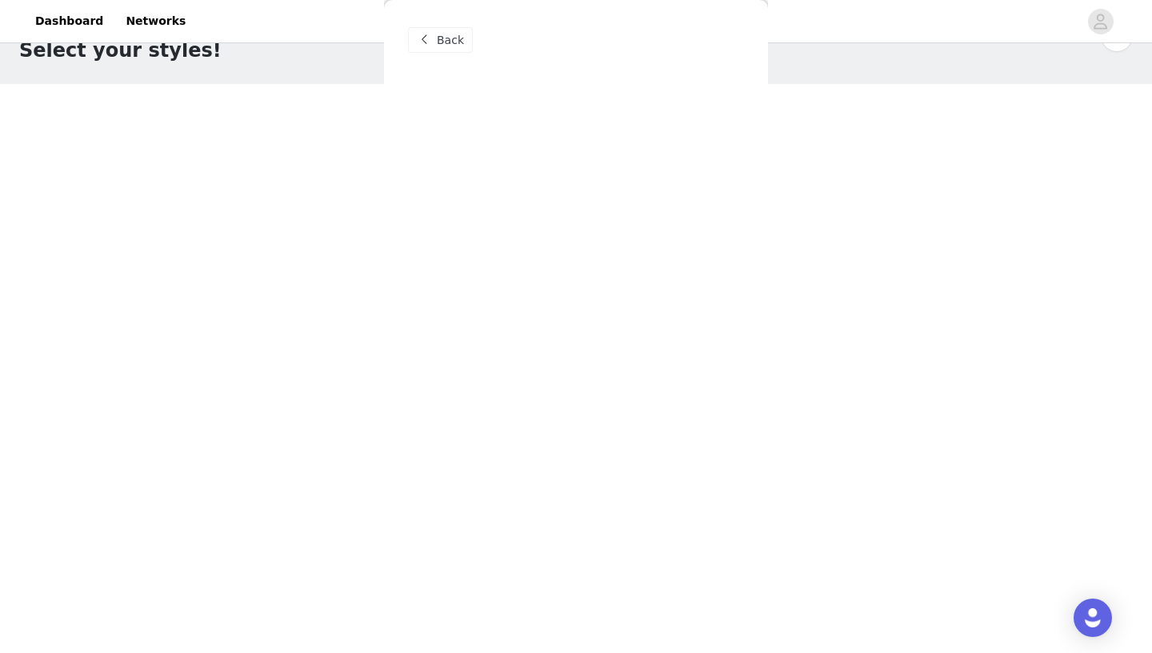
scroll to position [0, 0]
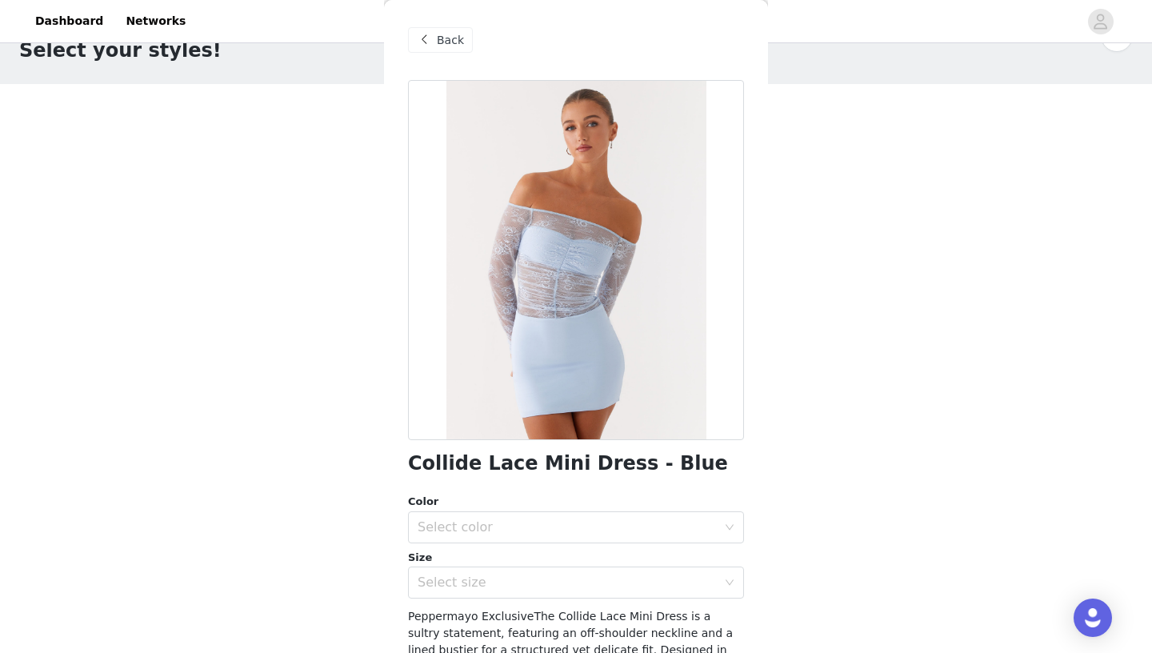
click at [455, 40] on span "Back" at bounding box center [450, 40] width 27 height 17
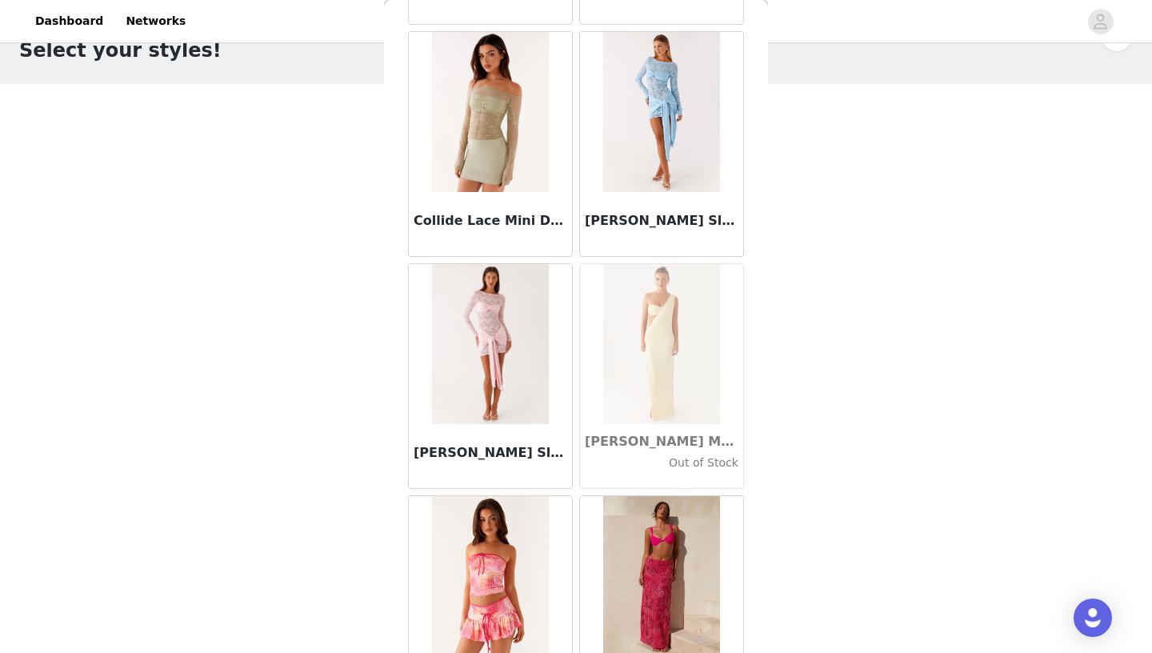
scroll to position [23020, 0]
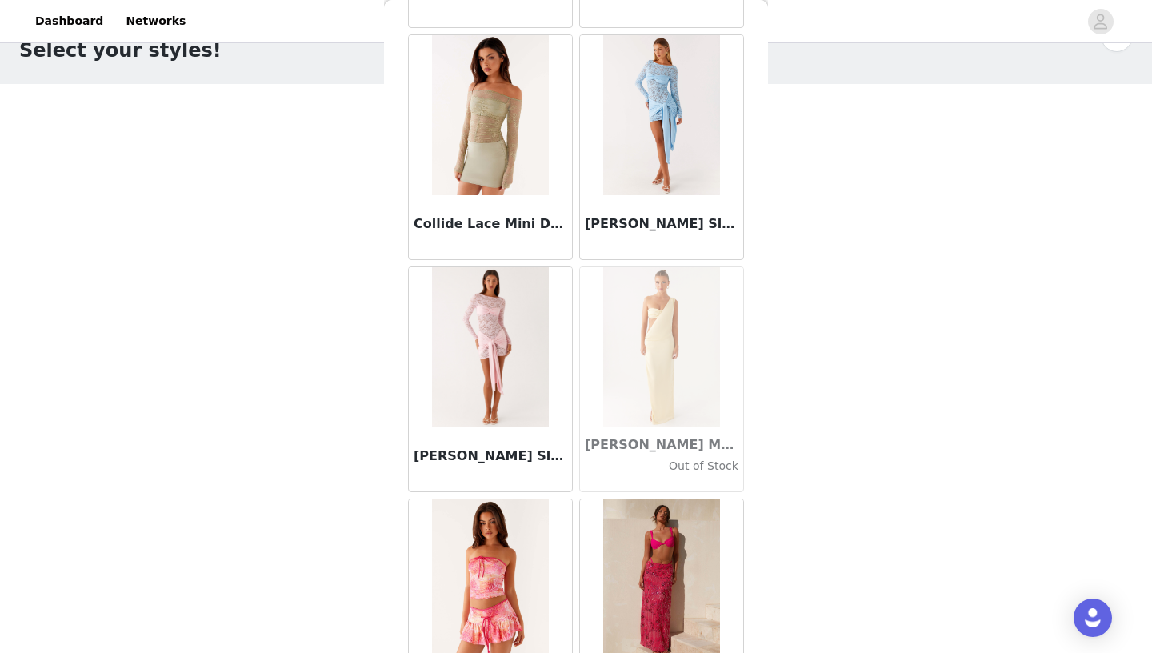
click at [493, 352] on img at bounding box center [490, 347] width 116 height 160
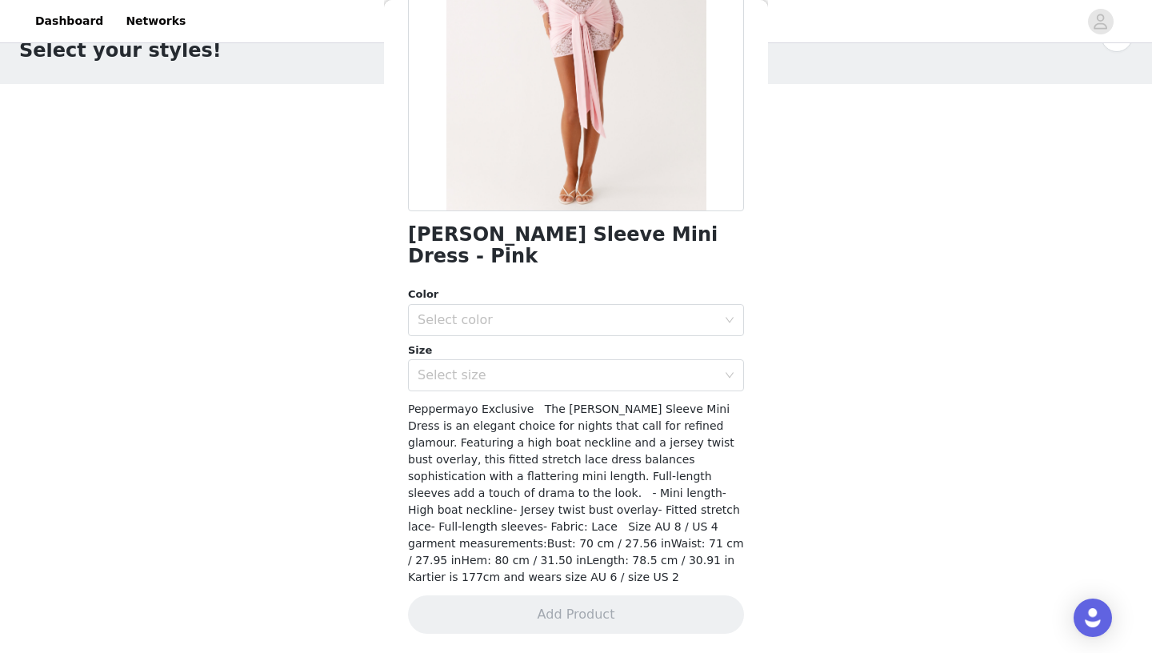
scroll to position [190, 0]
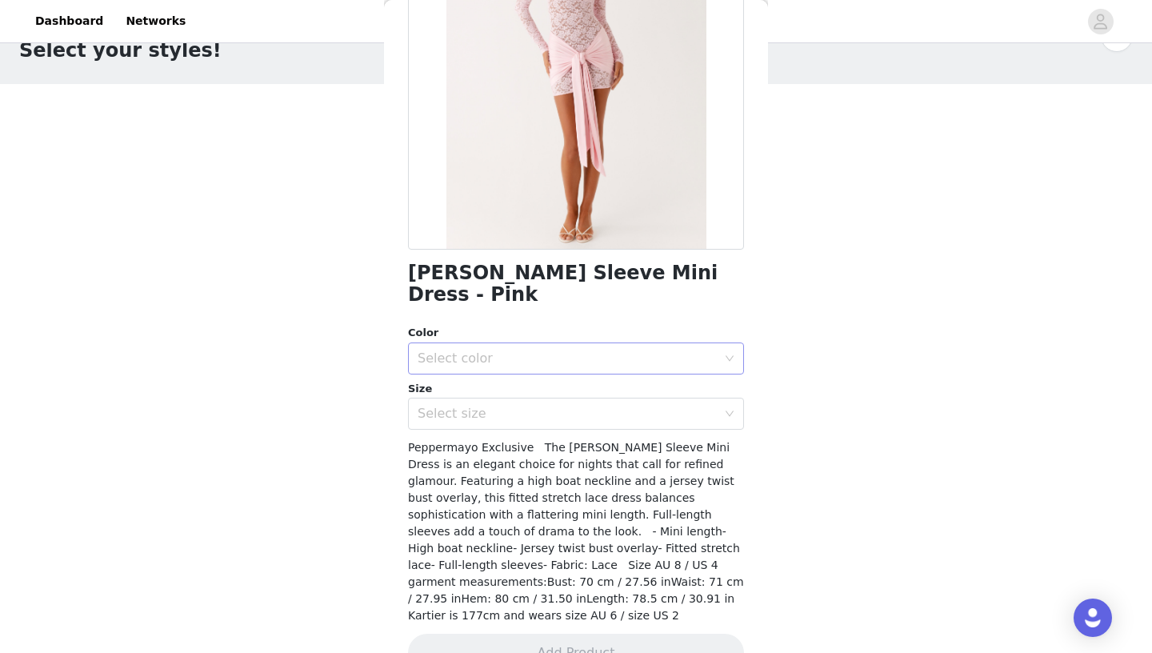
click at [494, 350] on div "Select color" at bounding box center [567, 358] width 299 height 16
click at [491, 375] on li "Pink" at bounding box center [576, 371] width 336 height 26
click at [492, 406] on div "Select size" at bounding box center [567, 414] width 299 height 16
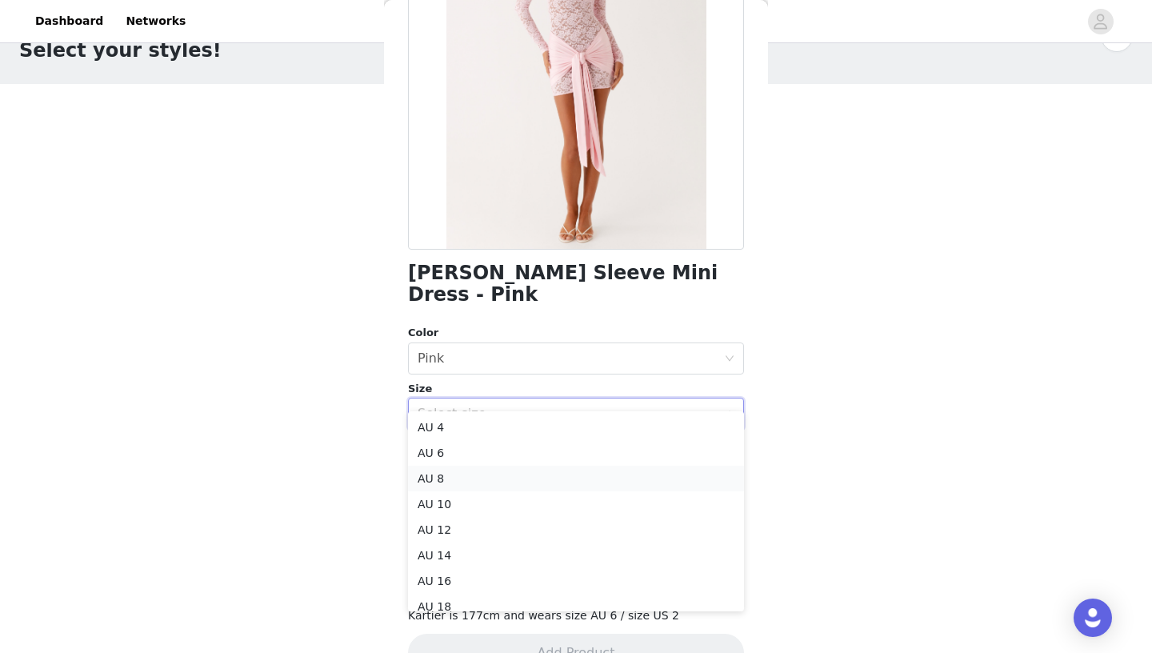
click at [483, 474] on li "AU 8" at bounding box center [576, 479] width 336 height 26
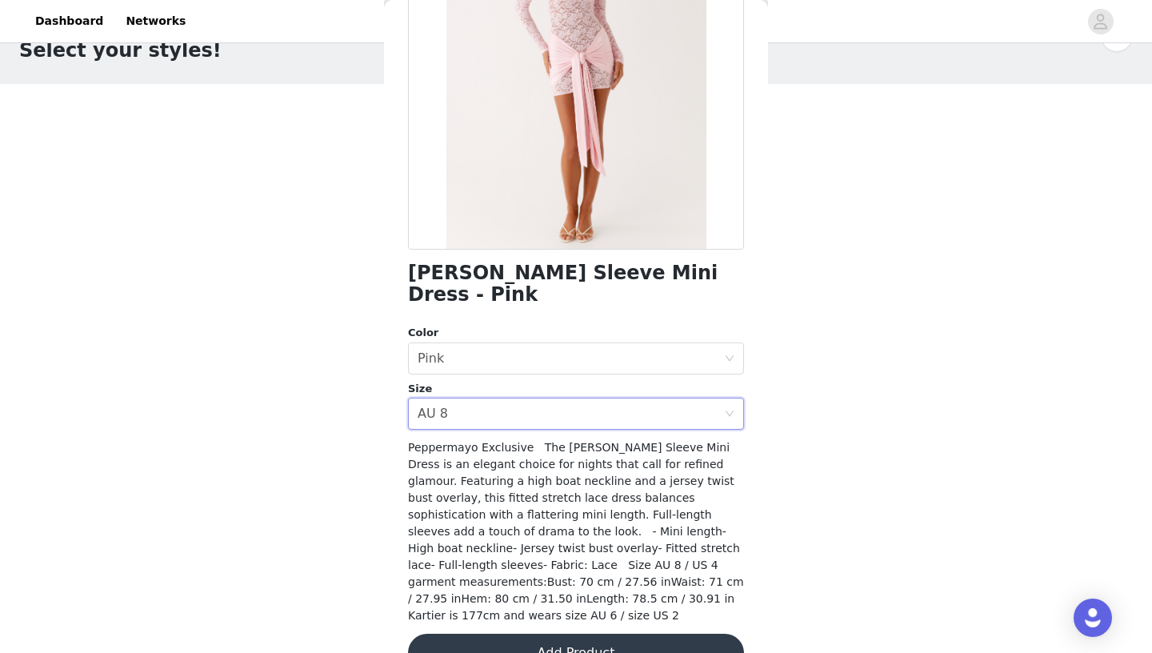
click at [567, 634] on button "Add Product" at bounding box center [576, 653] width 336 height 38
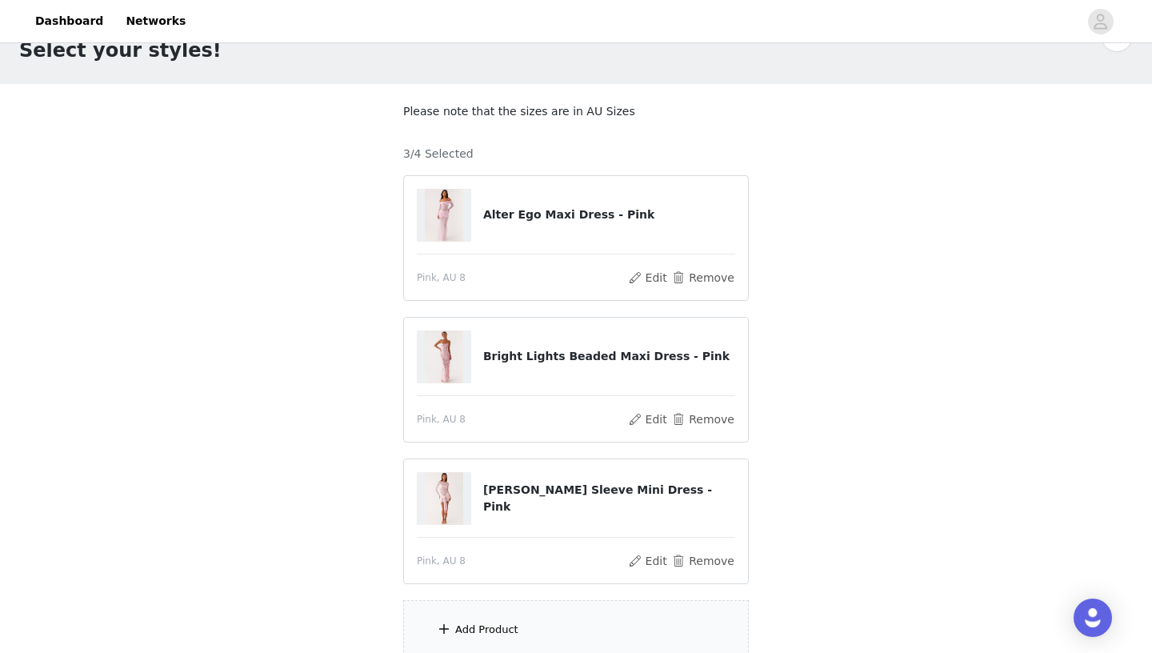
scroll to position [187, 0]
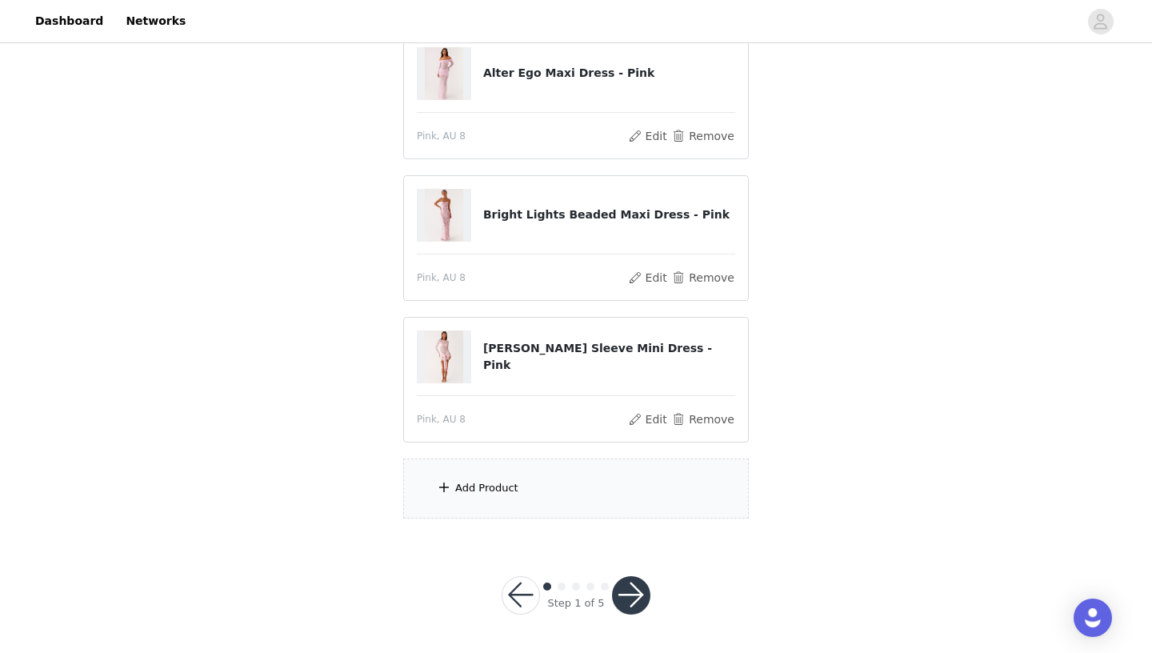
click at [483, 487] on div "Add Product" at bounding box center [486, 488] width 63 height 16
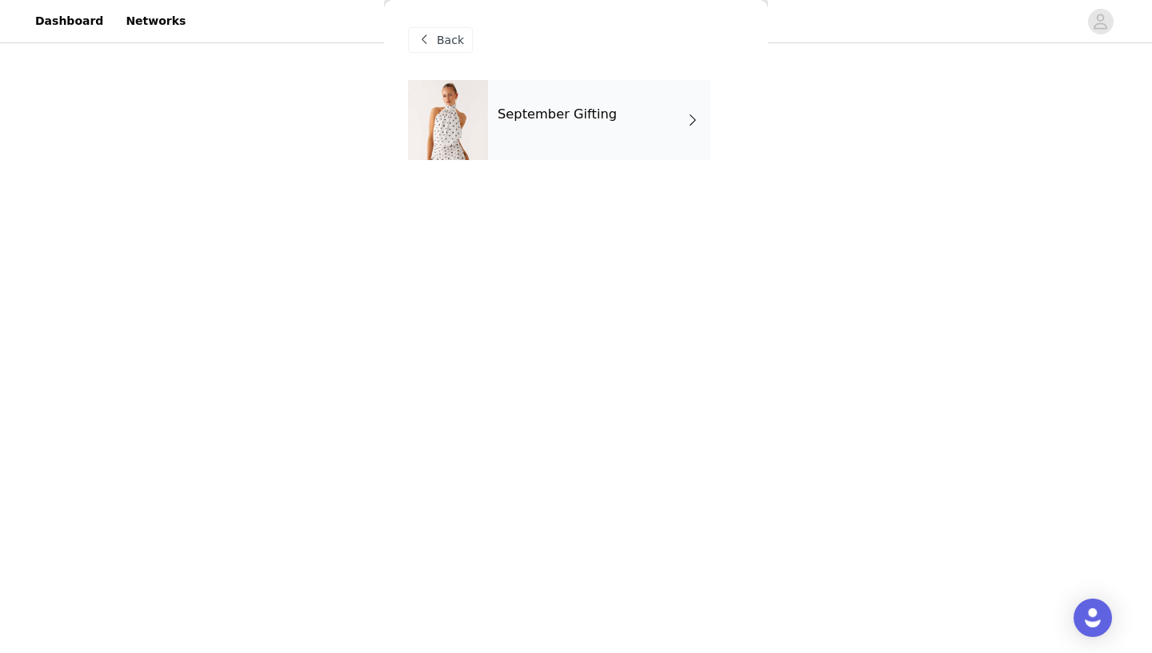
click at [556, 134] on div "September Gifting" at bounding box center [599, 120] width 222 height 80
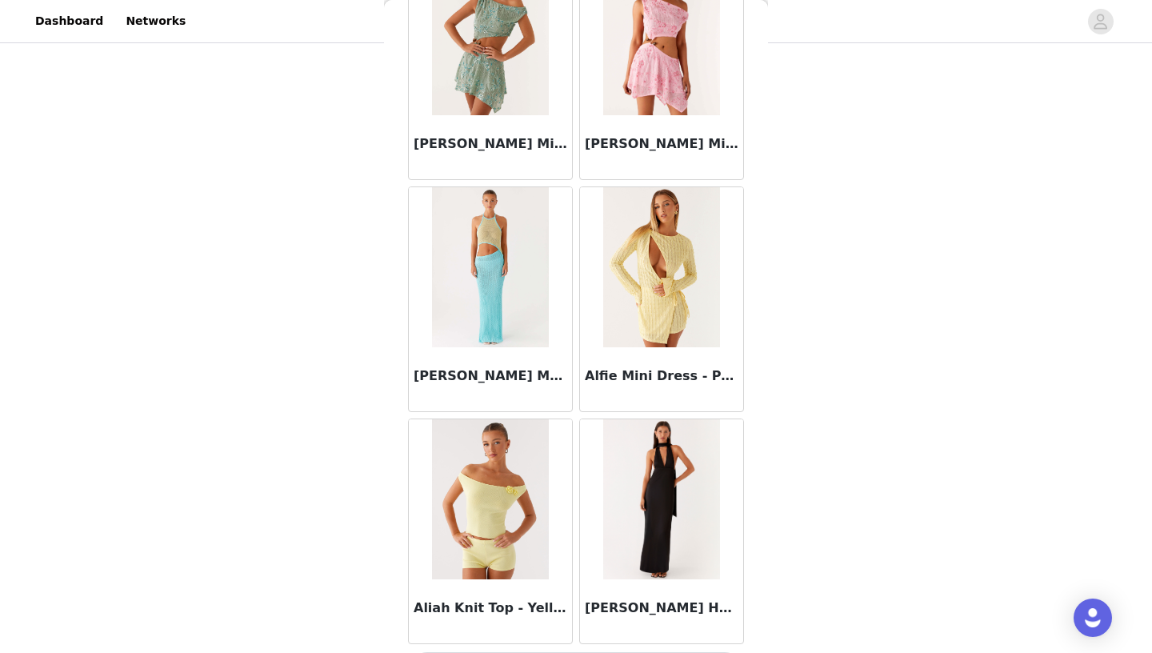
scroll to position [1796, 0]
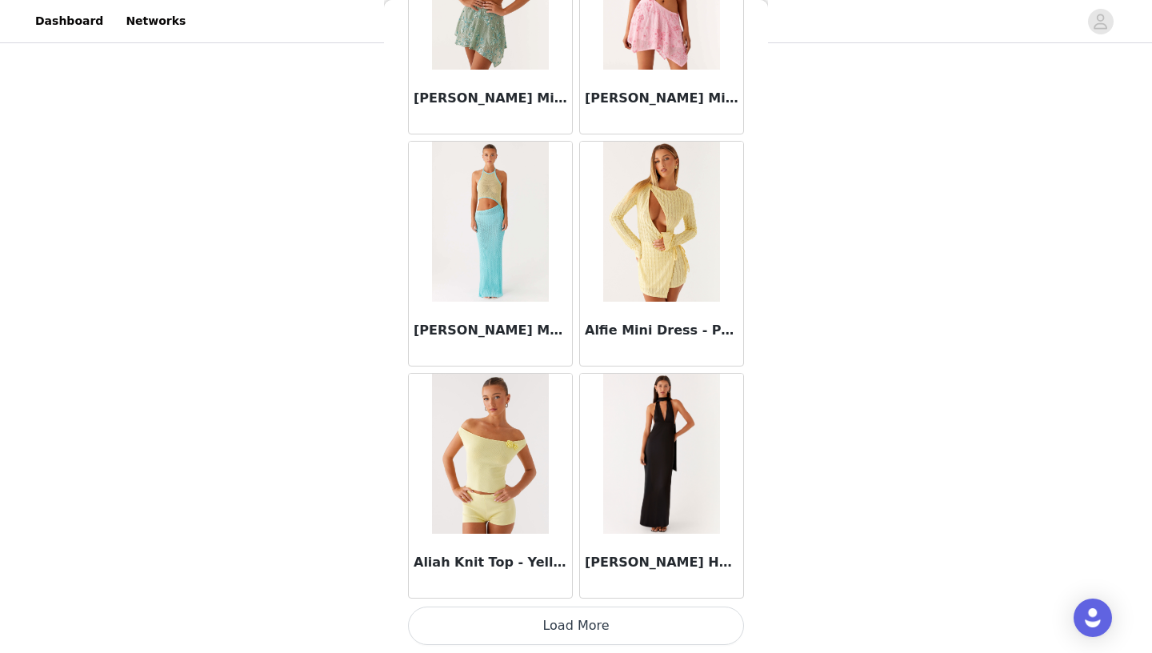
click at [585, 623] on button "Load More" at bounding box center [576, 626] width 336 height 38
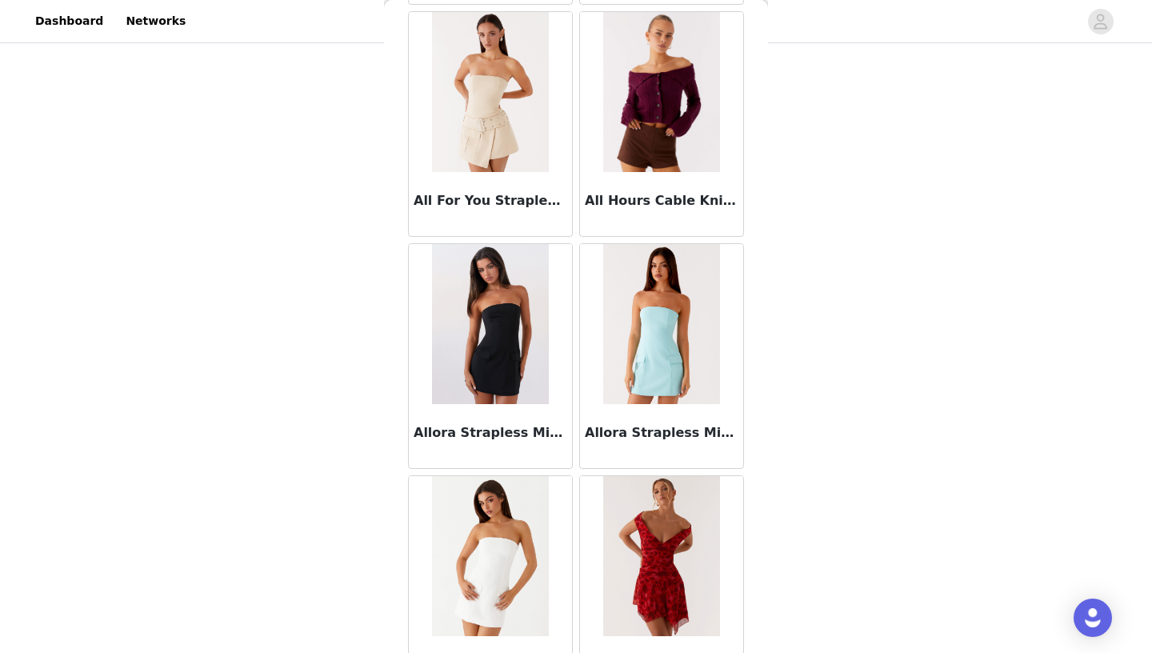
scroll to position [4116, 0]
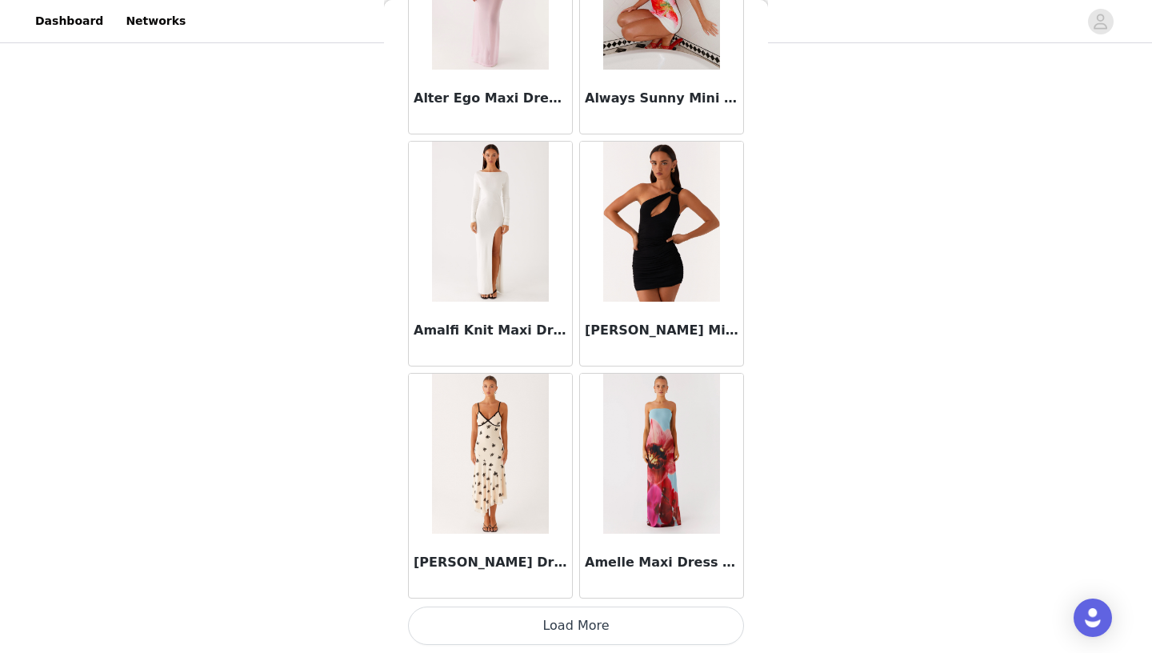
click at [570, 625] on button "Load More" at bounding box center [576, 626] width 336 height 38
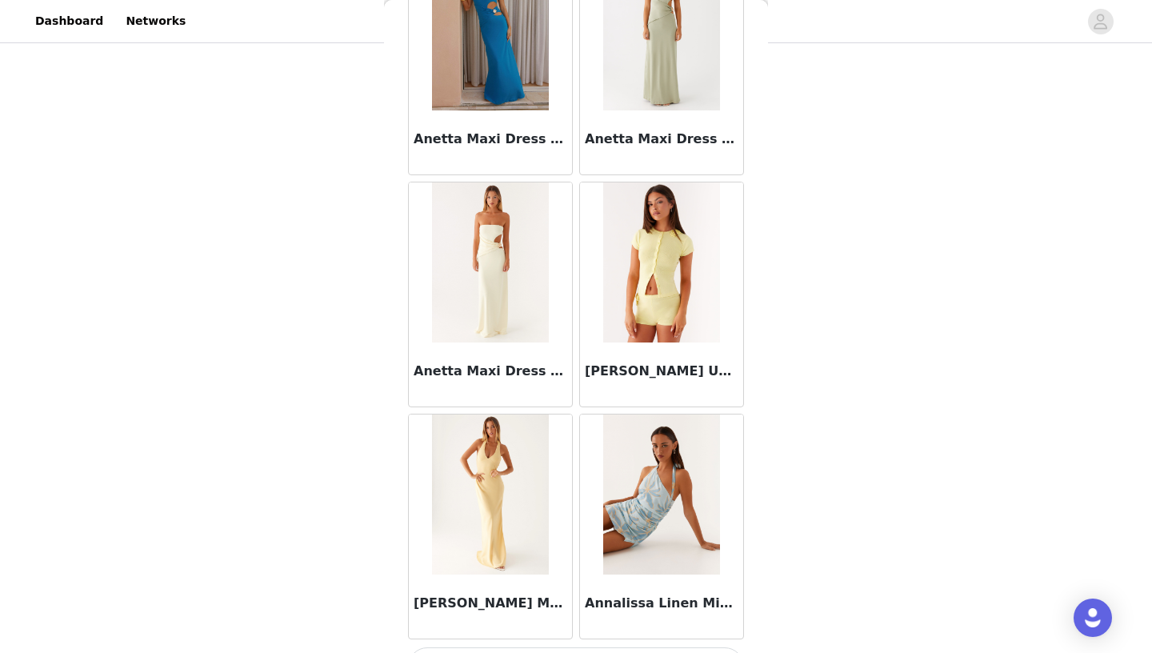
scroll to position [6437, 0]
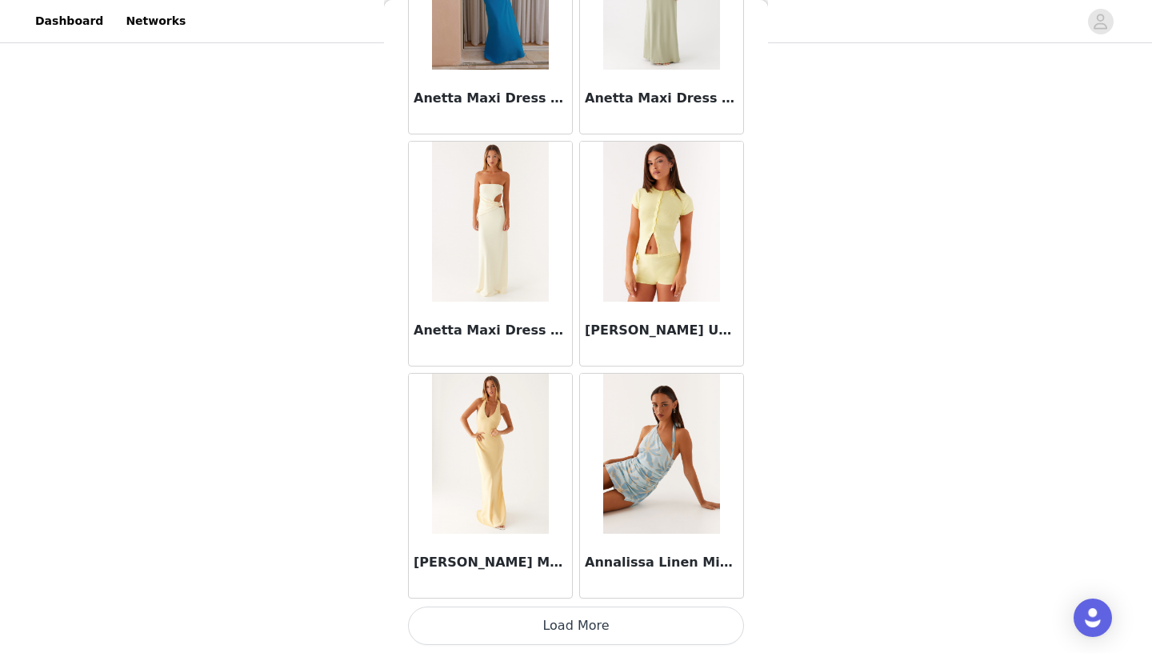
click at [590, 617] on button "Load More" at bounding box center [576, 626] width 336 height 38
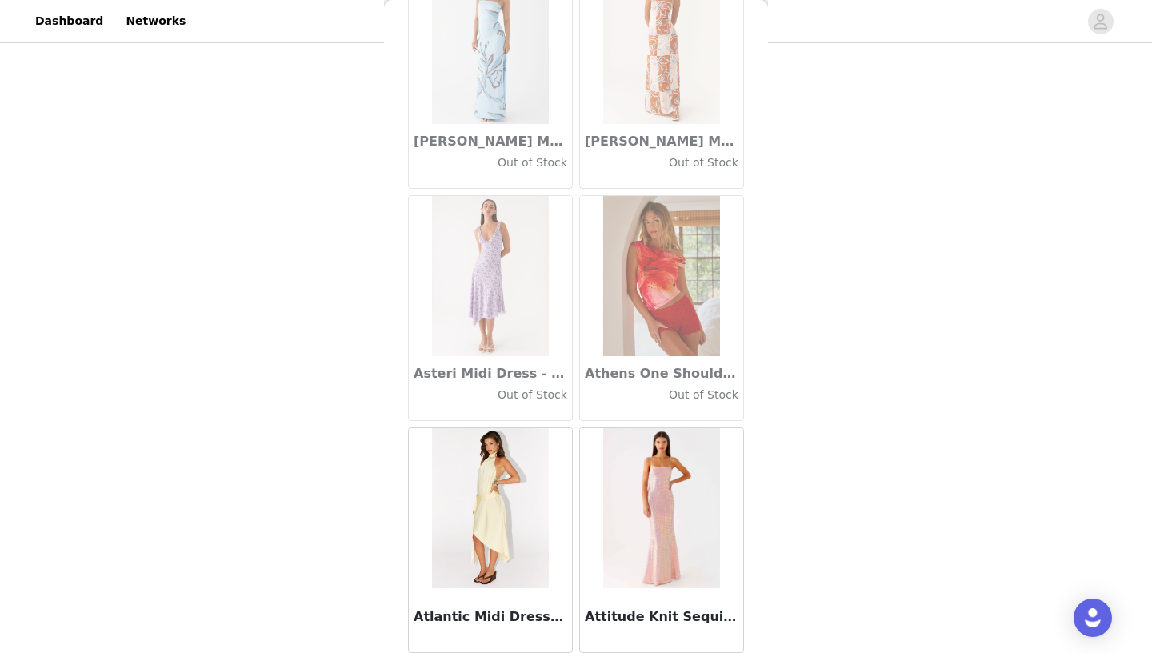
scroll to position [8758, 0]
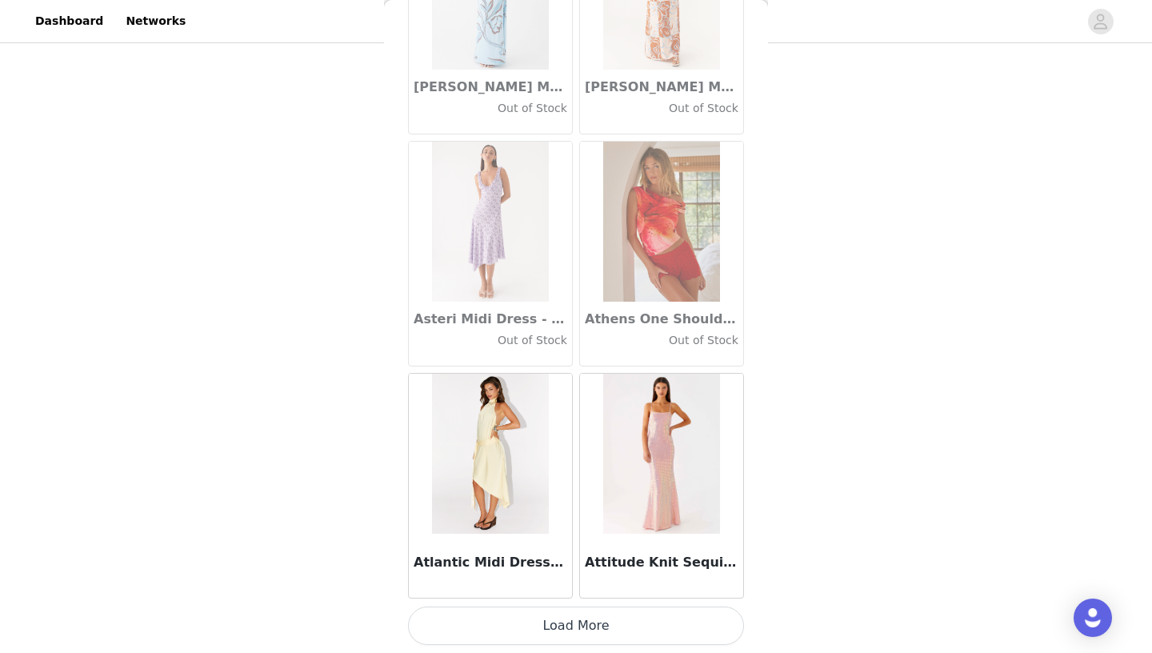
click at [589, 623] on button "Load More" at bounding box center [576, 626] width 336 height 38
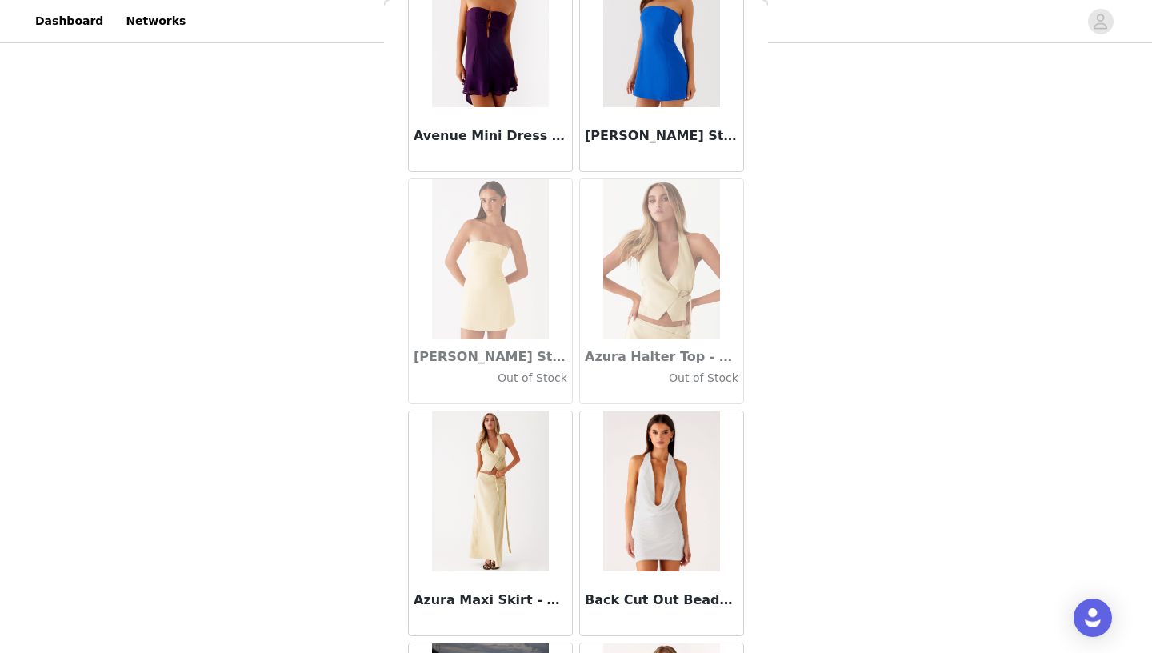
scroll to position [11078, 0]
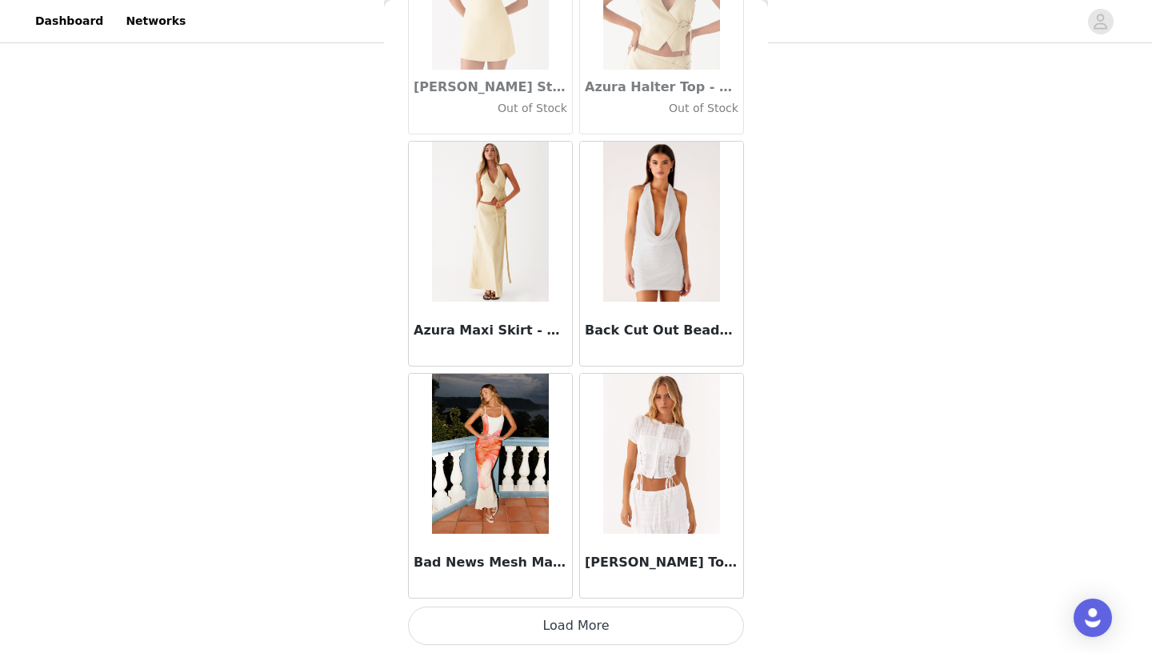
click at [580, 626] on button "Load More" at bounding box center [576, 626] width 336 height 38
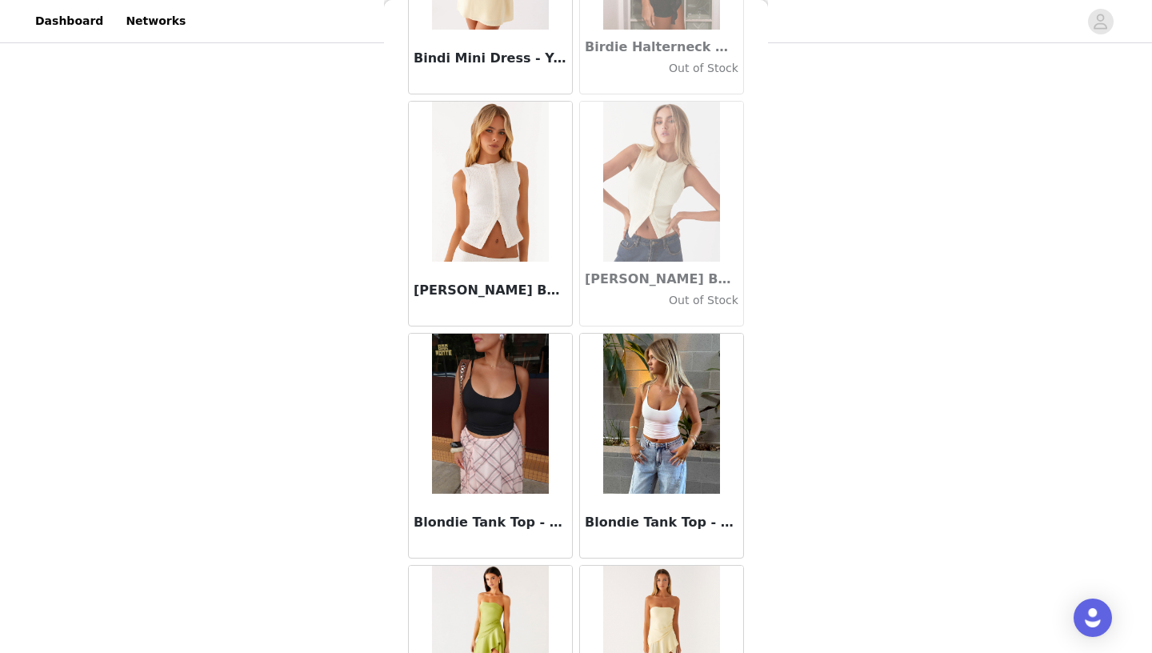
scroll to position [13399, 0]
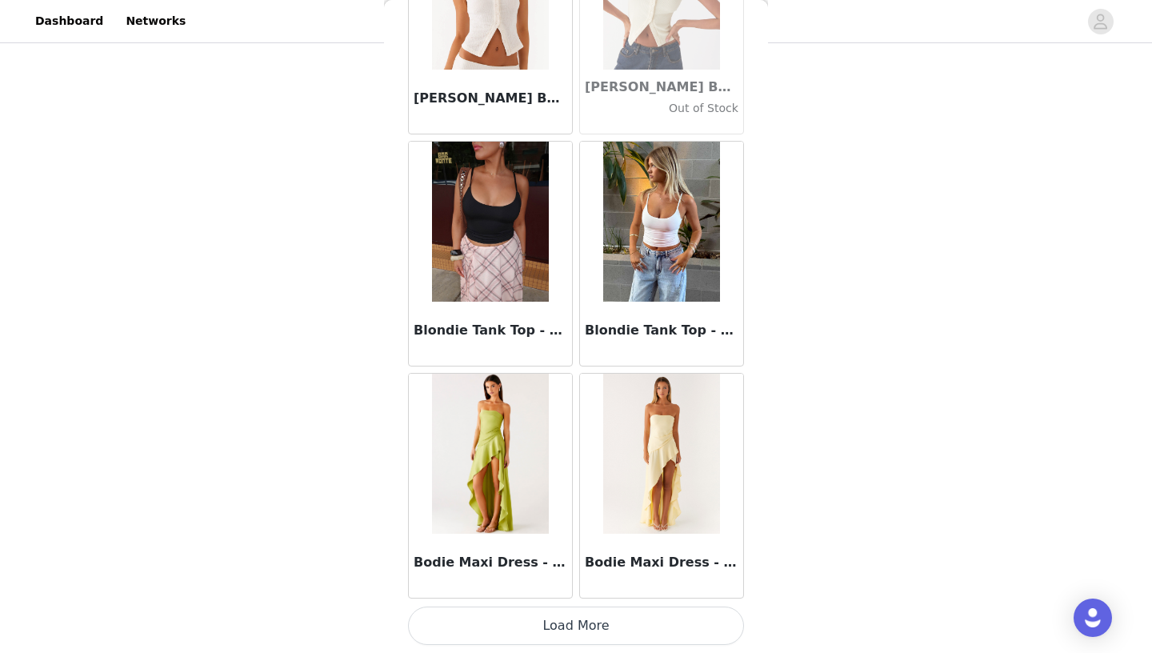
click at [577, 633] on button "Load More" at bounding box center [576, 626] width 336 height 38
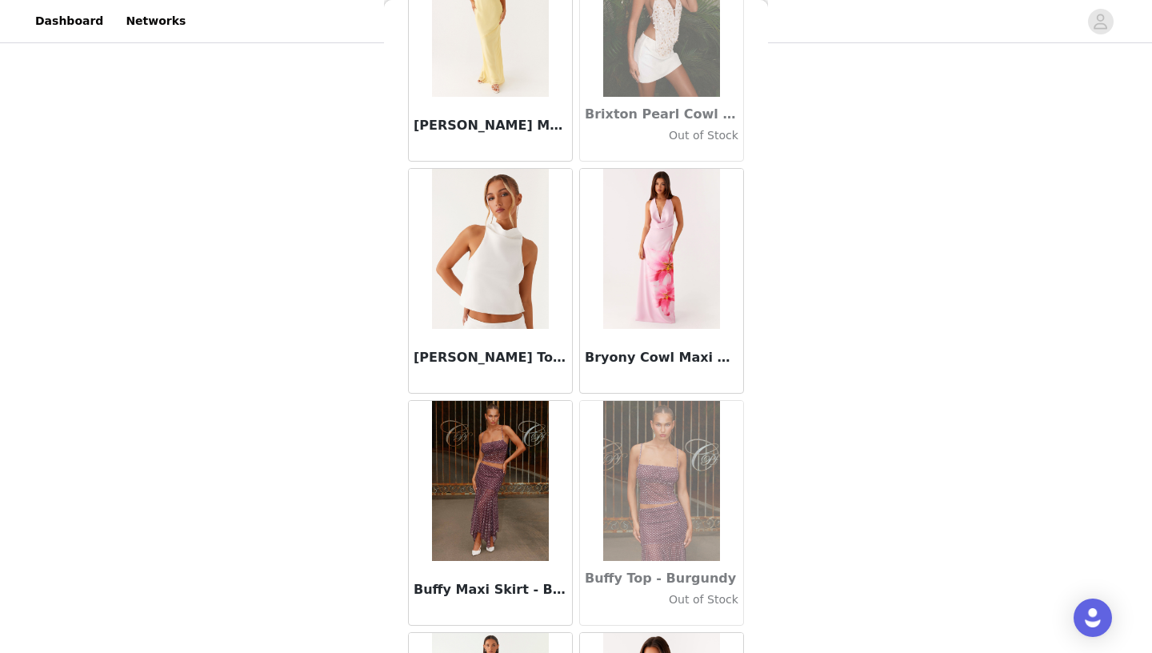
scroll to position [15563, 0]
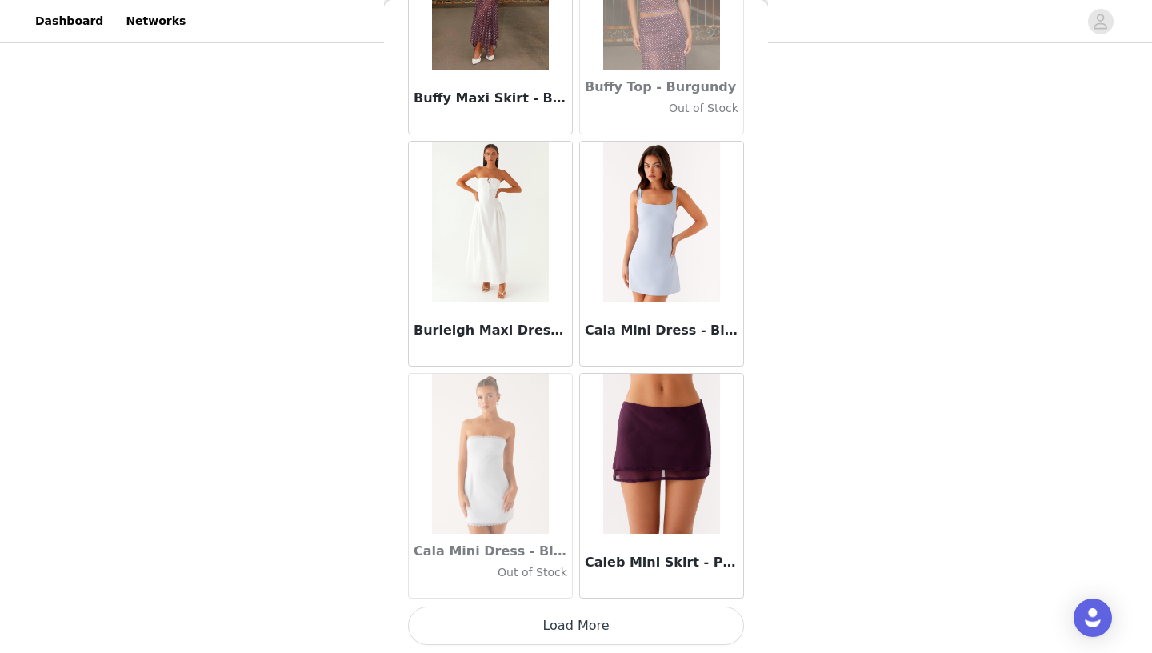
click at [577, 615] on button "Load More" at bounding box center [576, 626] width 336 height 38
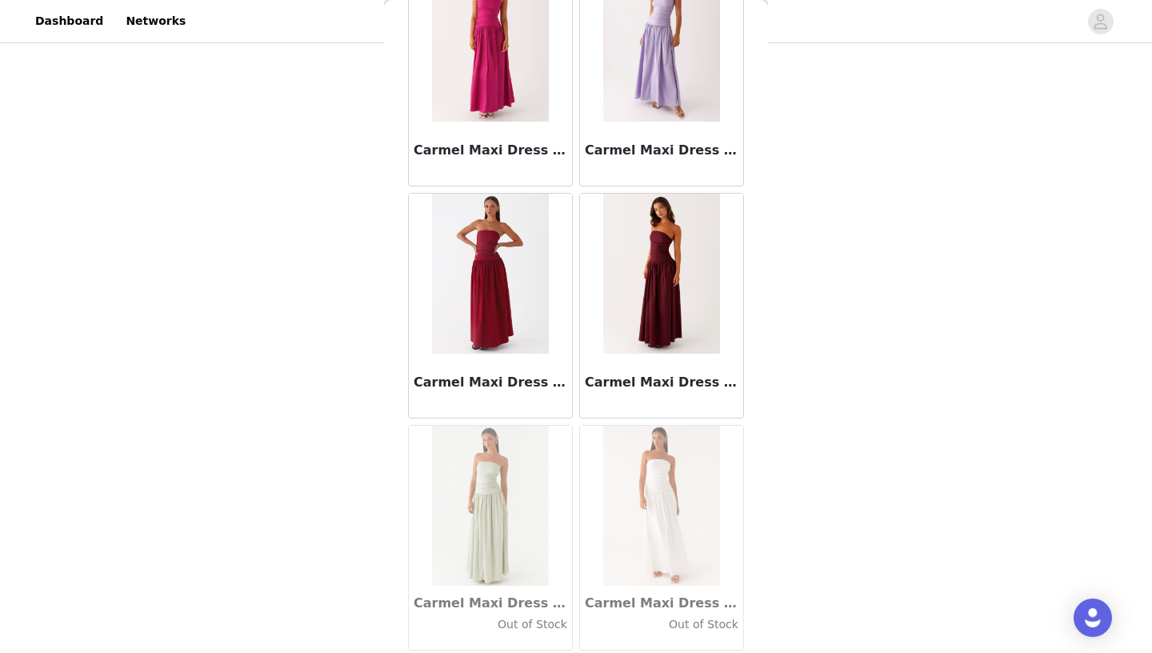
scroll to position [18040, 0]
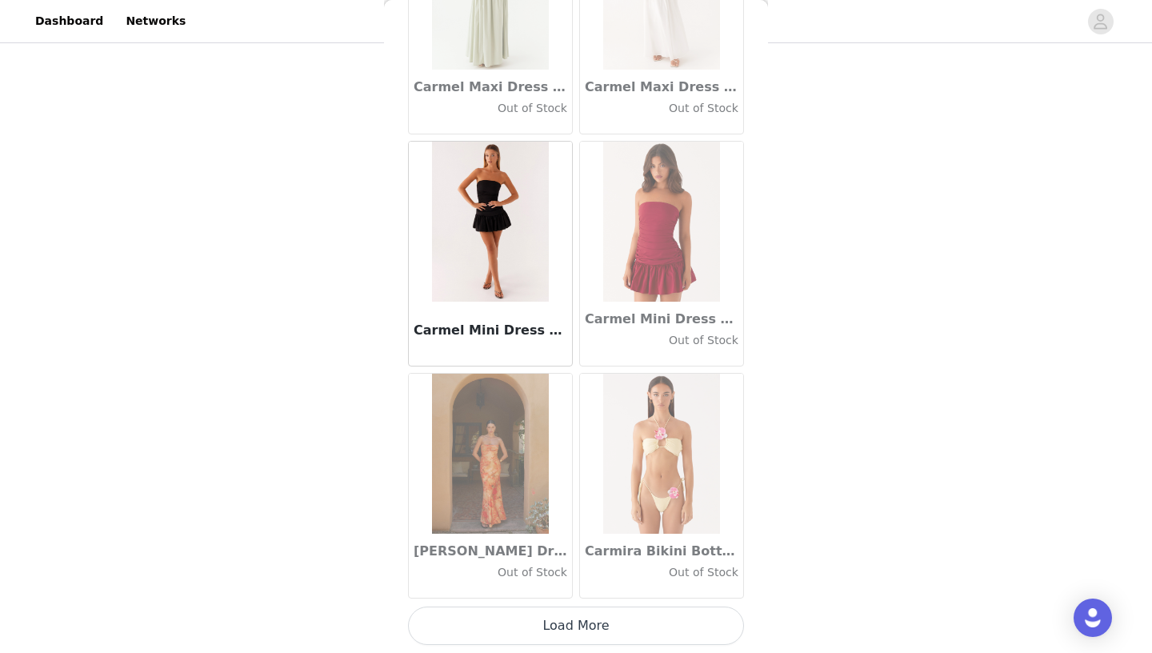
click at [593, 628] on button "Load More" at bounding box center [576, 626] width 336 height 38
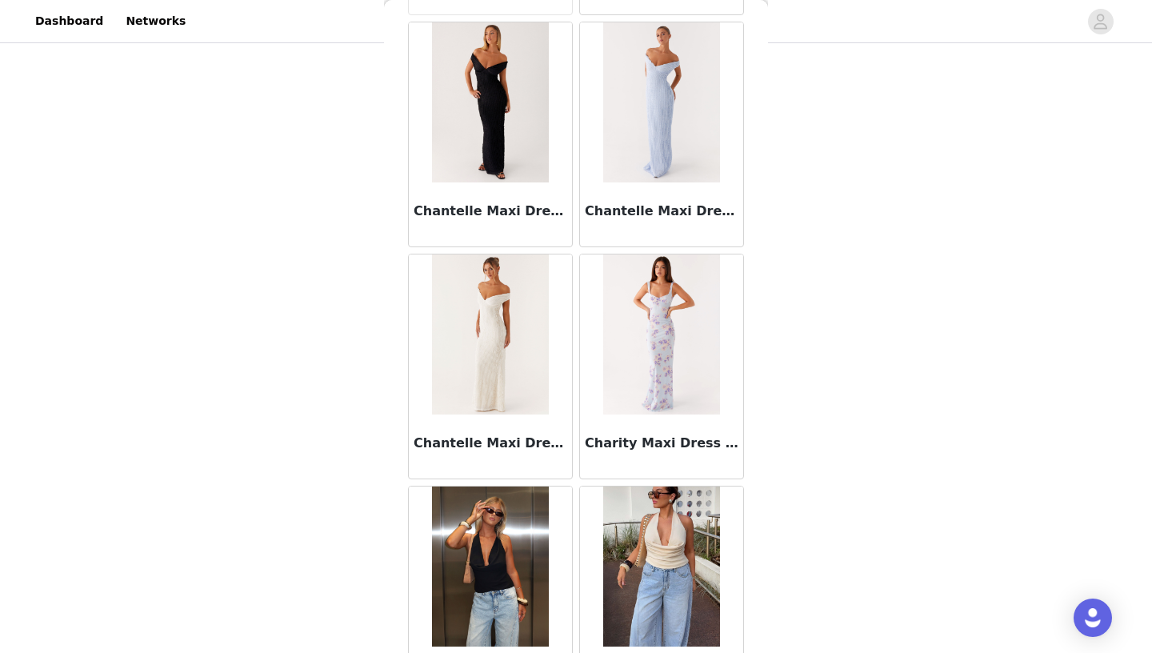
scroll to position [20361, 0]
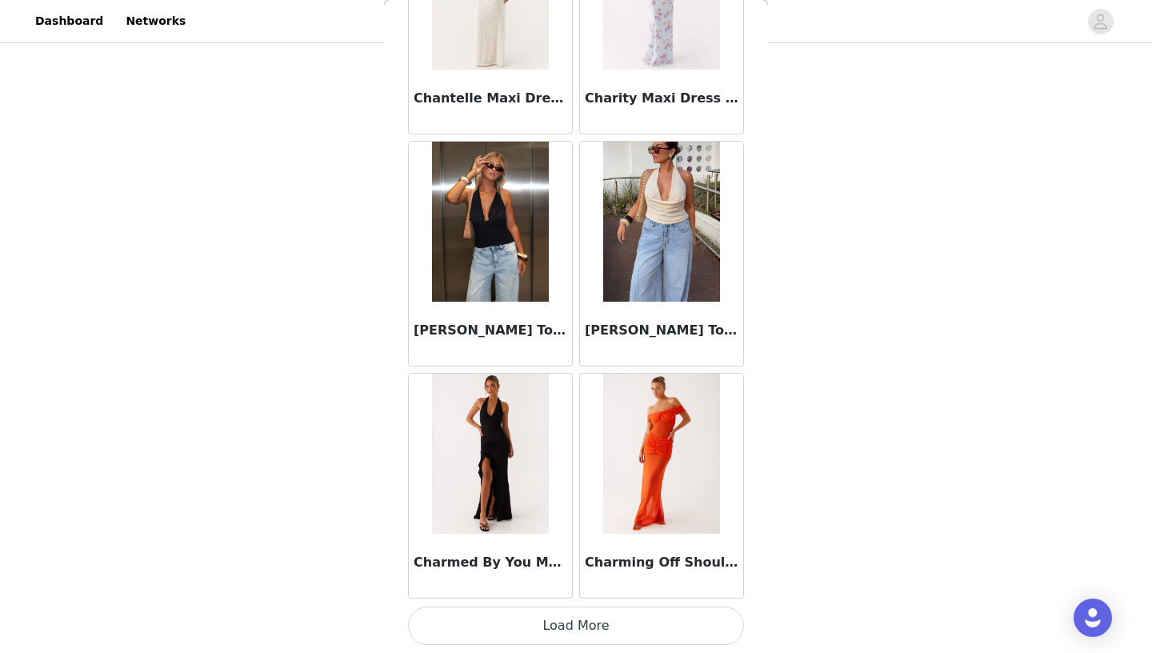
click at [585, 633] on button "Load More" at bounding box center [576, 626] width 336 height 38
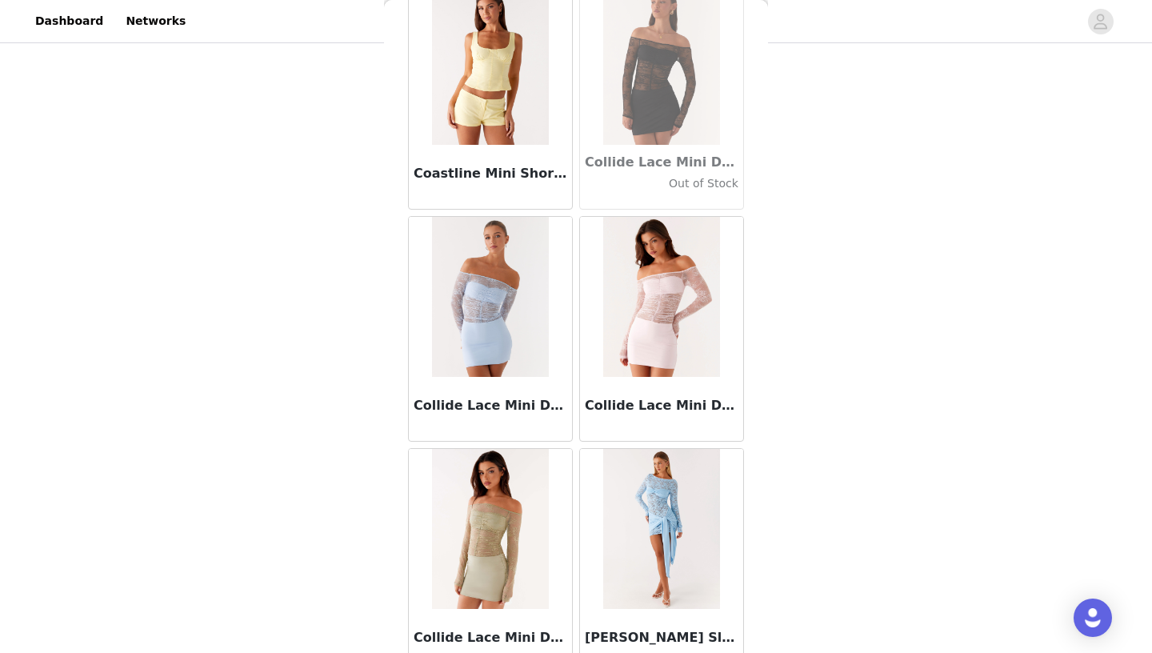
scroll to position [22681, 0]
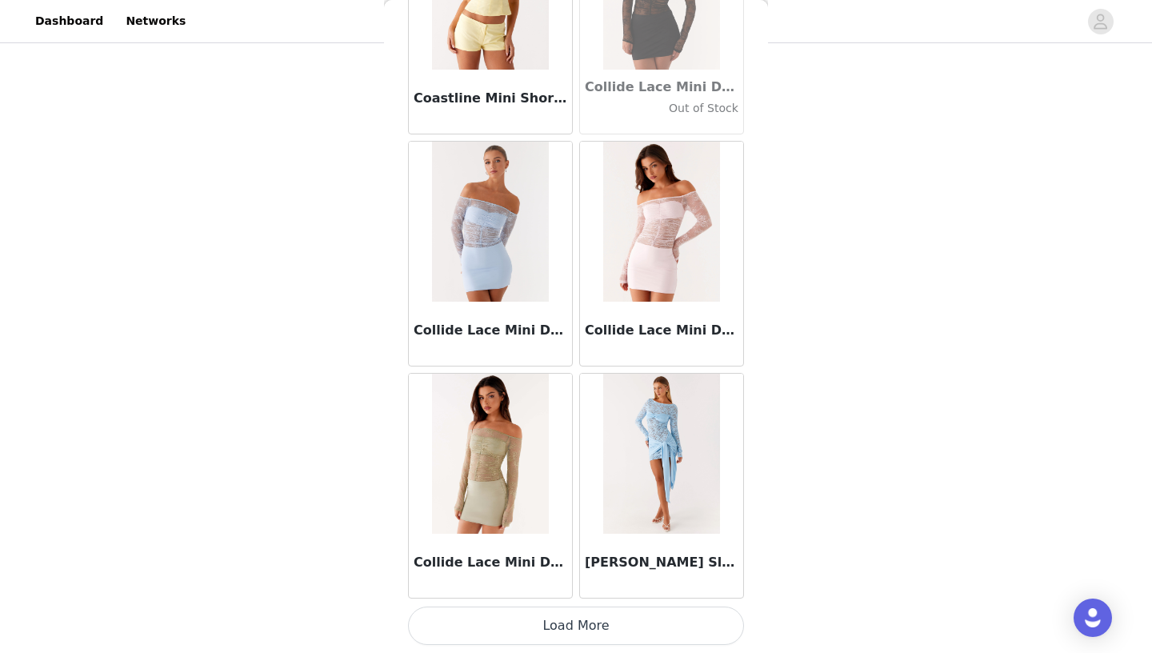
click at [583, 623] on button "Load More" at bounding box center [576, 626] width 336 height 38
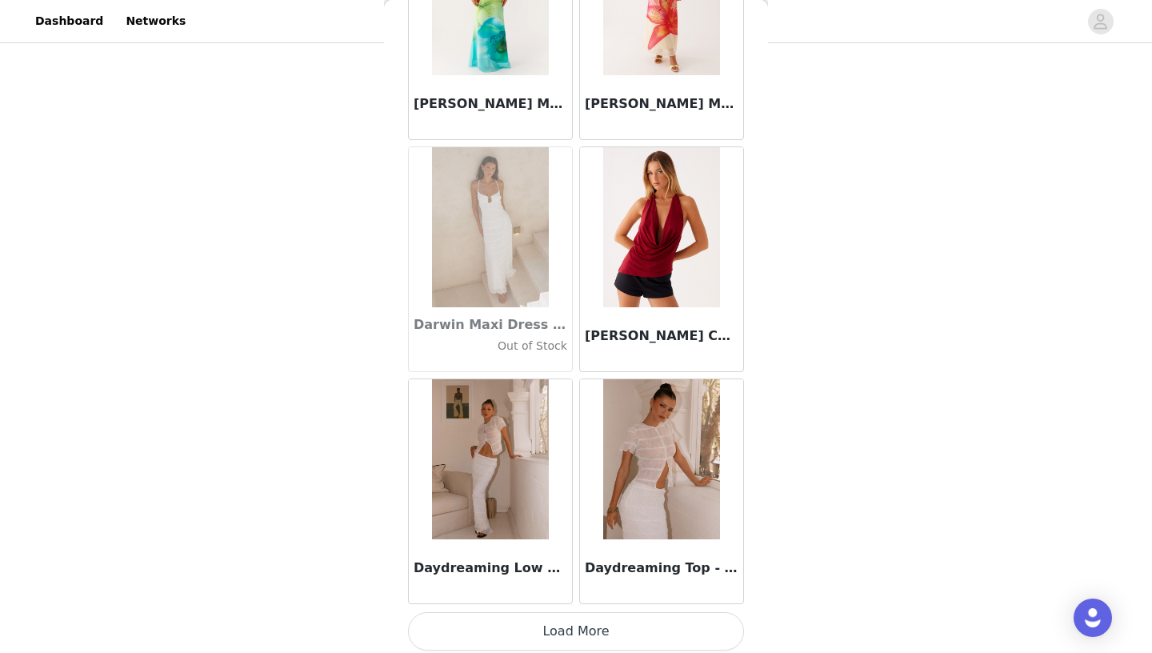
scroll to position [25002, 0]
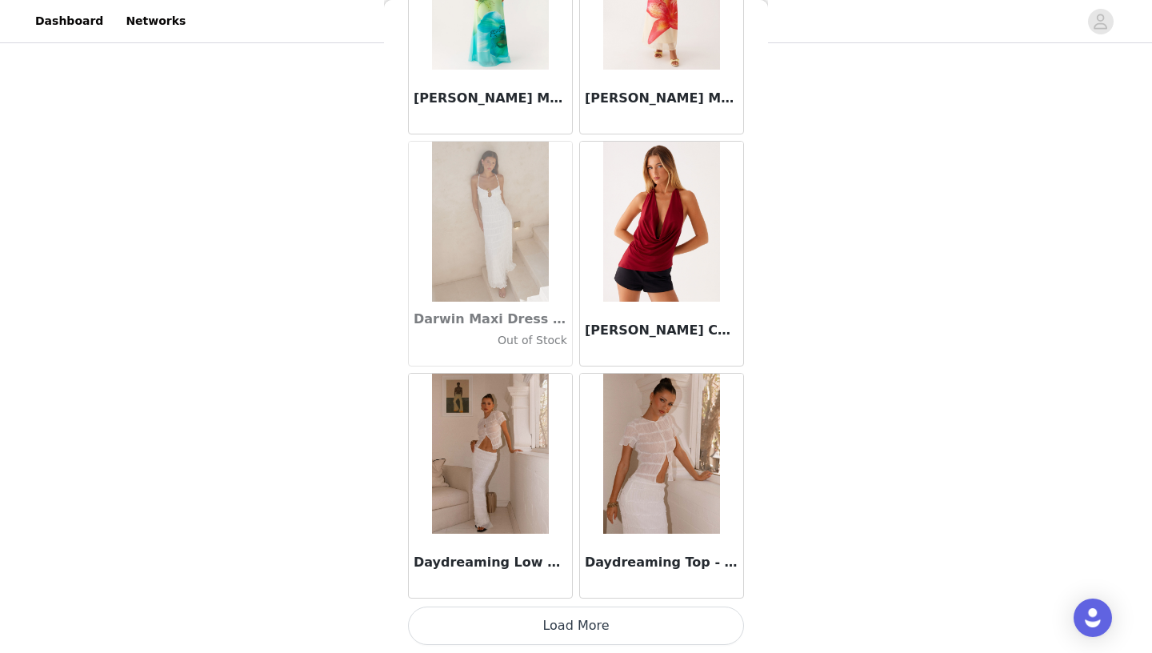
click at [578, 631] on button "Load More" at bounding box center [576, 626] width 336 height 38
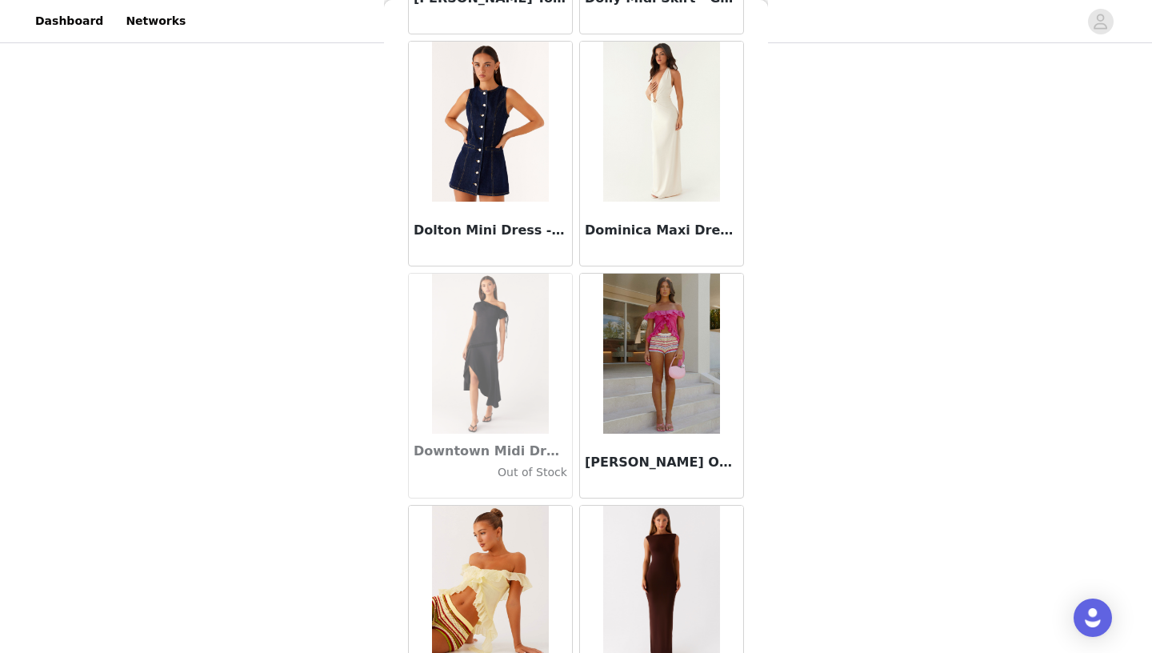
scroll to position [27323, 0]
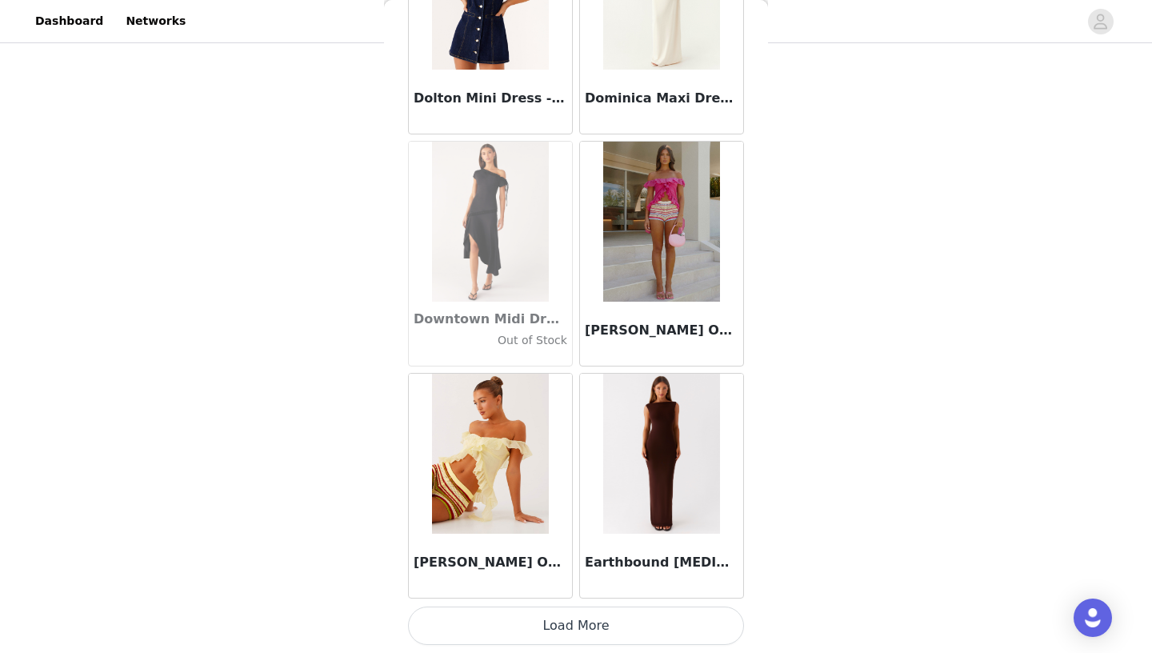
click at [535, 619] on button "Load More" at bounding box center [576, 626] width 336 height 38
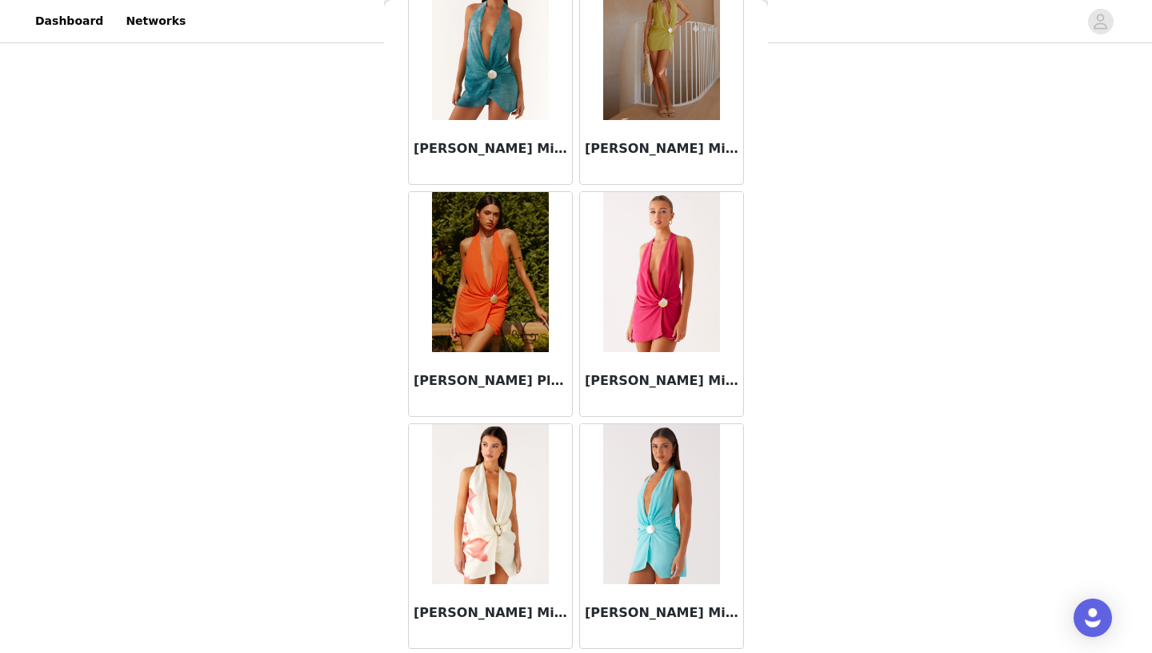
scroll to position [29643, 0]
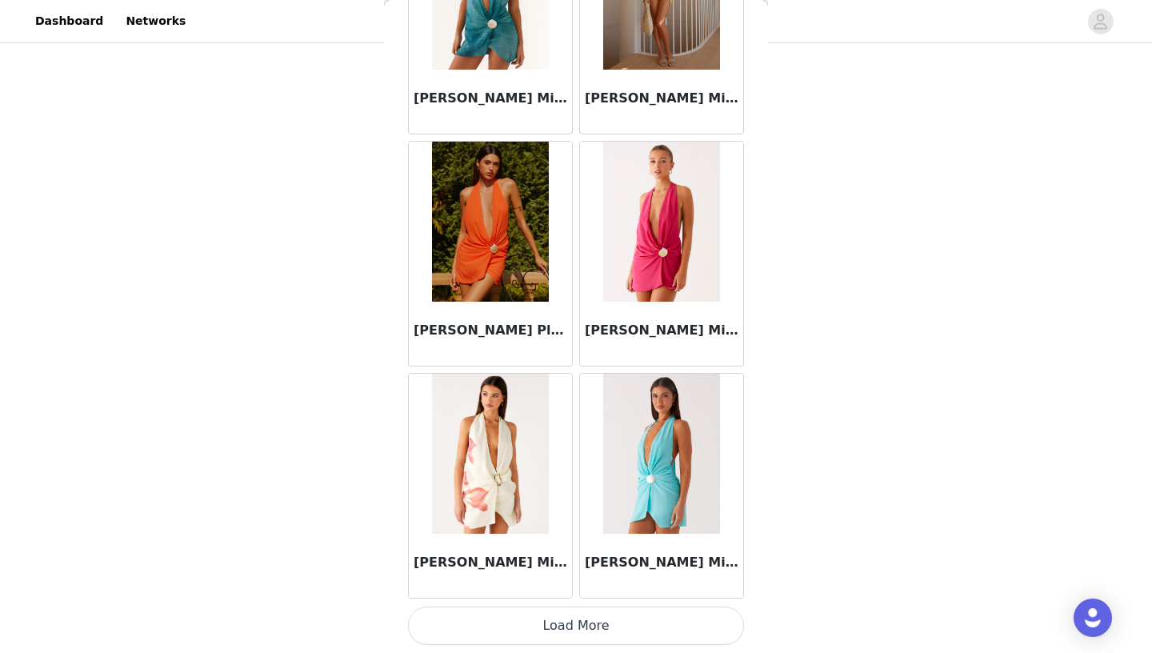
click at [588, 622] on button "Load More" at bounding box center [576, 626] width 336 height 38
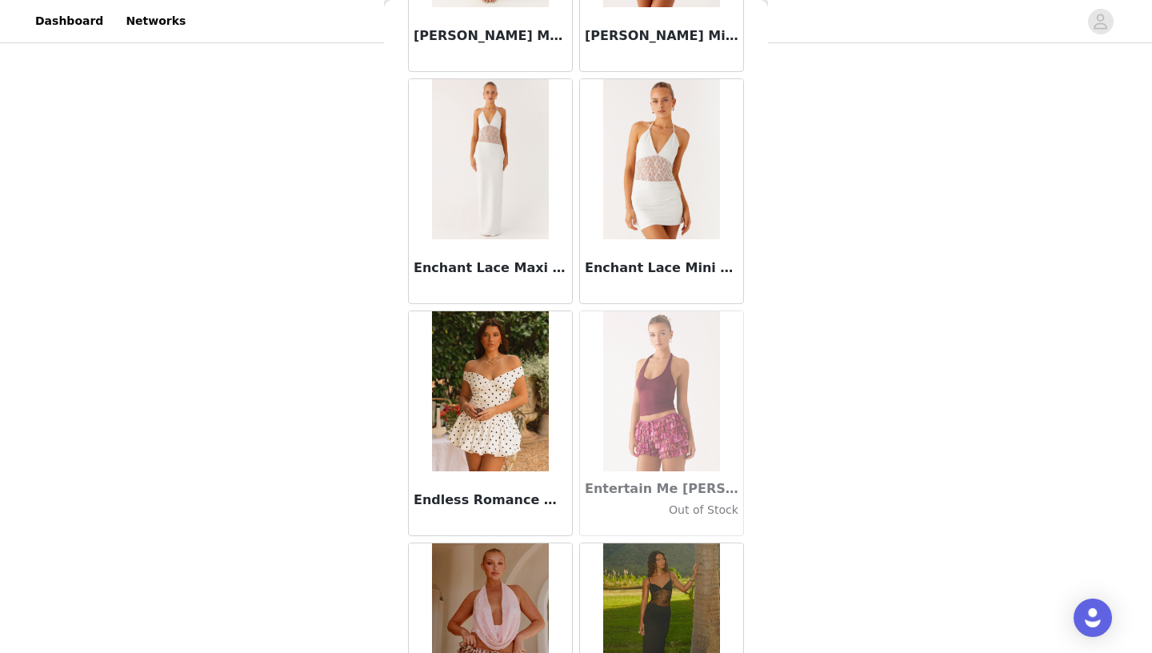
scroll to position [31964, 0]
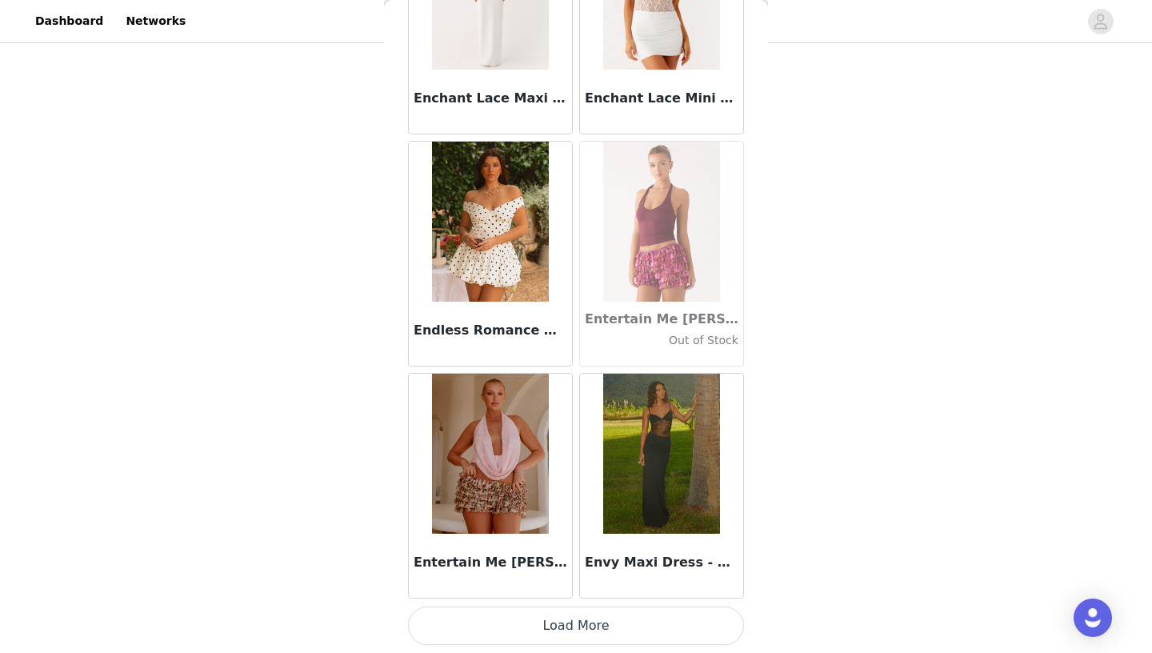
click at [577, 627] on button "Load More" at bounding box center [576, 626] width 336 height 38
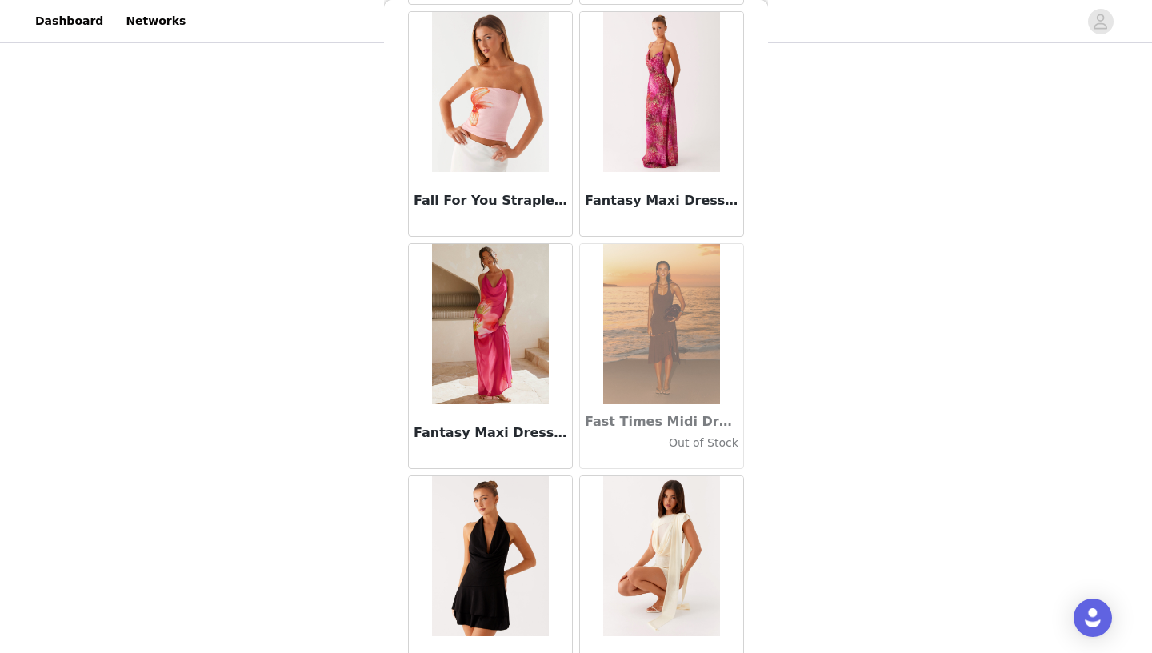
scroll to position [34284, 0]
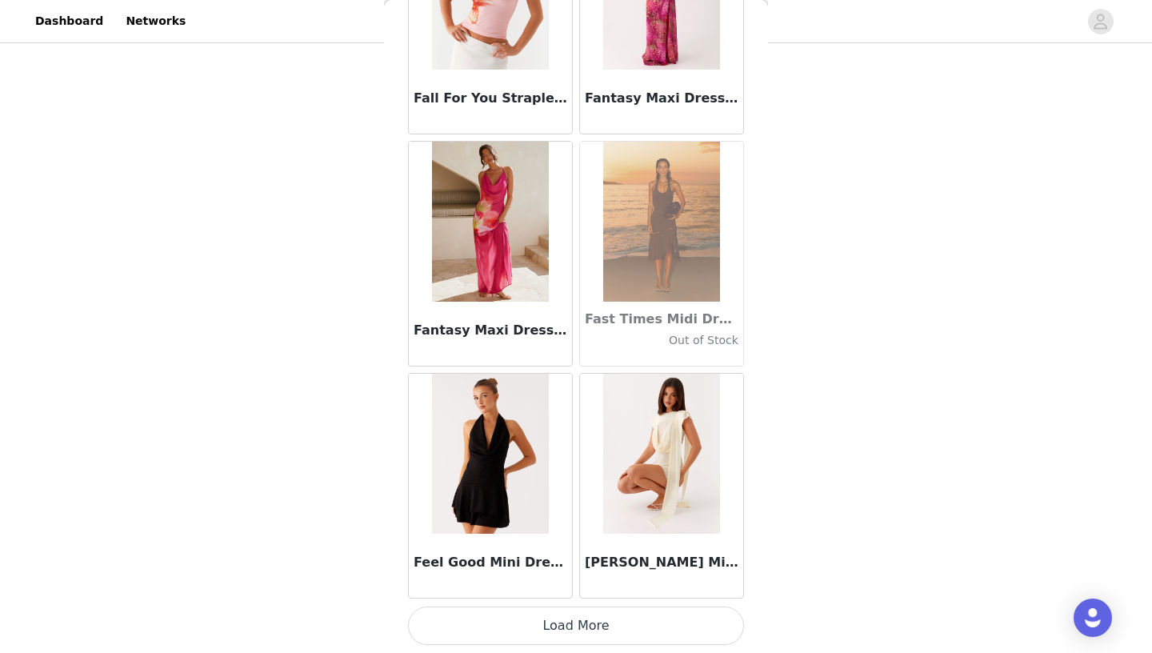
click at [592, 624] on button "Load More" at bounding box center [576, 626] width 336 height 38
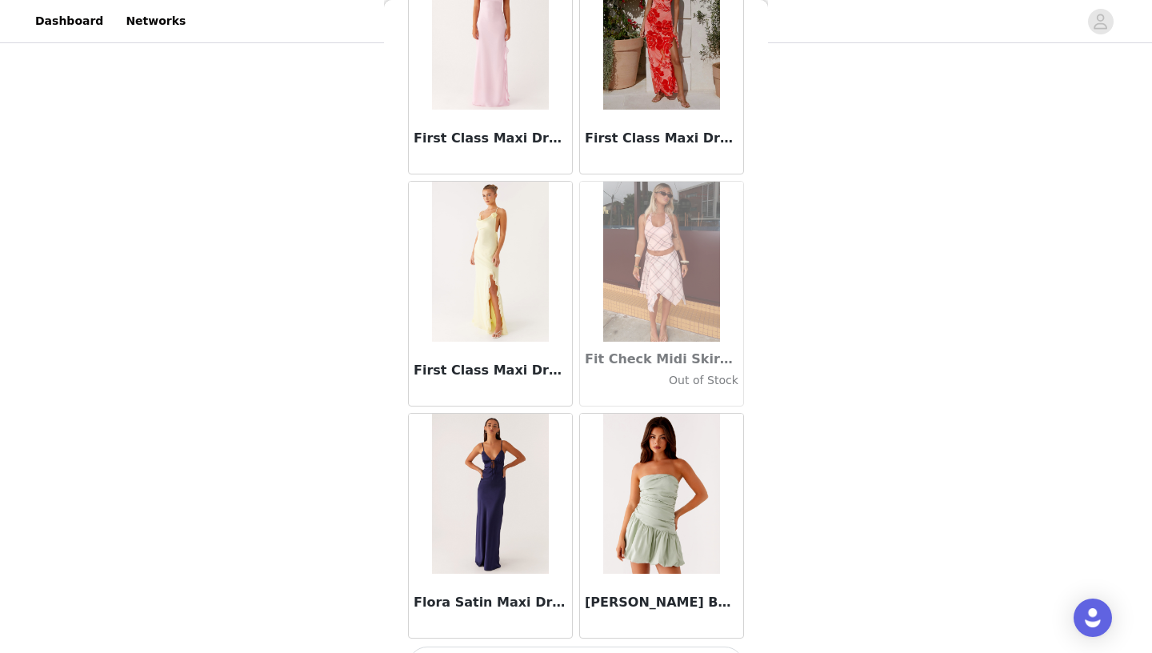
scroll to position [36605, 0]
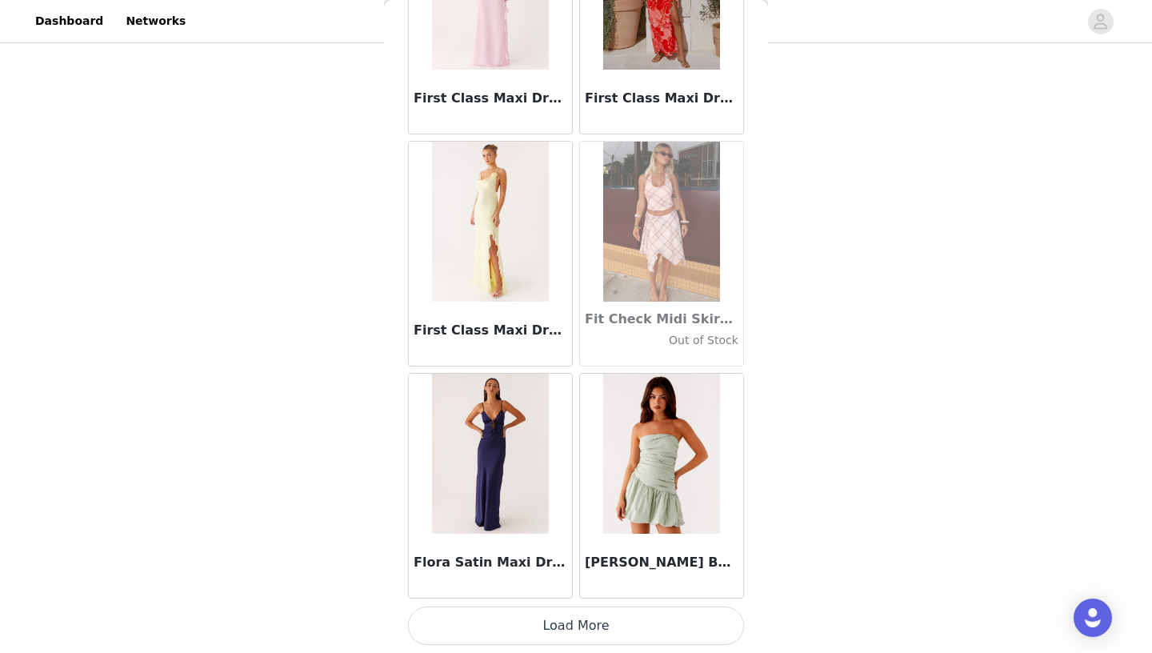
click at [574, 626] on button "Load More" at bounding box center [576, 626] width 336 height 38
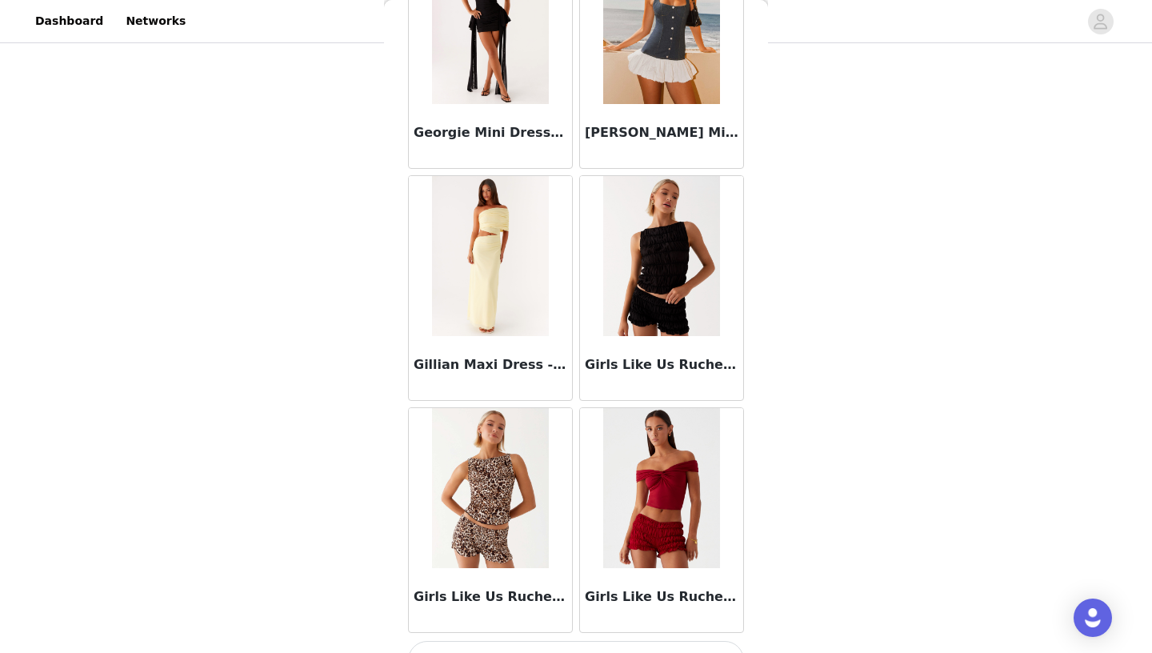
scroll to position [38926, 0]
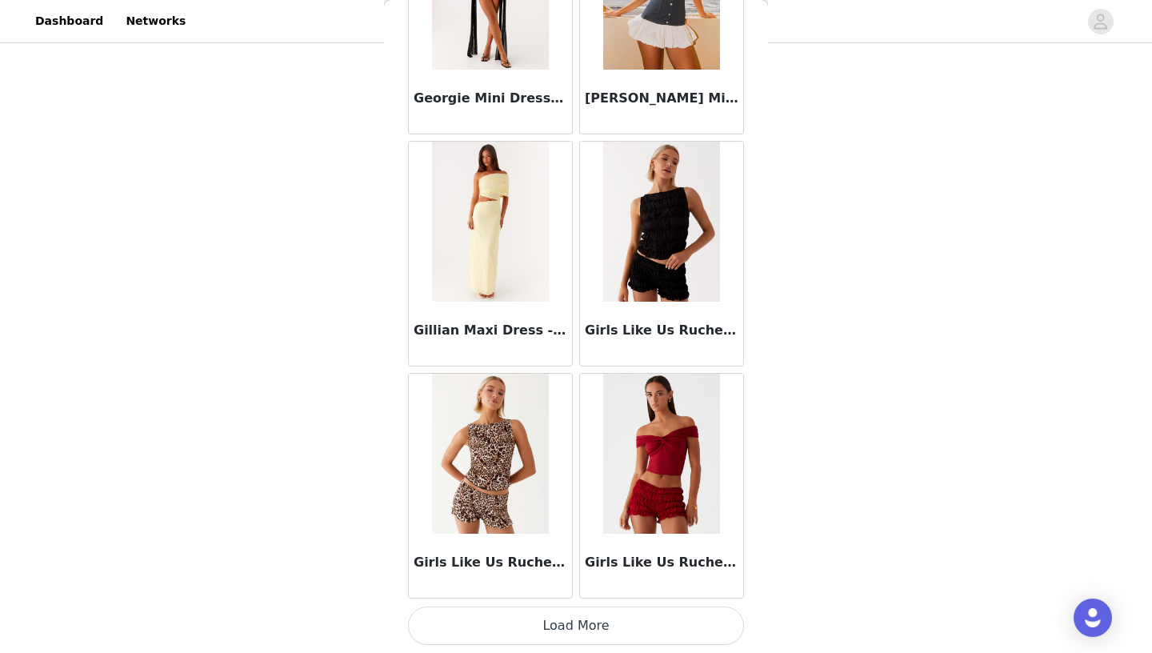
click at [592, 633] on button "Load More" at bounding box center [576, 626] width 336 height 38
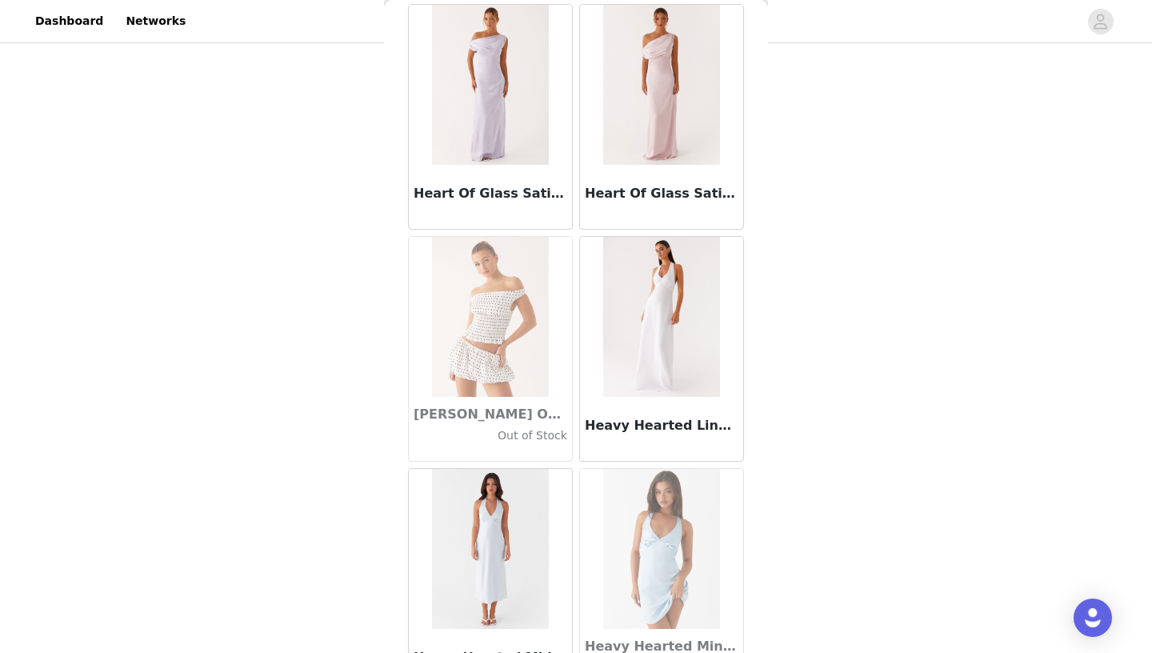
scroll to position [41246, 0]
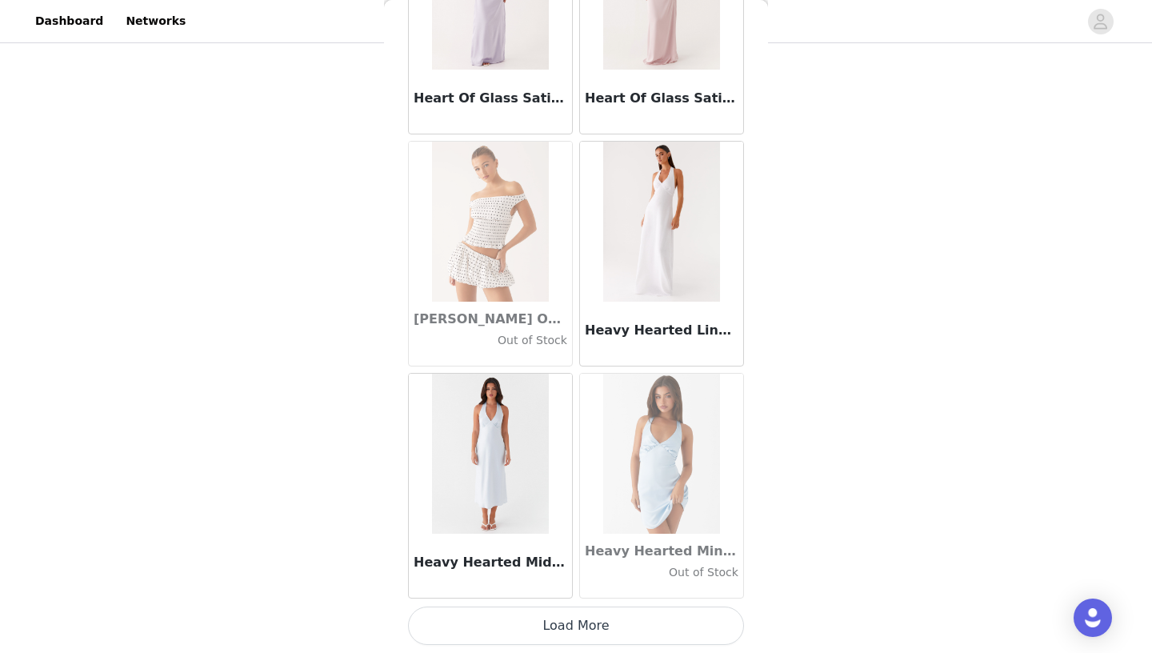
click at [576, 619] on button "Load More" at bounding box center [576, 626] width 336 height 38
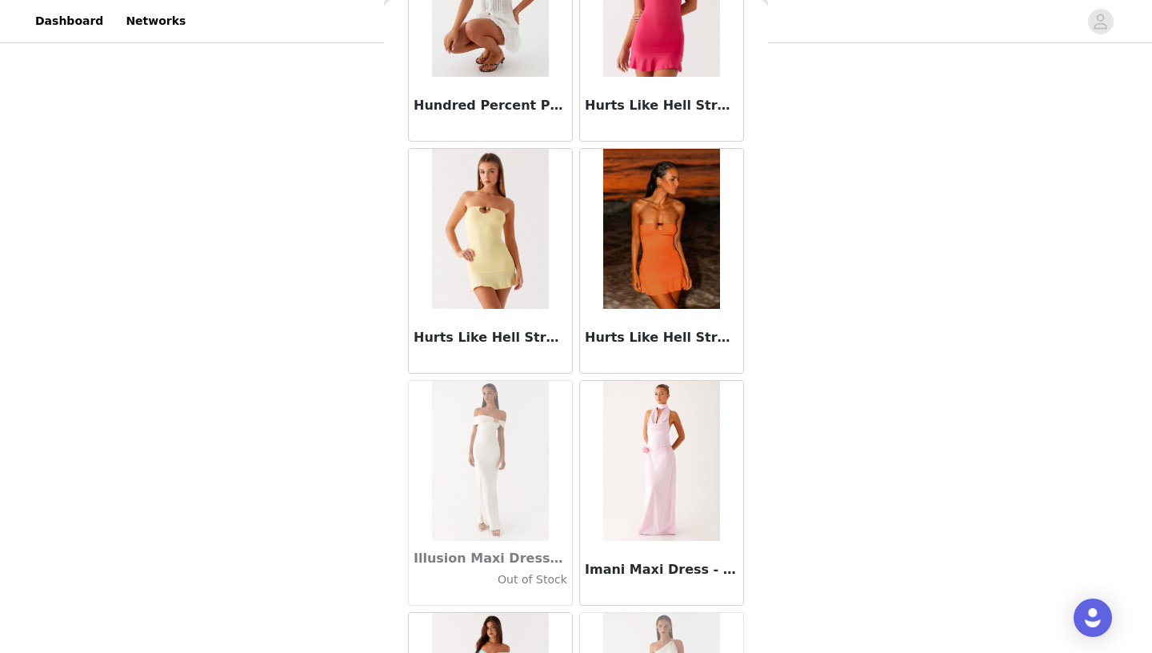
scroll to position [43567, 0]
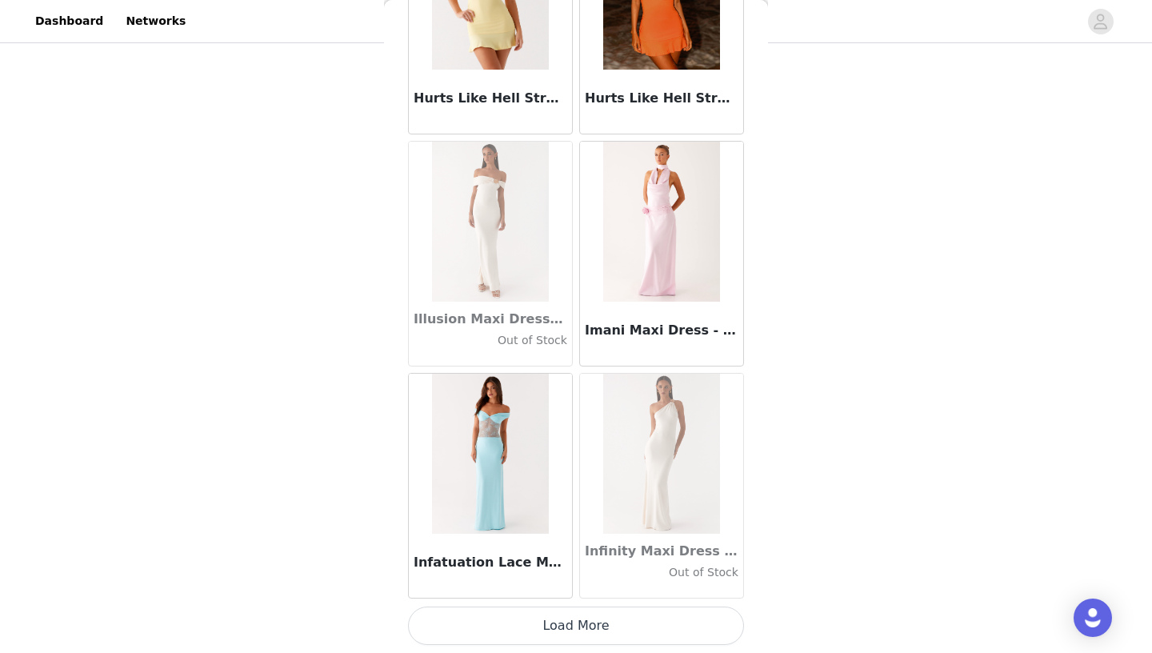
click at [583, 623] on button "Load More" at bounding box center [576, 626] width 336 height 38
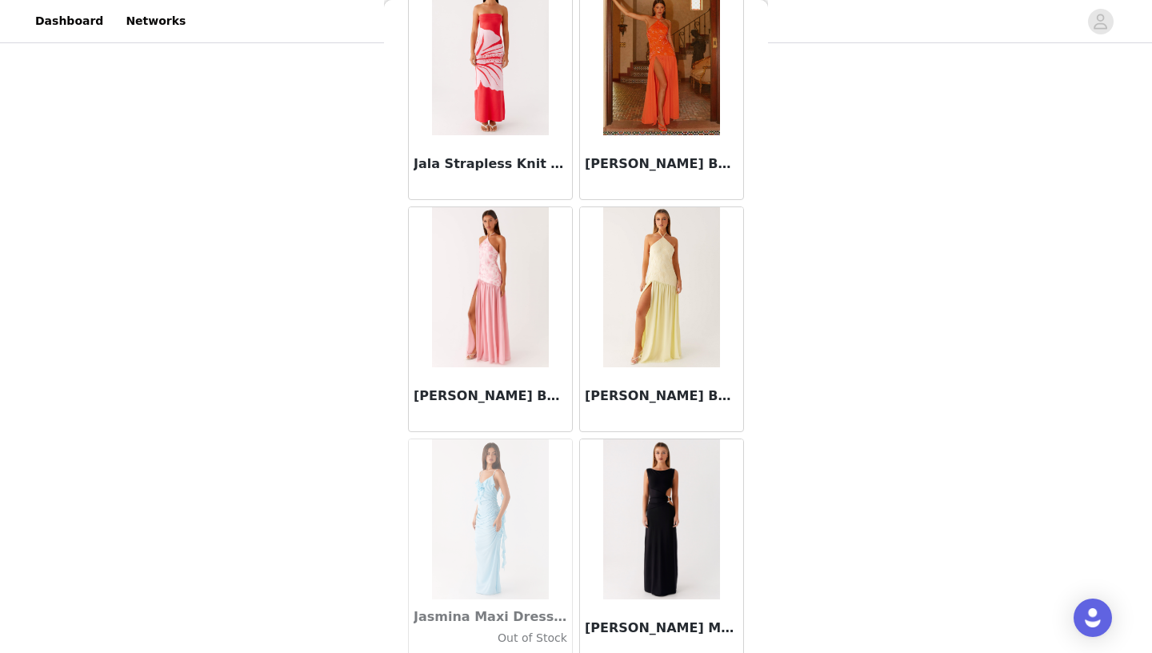
scroll to position [45131, 0]
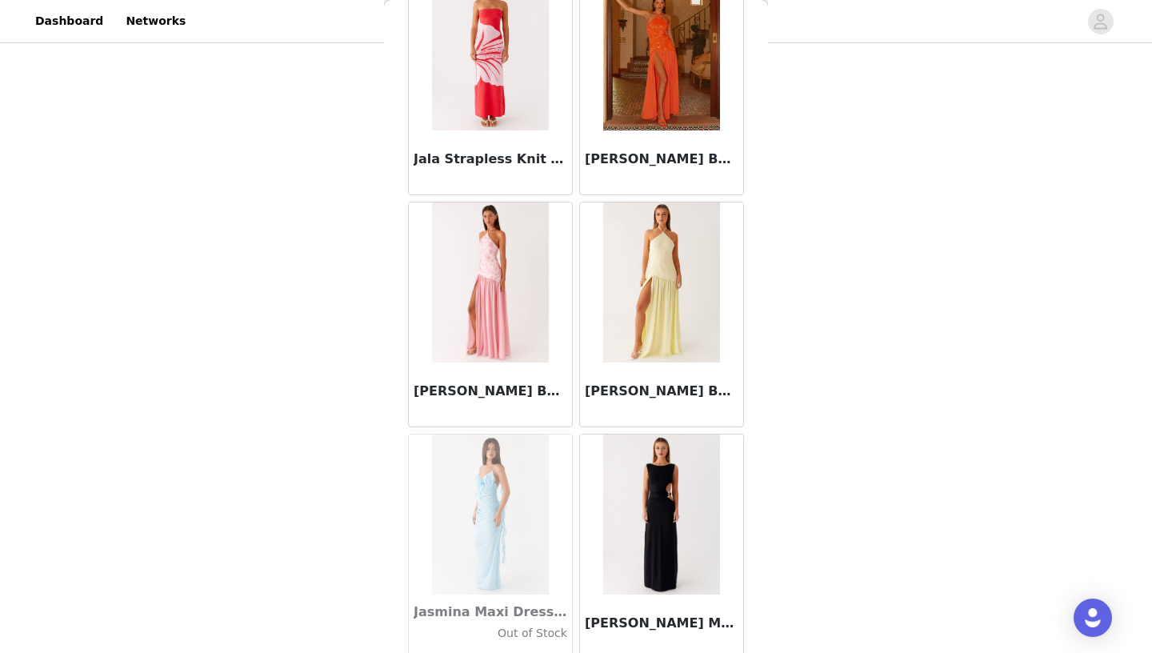
click at [671, 279] on img at bounding box center [661, 282] width 116 height 160
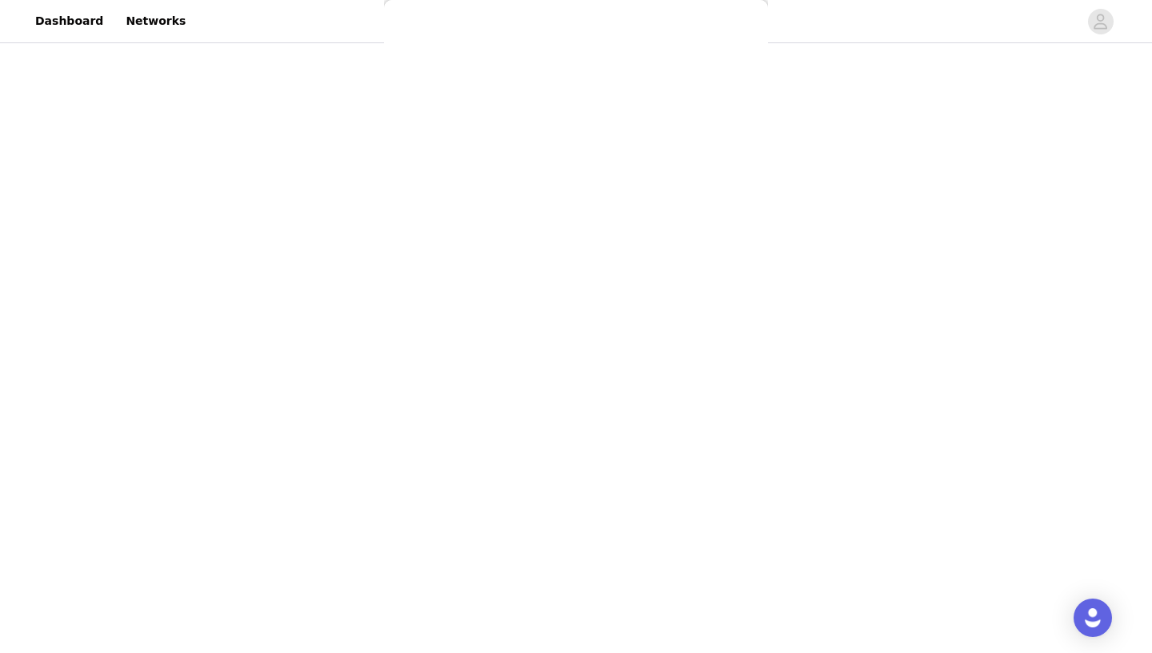
scroll to position [207, 0]
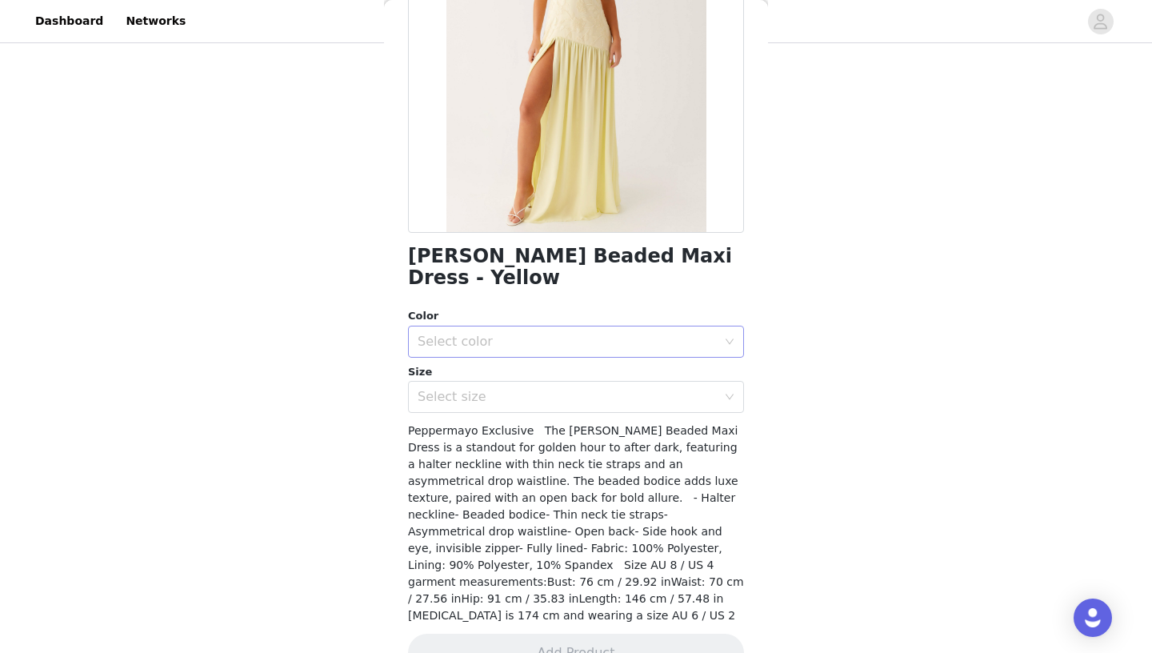
click at [539, 330] on div "Select color" at bounding box center [571, 341] width 306 height 30
click at [520, 352] on li "Yellow" at bounding box center [576, 355] width 336 height 26
click at [509, 389] on div "Select size" at bounding box center [567, 397] width 299 height 16
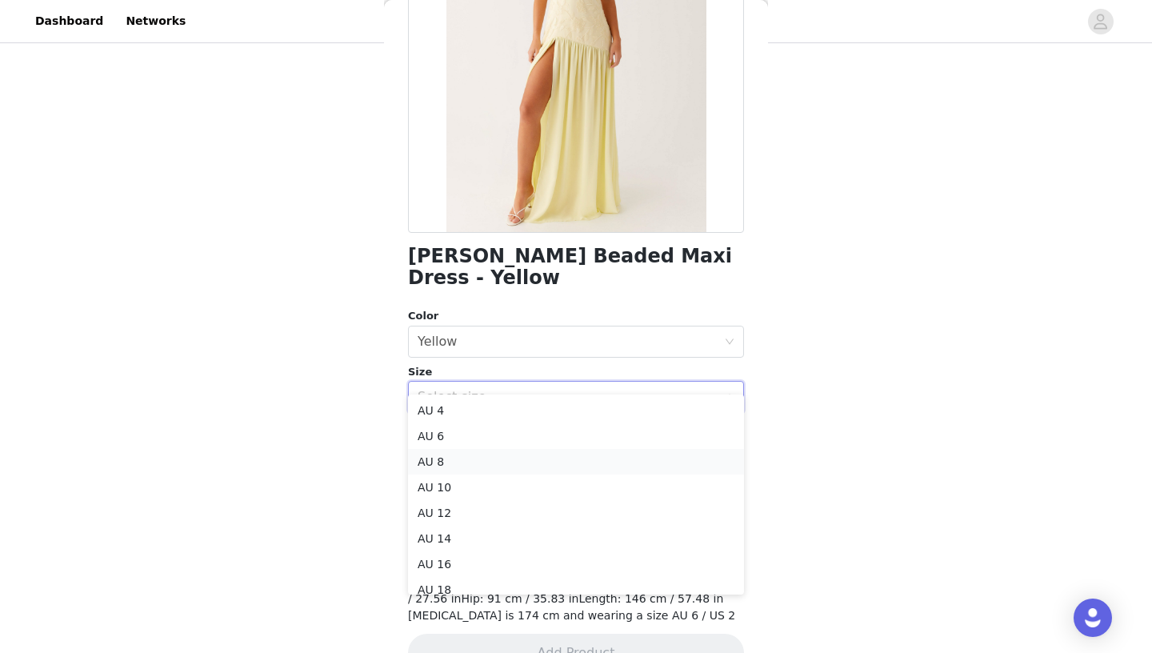
click at [463, 463] on li "AU 8" at bounding box center [576, 462] width 336 height 26
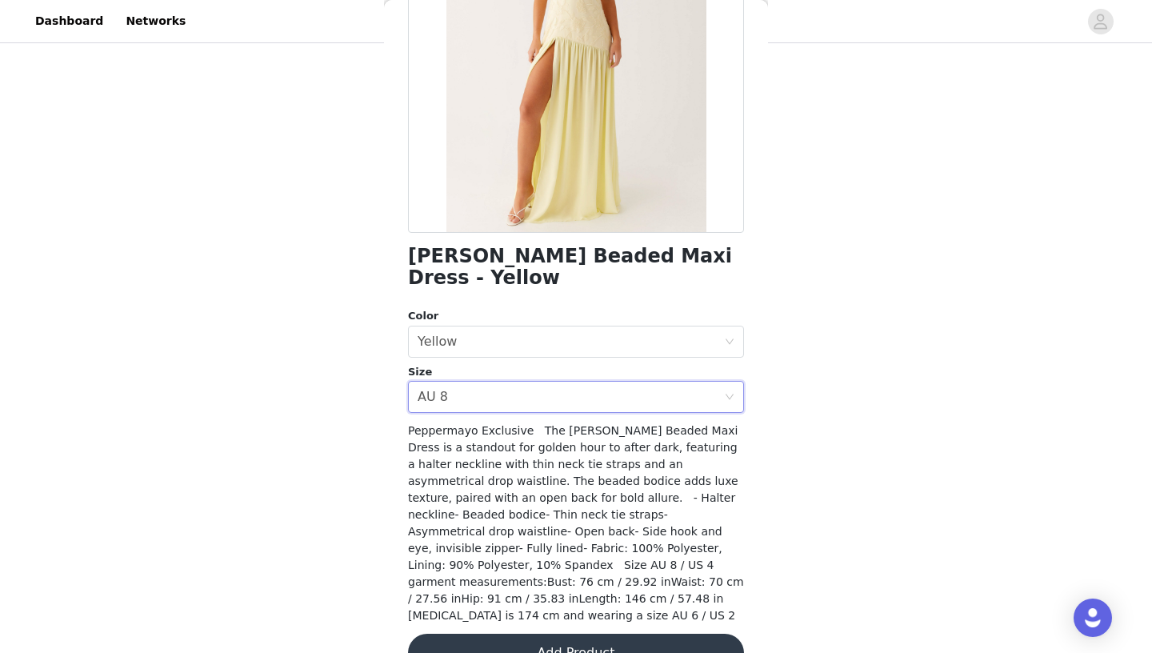
click at [492, 634] on button "Add Product" at bounding box center [576, 653] width 336 height 38
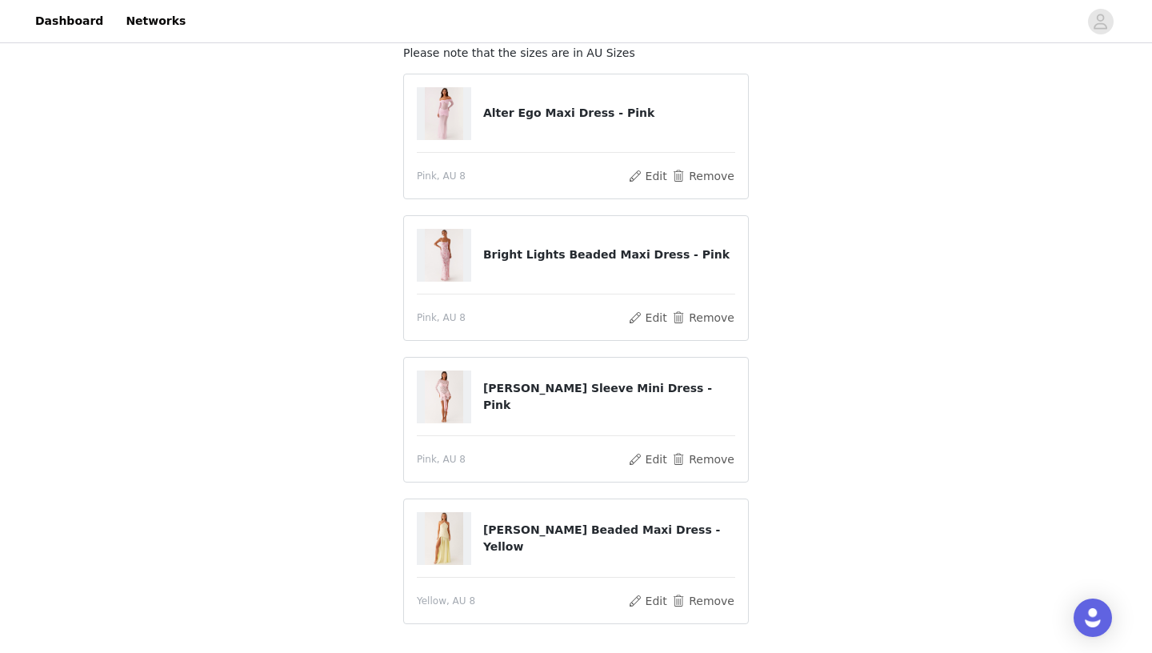
scroll to position [114, 0]
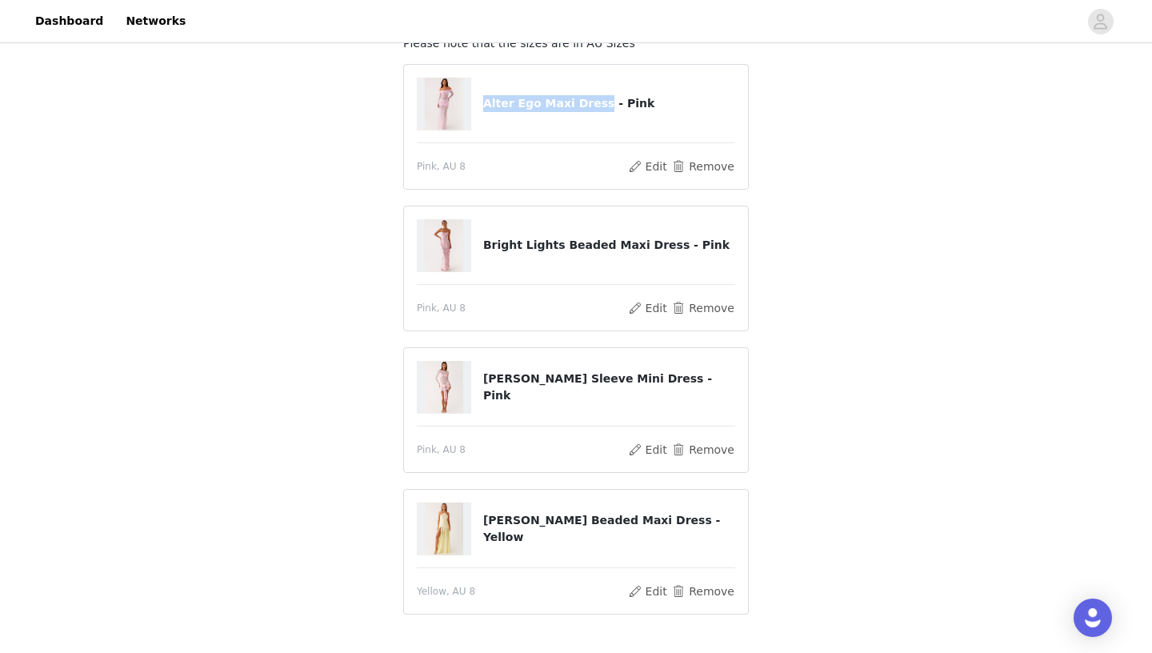
drag, startPoint x: 487, startPoint y: 108, endPoint x: 595, endPoint y: 109, distance: 108.8
click at [595, 109] on h4 "Alter Ego Maxi Dress - Pink" at bounding box center [609, 103] width 252 height 17
copy h4 "Alter Ego Maxi Dress"
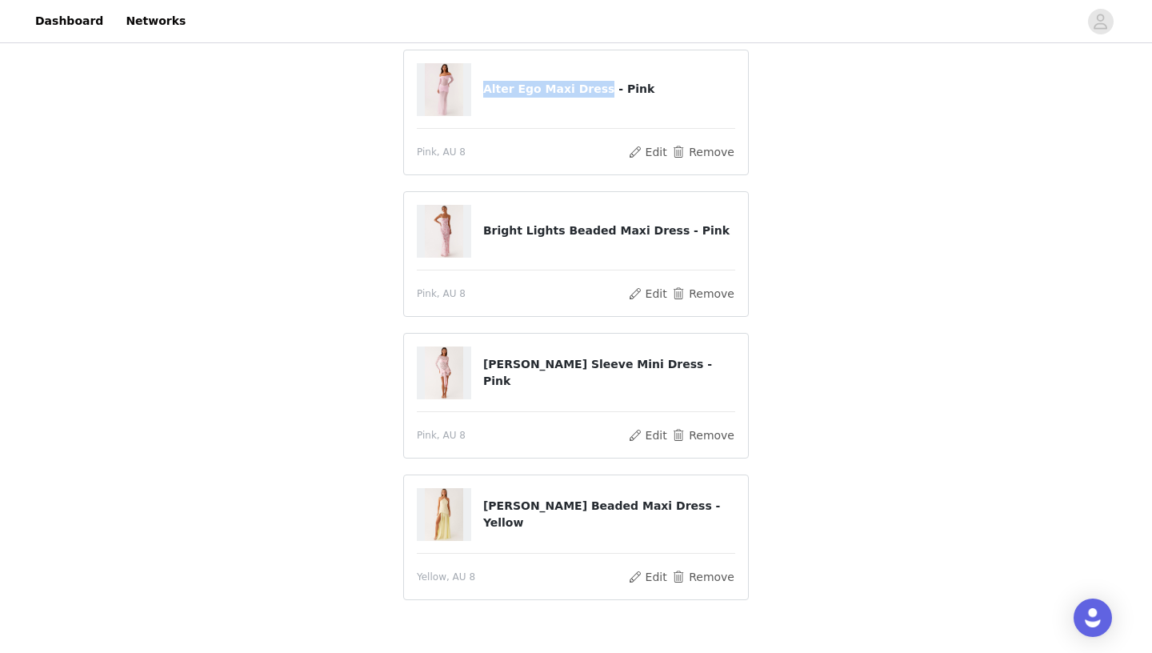
scroll to position [226, 0]
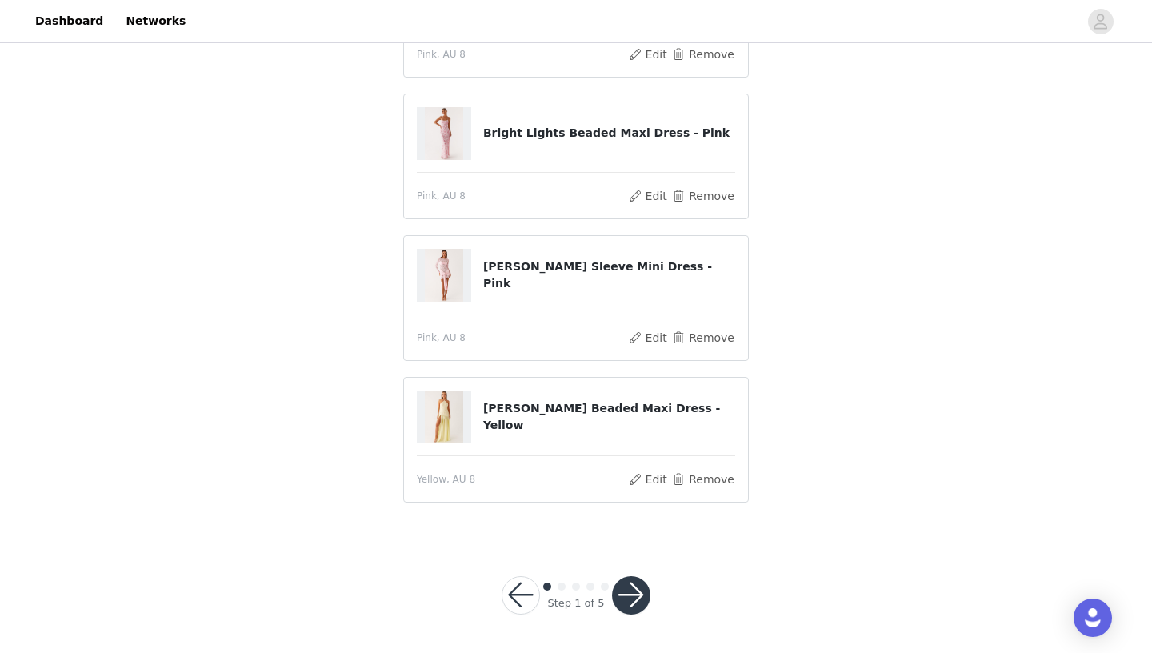
click at [646, 589] on button "button" at bounding box center [631, 595] width 38 height 38
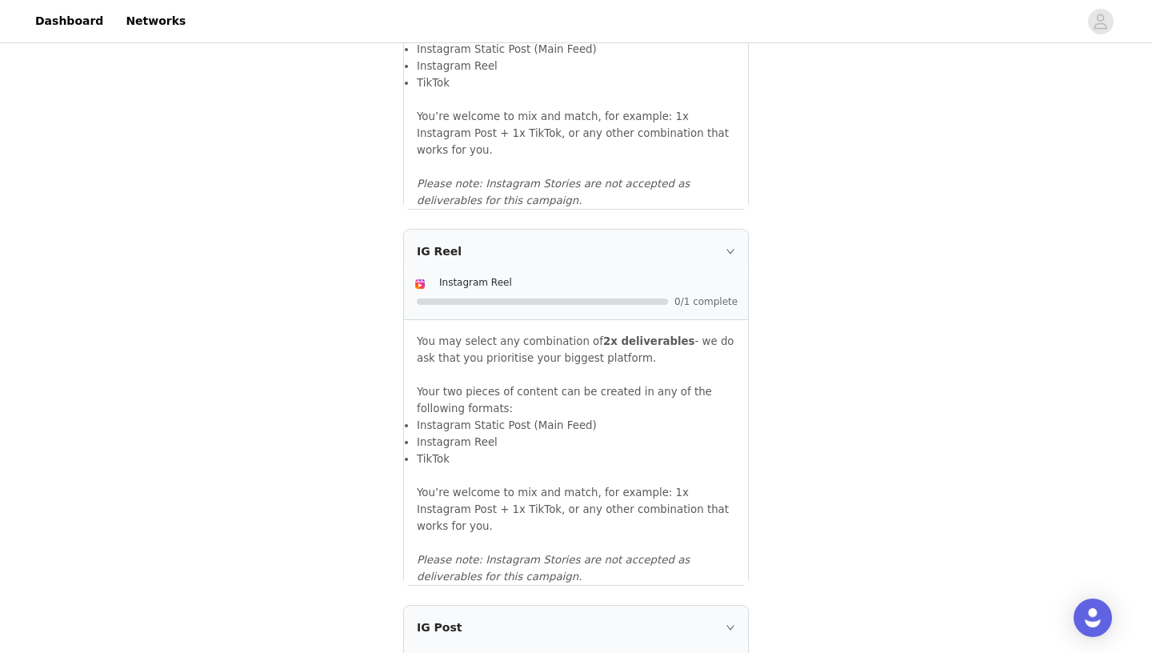
scroll to position [1283, 0]
click at [734, 254] on icon "icon: right" at bounding box center [731, 250] width 10 height 10
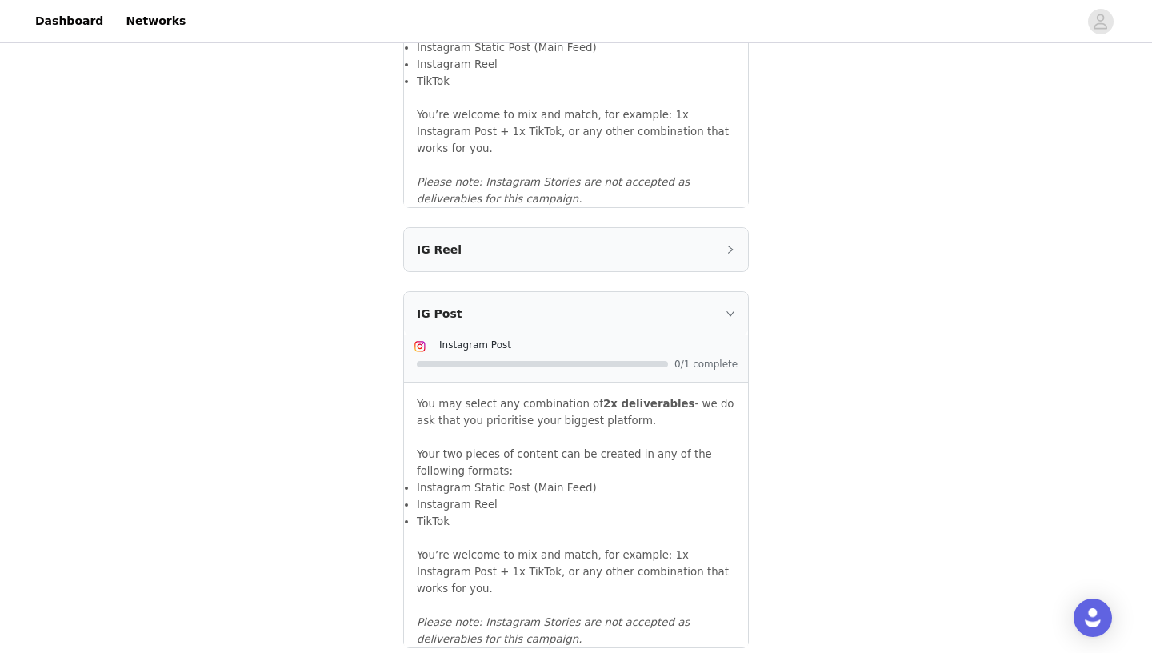
click at [734, 254] on icon "icon: right" at bounding box center [731, 250] width 10 height 10
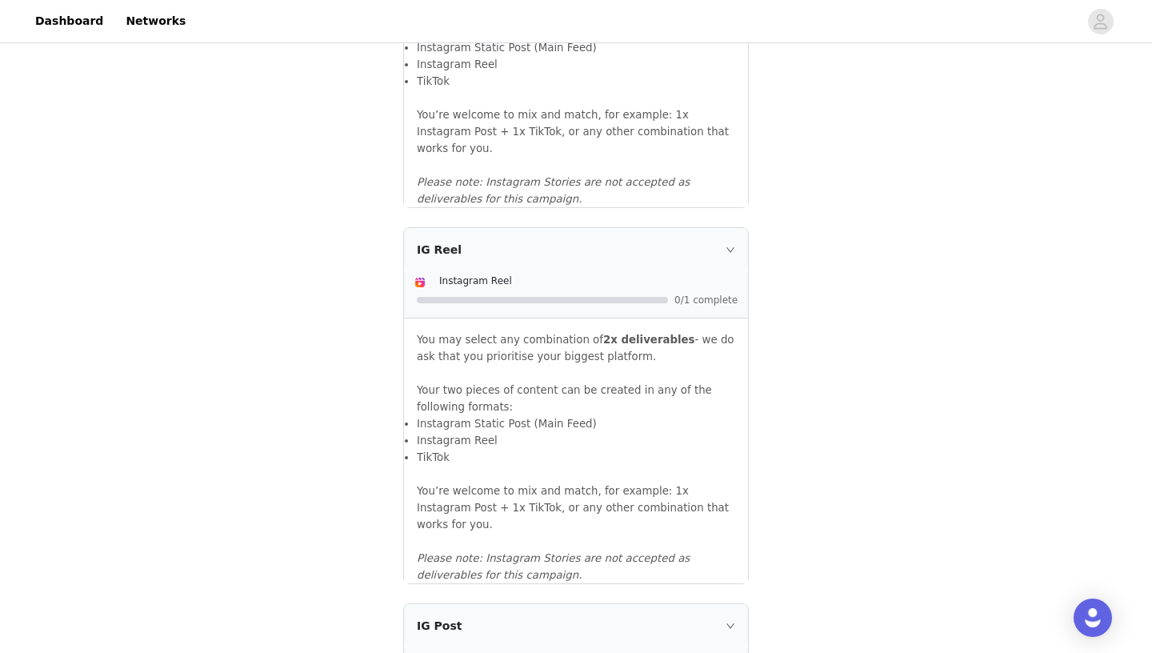
click at [539, 349] on span "You may select any combination of 2x deliverables - we do ask that you prioriti…" at bounding box center [576, 348] width 318 height 29
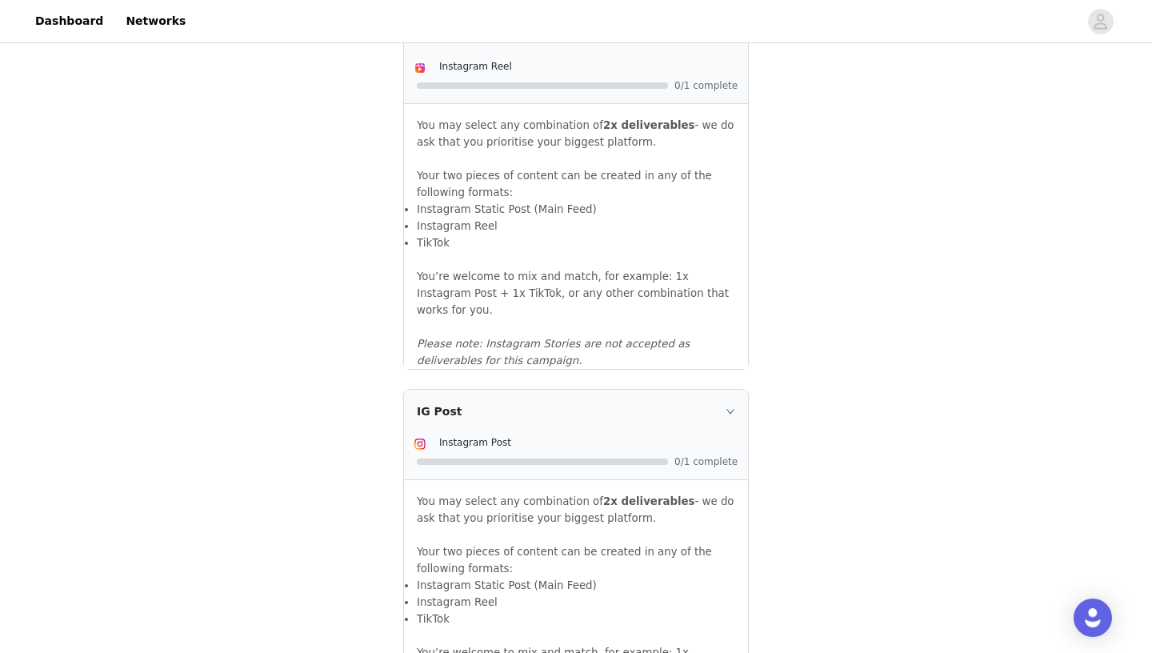
scroll to position [1149, 0]
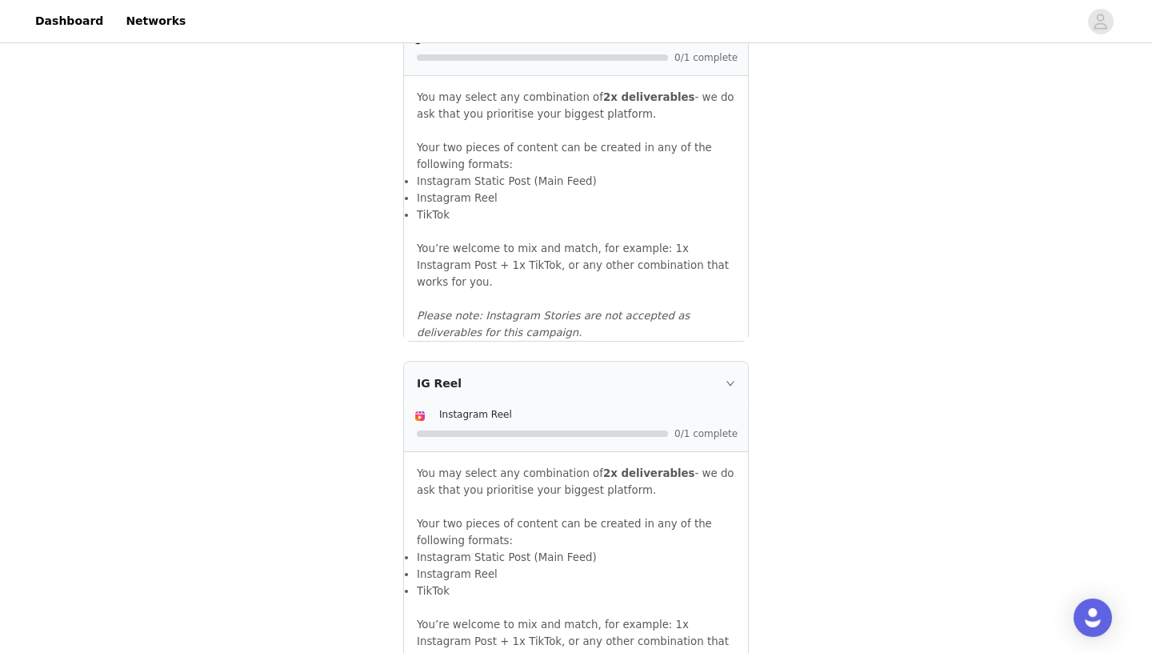
click at [464, 391] on div "IG Reel" at bounding box center [576, 383] width 344 height 43
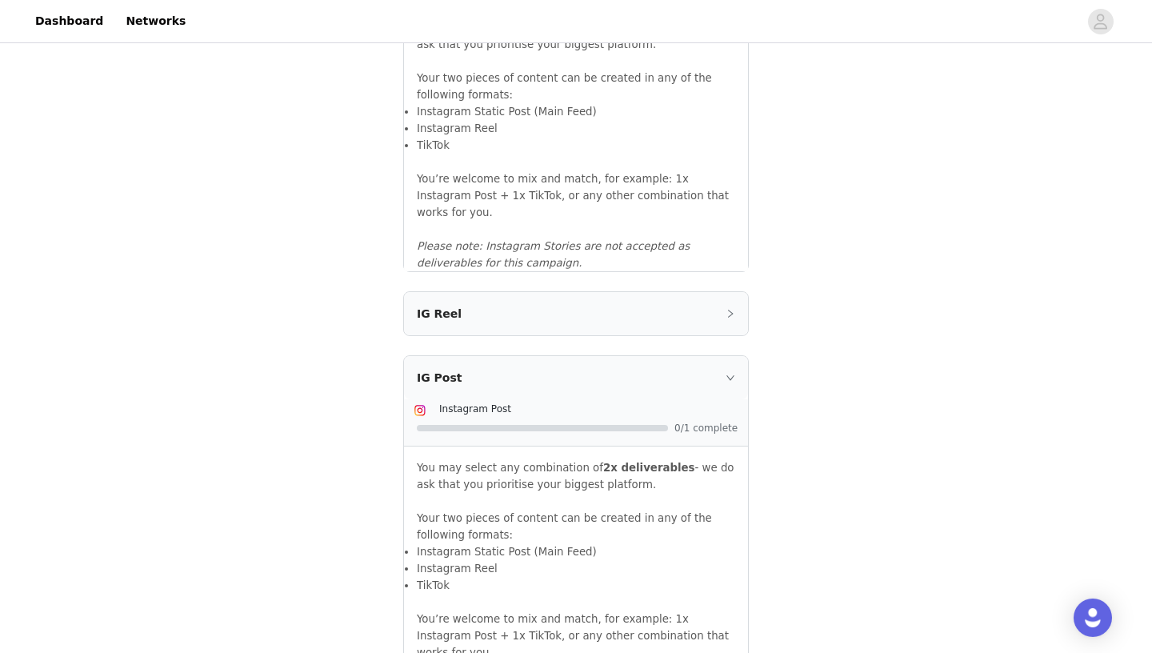
scroll to position [1222, 0]
click at [713, 310] on div "IG Reel" at bounding box center [576, 310] width 344 height 43
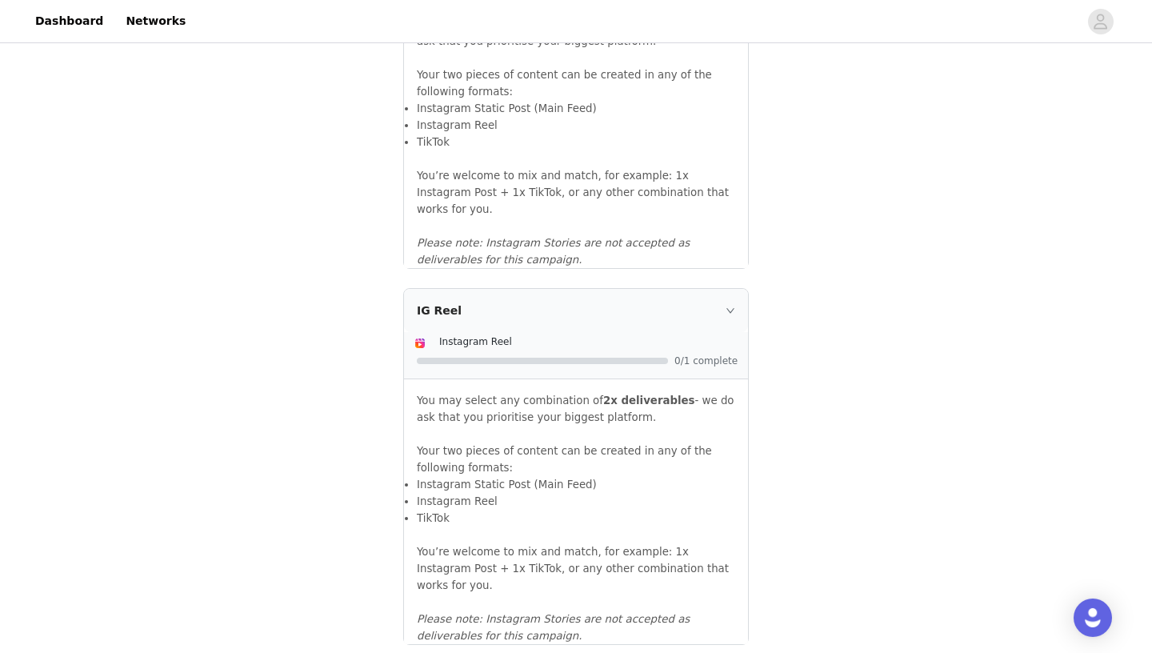
click at [713, 366] on span "0/1 complete" at bounding box center [707, 361] width 64 height 10
click at [514, 350] on div "Instagram Reel" at bounding box center [588, 341] width 299 height 17
click at [499, 346] on span "Instagram Reel" at bounding box center [475, 341] width 73 height 11
click at [618, 407] on strong "2x deliverables" at bounding box center [649, 401] width 92 height 12
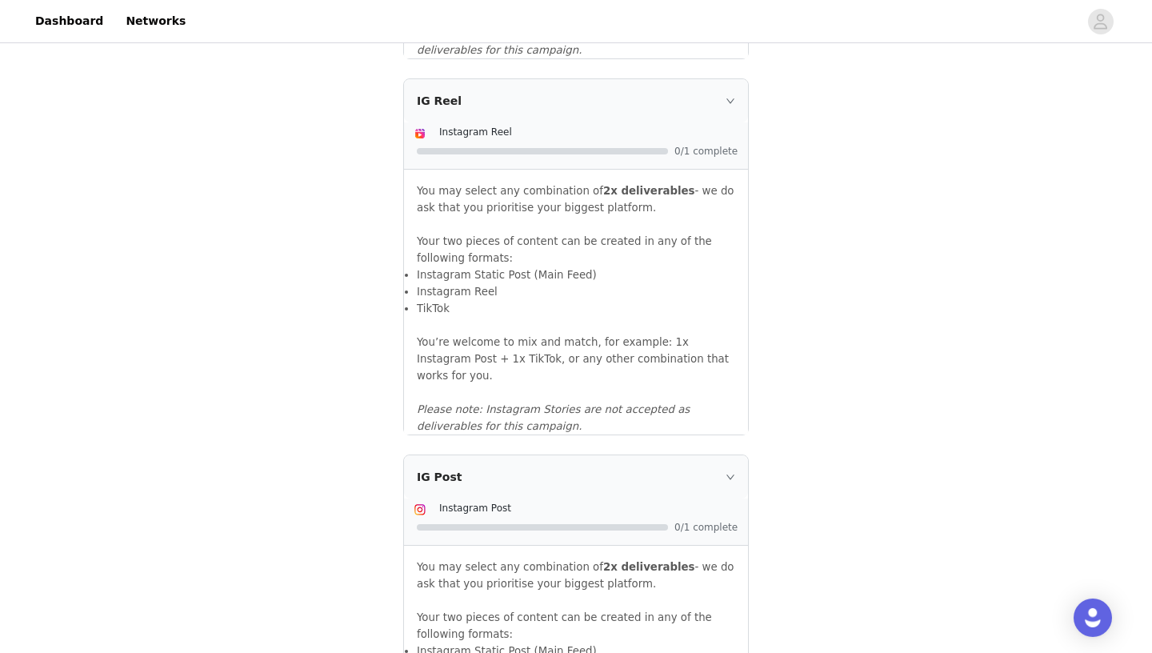
scroll to position [1405, 0]
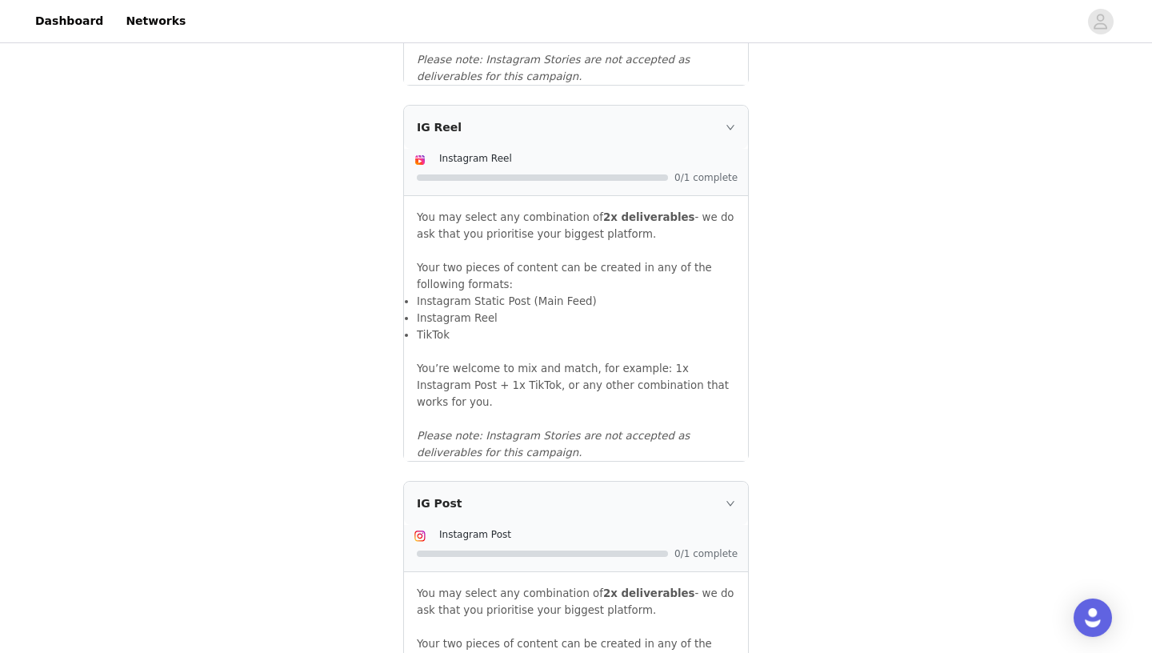
click at [731, 139] on div "IG Reel" at bounding box center [576, 127] width 344 height 43
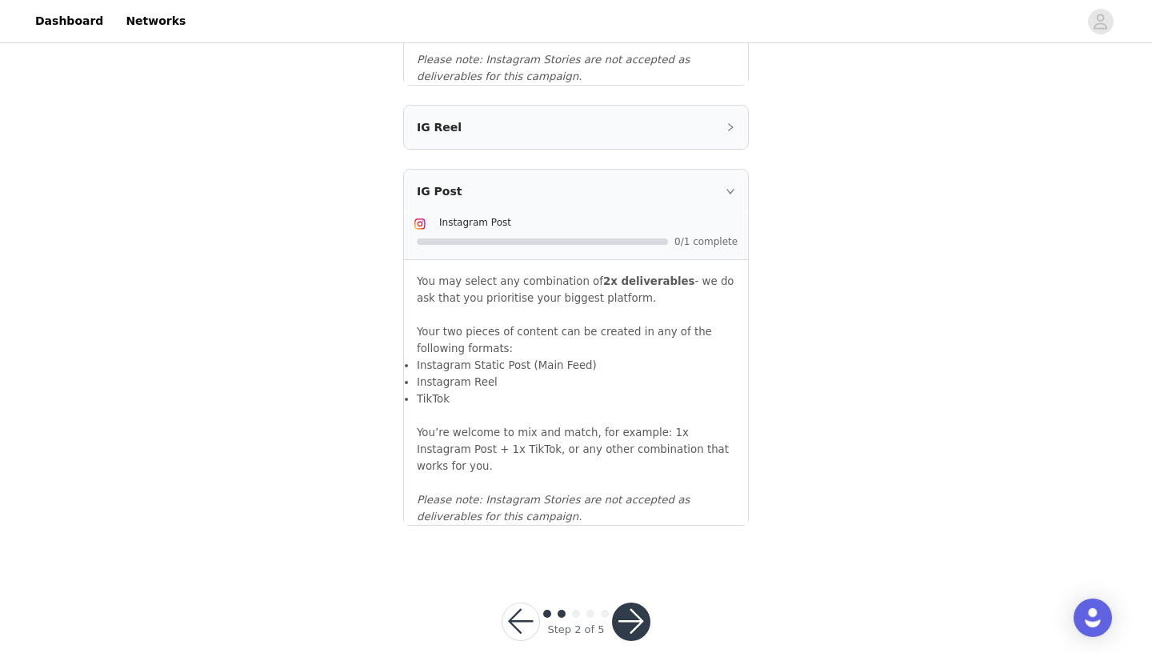
click at [731, 135] on div "IG Reel" at bounding box center [576, 127] width 344 height 43
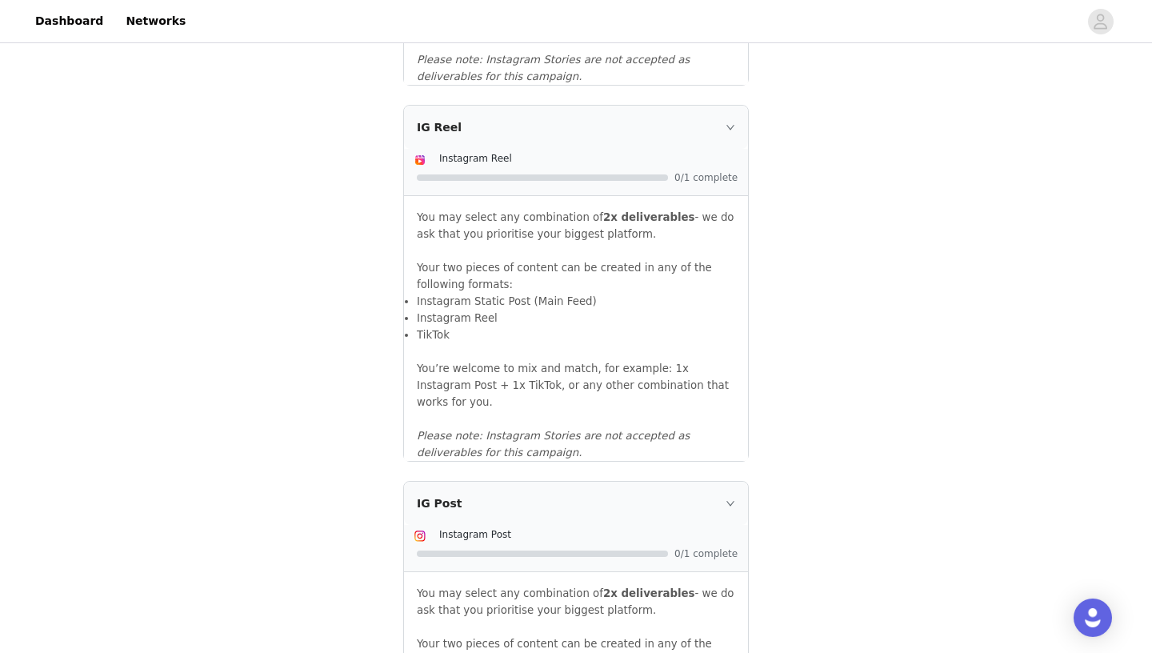
click at [440, 130] on div "IG Reel" at bounding box center [576, 127] width 344 height 43
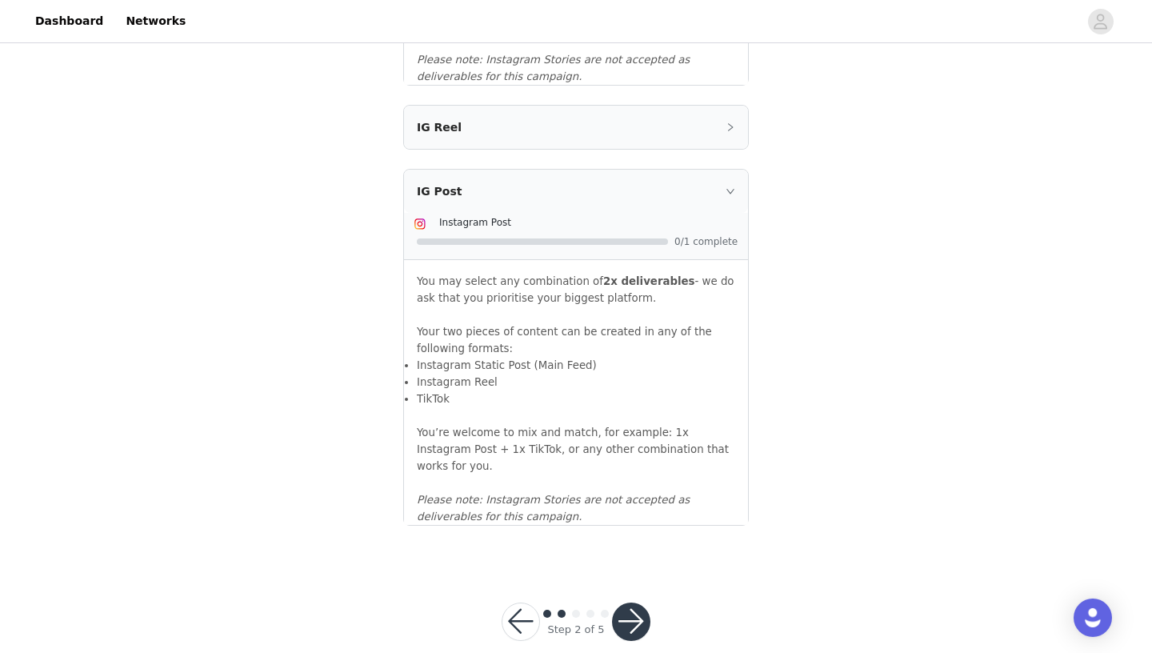
click at [440, 130] on div "IG Reel" at bounding box center [576, 127] width 344 height 43
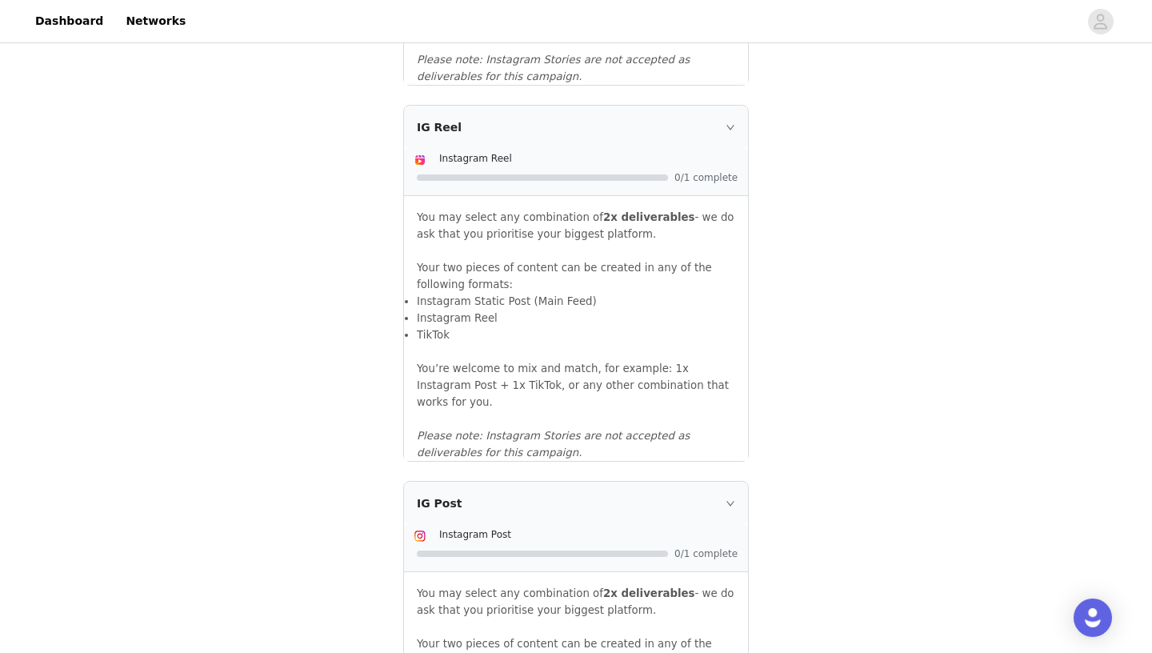
click at [441, 156] on span "Instagram Reel" at bounding box center [475, 158] width 73 height 11
click at [427, 163] on img at bounding box center [420, 160] width 13 height 13
click at [660, 172] on div at bounding box center [578, 177] width 322 height 17
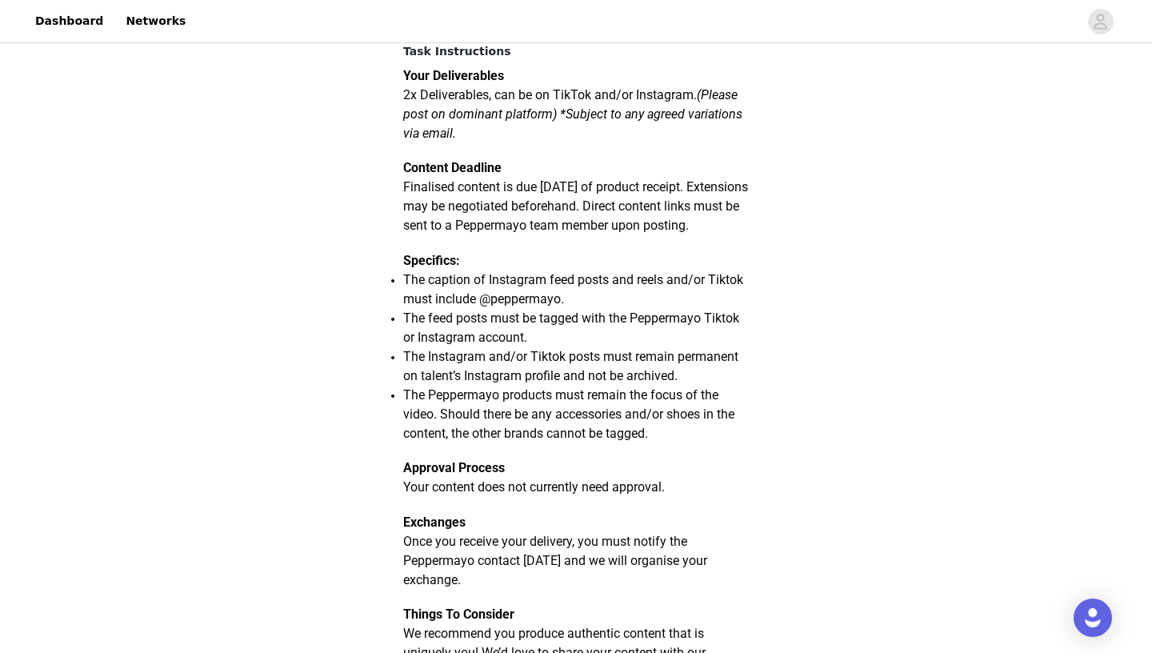
scroll to position [1252, 0]
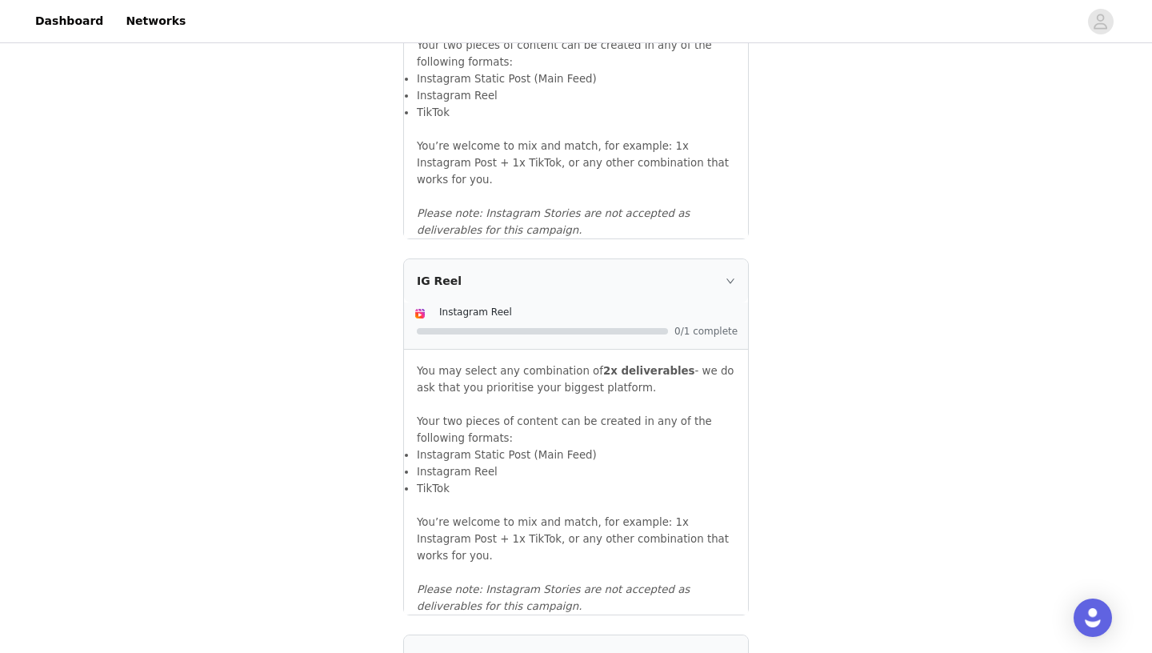
click at [451, 307] on div "Instagram Reel" at bounding box center [588, 311] width 299 height 17
click at [422, 318] on img at bounding box center [420, 313] width 13 height 13
click at [586, 334] on div at bounding box center [542, 331] width 251 height 6
click at [691, 333] on span "0/1 complete" at bounding box center [707, 331] width 64 height 10
click at [677, 354] on div "You may select any combination of 2x deliverables - we do ask that you prioriti…" at bounding box center [576, 482] width 344 height 265
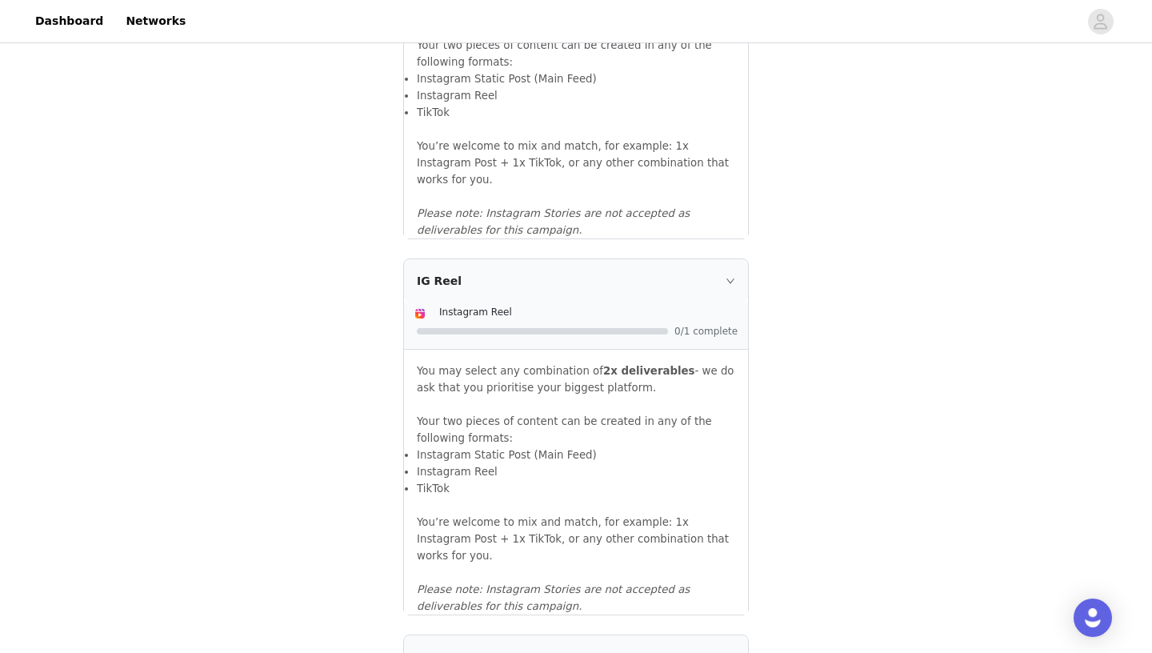
click at [651, 407] on p at bounding box center [576, 404] width 318 height 17
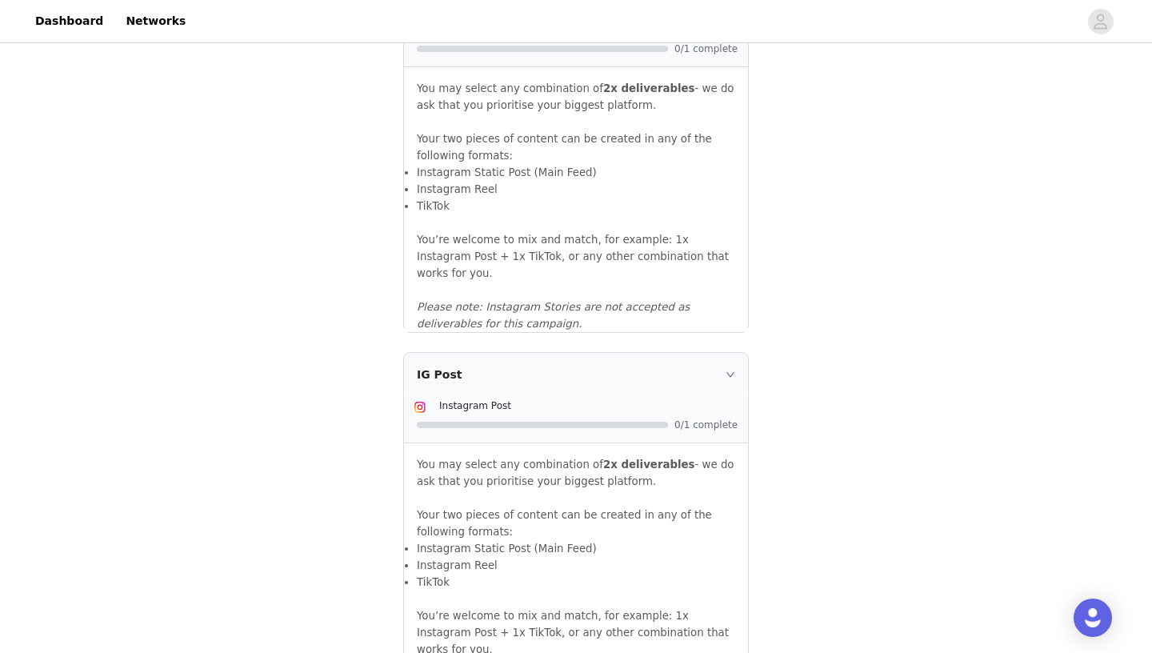
scroll to position [1715, 0]
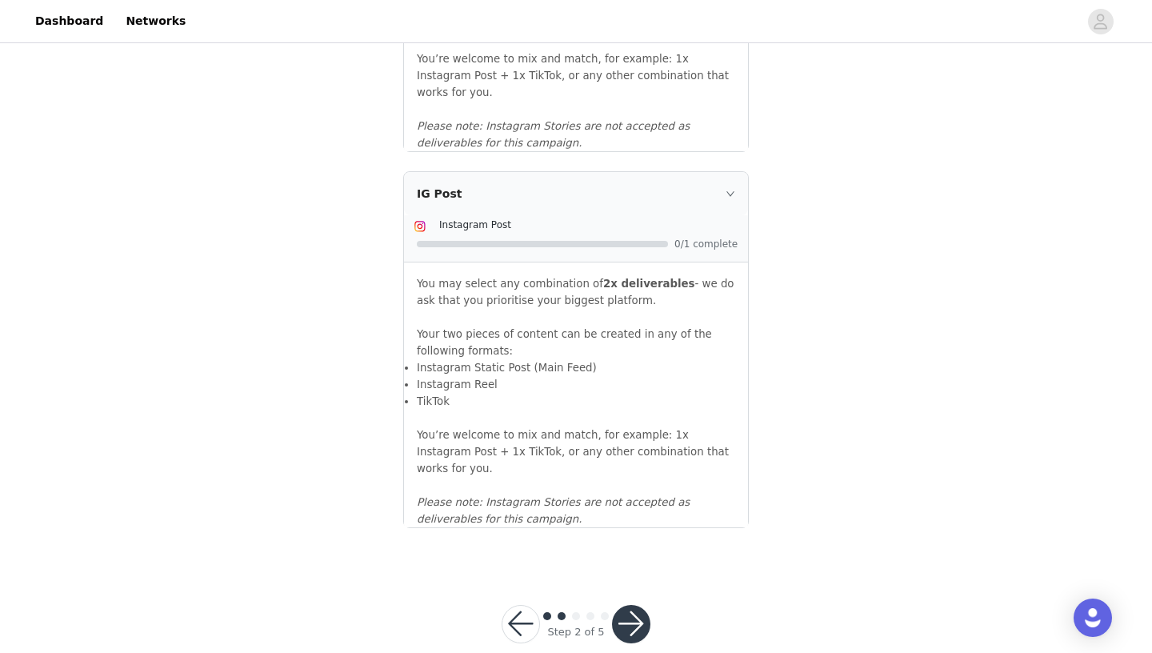
click at [640, 605] on button "button" at bounding box center [631, 624] width 38 height 38
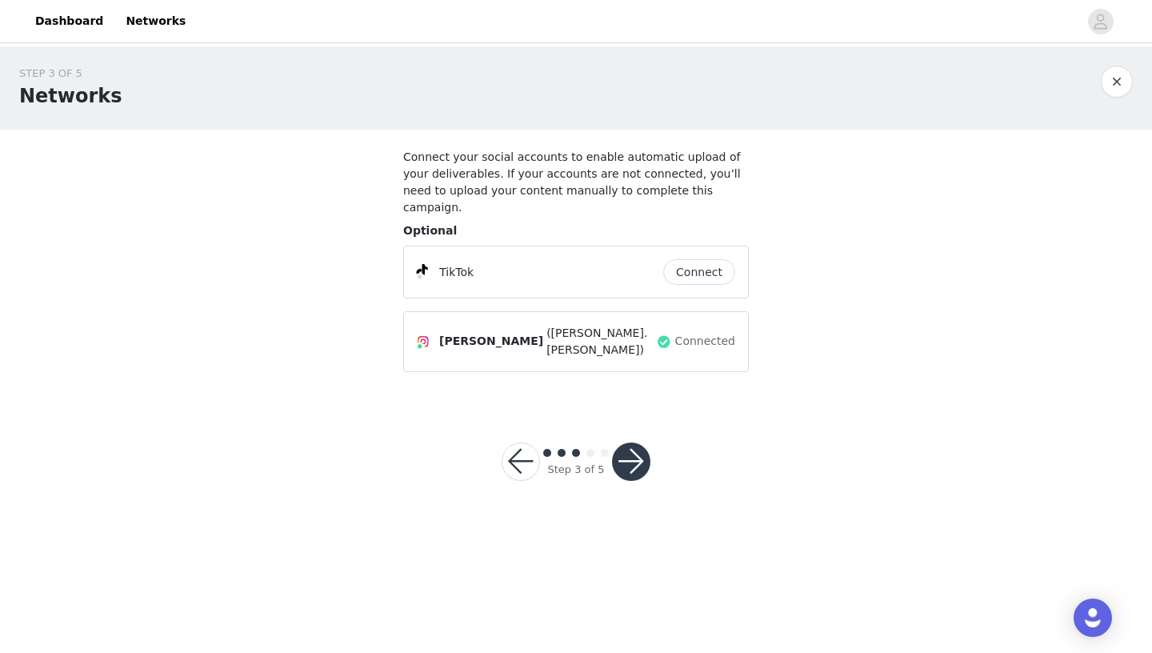
click at [727, 333] on span "Connected" at bounding box center [705, 341] width 60 height 17
click at [642, 445] on button "button" at bounding box center [631, 462] width 38 height 38
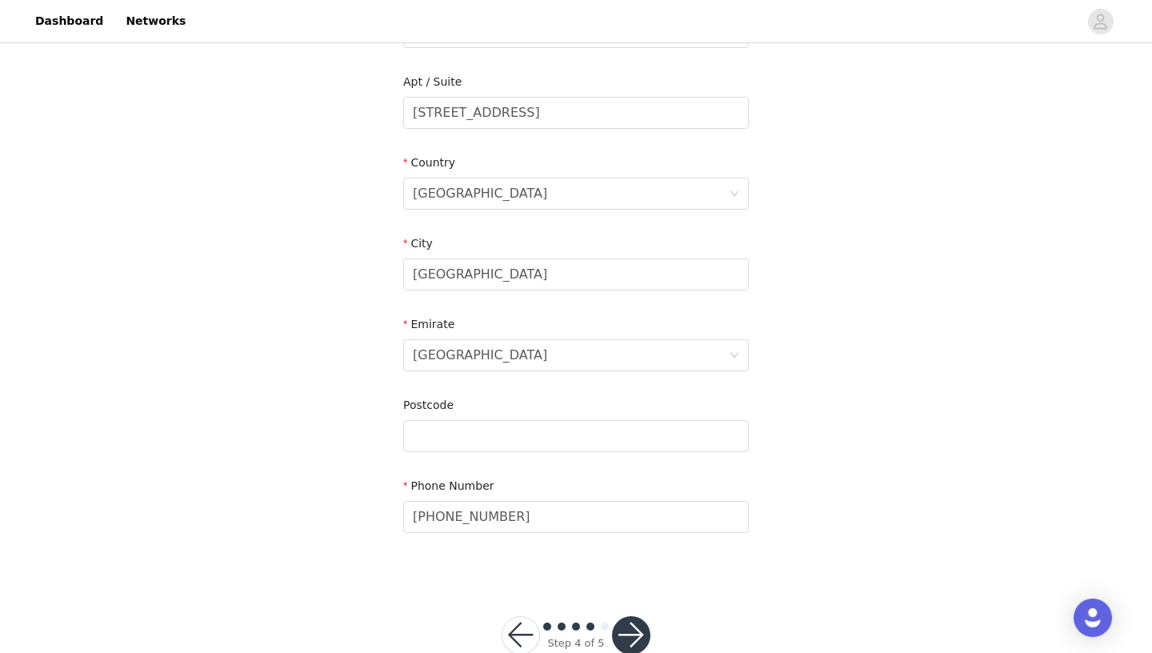
scroll to position [506, 0]
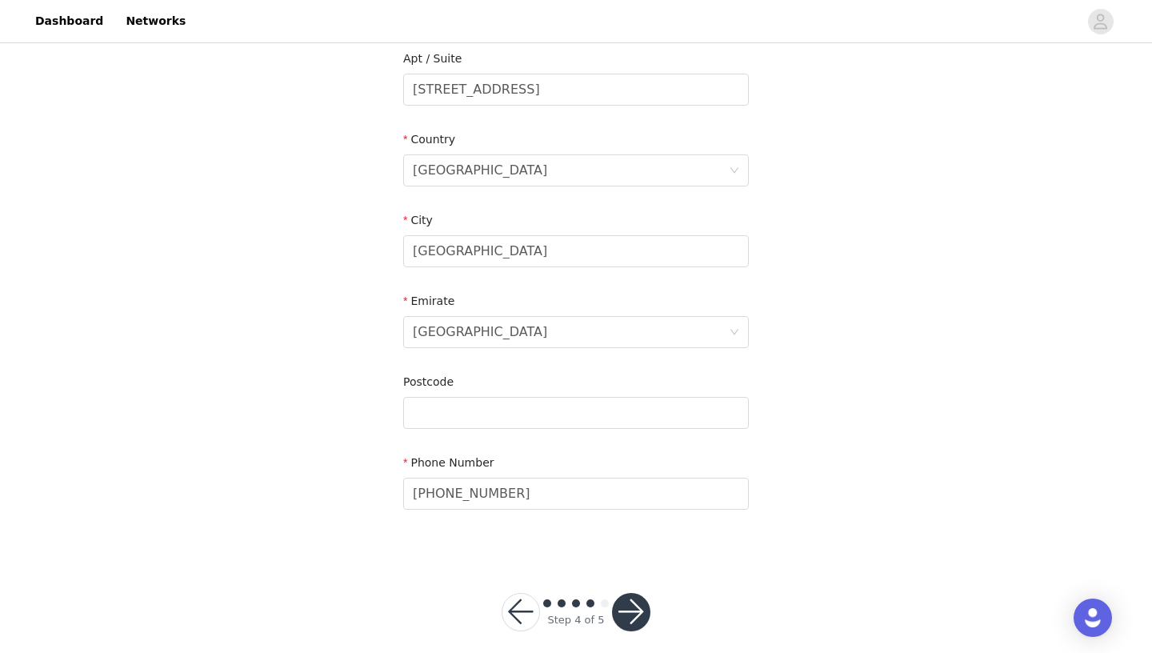
click at [636, 596] on button "button" at bounding box center [631, 612] width 38 height 38
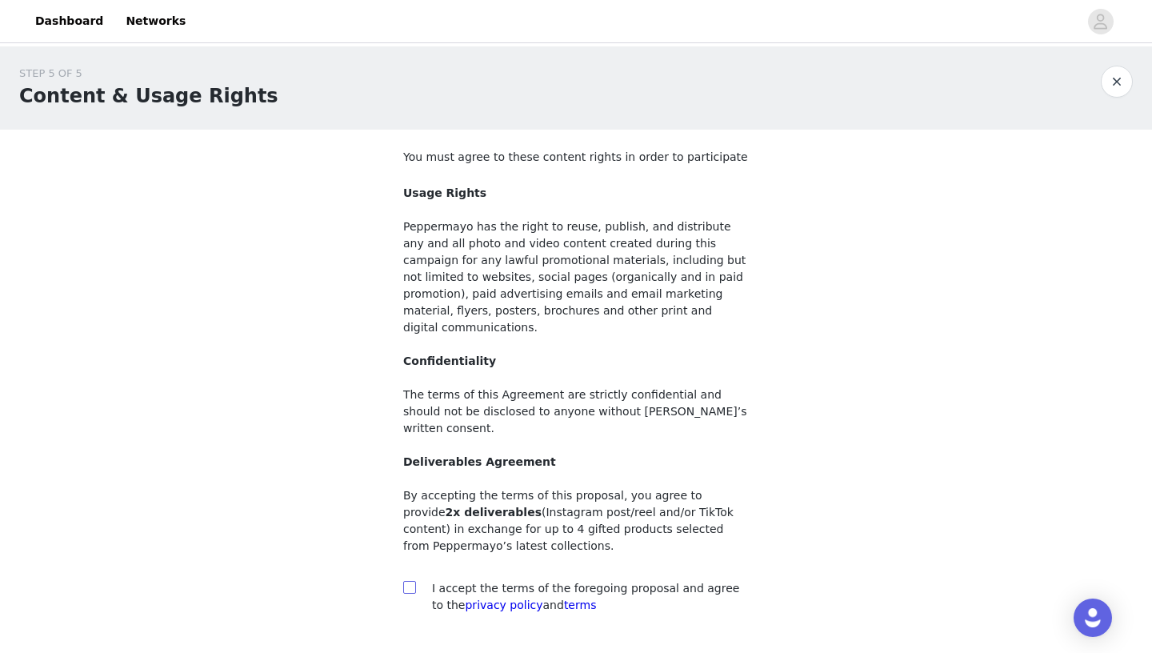
click at [410, 581] on input "checkbox" at bounding box center [408, 586] width 11 height 11
checkbox input "true"
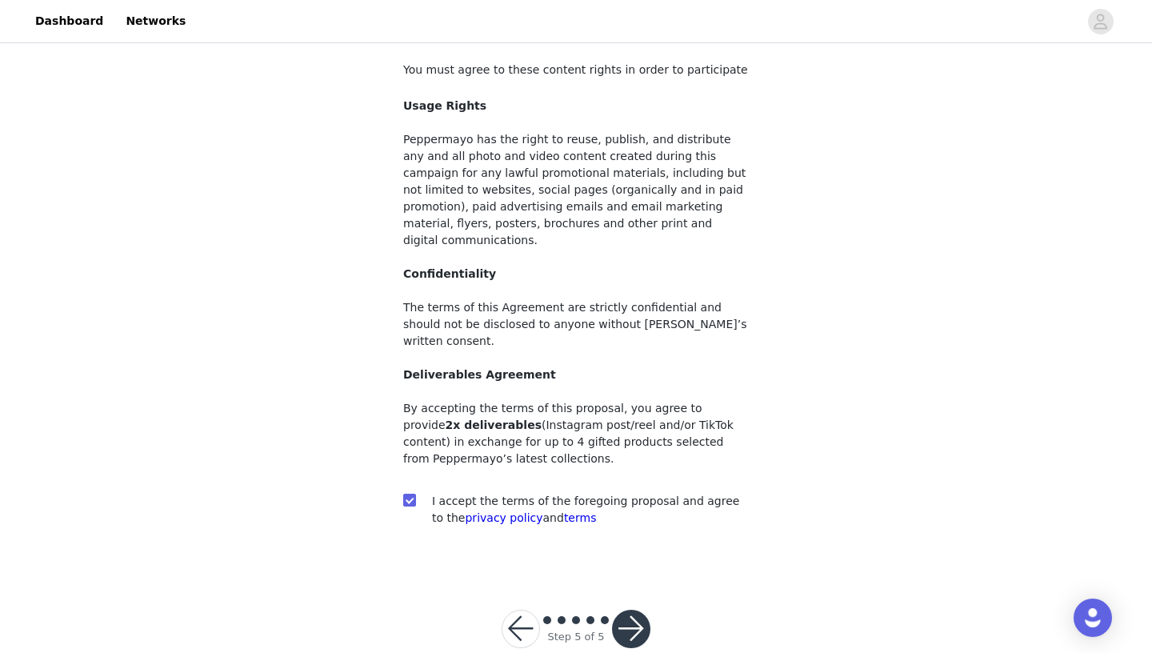
click at [640, 610] on button "button" at bounding box center [631, 629] width 38 height 38
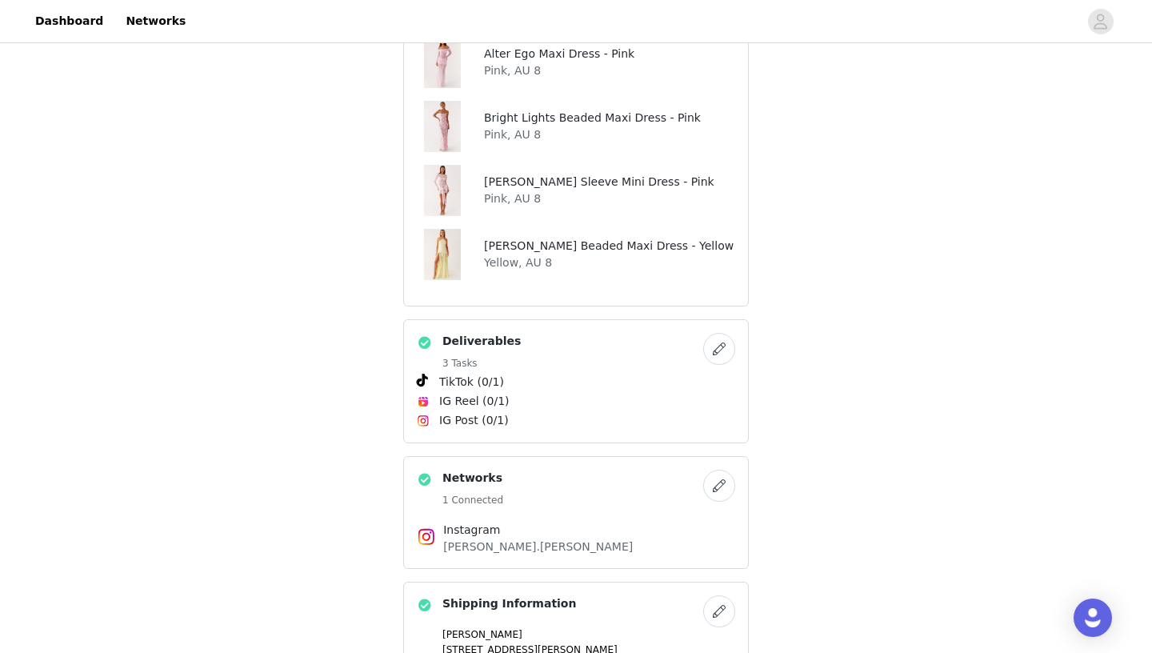
scroll to position [715, 0]
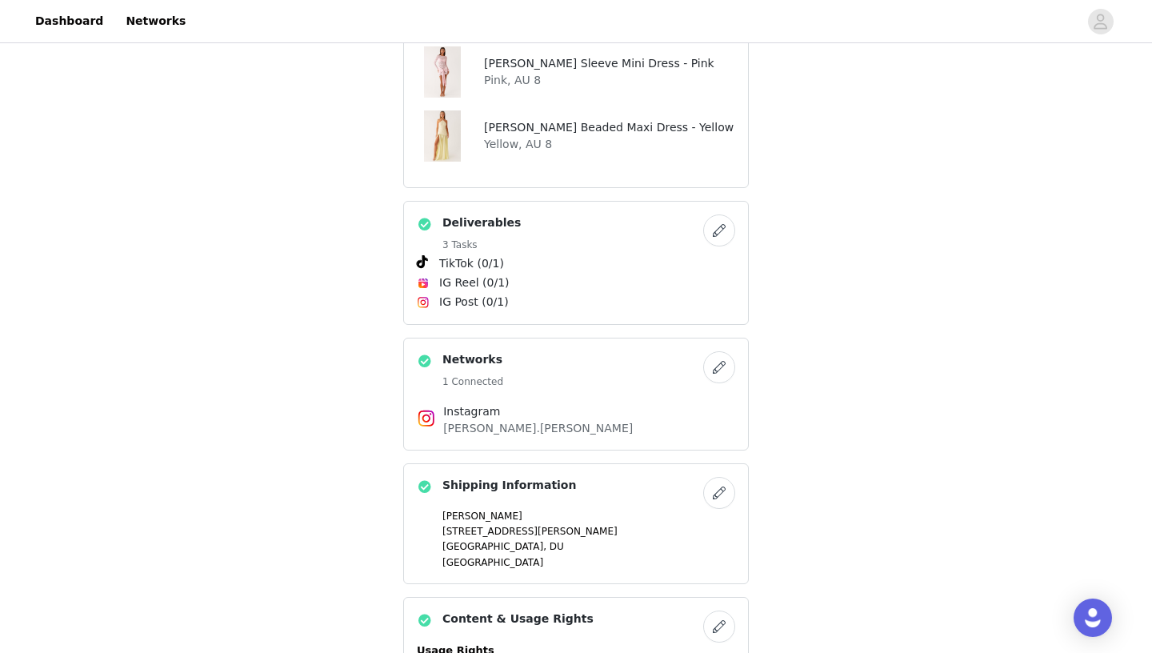
click at [593, 290] on span "IG Reel (0/1)" at bounding box center [576, 282] width 318 height 19
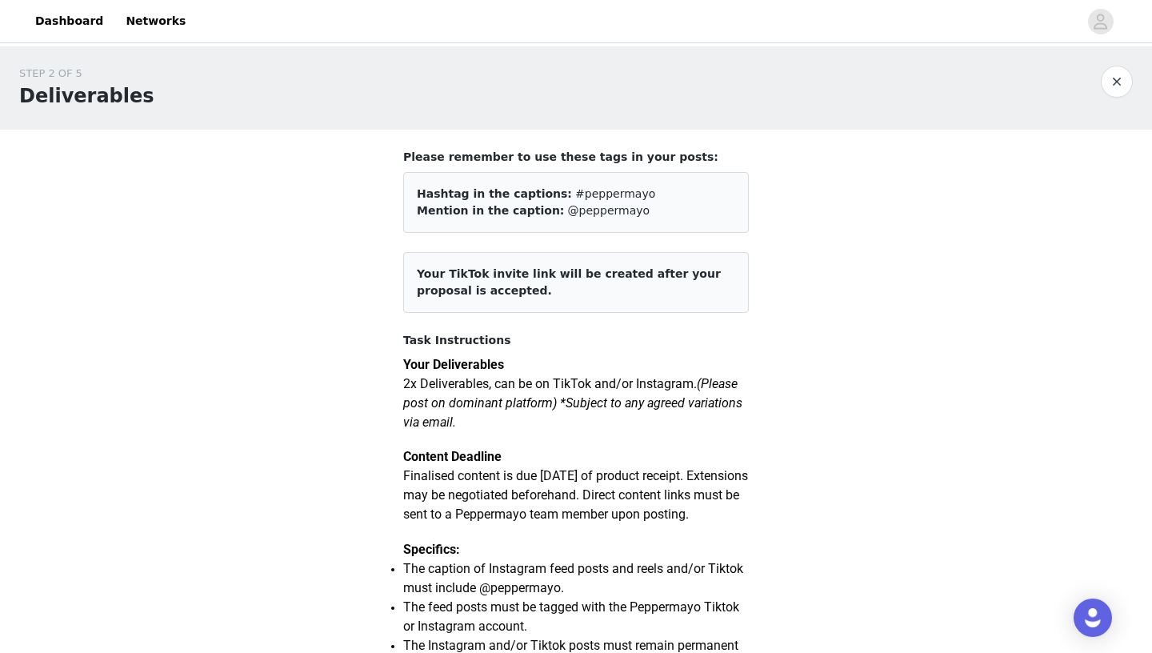
click at [1115, 81] on button "button" at bounding box center [1117, 82] width 32 height 32
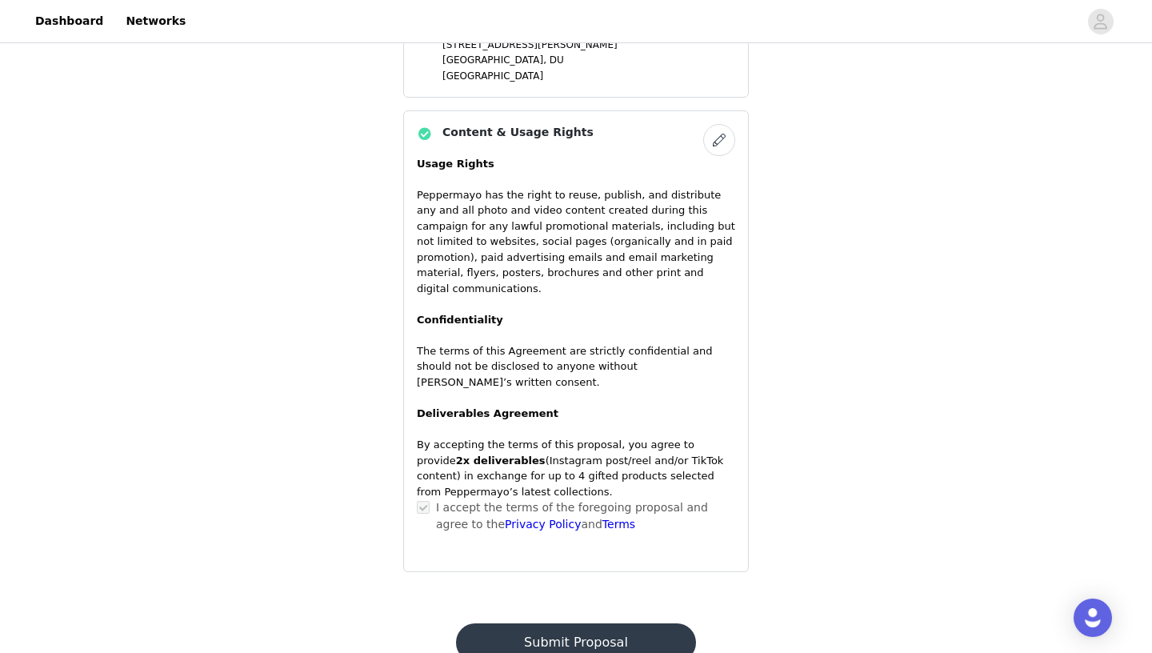
scroll to position [1256, 0]
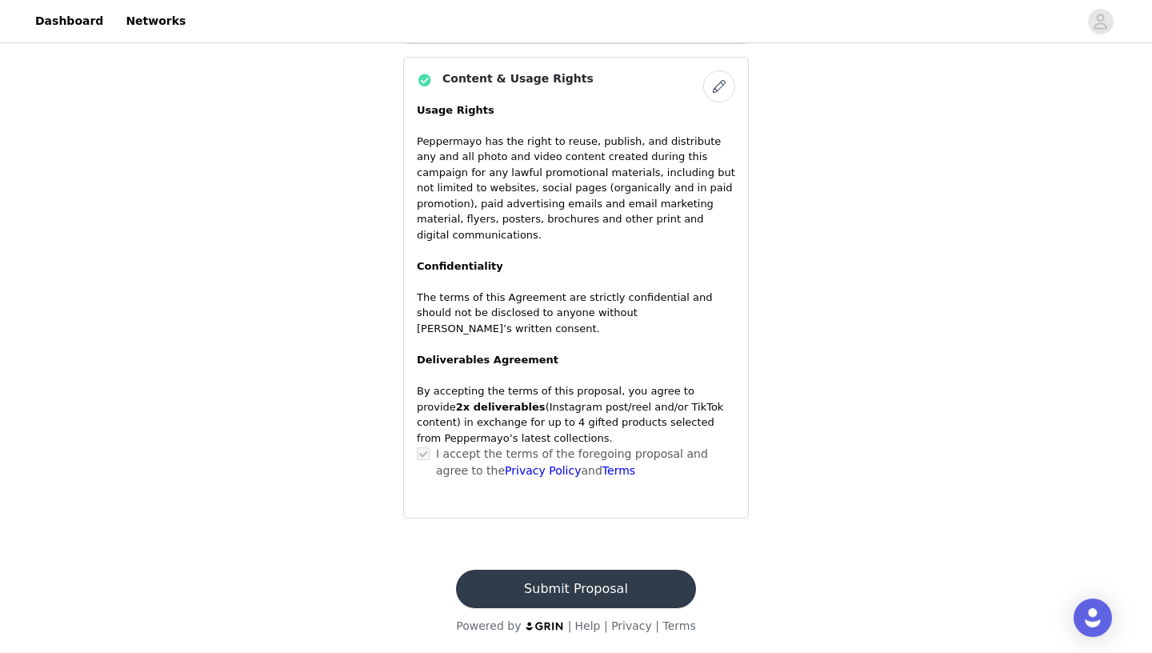
click at [622, 597] on button "Submit Proposal" at bounding box center [575, 589] width 239 height 38
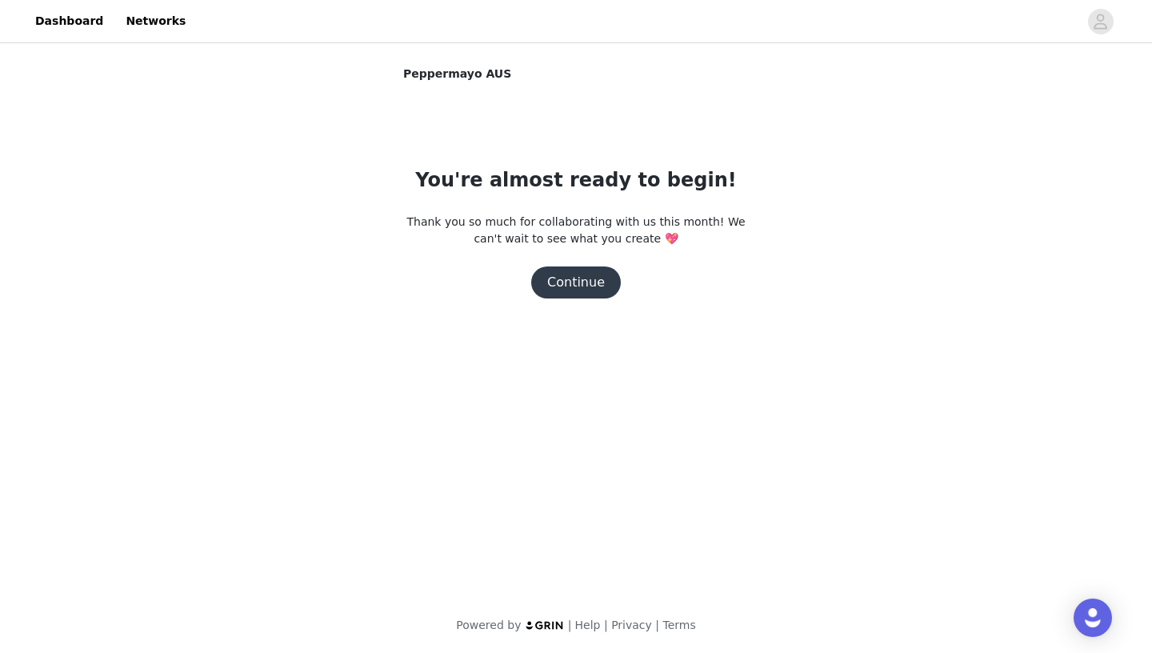
scroll to position [0, 0]
click at [596, 286] on button "Continue" at bounding box center [576, 282] width 90 height 32
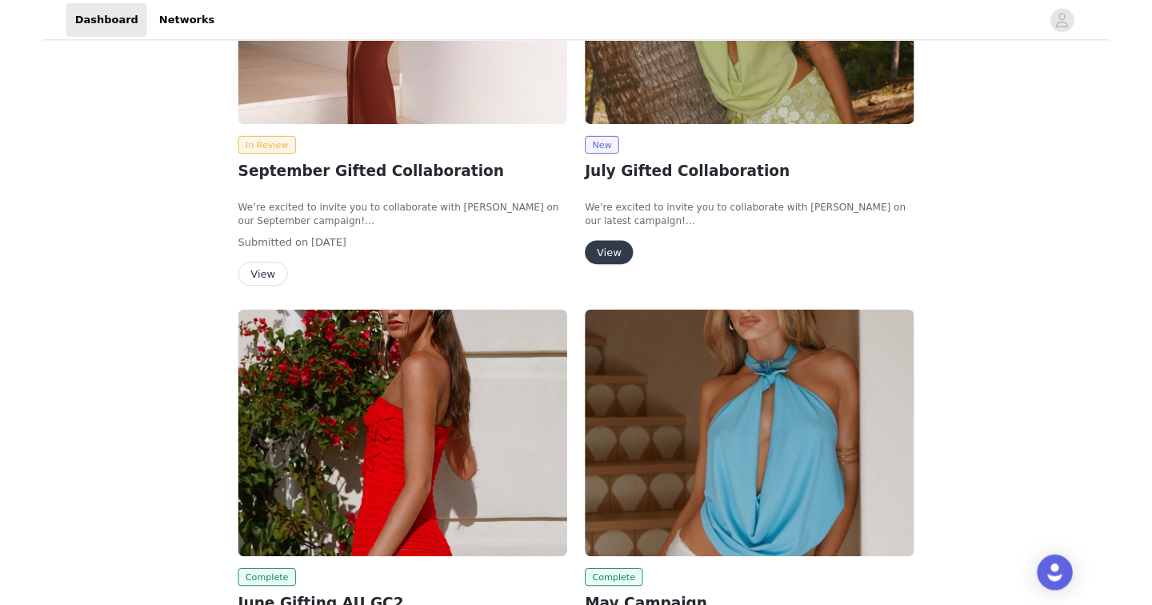
scroll to position [491, 0]
